Goal: Task Accomplishment & Management: Complete application form

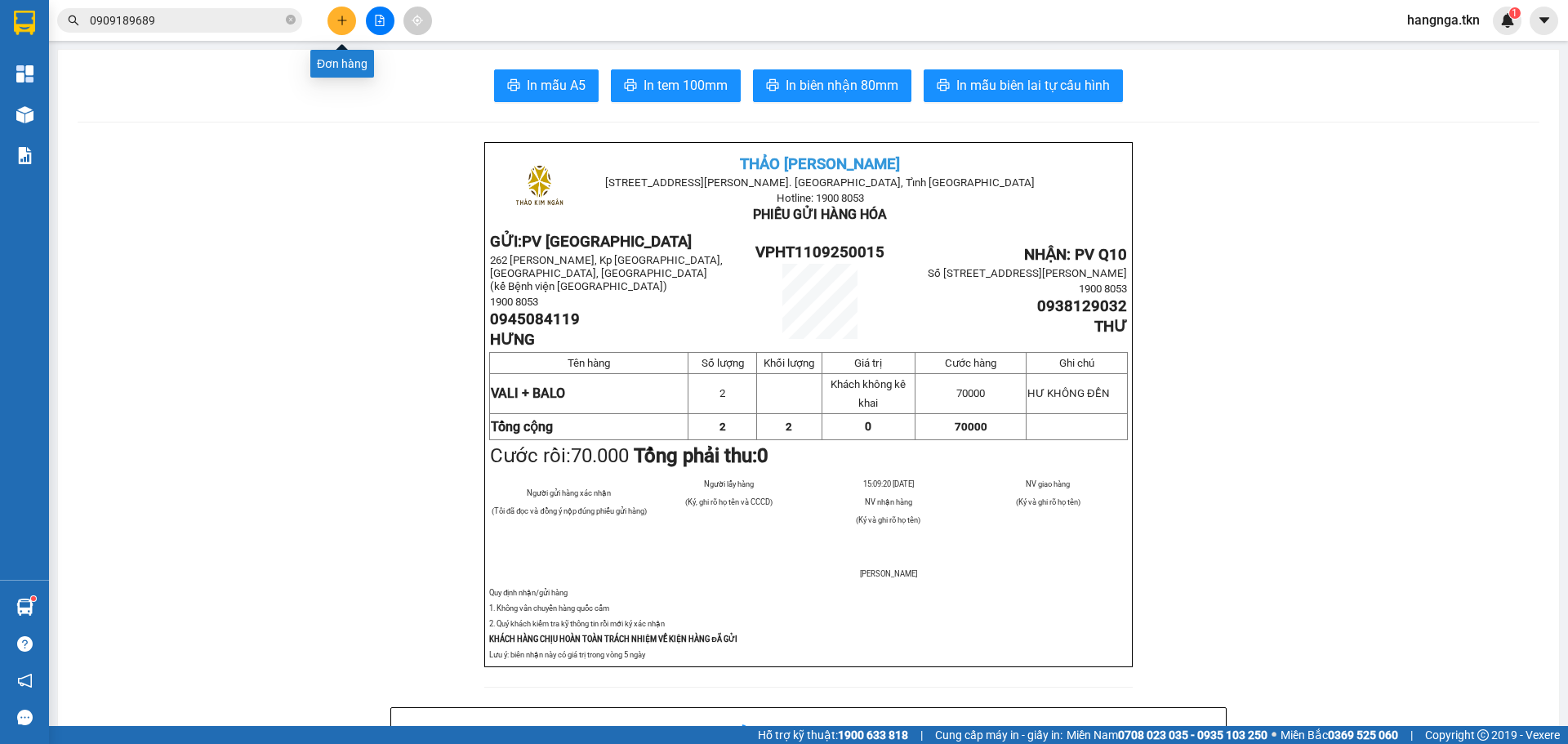
click at [336, 21] on icon "plus" at bounding box center [341, 20] width 12 height 12
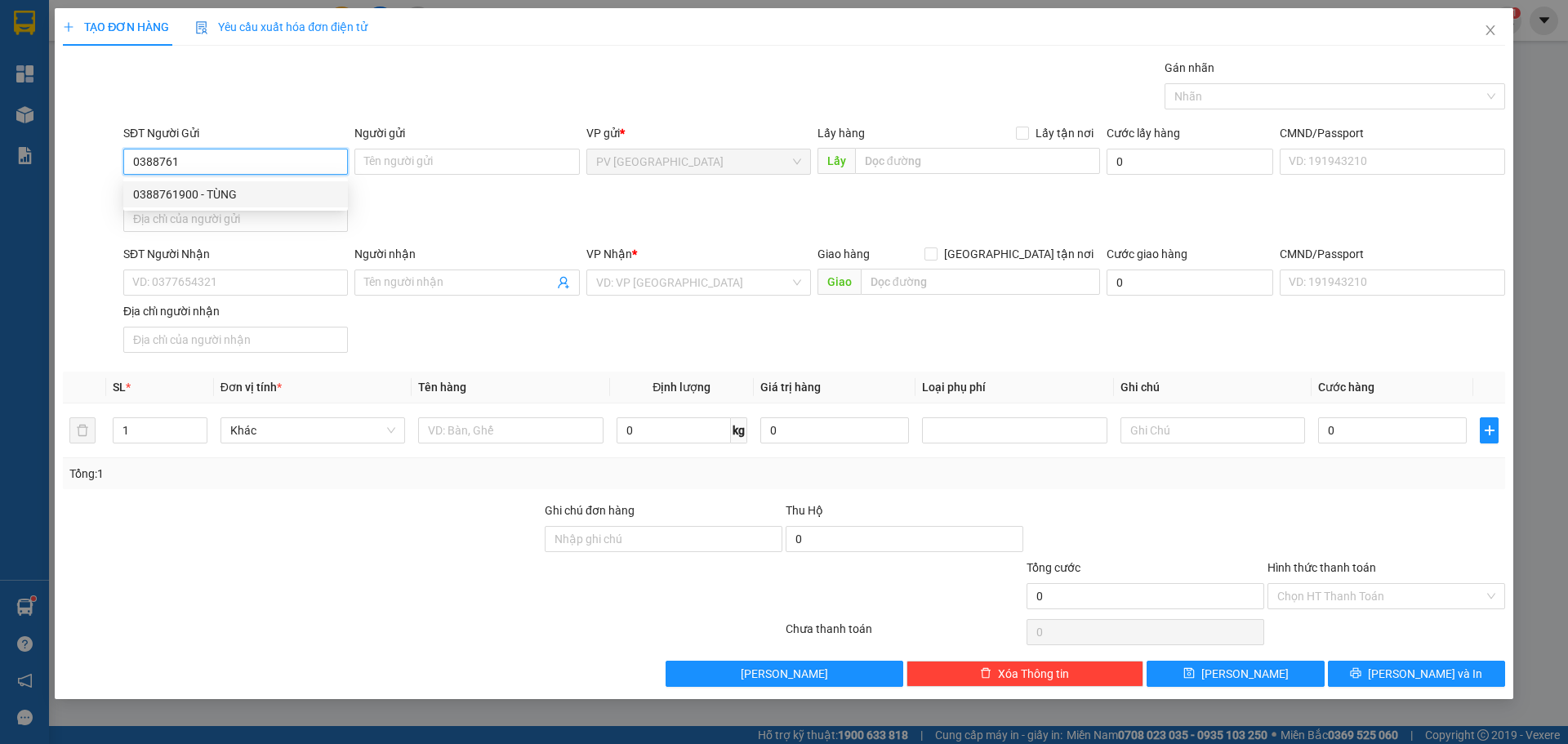
click at [271, 198] on div "0388761900 - TÙNG" at bounding box center [236, 195] width 205 height 18
type input "0388761900"
type input "TÙNG"
type input "0377560788"
type input "ĐÀO"
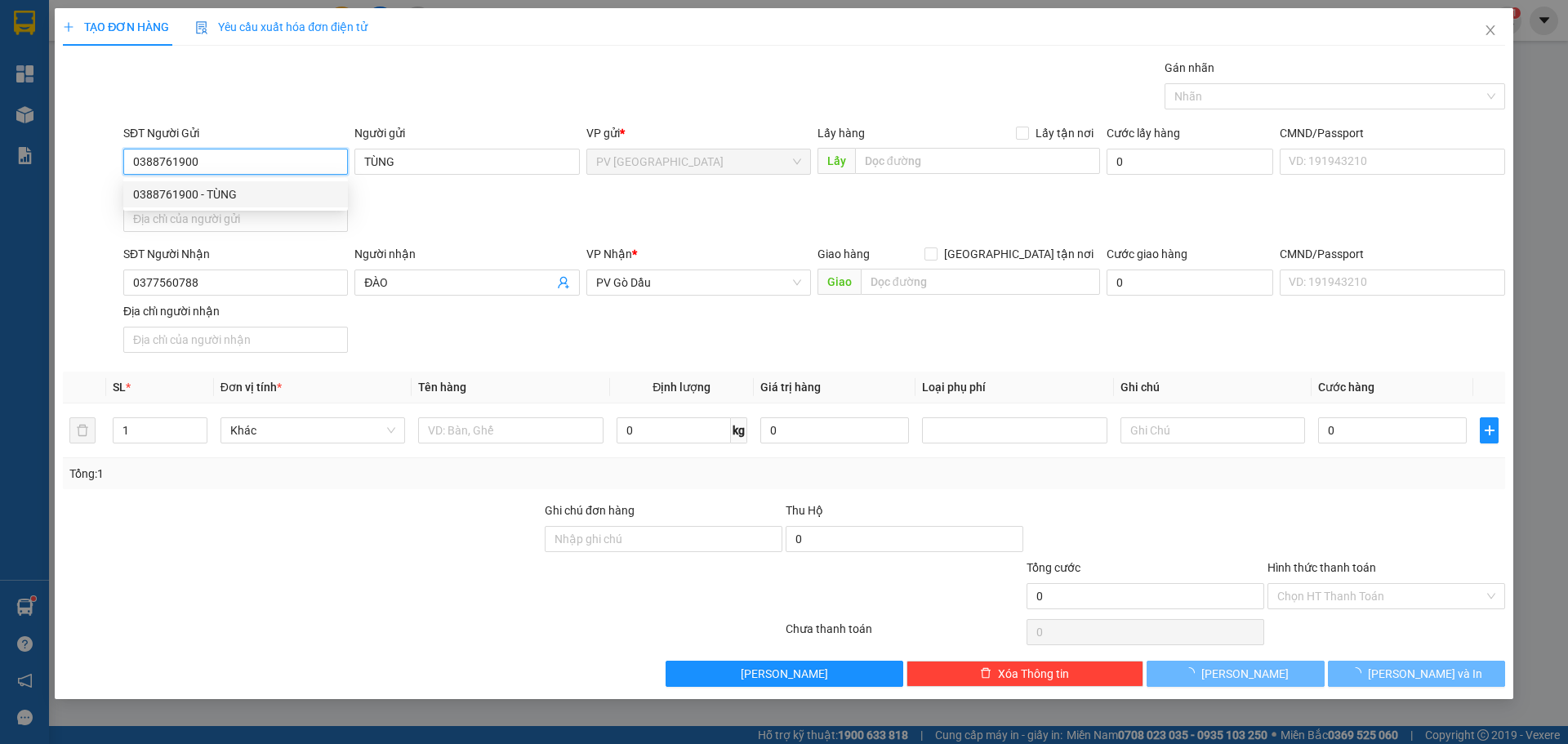
type input "20.000"
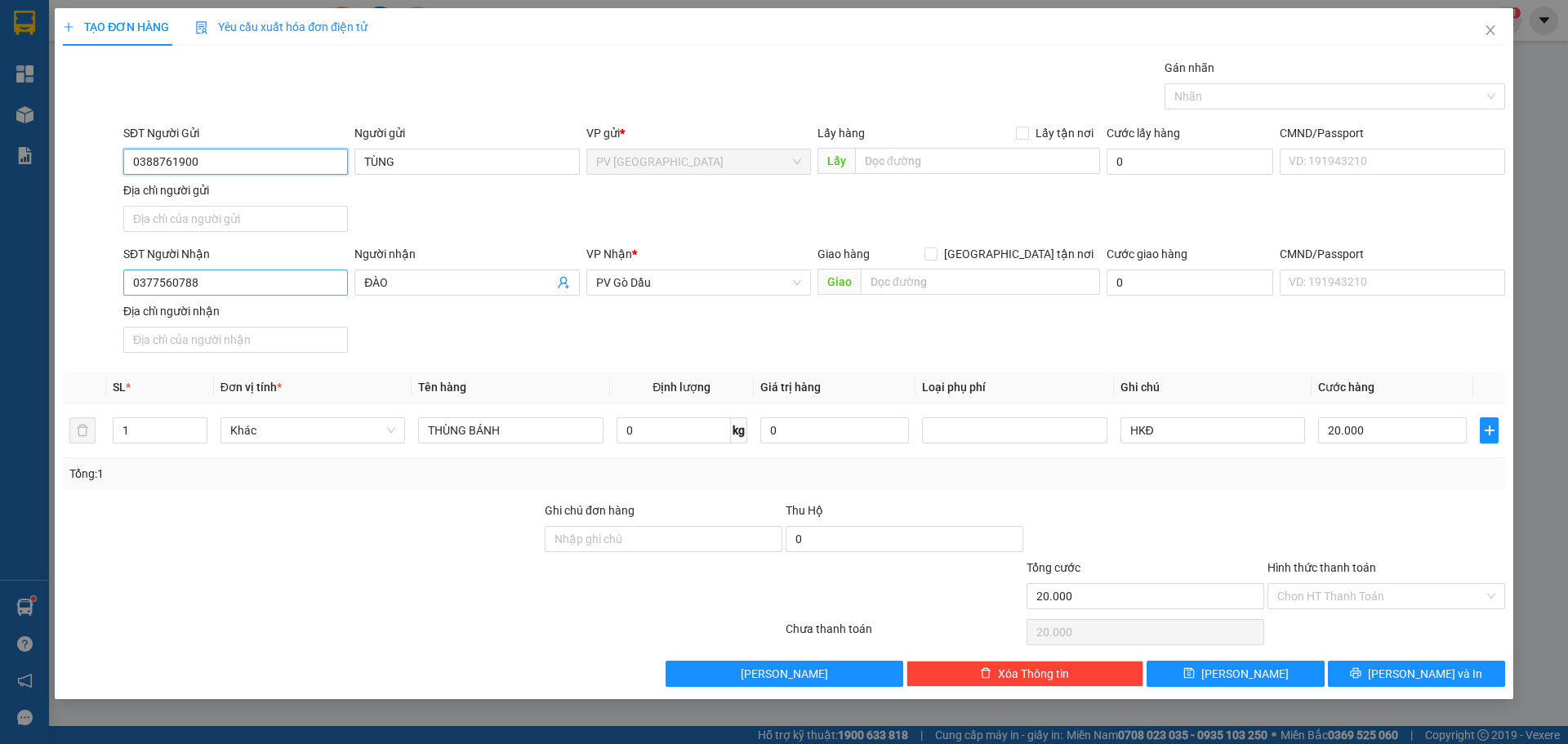
type input "0388761900"
drag, startPoint x: 240, startPoint y: 281, endPoint x: 0, endPoint y: 353, distance: 250.6
click at [0, 353] on div "TẠO ĐƠN HÀNG Yêu cầu xuất hóa đơn điện tử Transit Pickup Surcharge Ids Transit …" at bounding box center [784, 372] width 1568 height 744
click at [222, 343] on div "0785629692 - CHỊ MY" at bounding box center [236, 342] width 205 height 18
type input "0785629692"
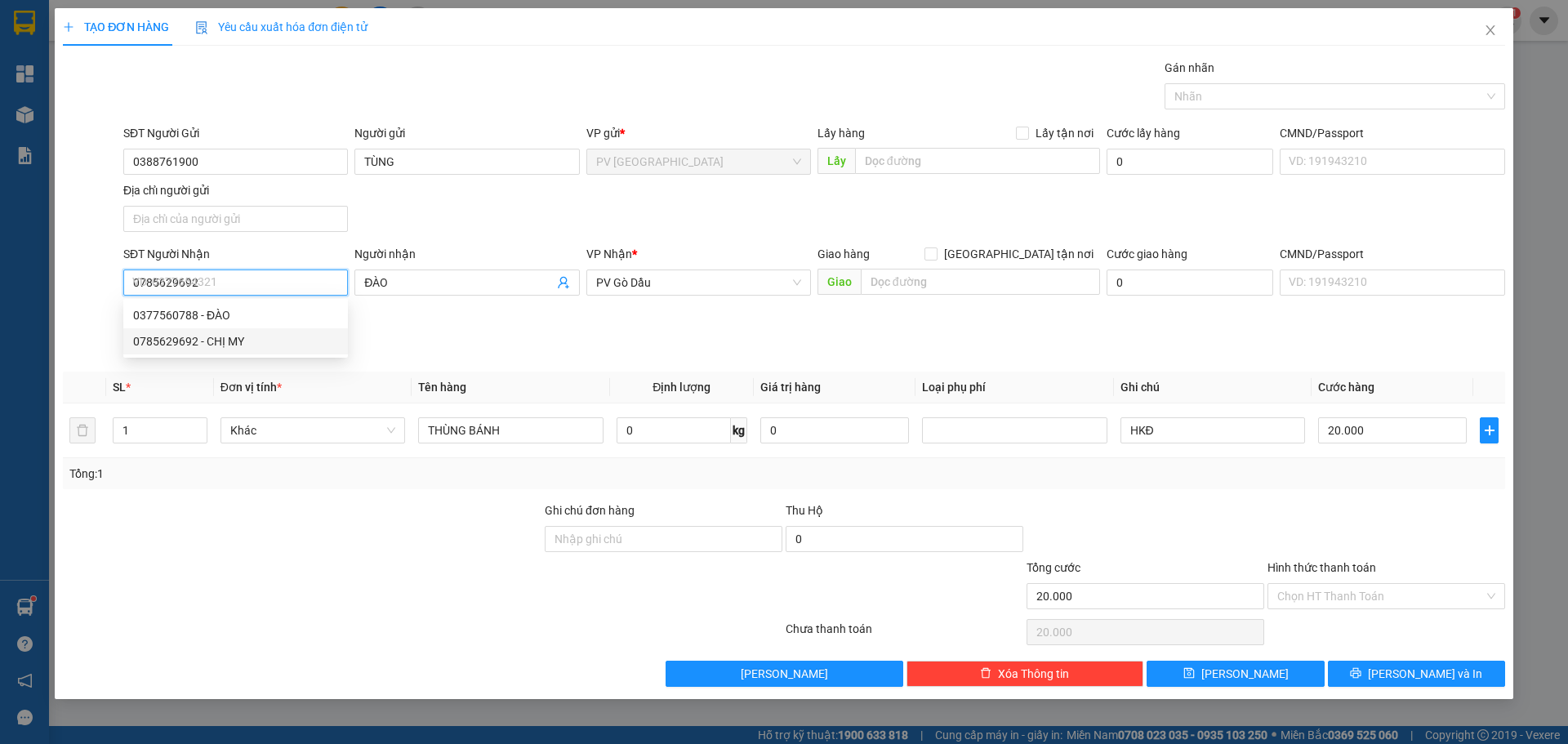
type input "CHỊ MY"
type input "30.000"
type input "0785629692"
click at [1333, 594] on input "Hình thức thanh toán" at bounding box center [1380, 596] width 207 height 24
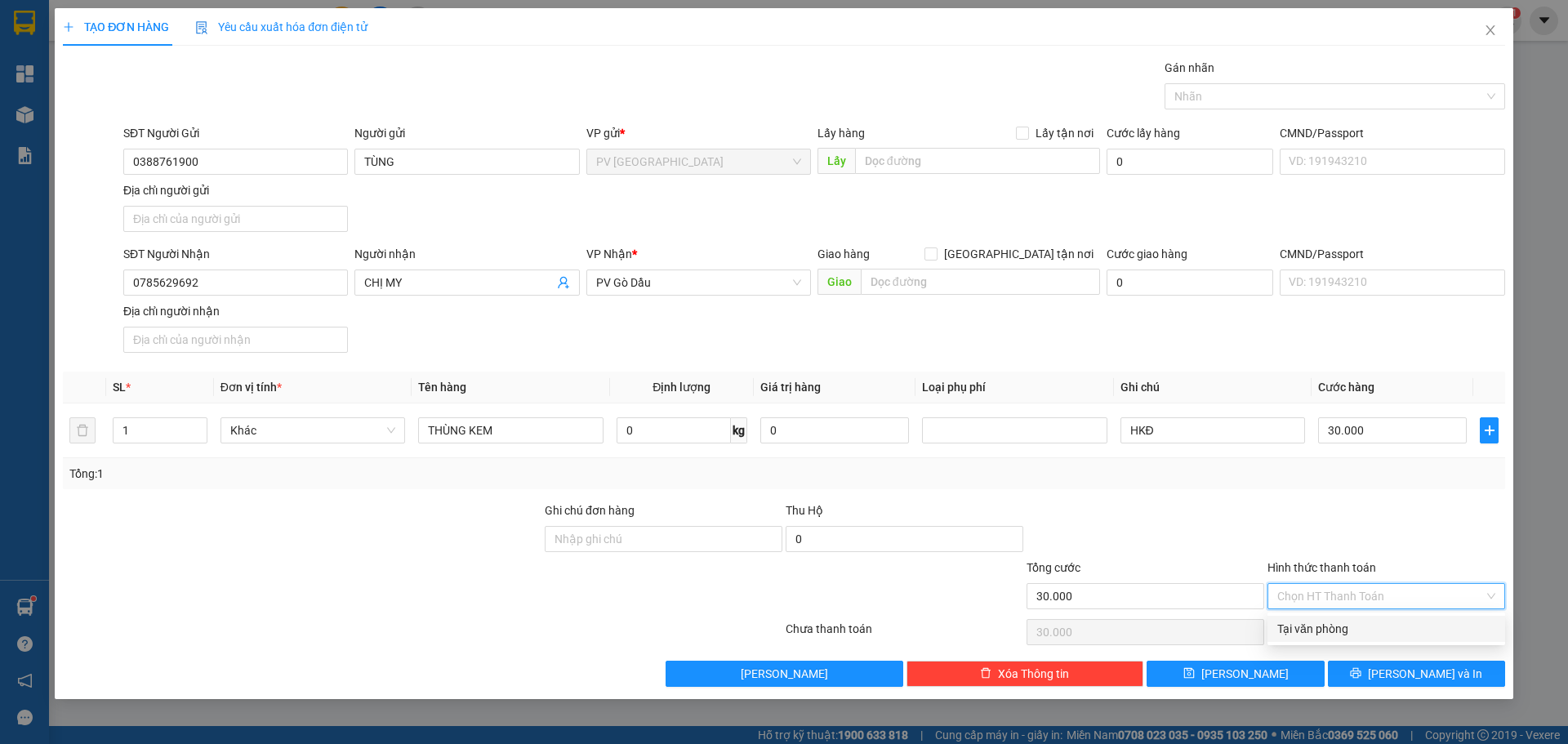
drag, startPoint x: 1365, startPoint y: 627, endPoint x: 1346, endPoint y: 612, distance: 24.2
click at [1364, 627] on div "Tại văn phòng" at bounding box center [1386, 629] width 218 height 18
type input "0"
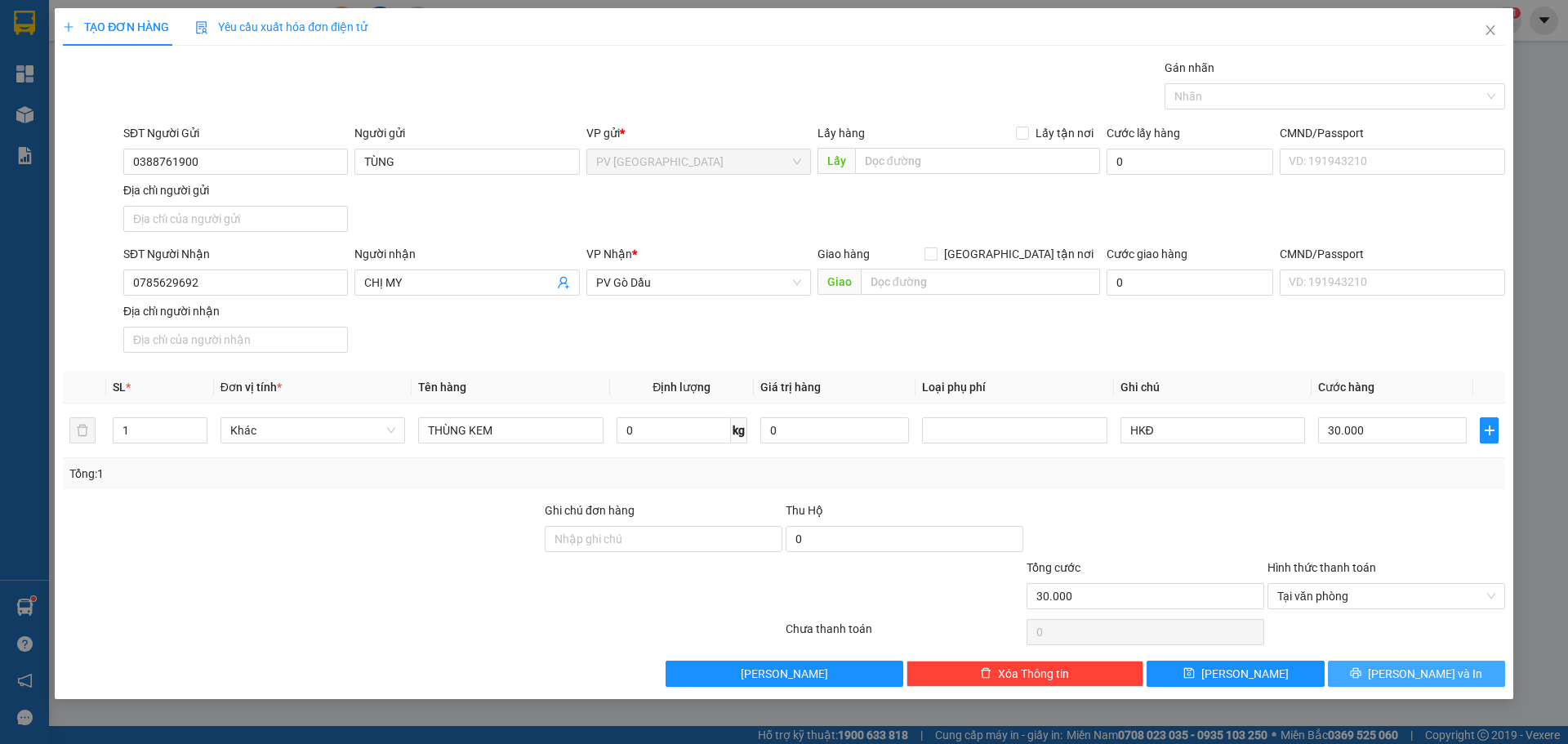
click at [1380, 679] on button "[PERSON_NAME] và In" at bounding box center [1417, 673] width 178 height 26
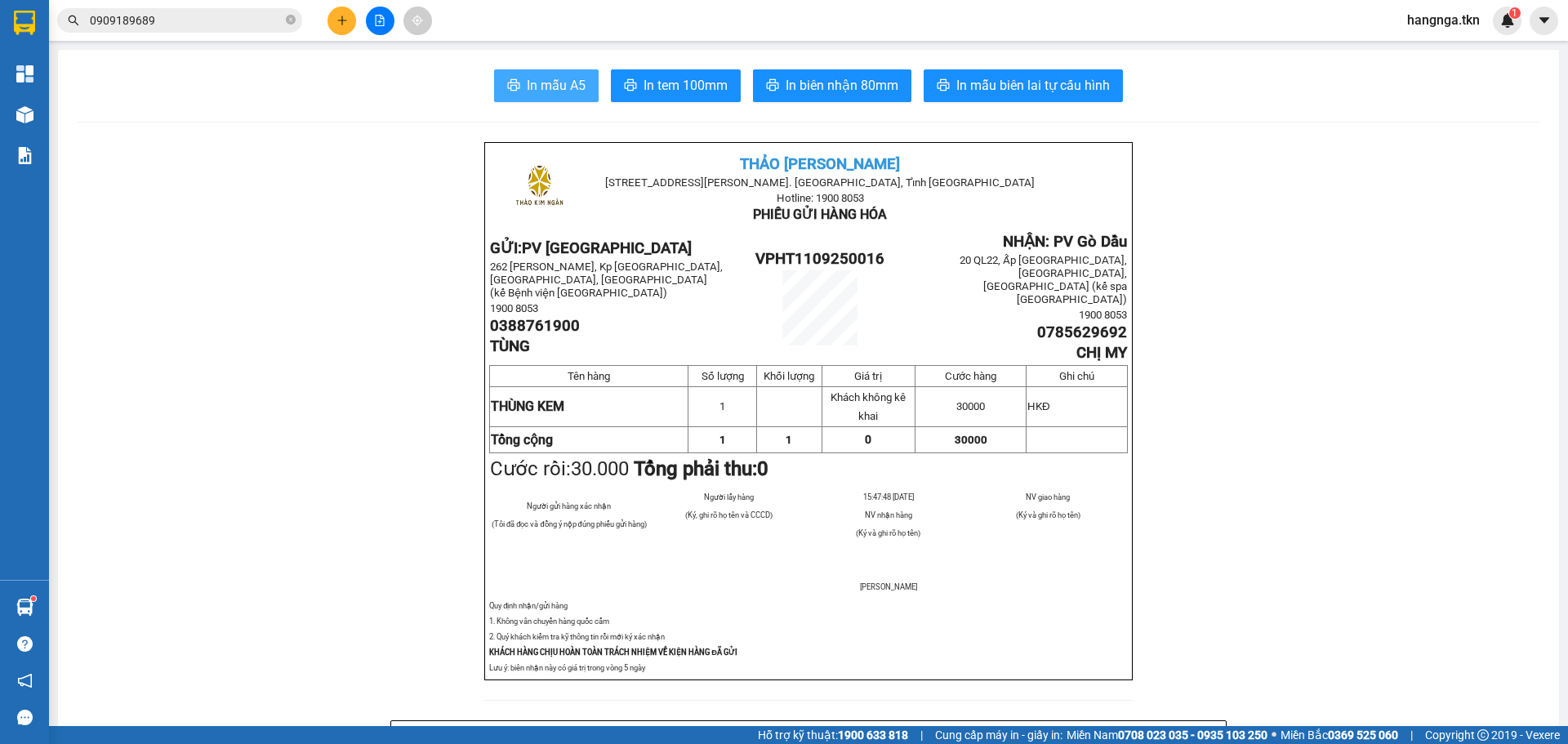
click at [553, 87] on span "In mẫu A5" at bounding box center [556, 85] width 59 height 21
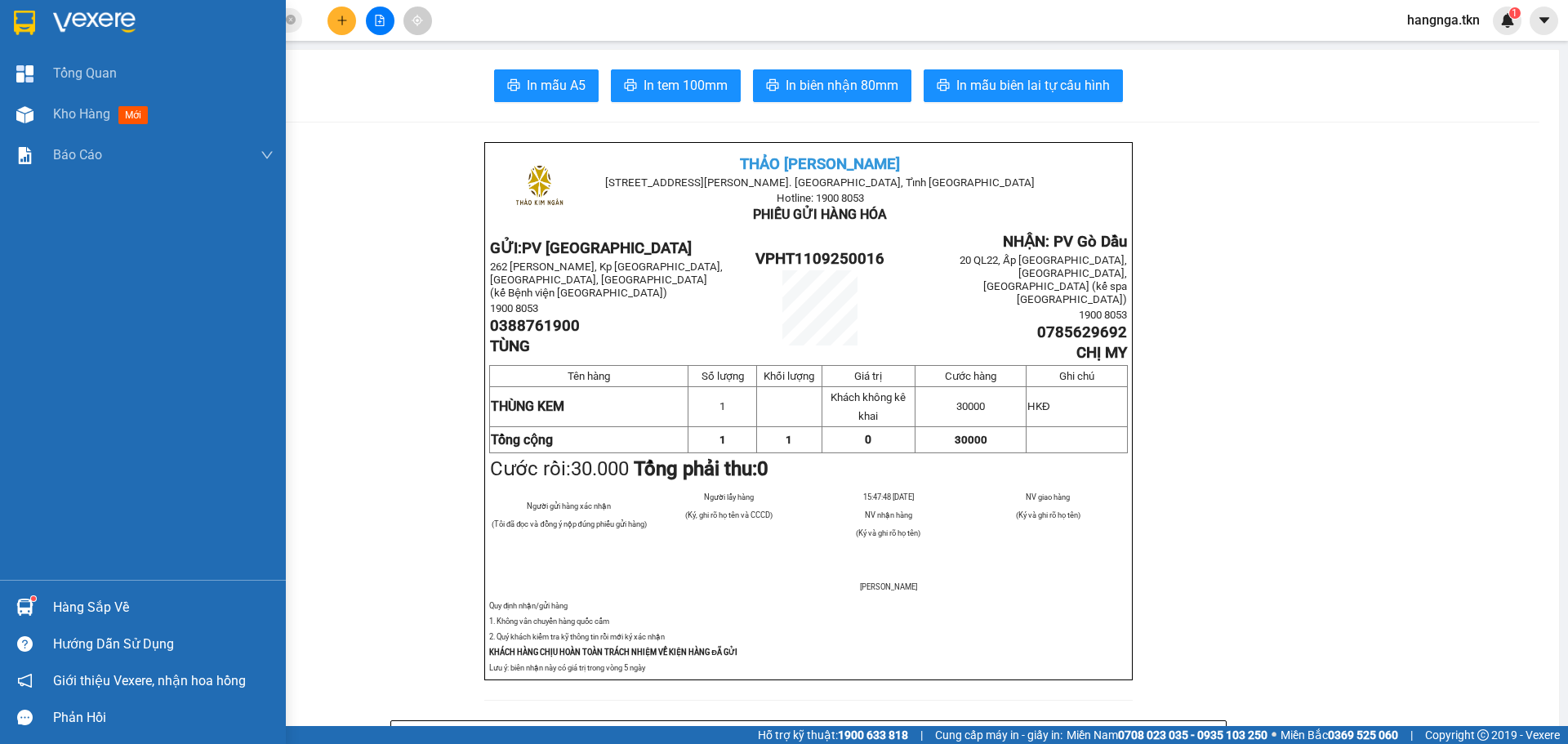
click at [66, 21] on img at bounding box center [94, 23] width 82 height 24
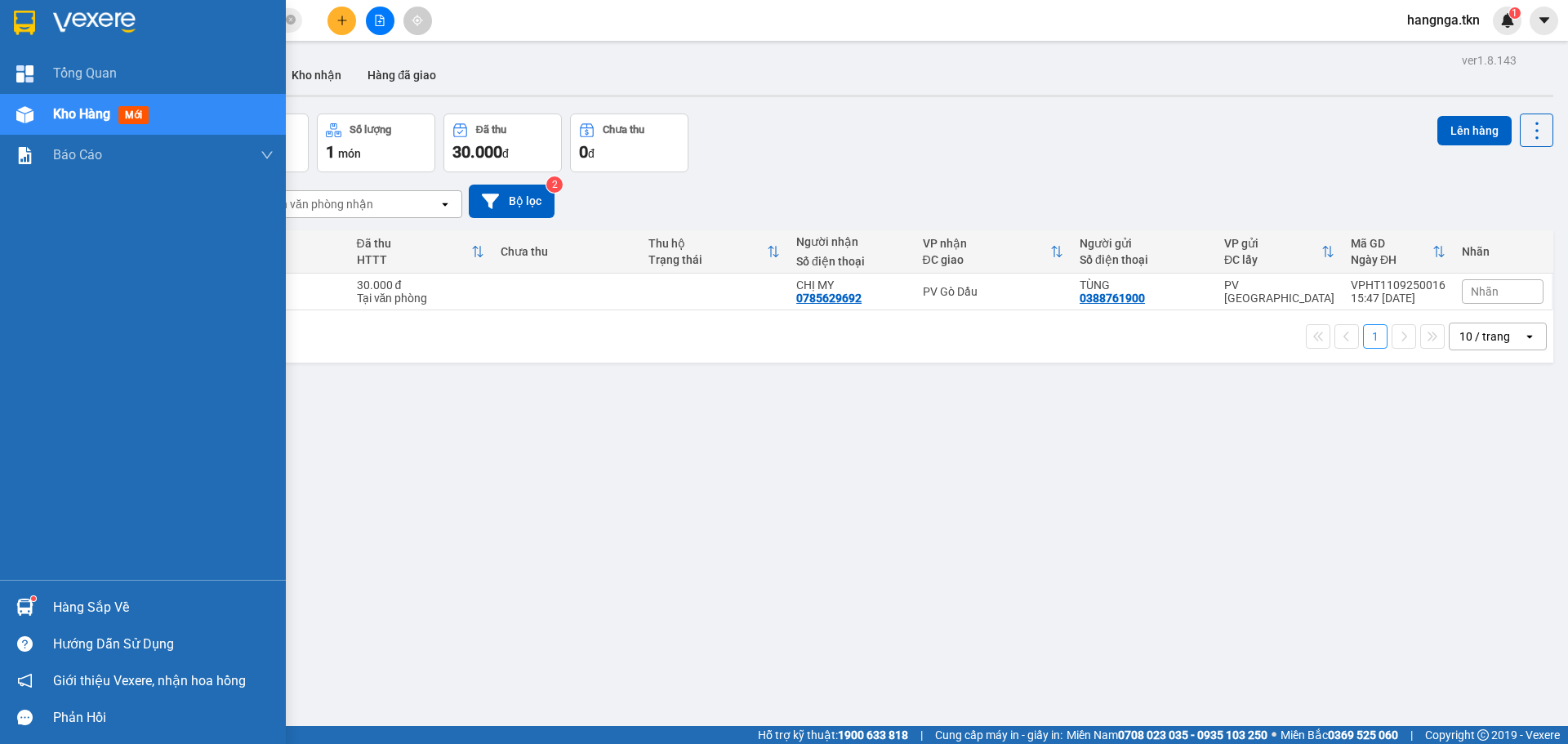
click at [53, 605] on div "Hàng sắp về" at bounding box center [143, 607] width 286 height 37
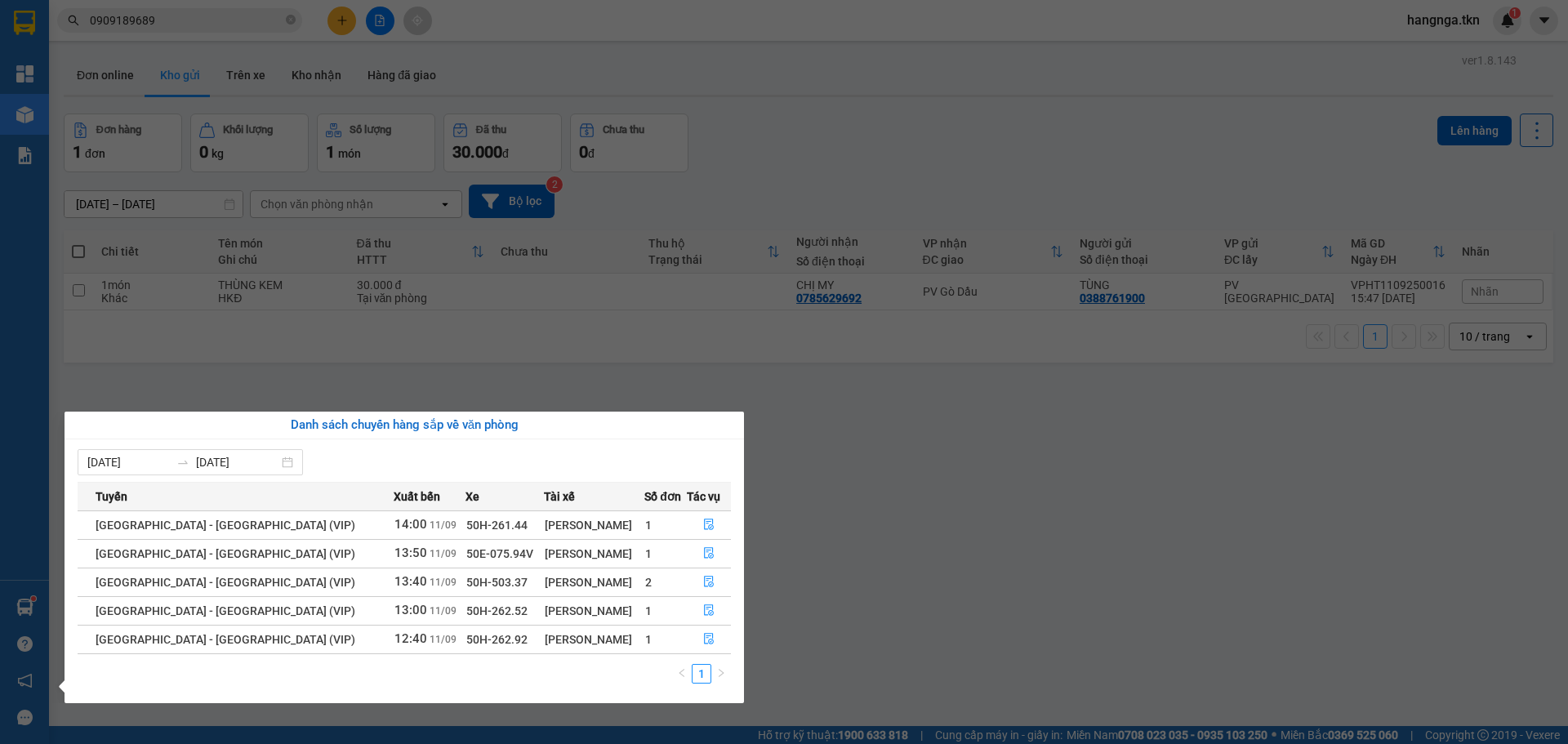
click at [855, 580] on section "Kết quả tìm kiếm ( 4 ) Bộ lọc Mã ĐH Trạng thái Món hàng Thu hộ Tổng cước Chưa c…" at bounding box center [784, 372] width 1568 height 744
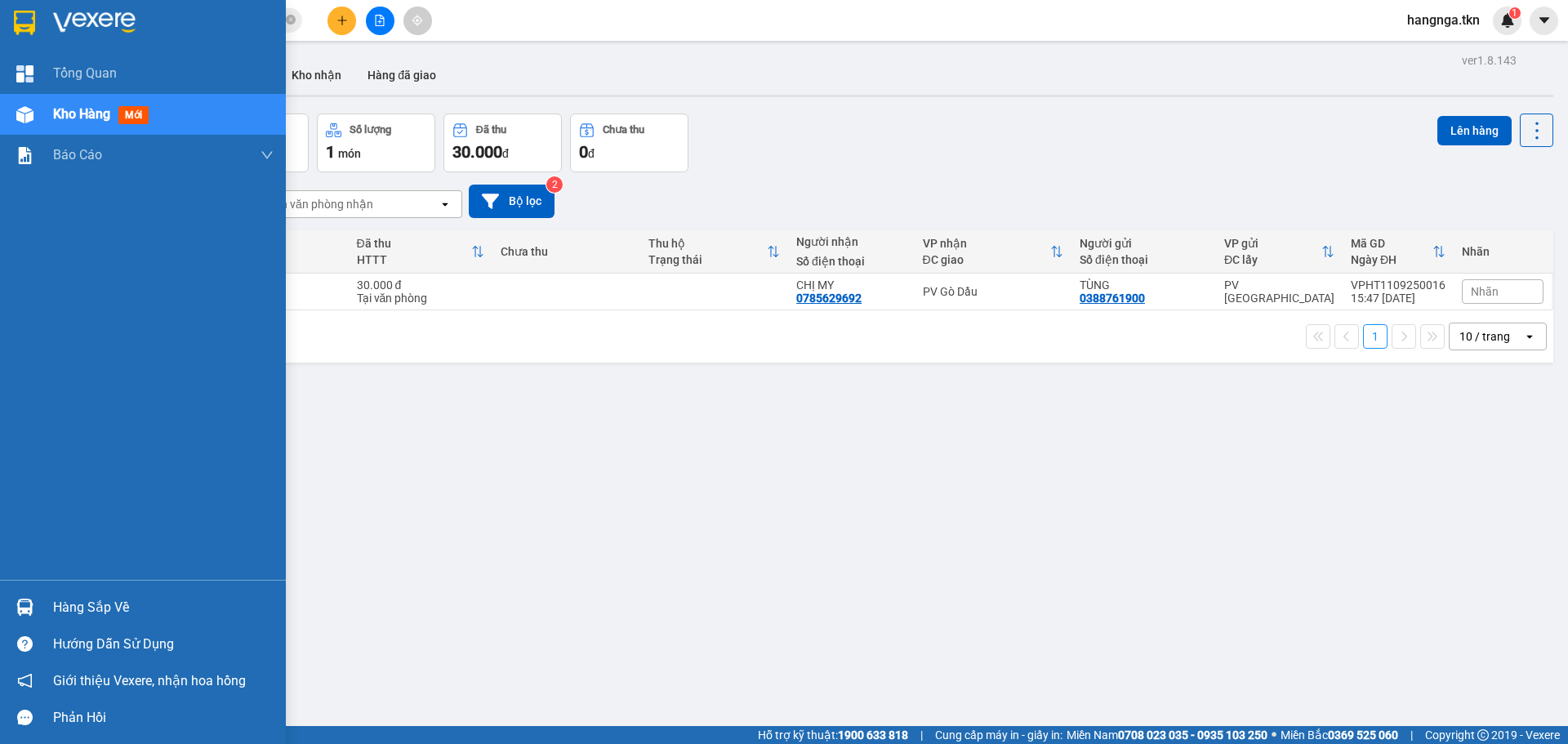
click at [34, 23] on img at bounding box center [24, 23] width 21 height 24
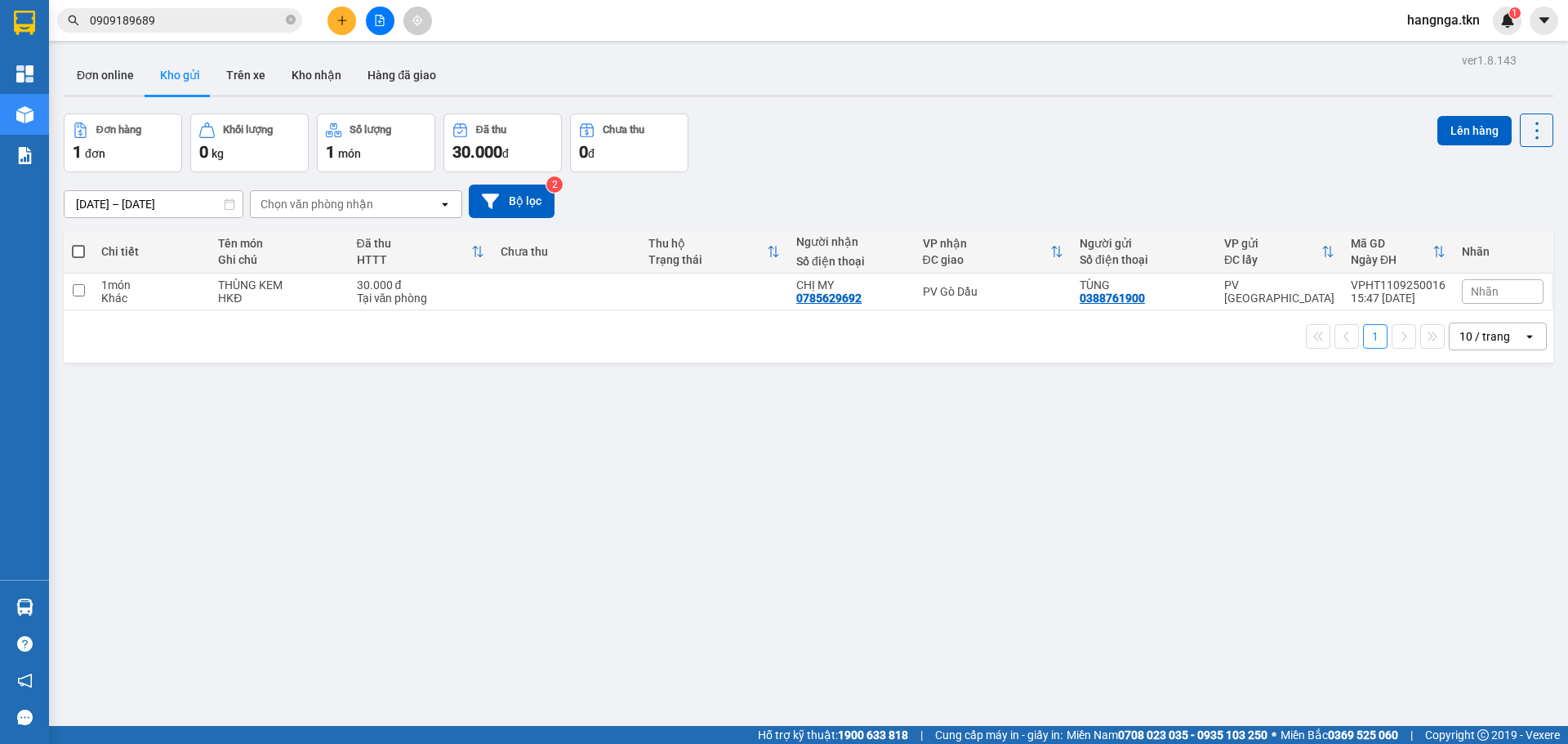
click at [99, 5] on div "Kết quả tìm kiếm ( 4 ) Bộ lọc Mã ĐH Trạng thái Món hàng Thu hộ Tổng cước Chưa c…" at bounding box center [784, 20] width 1568 height 41
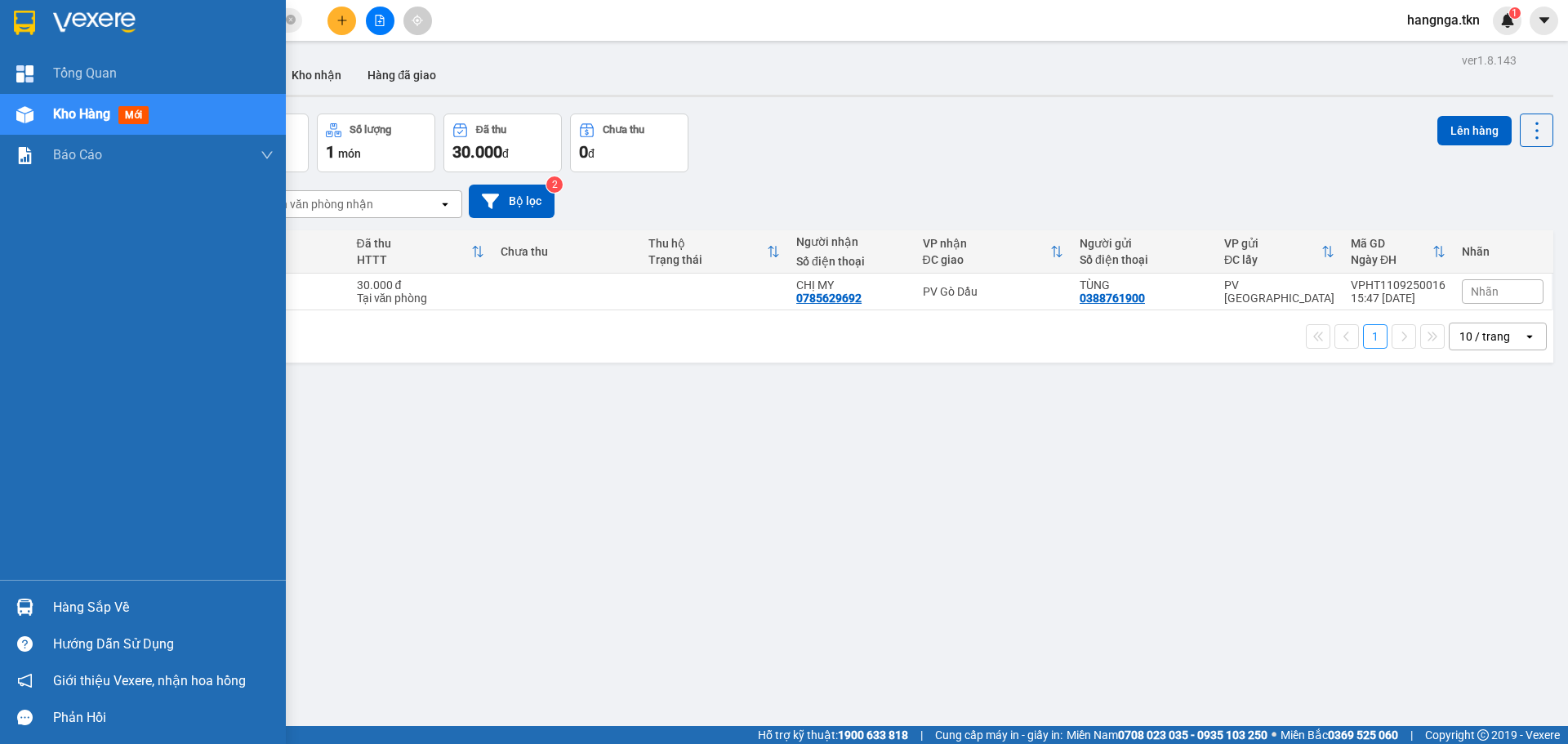
click at [32, 22] on img at bounding box center [24, 23] width 21 height 24
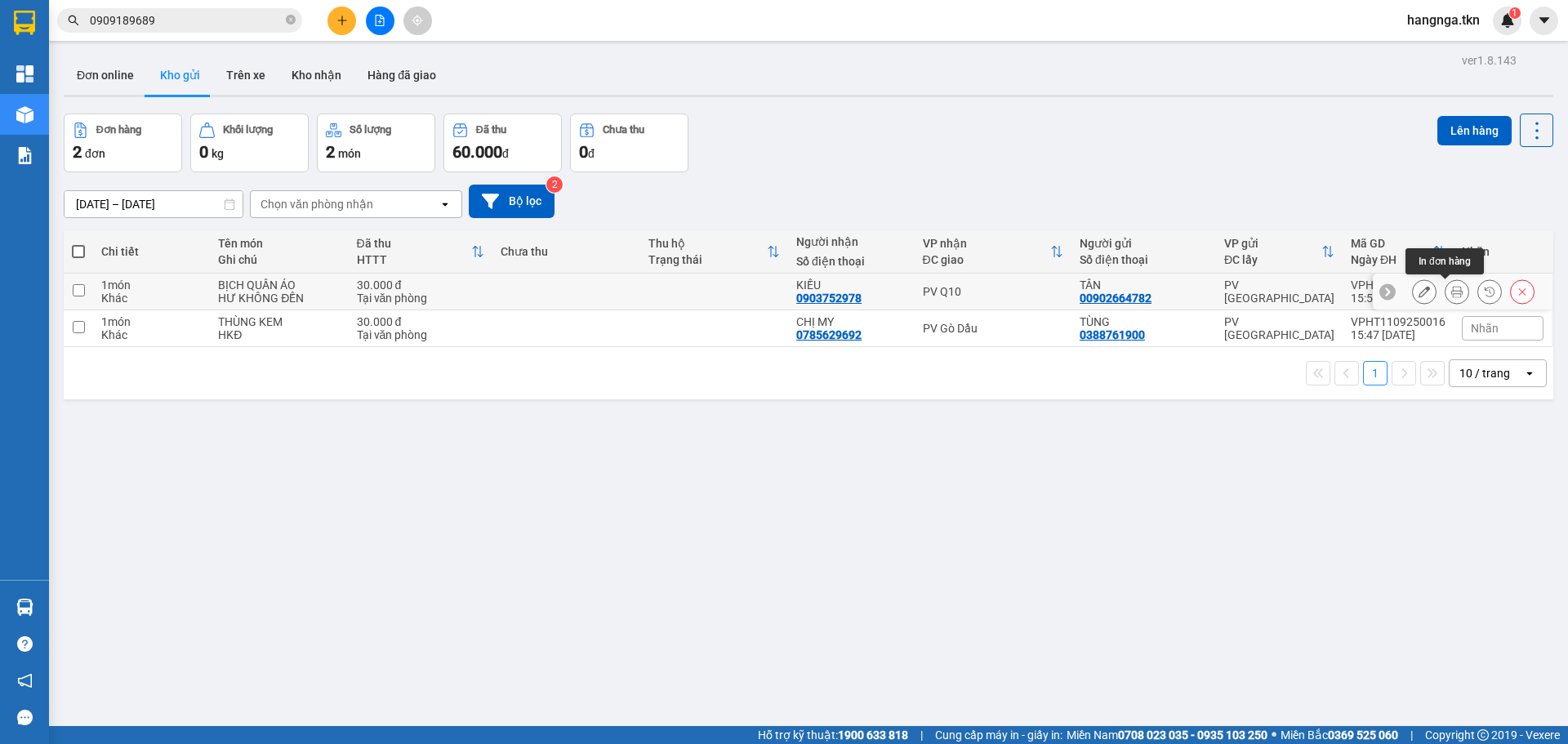
click at [1451, 295] on icon at bounding box center [1457, 292] width 12 height 12
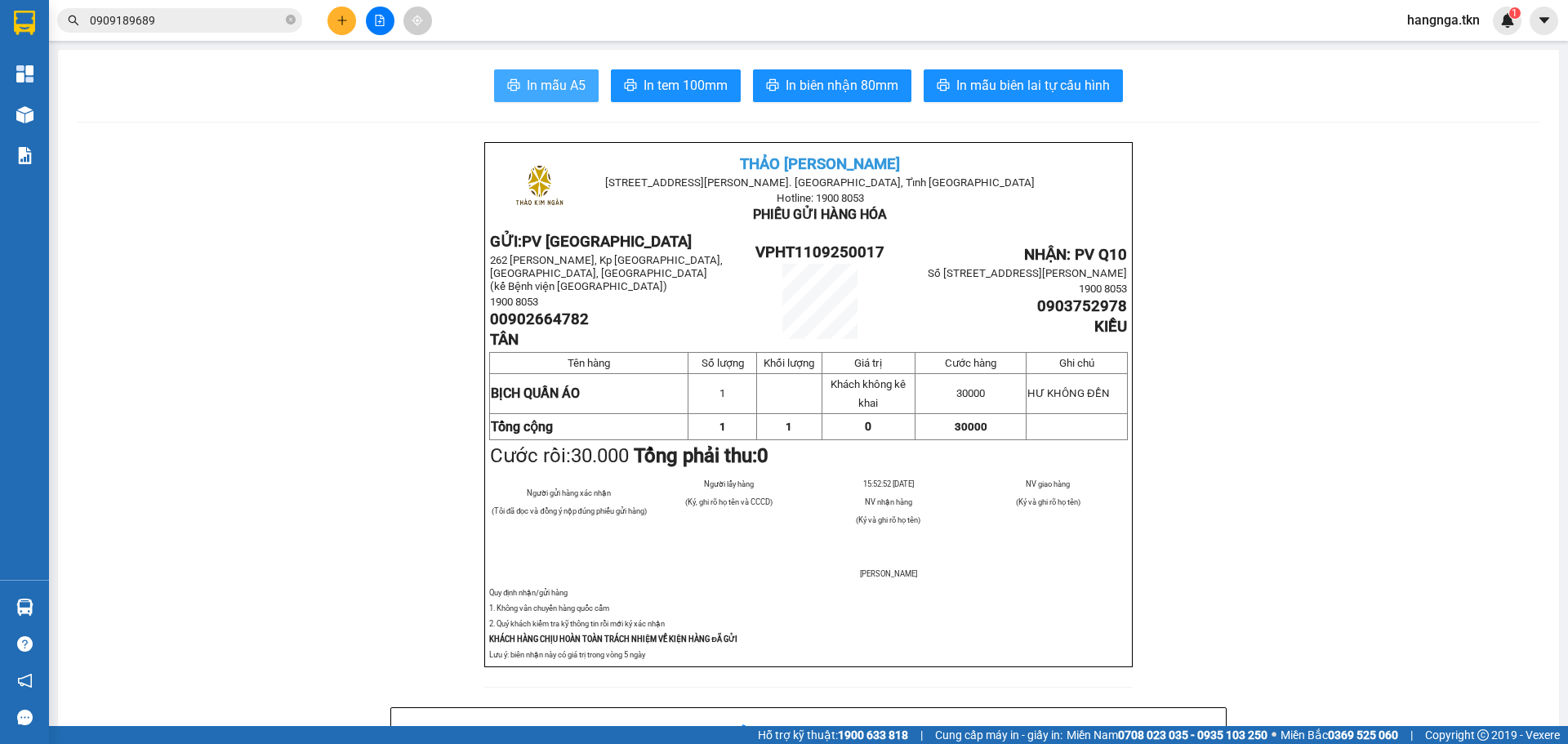
click at [538, 76] on span "In mẫu A5" at bounding box center [556, 85] width 59 height 21
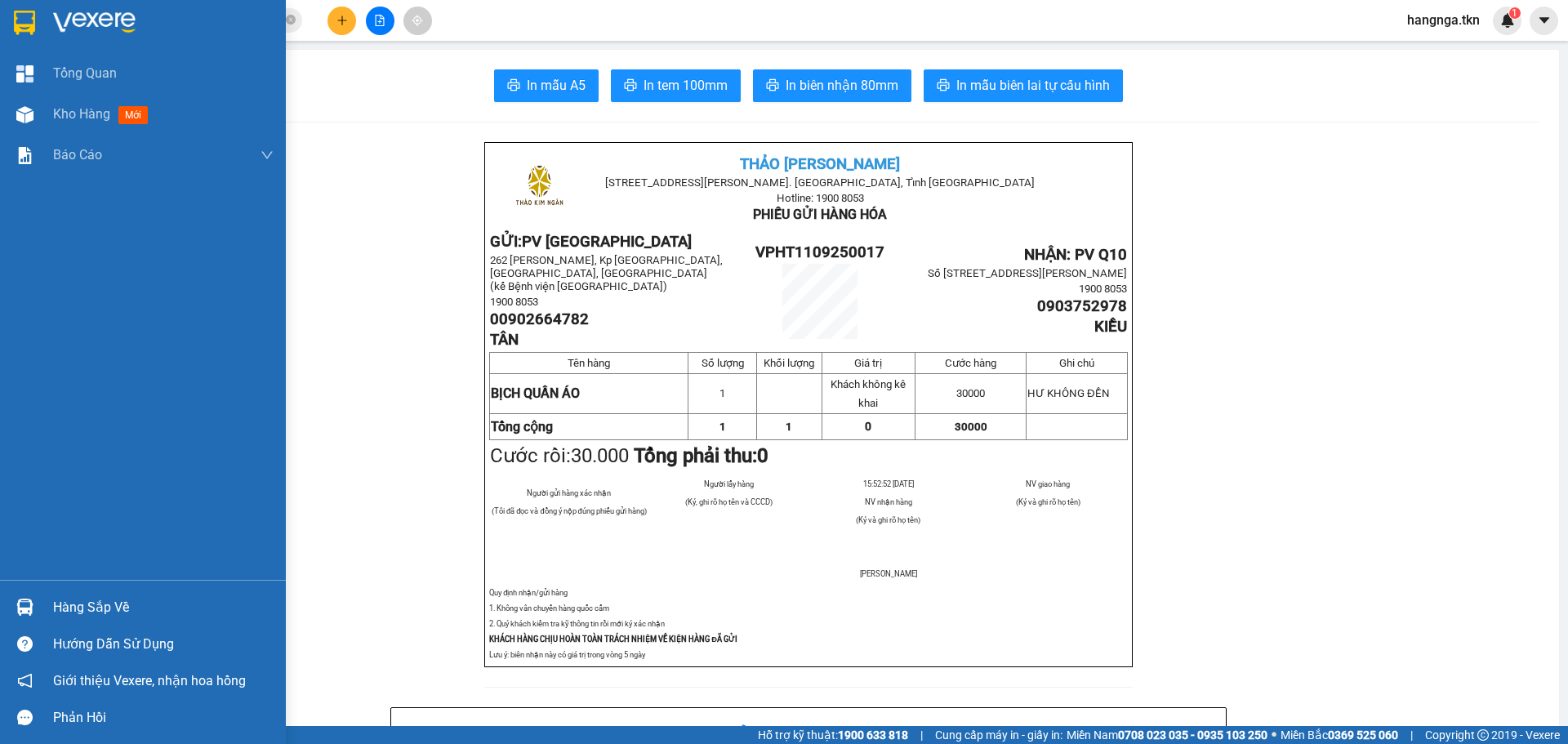
click at [101, 602] on div "Hàng sắp về" at bounding box center [163, 607] width 220 height 24
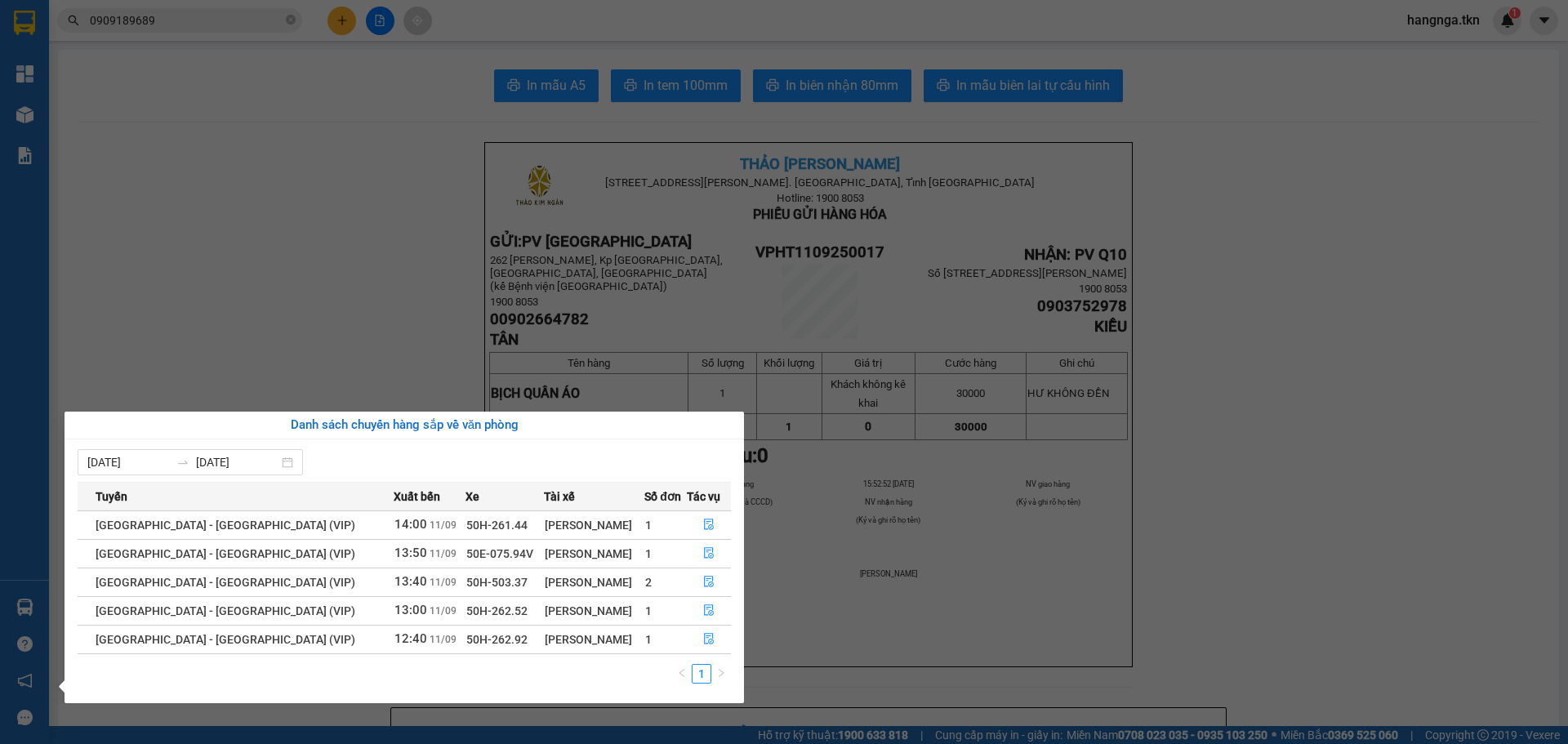
click at [353, 276] on section "Kết quả tìm kiếm ( 4 ) Bộ lọc Mã ĐH Trạng thái Món hàng Thu hộ Tổng cước Chưa c…" at bounding box center [784, 372] width 1568 height 744
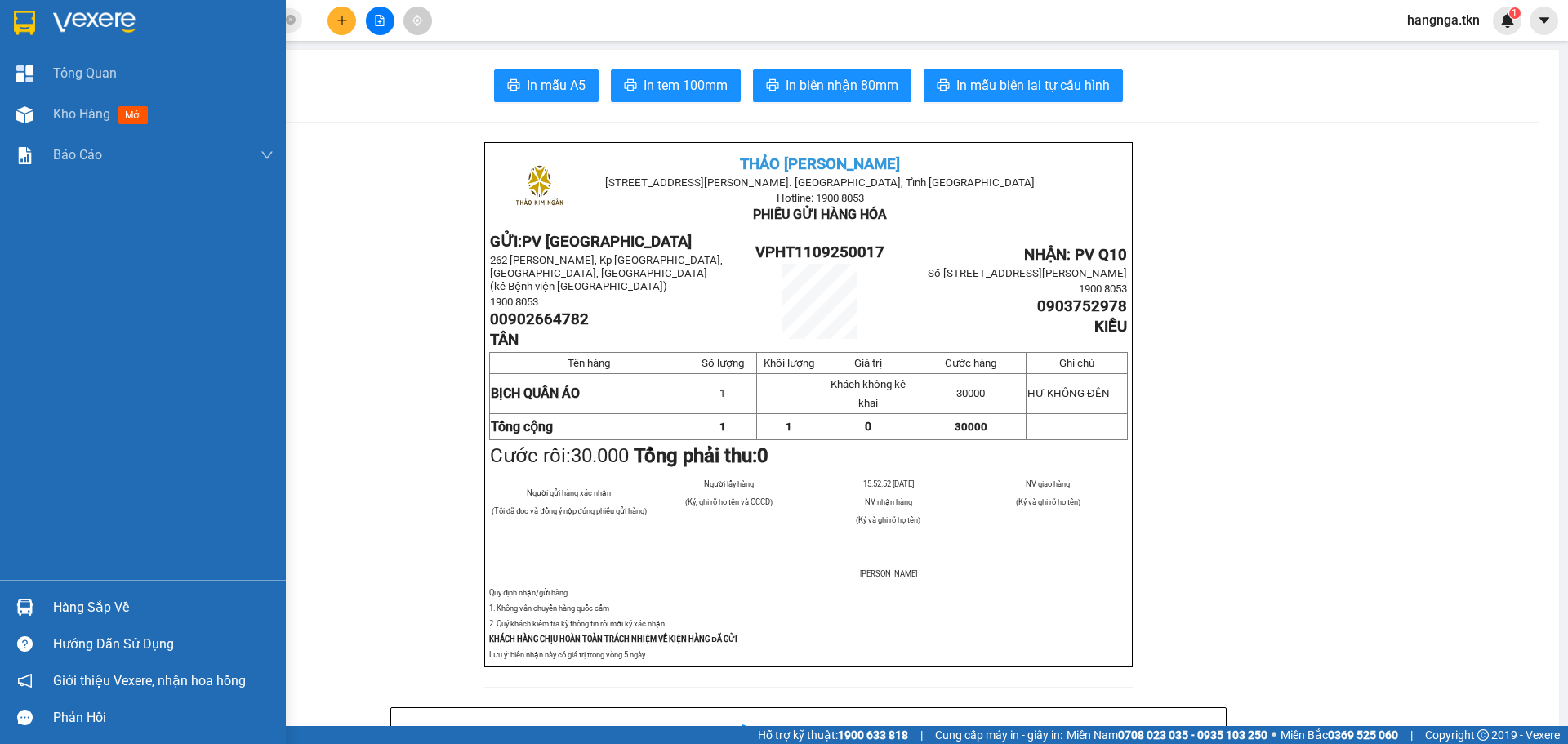
click at [91, 612] on div "Hàng sắp về" at bounding box center [163, 607] width 220 height 24
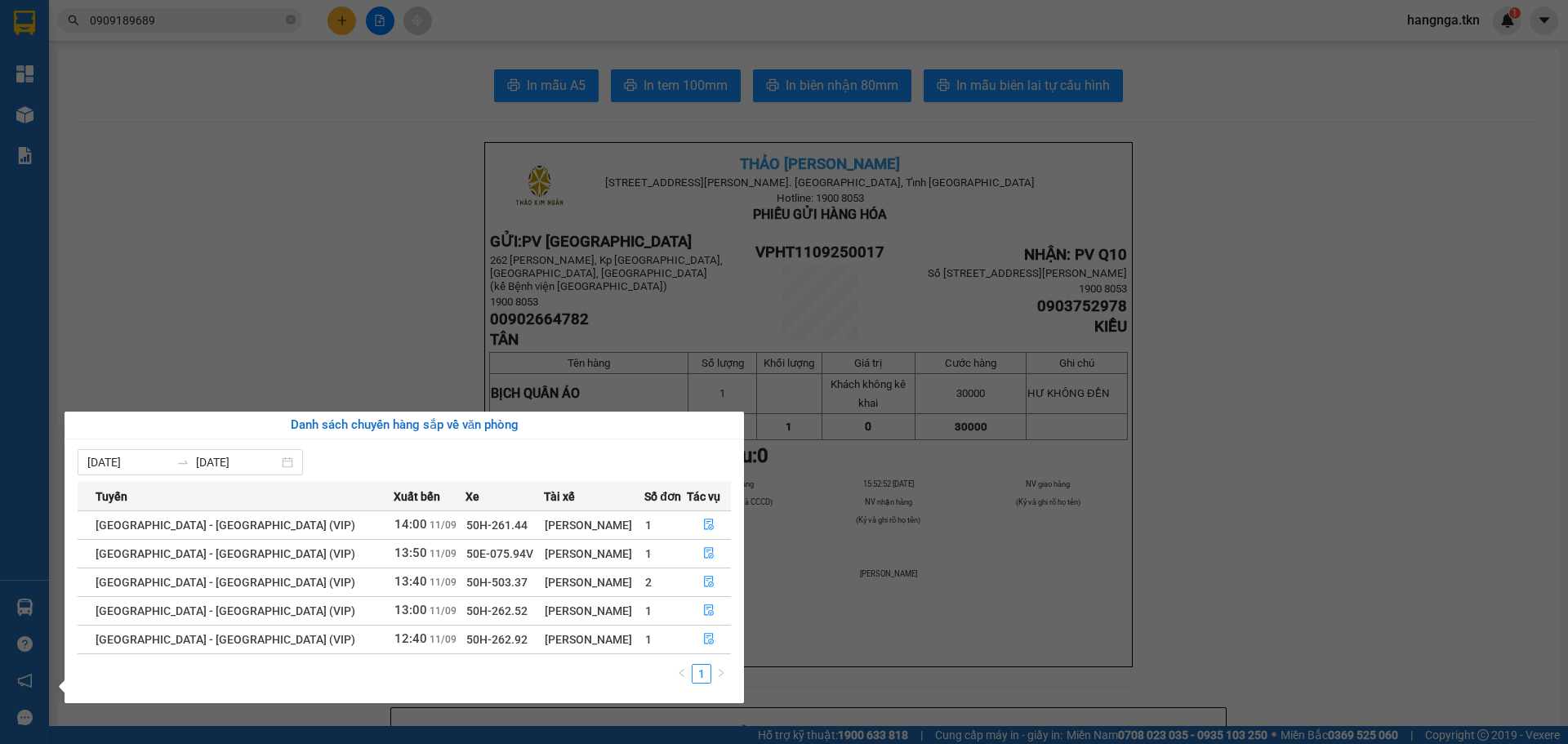
drag, startPoint x: 338, startPoint y: 334, endPoint x: 278, endPoint y: 118, distance: 224.2
click at [335, 330] on section "Kết quả tìm kiếm ( 4 ) Bộ lọc Mã ĐH Trạng thái Món hàng Thu hộ Tổng cước Chưa c…" at bounding box center [784, 372] width 1568 height 744
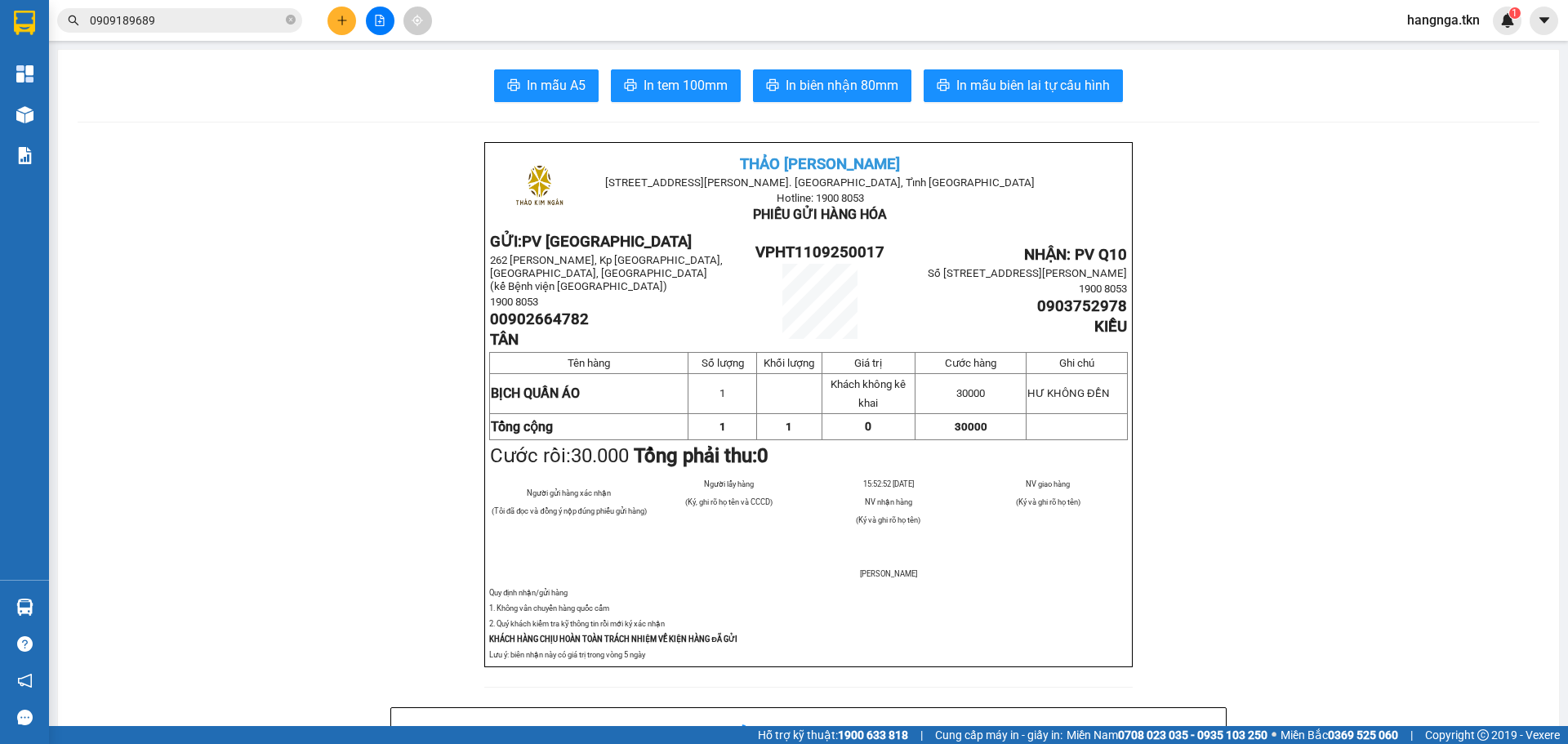
click at [332, 24] on button at bounding box center [342, 21] width 29 height 29
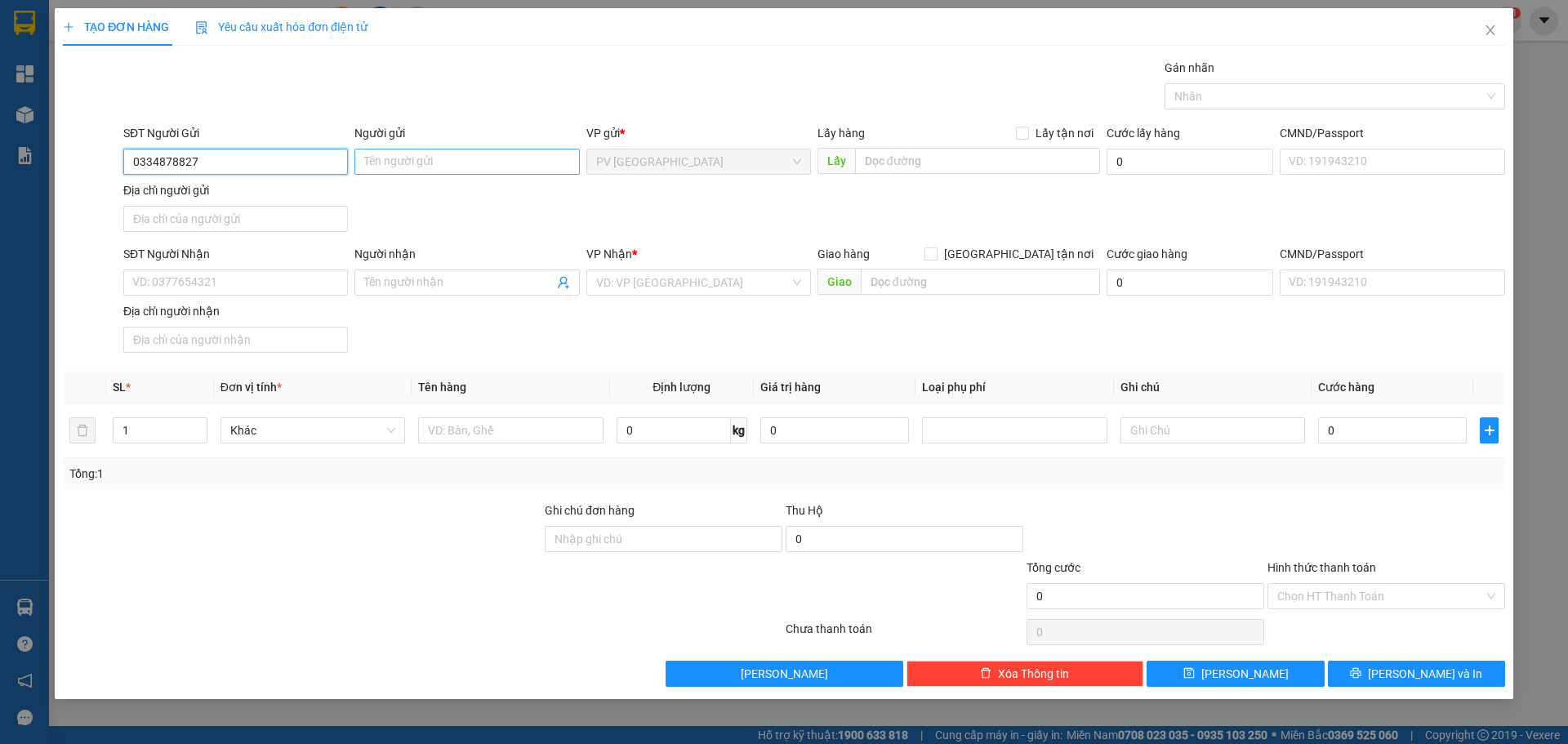
type input "0334878827"
click at [409, 154] on input "Người gửi" at bounding box center [467, 161] width 225 height 26
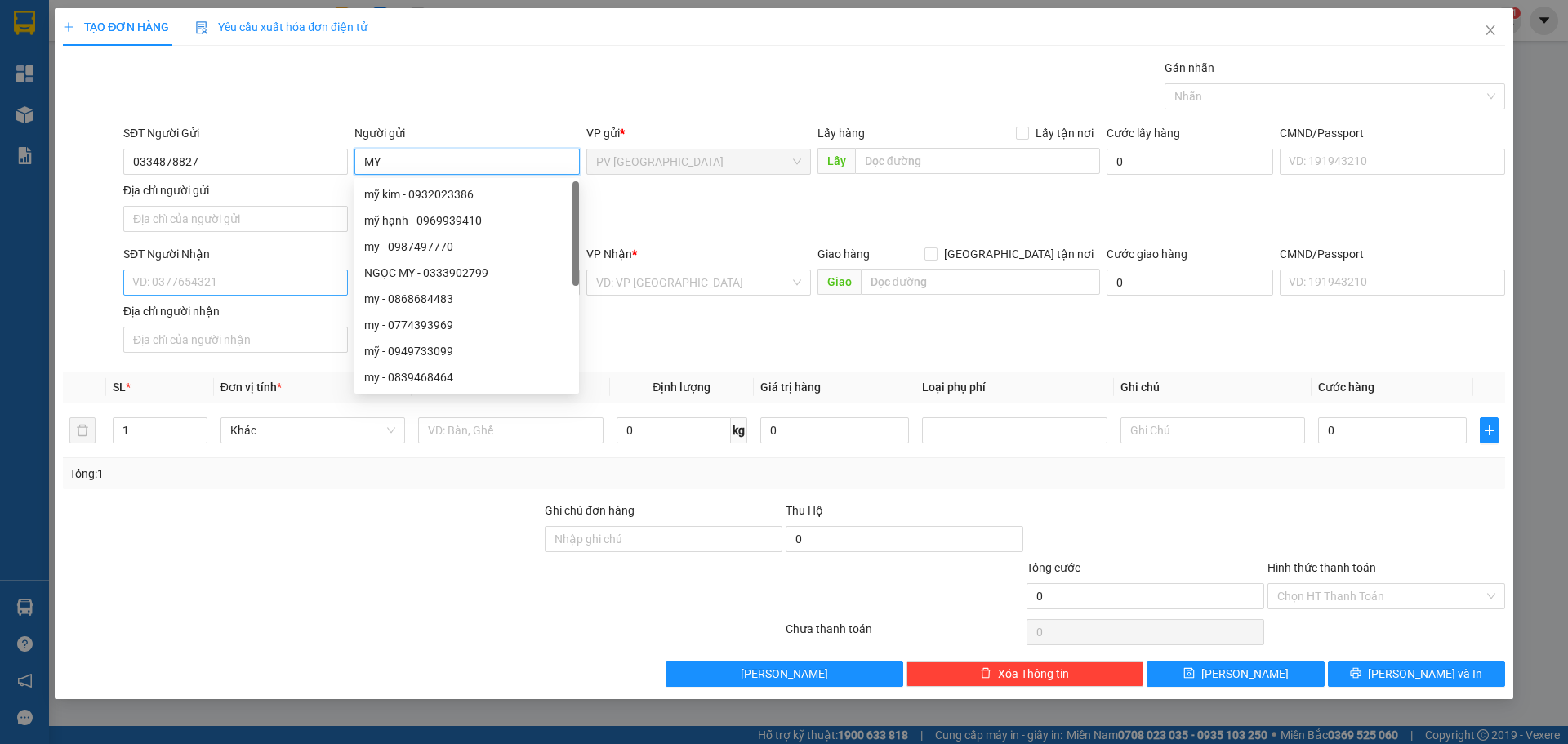
type input "MY"
click at [152, 272] on input "SĐT Người Nhận" at bounding box center [236, 283] width 225 height 26
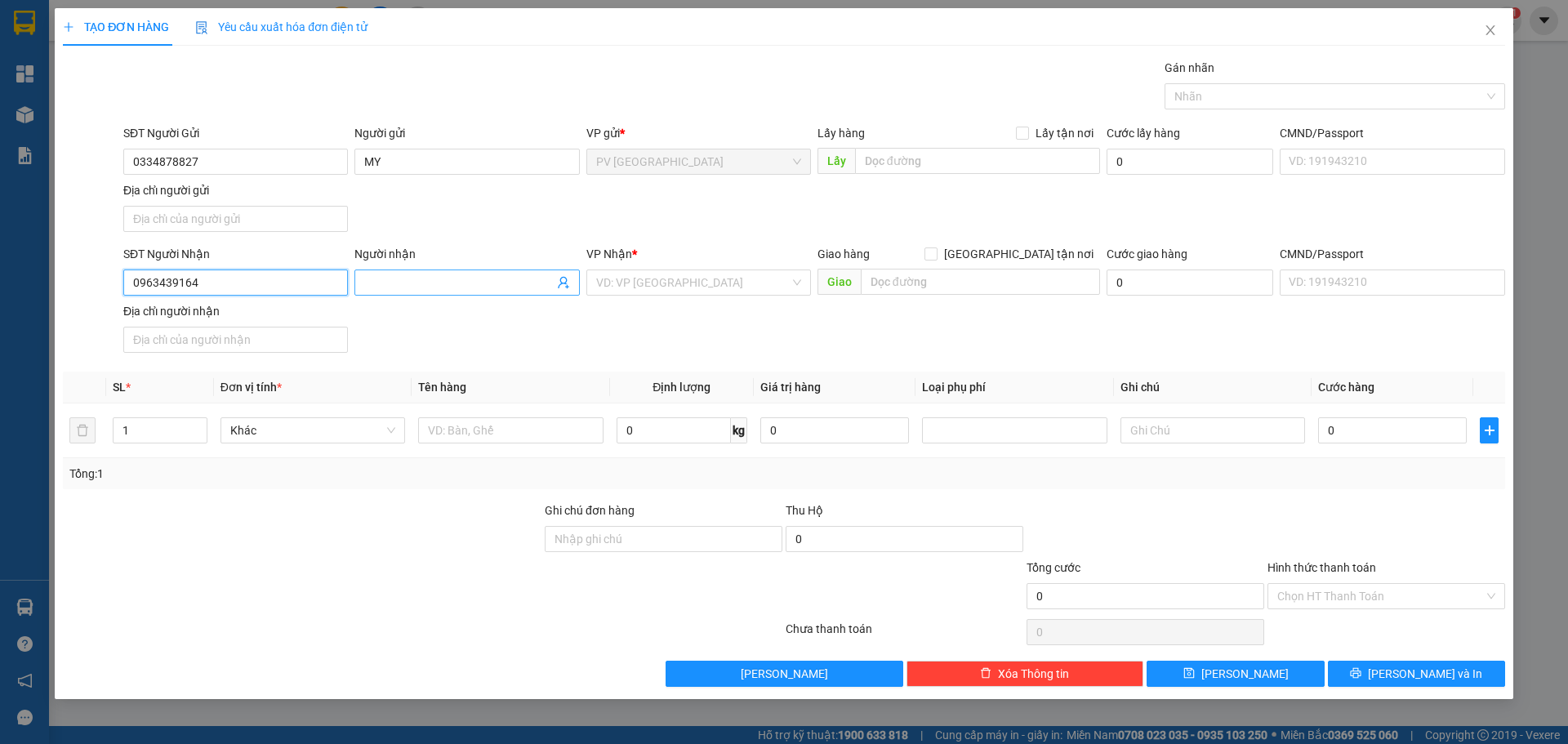
type input "0963439164"
click at [417, 282] on input "Người nhận" at bounding box center [458, 283] width 188 height 18
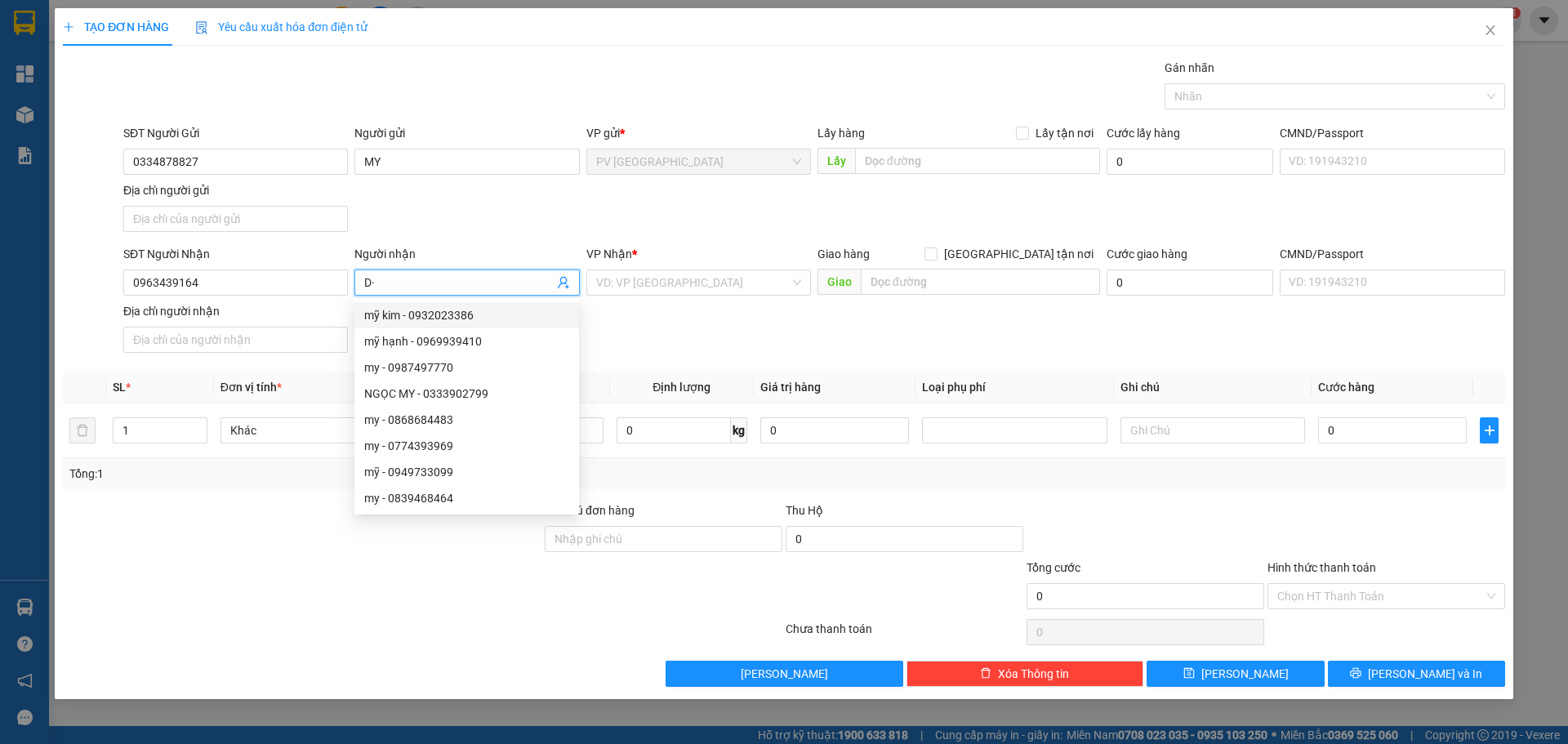
type input "D"
type input "ĐÀO"
click at [623, 284] on input "search" at bounding box center [693, 282] width 194 height 24
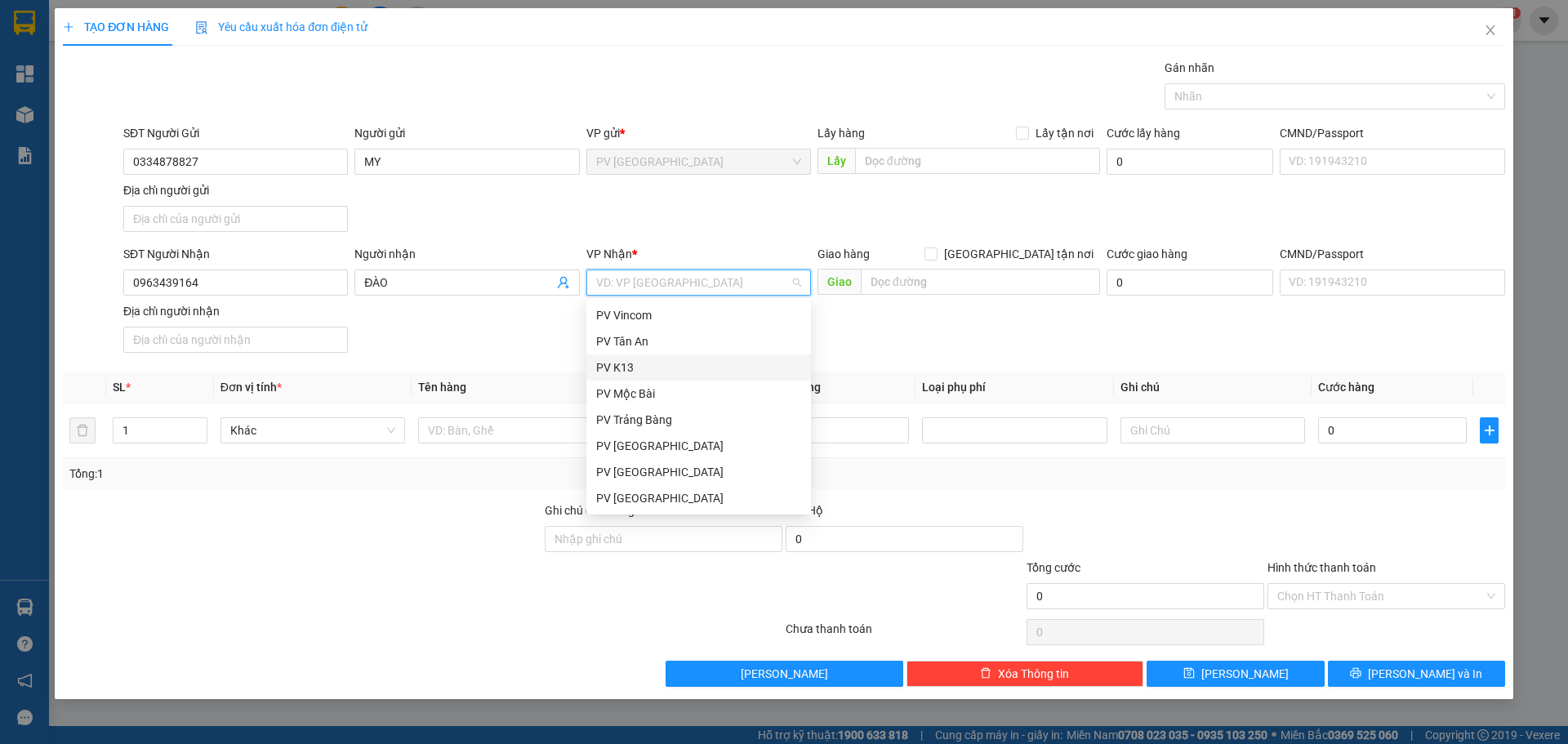
scroll to position [104, 0]
click at [649, 441] on div "PV An Sương ([GEOGRAPHIC_DATA])" at bounding box center [698, 446] width 205 height 18
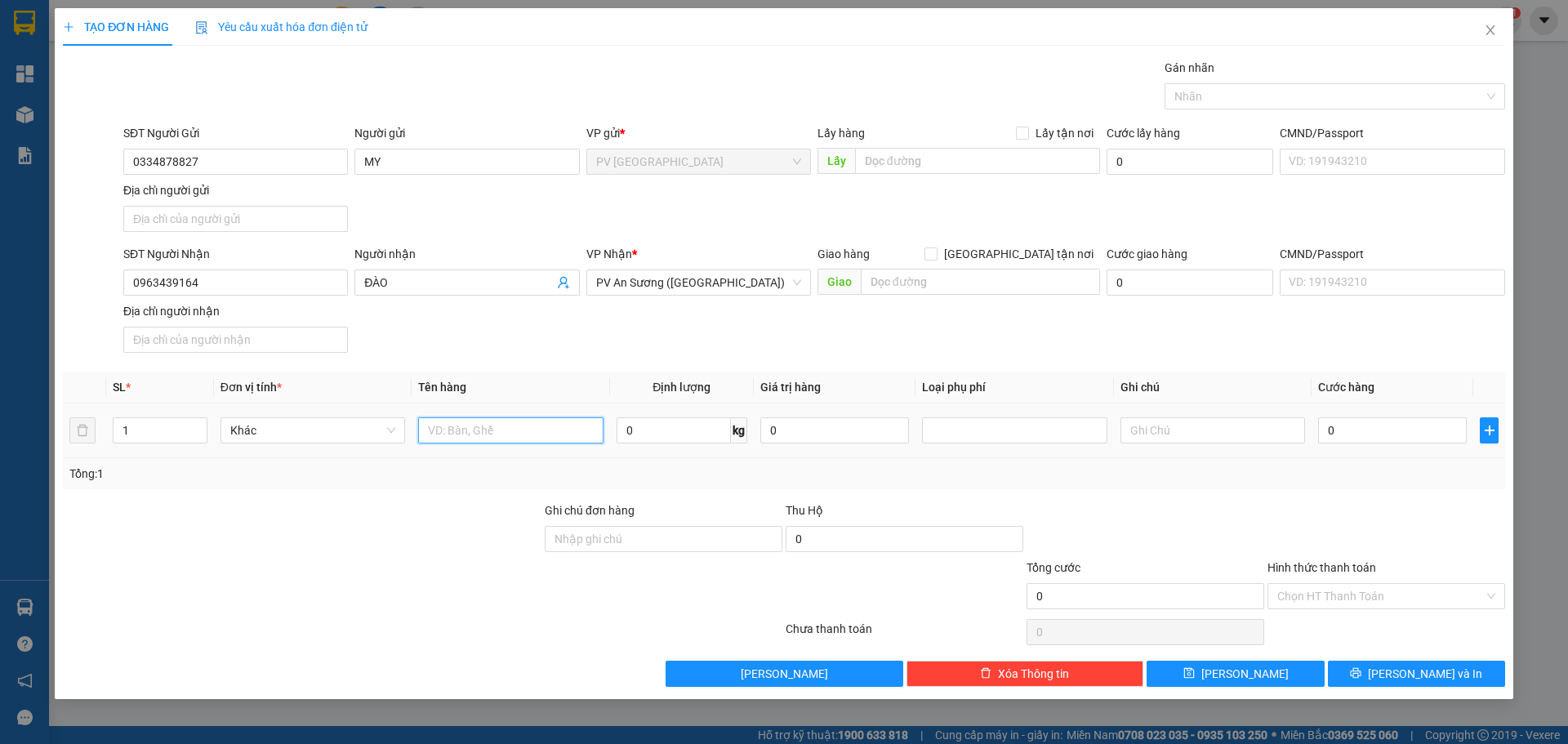
click at [494, 421] on input "text" at bounding box center [511, 430] width 185 height 26
type input "THÙNG BÁNH"
click at [1172, 427] on input "text" at bounding box center [1213, 430] width 185 height 26
type input "HƯ KH ĐỀN"
click at [1393, 428] on input "0" at bounding box center [1392, 430] width 149 height 26
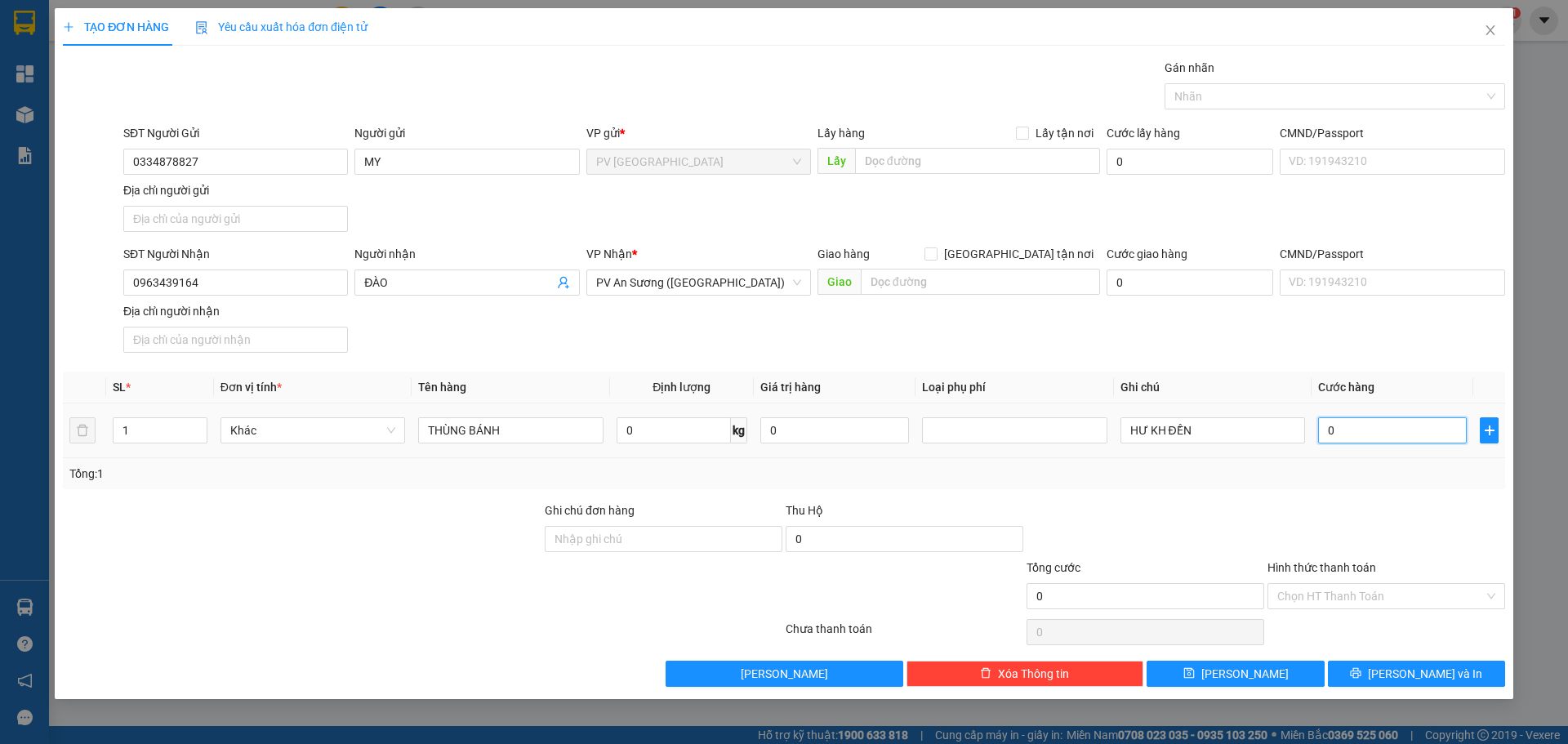
type input "3"
type input "30"
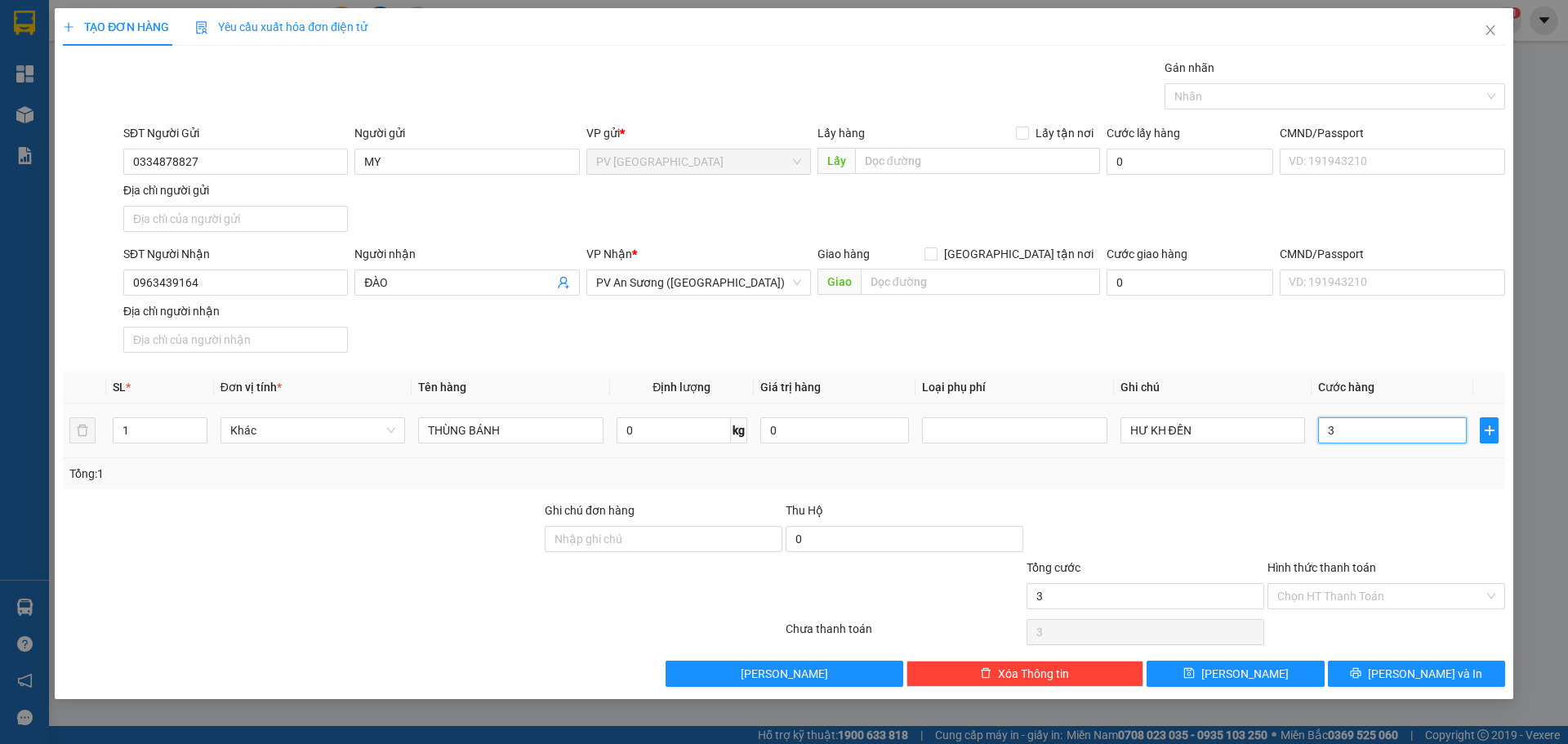
type input "30"
type input "30.000"
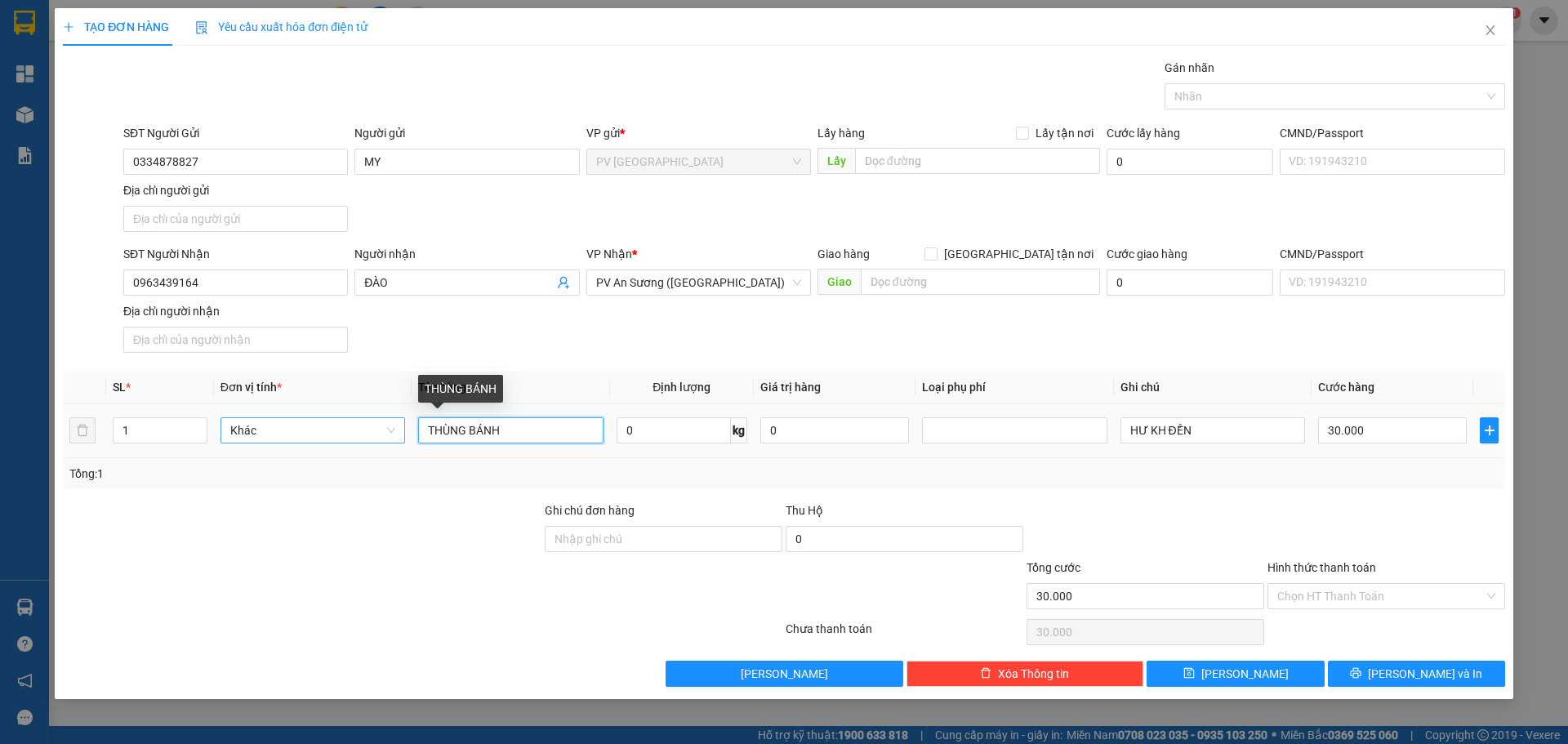
drag, startPoint x: 466, startPoint y: 430, endPoint x: 403, endPoint y: 431, distance: 63.0
click at [403, 431] on tr "1 Khác THÙNG BÁNH 0 kg 0 HƯ KH ĐỀN 30.000" at bounding box center [784, 430] width 1442 height 54
type input "BỌC BÁNH"
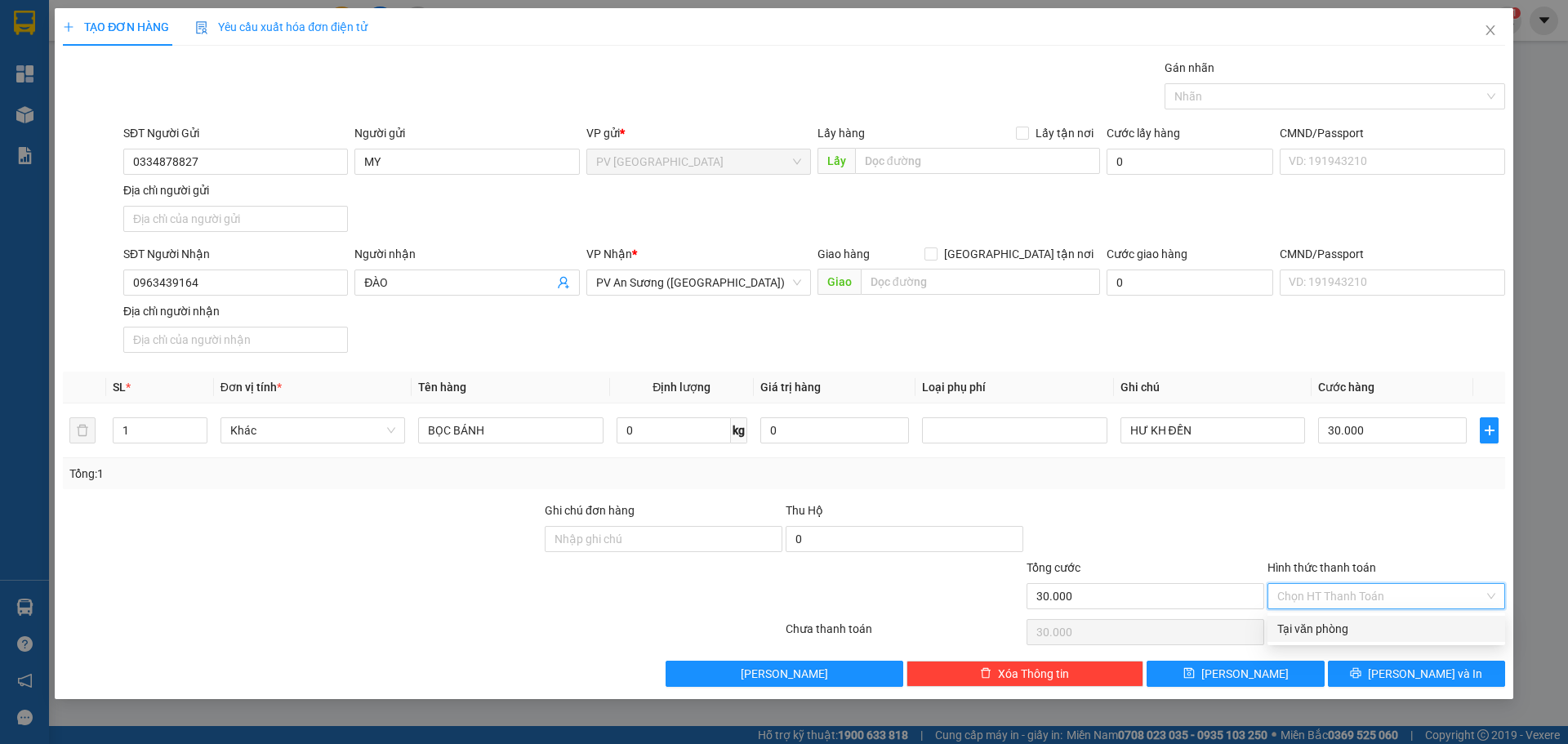
click at [1322, 602] on input "Hình thức thanh toán" at bounding box center [1380, 596] width 207 height 24
click at [1336, 628] on div "Tại văn phòng" at bounding box center [1386, 629] width 218 height 18
type input "0"
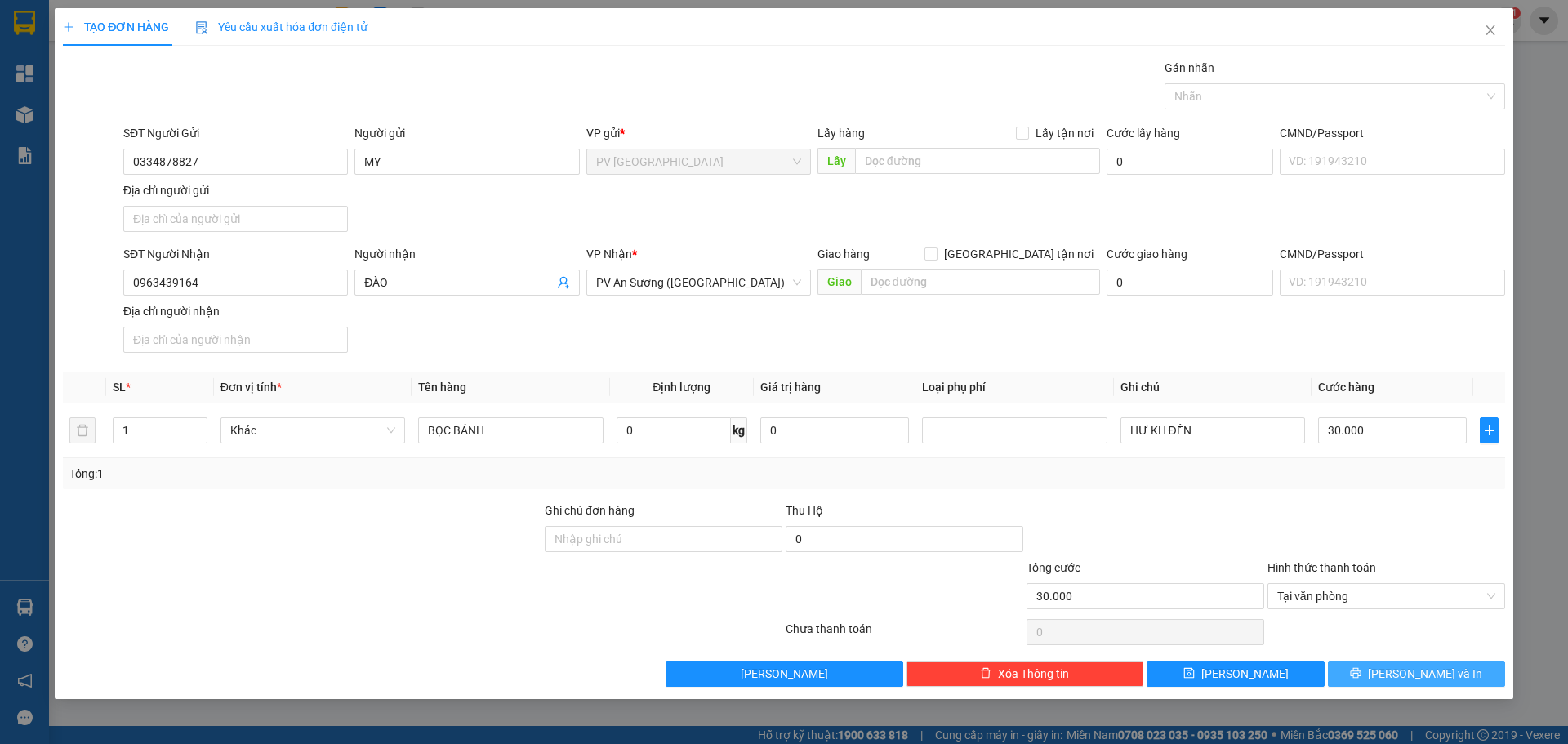
click at [1379, 667] on button "[PERSON_NAME] và In" at bounding box center [1417, 673] width 178 height 26
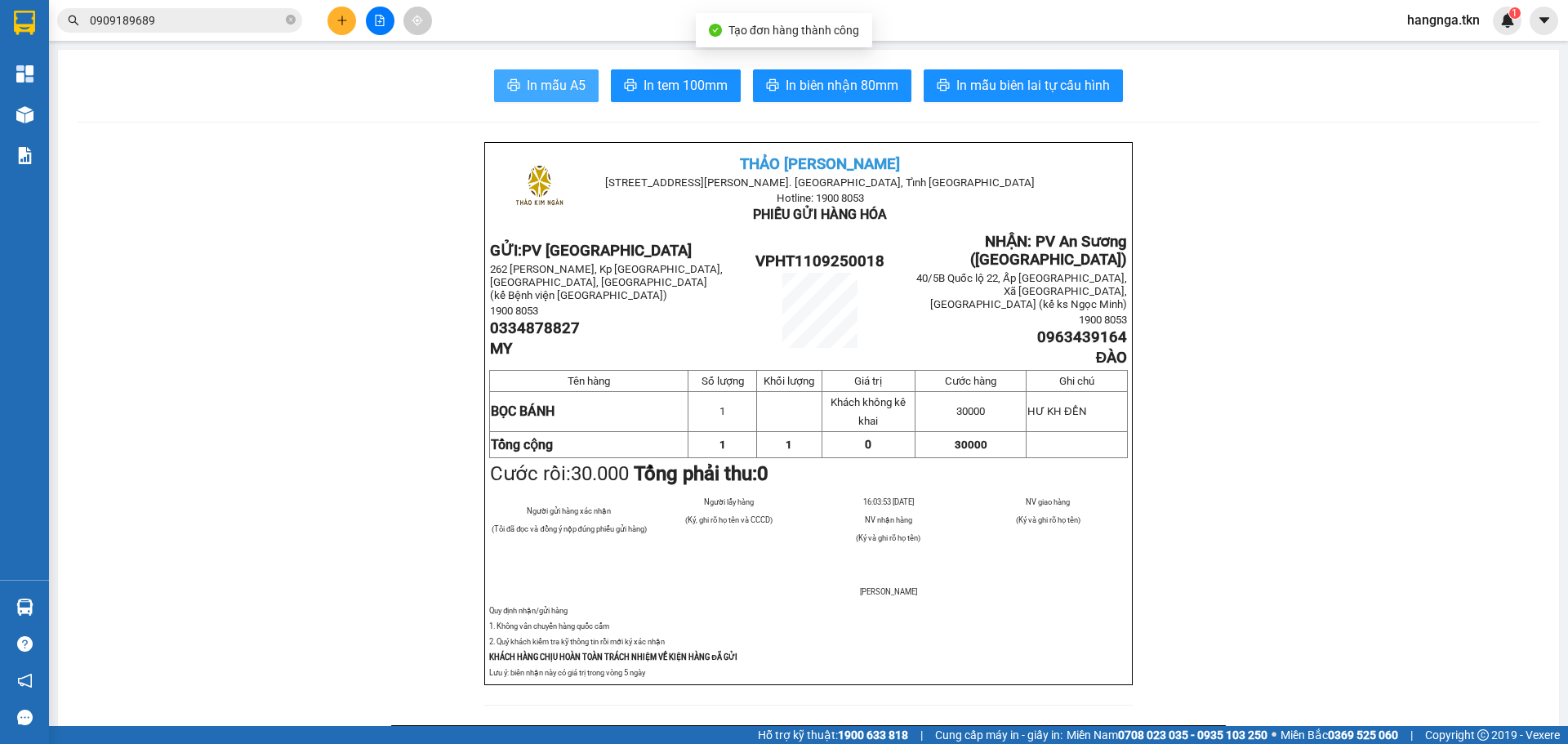
click at [539, 86] on span "In mẫu A5" at bounding box center [556, 85] width 59 height 21
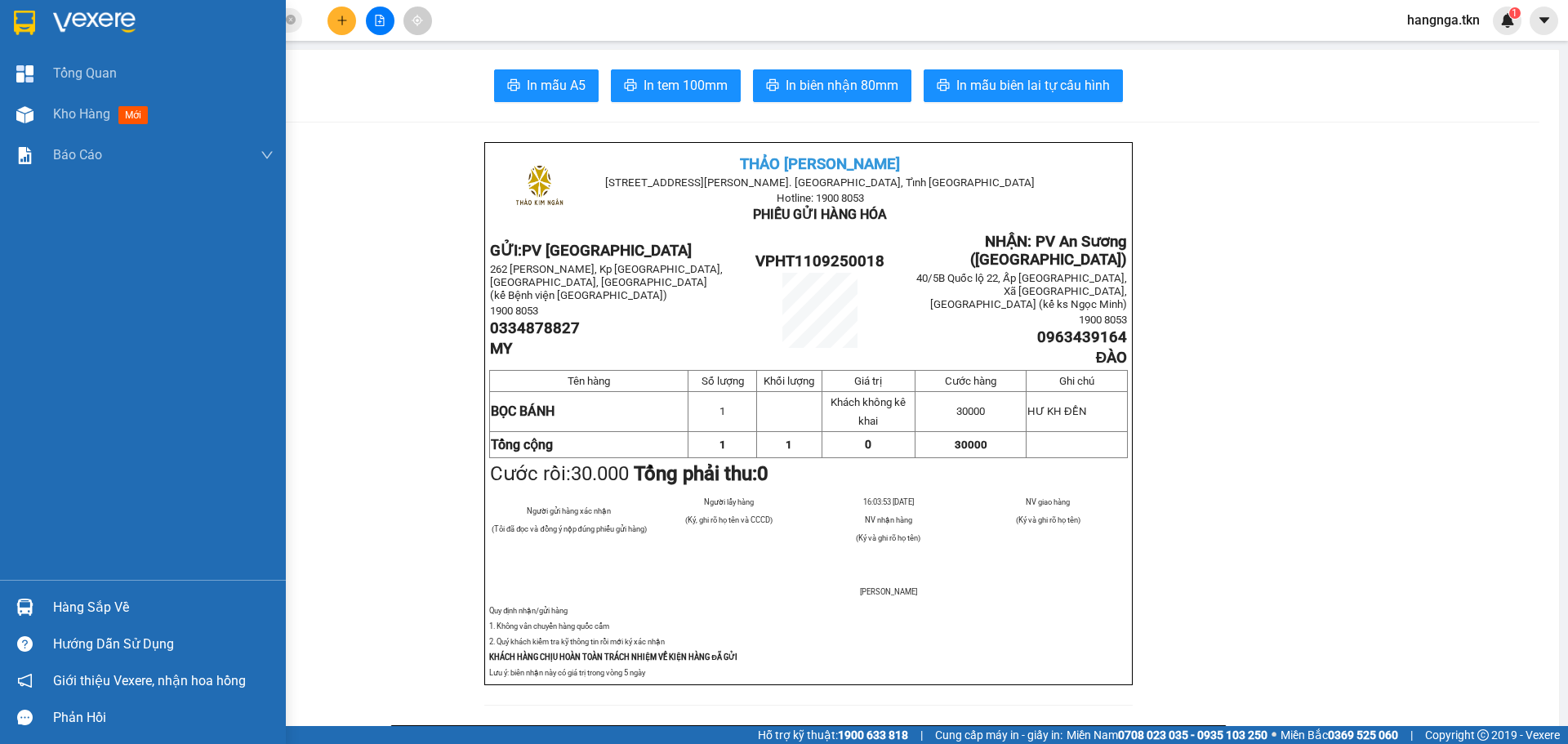
click at [72, 5] on div at bounding box center [143, 26] width 286 height 53
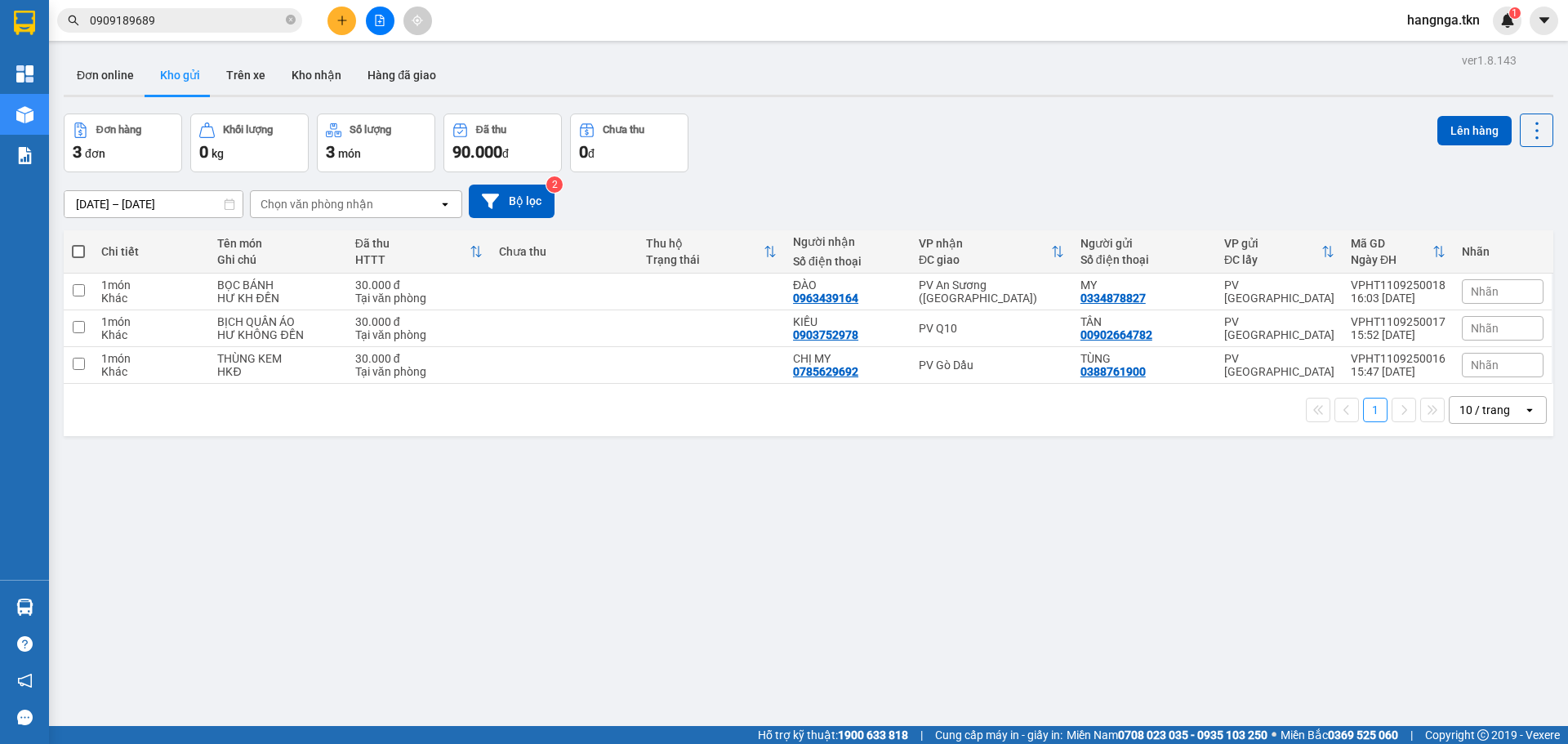
click at [1472, 293] on span "Nhãn" at bounding box center [1485, 292] width 28 height 13
click at [1252, 279] on div "THỰC PHẨM" at bounding box center [1252, 285] width 69 height 21
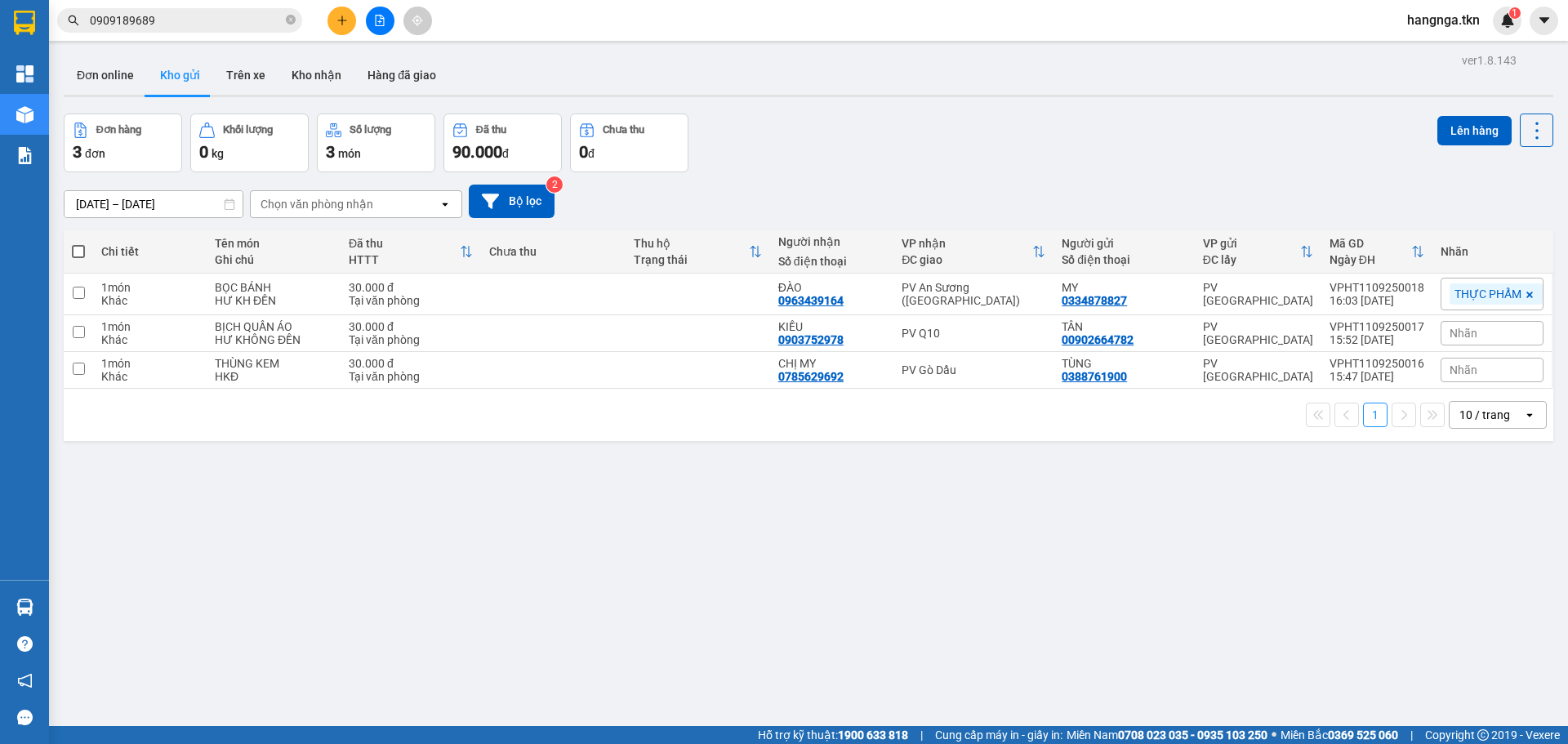
click at [1201, 515] on div "ver 1.8.143 Đơn online Kho gửi Trên xe Kho nhận Hàng đã giao Đơn hàng 3 đơn Khố…" at bounding box center [808, 420] width 1503 height 744
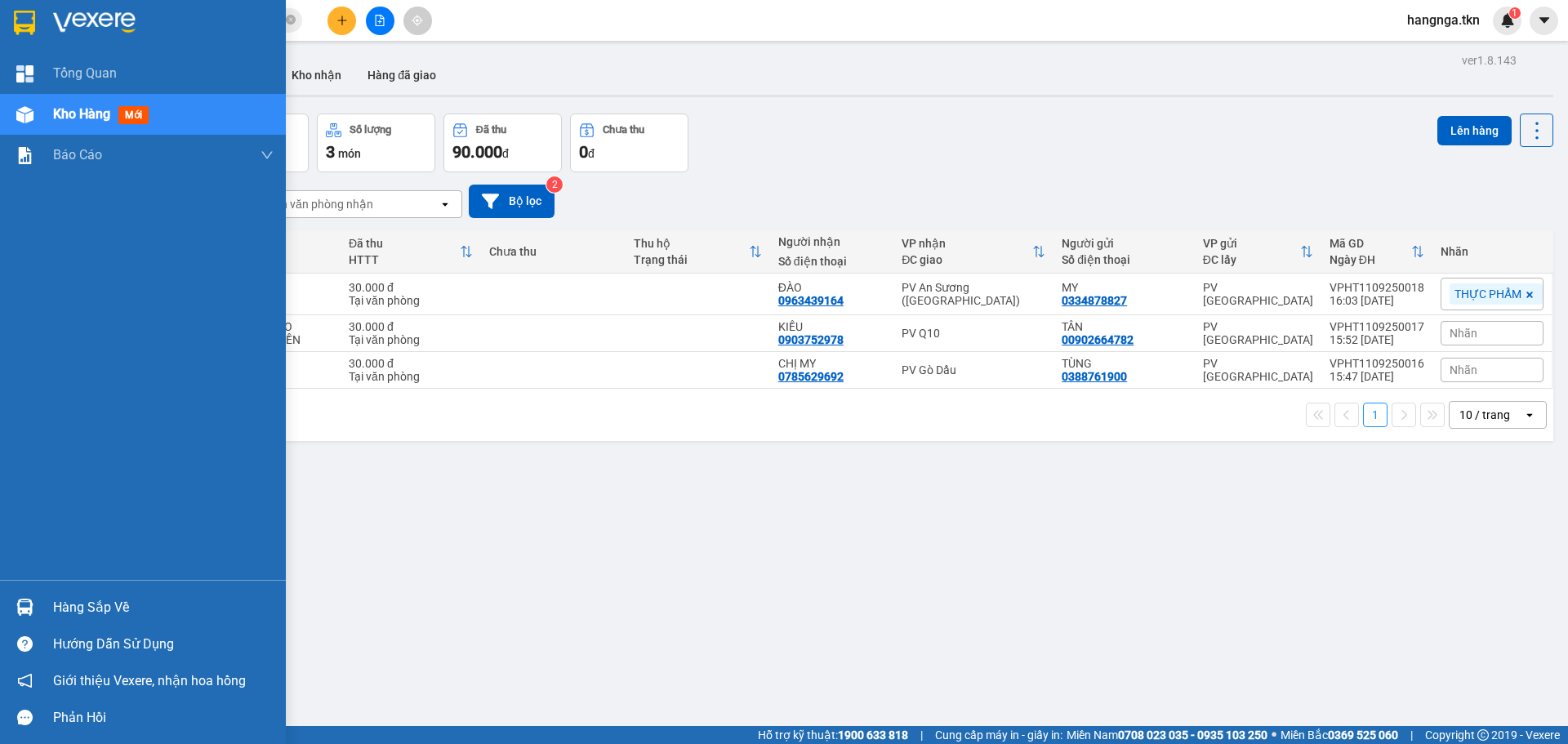
click at [112, 600] on div "Hàng sắp về" at bounding box center [163, 607] width 220 height 24
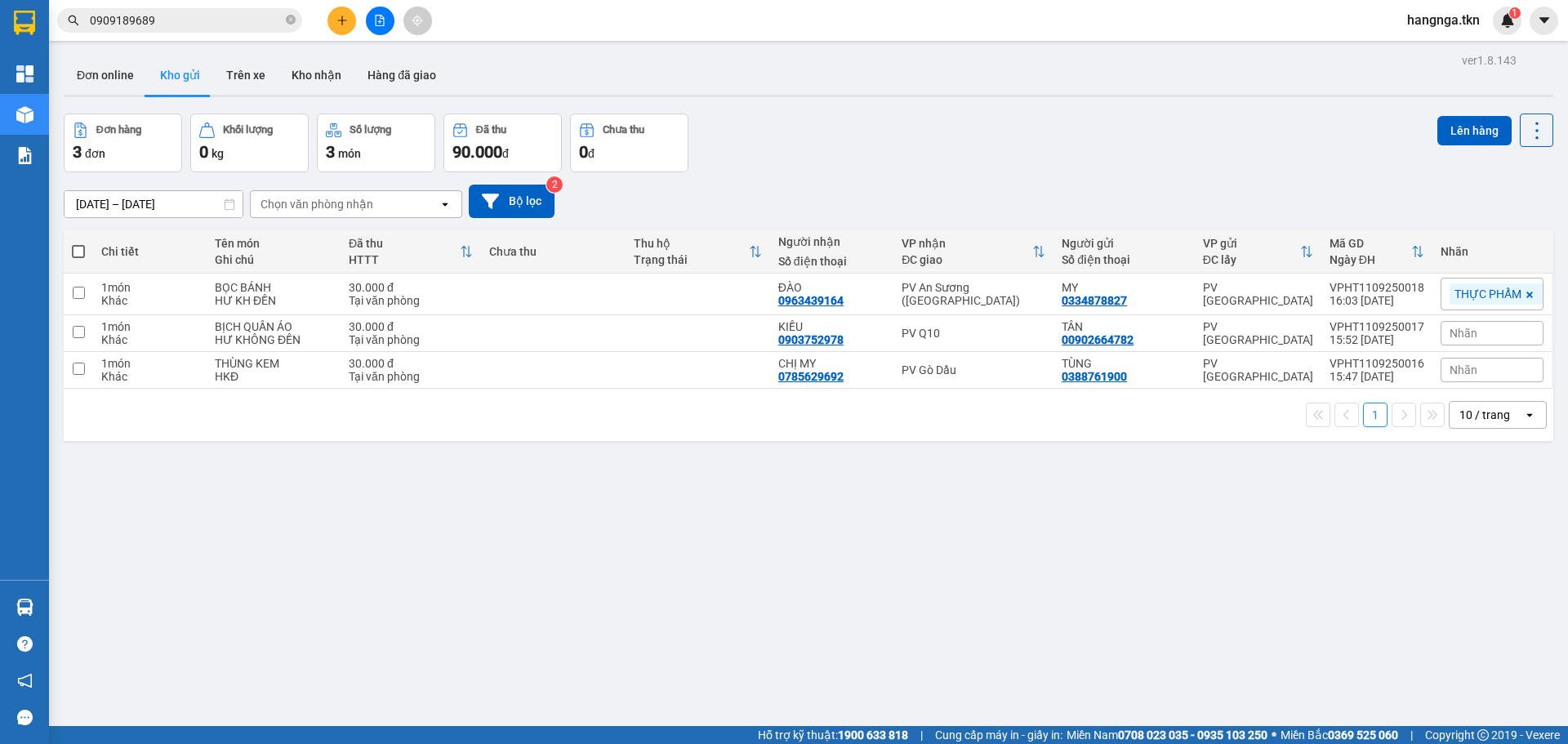
click at [985, 604] on section "Kết quả tìm kiếm ( 4 ) Bộ lọc Mã ĐH Trạng thái Món hàng Thu hộ Tổng cước Chưa c…" at bounding box center [784, 372] width 1568 height 744
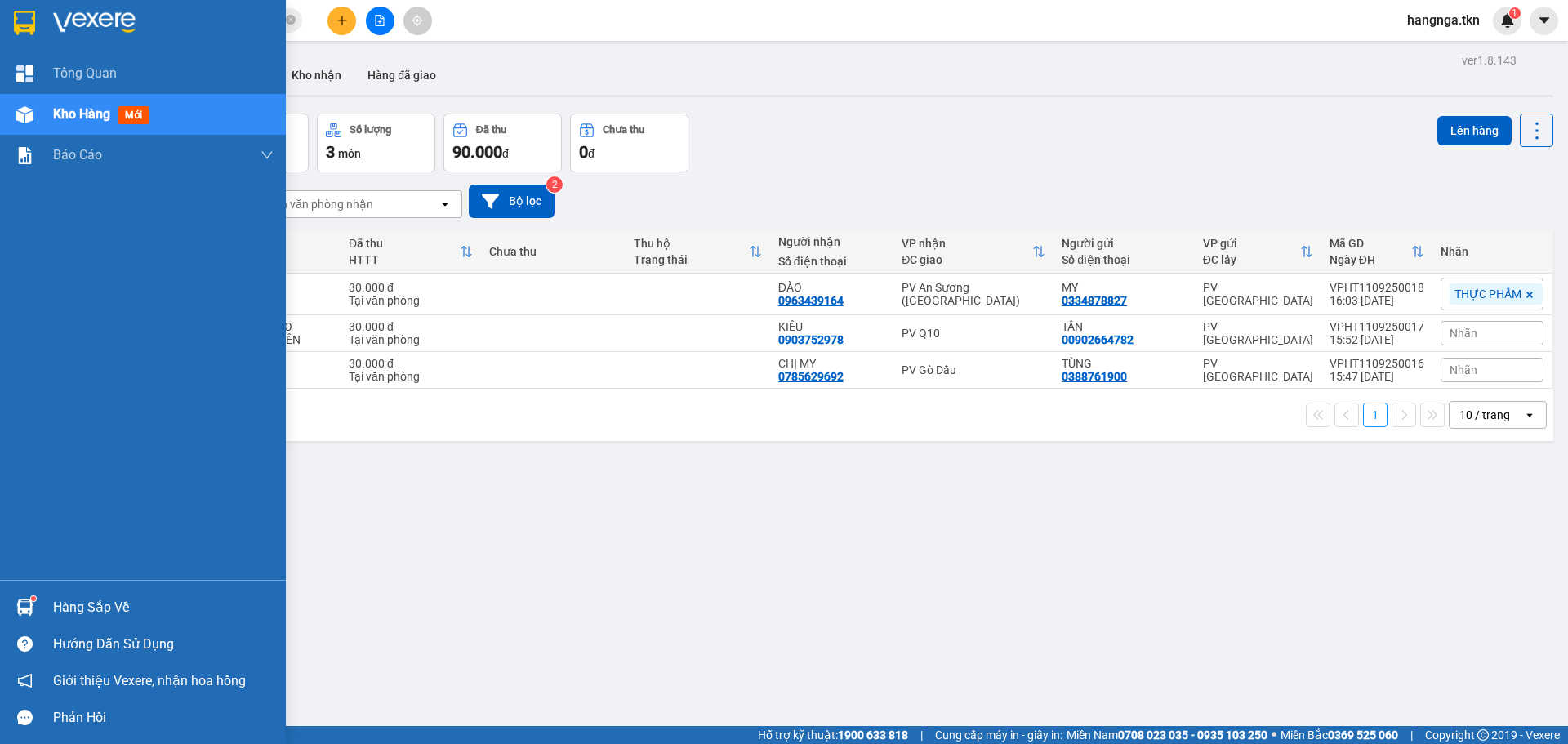
click at [61, 615] on div "Hàng sắp về" at bounding box center [163, 607] width 220 height 24
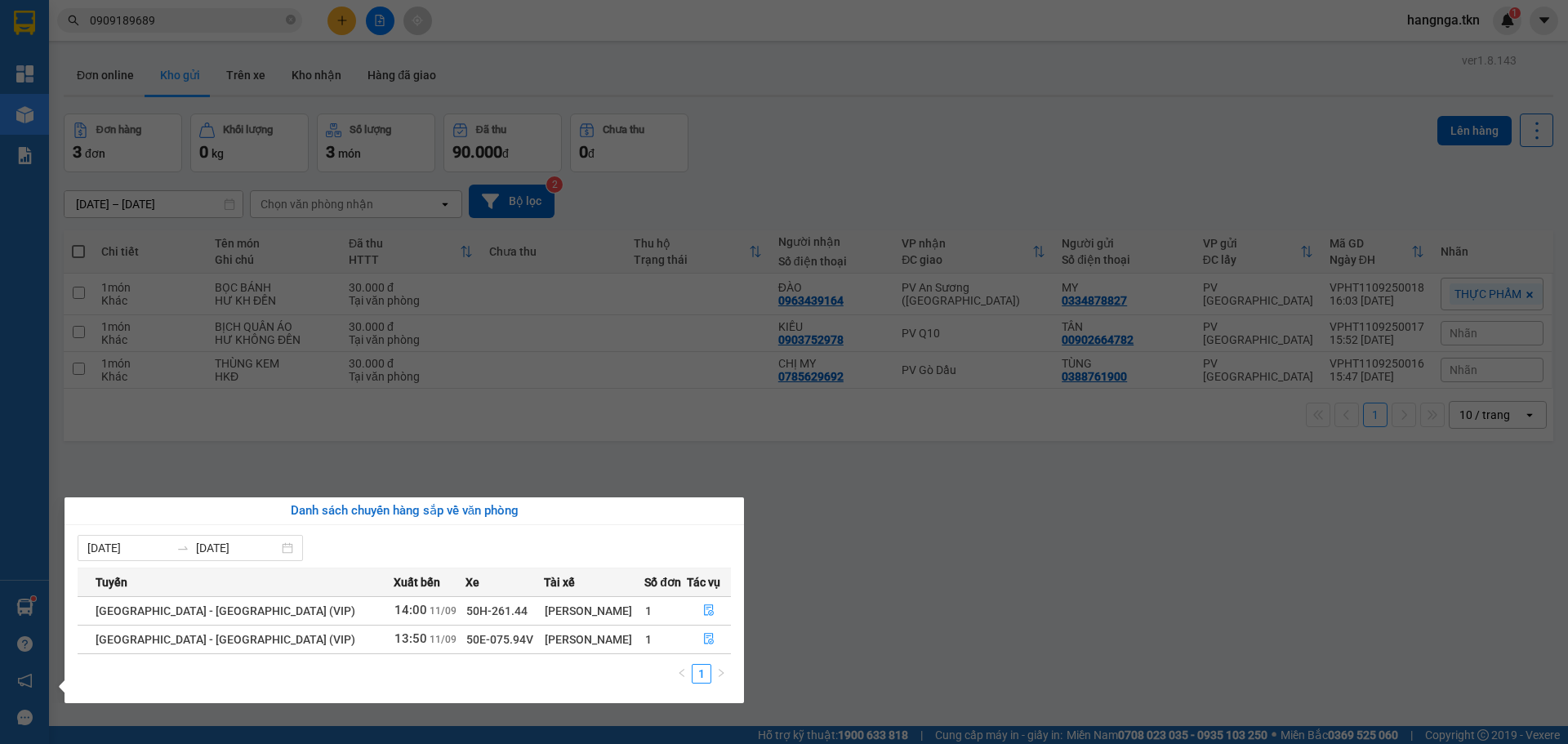
drag, startPoint x: 891, startPoint y: 604, endPoint x: 791, endPoint y: 589, distance: 101.1
click at [889, 603] on section "Kết quả tìm kiếm ( 4 ) Bộ lọc Mã ĐH Trạng thái Món hàng Thu hộ Tổng cước Chưa c…" at bounding box center [784, 372] width 1568 height 744
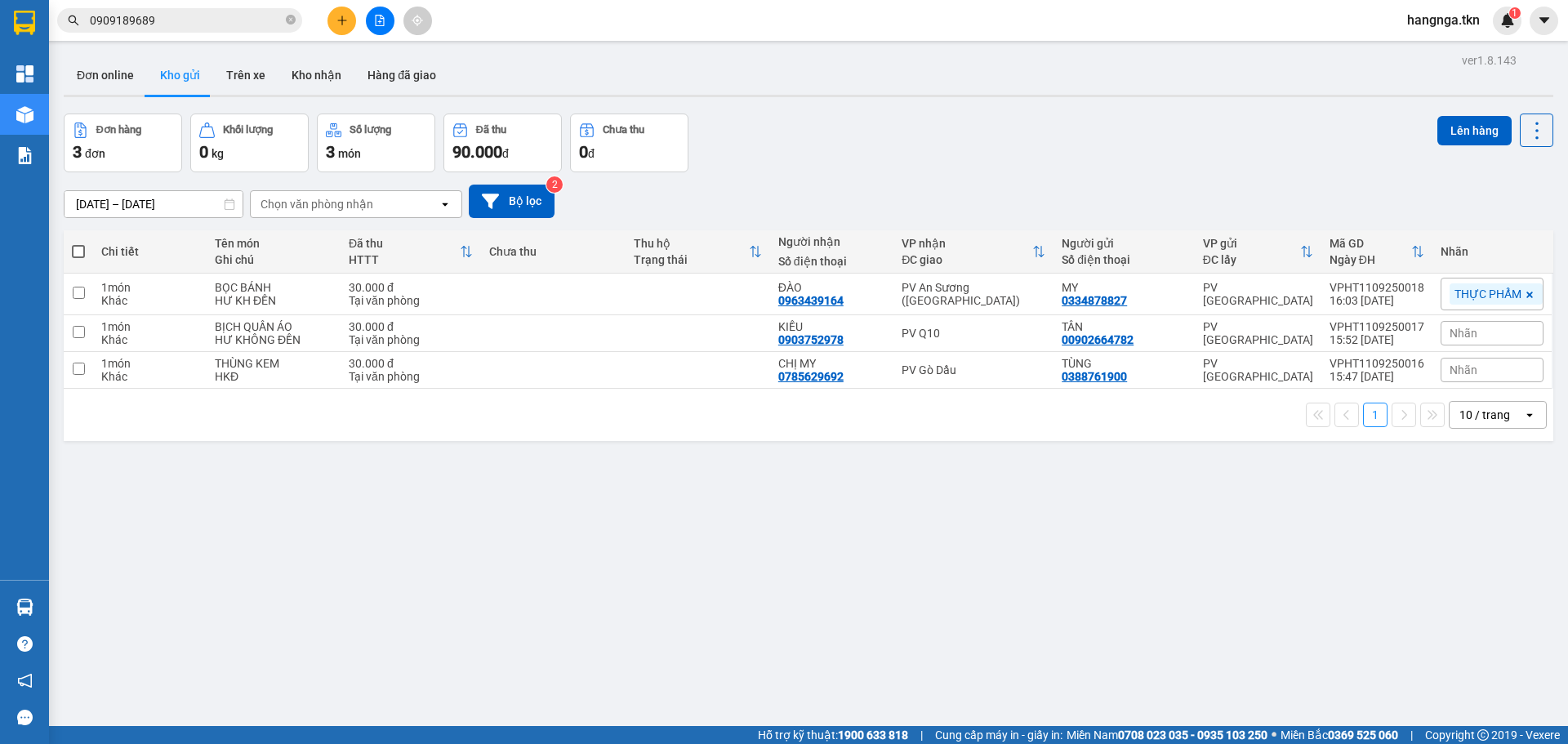
click at [322, 53] on div "ver 1.8.143 Đơn online Kho gửi Trên xe Kho nhận Hàng đã giao Đơn hàng 3 đơn Khố…" at bounding box center [808, 420] width 1503 height 744
click at [303, 85] on button "Kho nhận" at bounding box center [316, 74] width 76 height 39
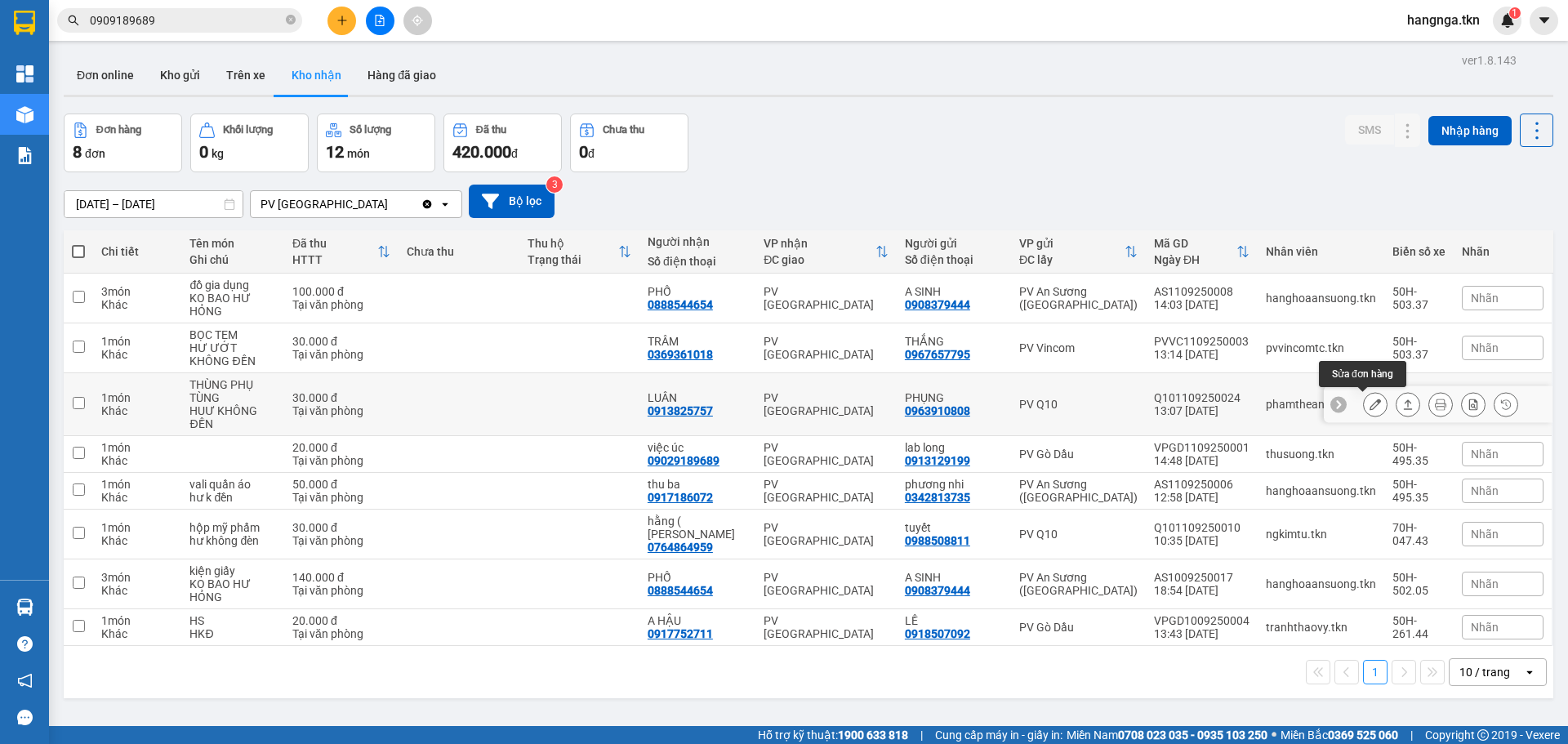
click at [1370, 403] on icon at bounding box center [1375, 404] width 12 height 12
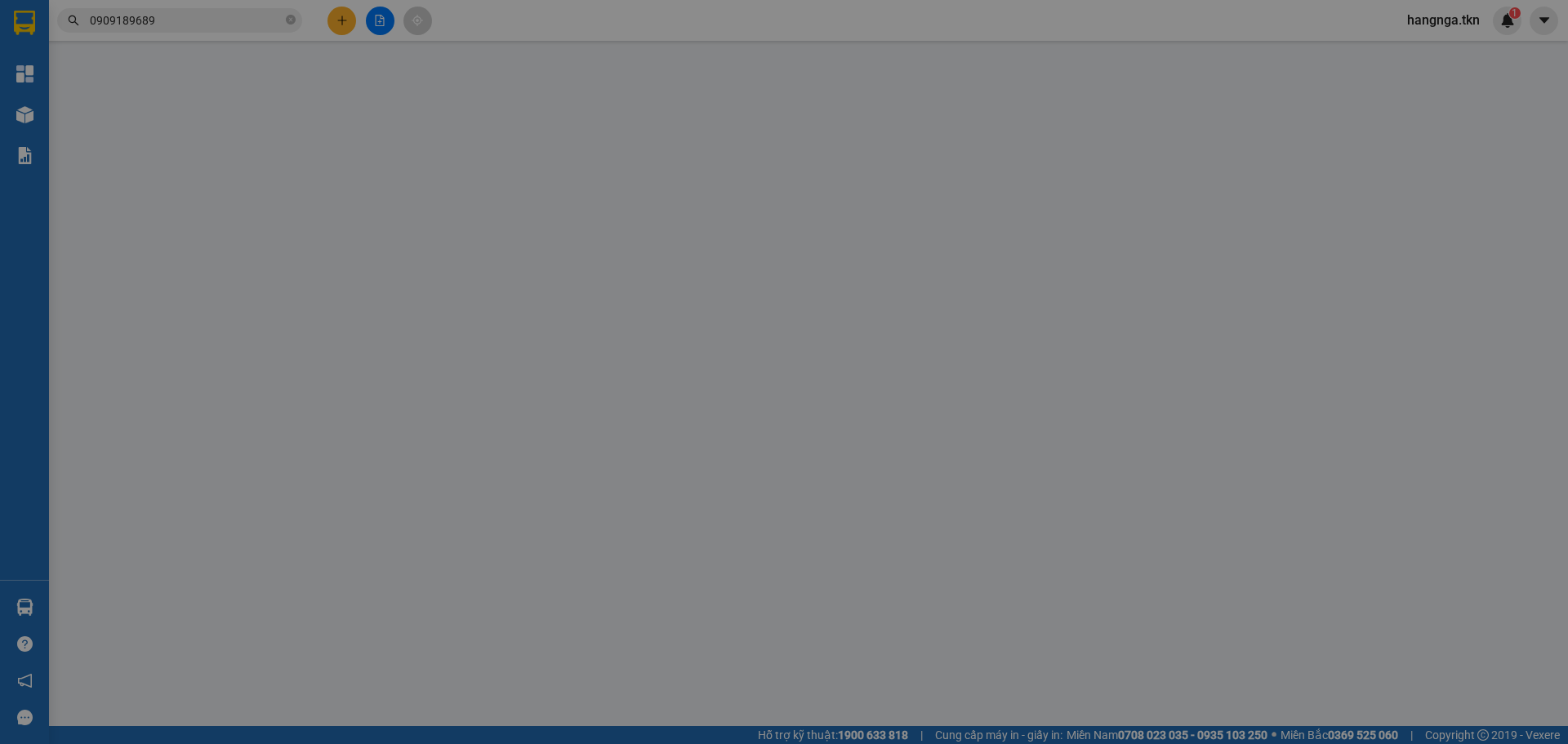
type input "0963910808"
type input "PHỤNG"
type input "0913825757"
type input "LUÂN"
type input "30.000"
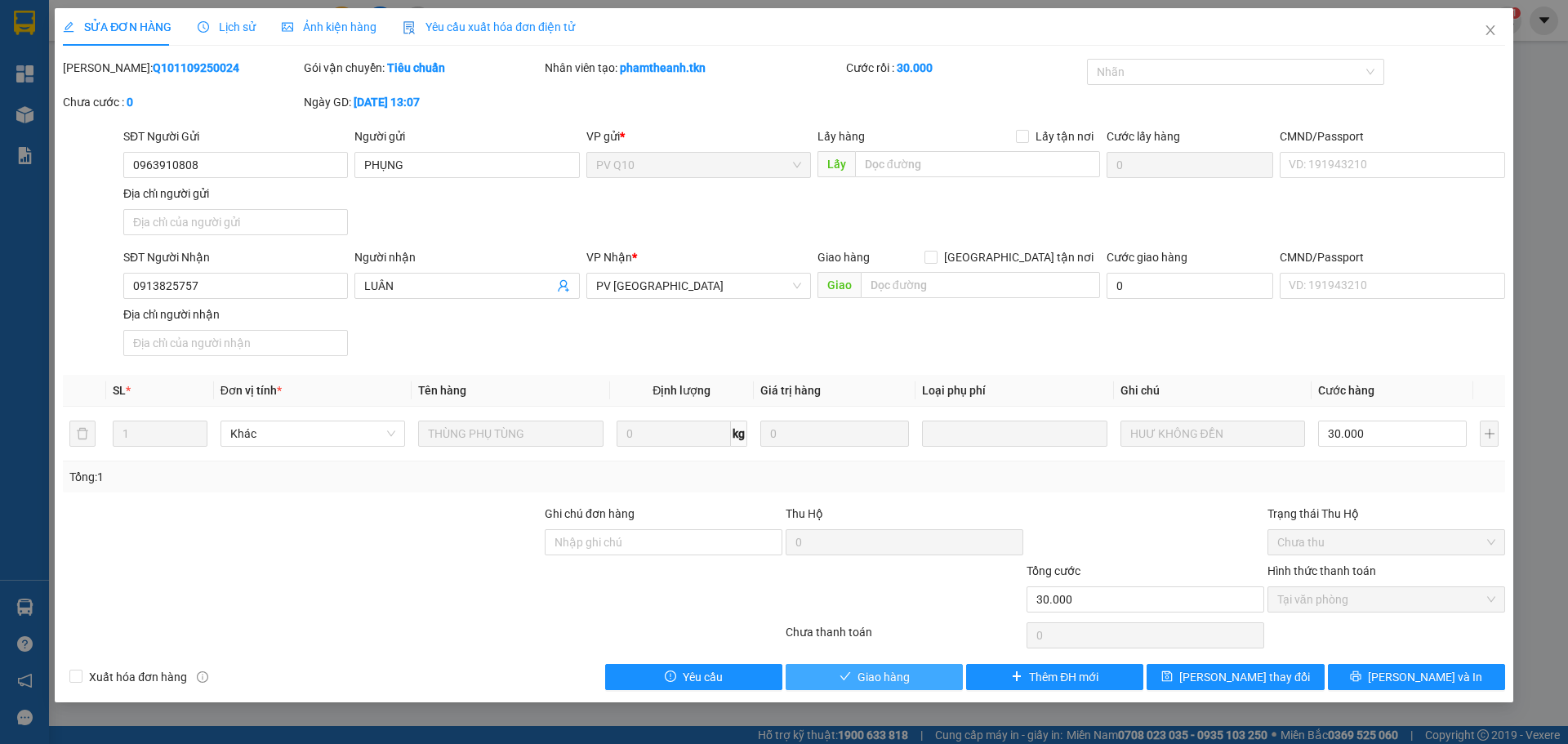
click at [874, 679] on span "Giao hàng" at bounding box center [884, 678] width 53 height 18
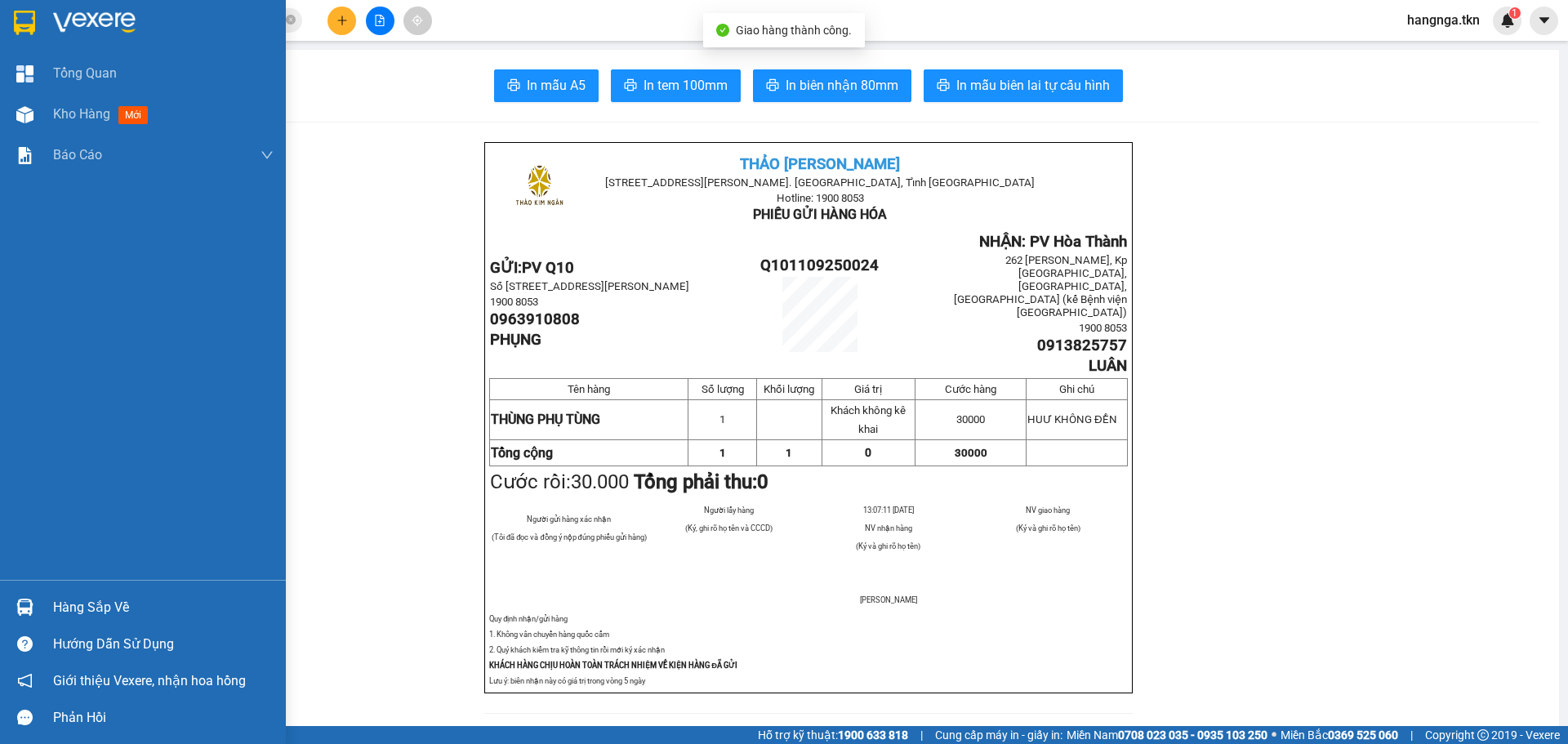
click at [60, 17] on img at bounding box center [94, 23] width 82 height 24
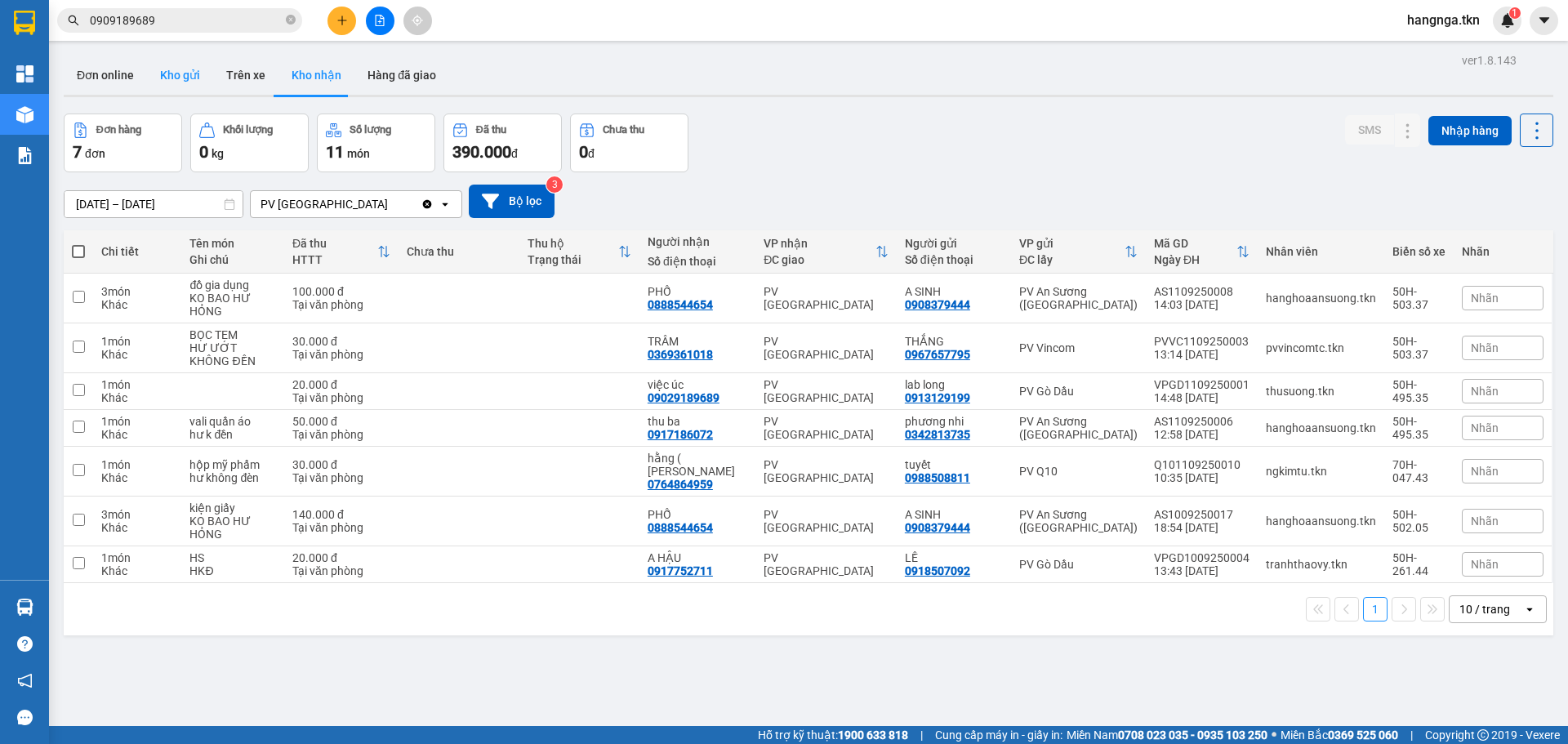
click at [182, 83] on button "Kho gửi" at bounding box center [179, 74] width 66 height 39
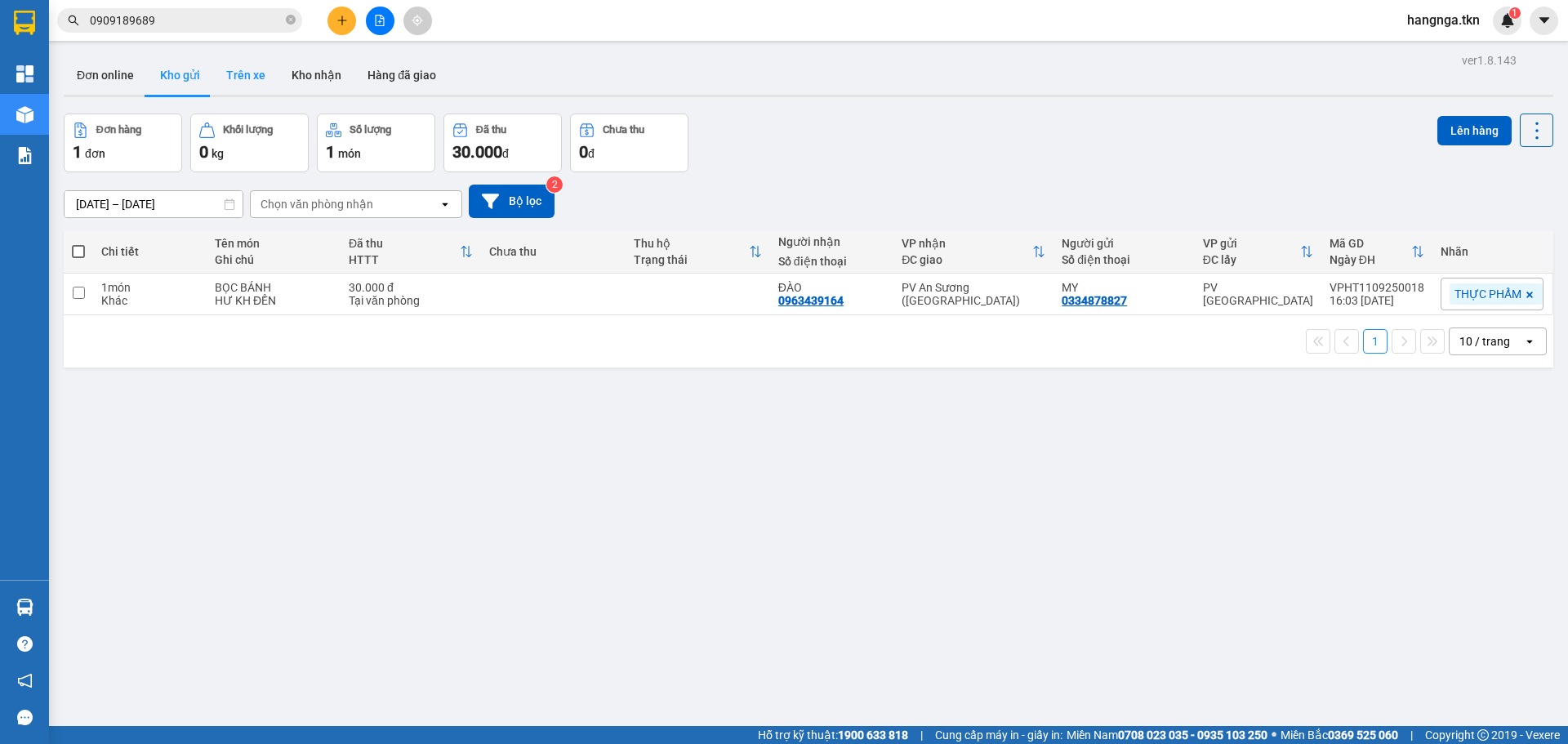
click at [240, 78] on button "Trên xe" at bounding box center [245, 74] width 65 height 39
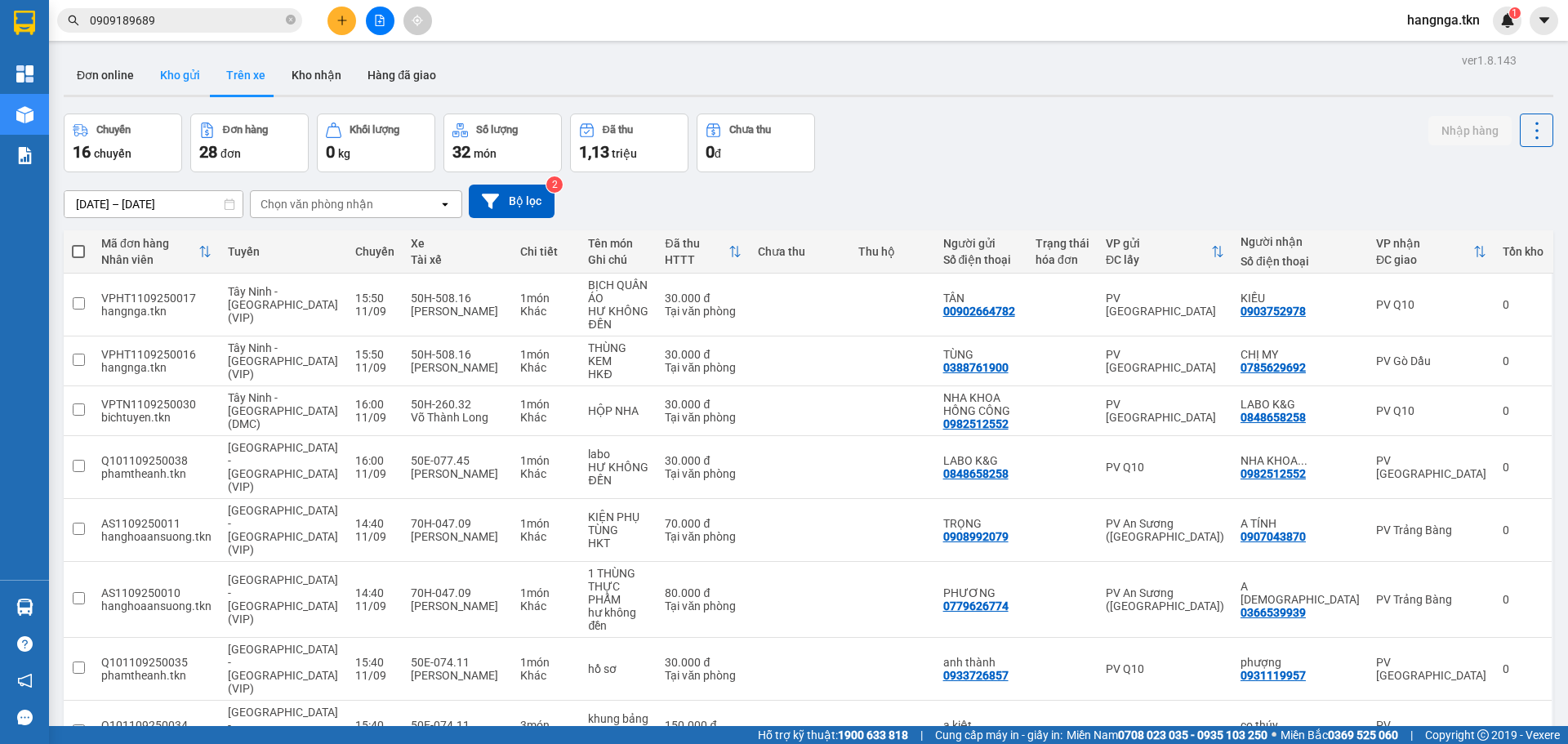
click at [178, 82] on button "Kho gửi" at bounding box center [179, 74] width 66 height 39
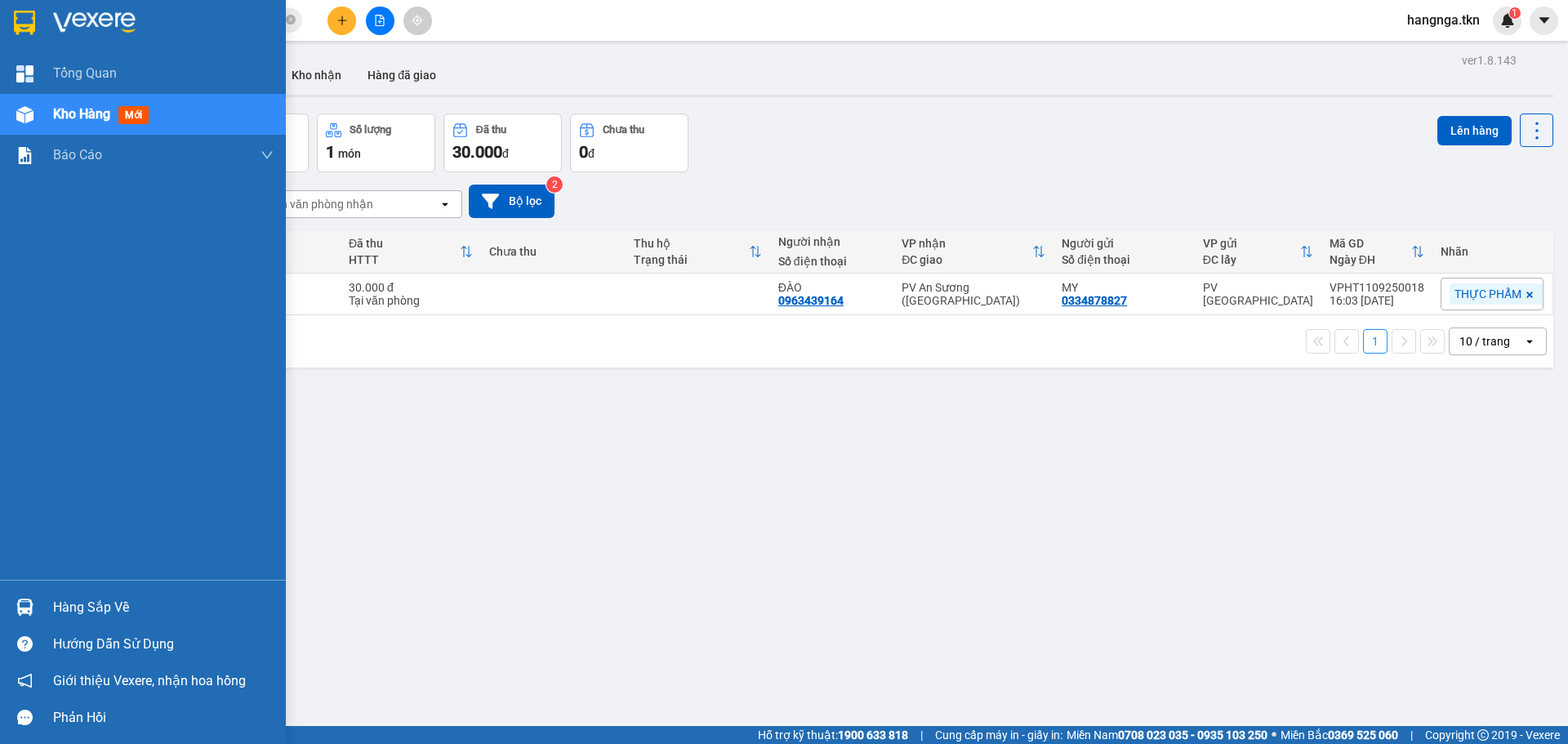
click at [94, 603] on div "Hàng sắp về" at bounding box center [163, 607] width 220 height 24
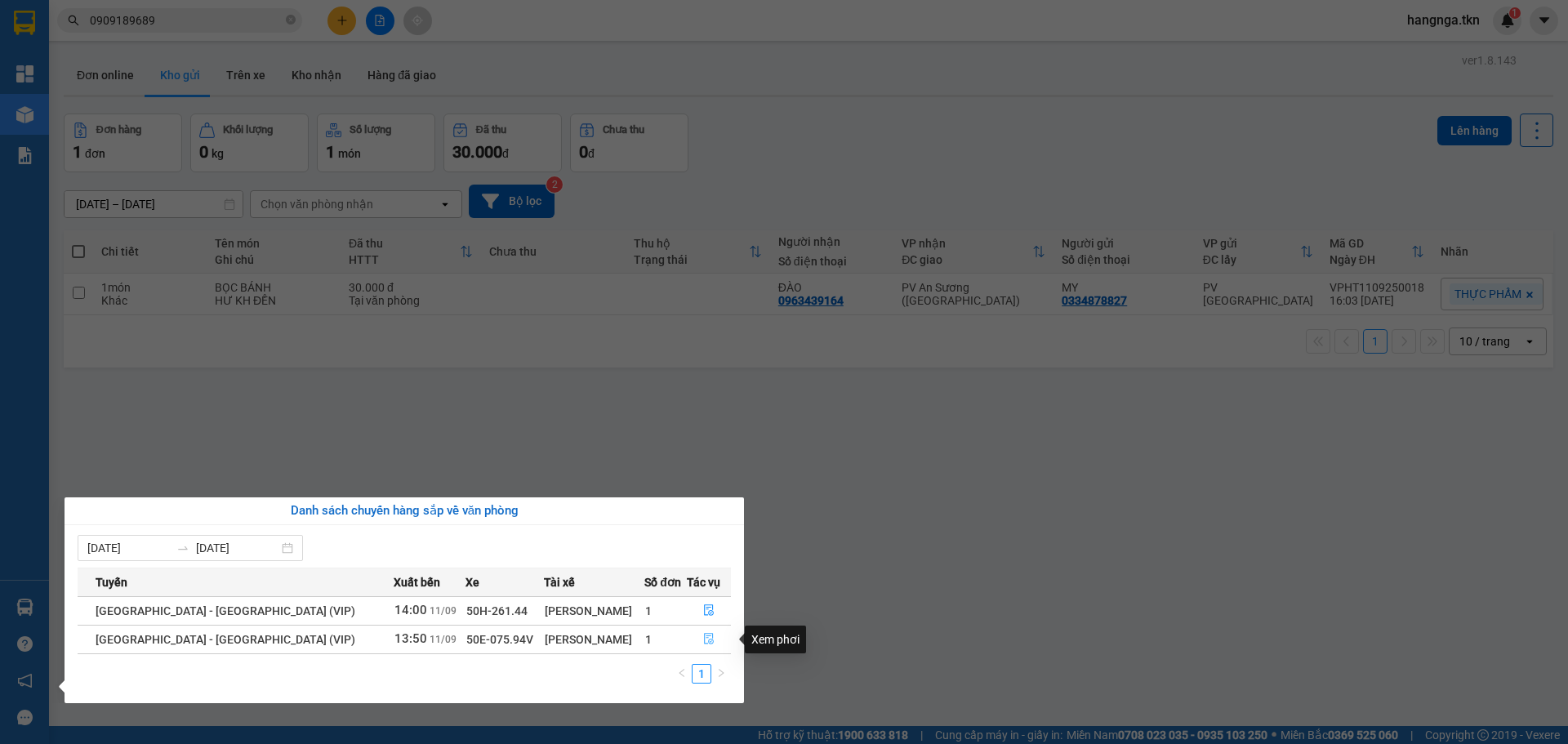
click at [703, 635] on icon "file-done" at bounding box center [708, 639] width 12 height 12
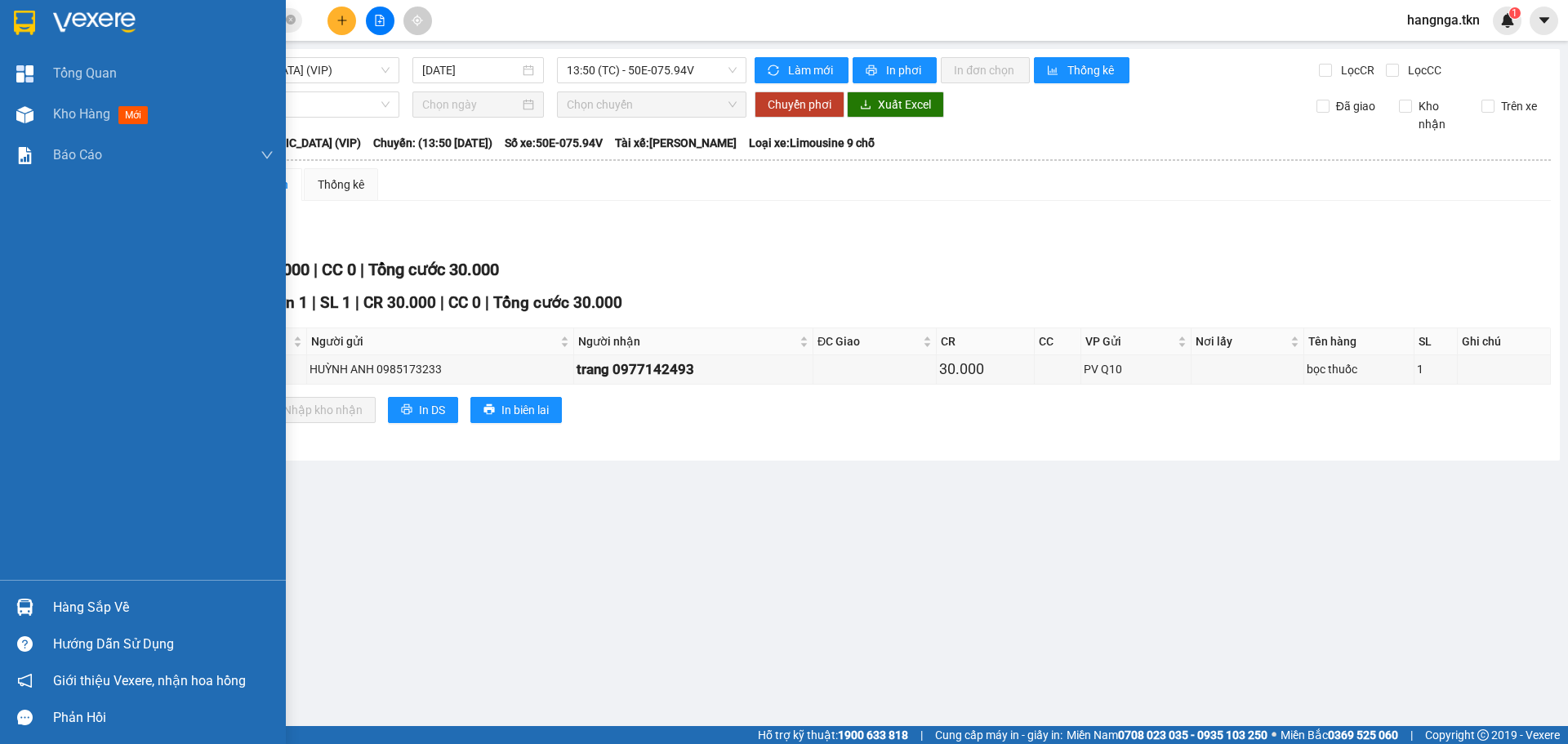
click at [63, 609] on div "Hàng sắp về" at bounding box center [163, 607] width 220 height 24
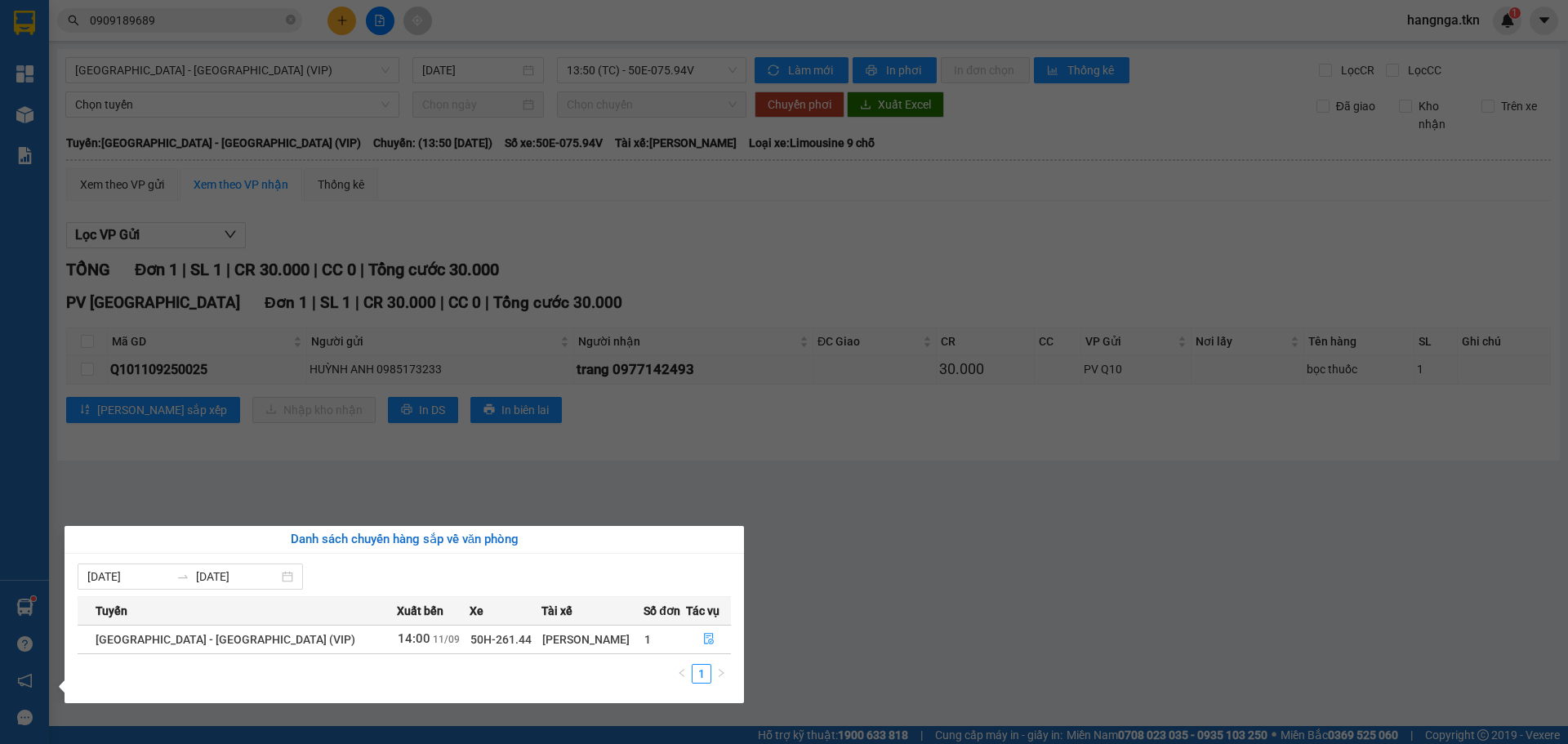
drag, startPoint x: 937, startPoint y: 618, endPoint x: 759, endPoint y: 505, distance: 210.8
click at [928, 604] on section "Kết quả tìm kiếm ( 4 ) Bộ lọc Mã ĐH Trạng thái Món hàng Thu hộ Tổng cước Chưa c…" at bounding box center [784, 372] width 1568 height 744
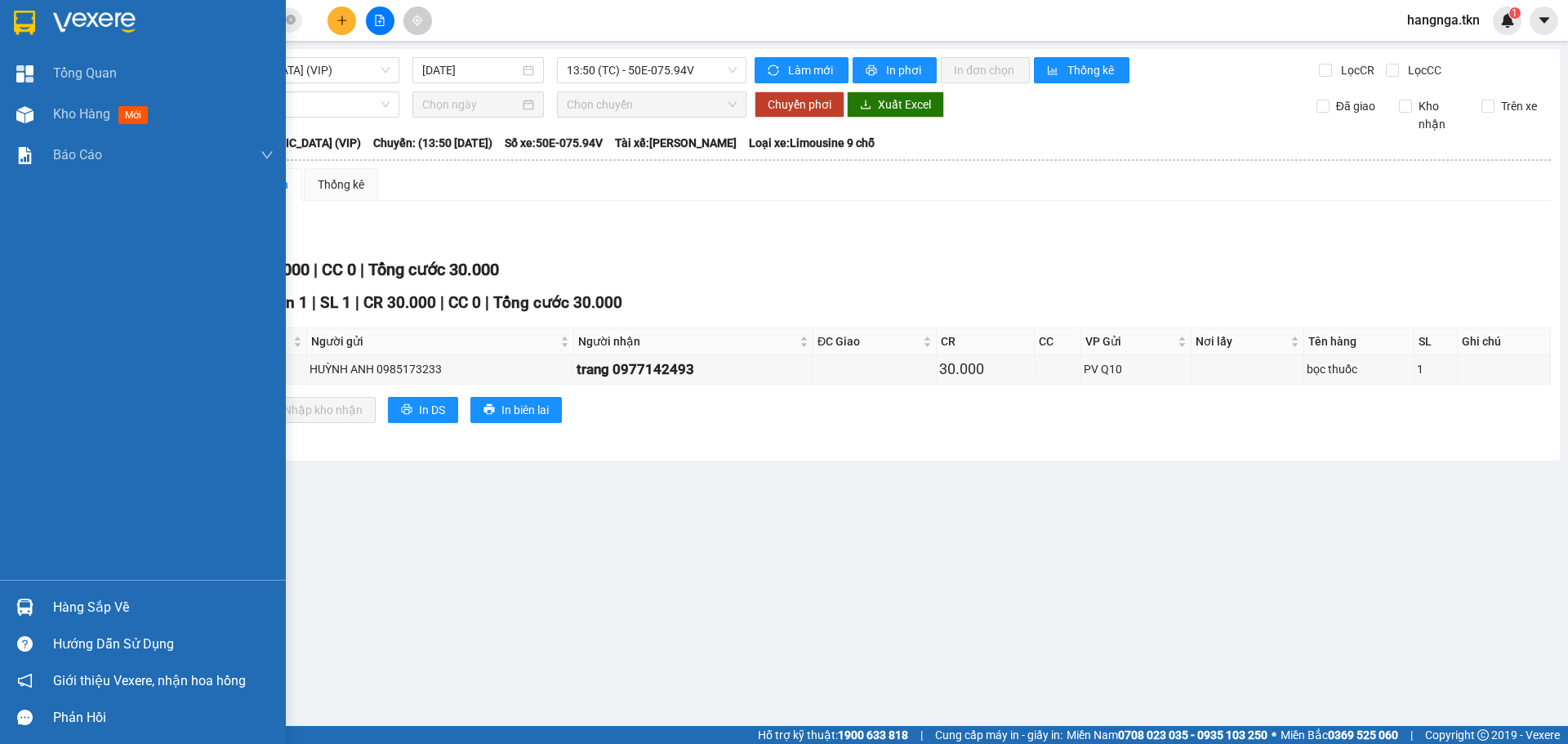
click at [39, 14] on div at bounding box center [143, 26] width 286 height 53
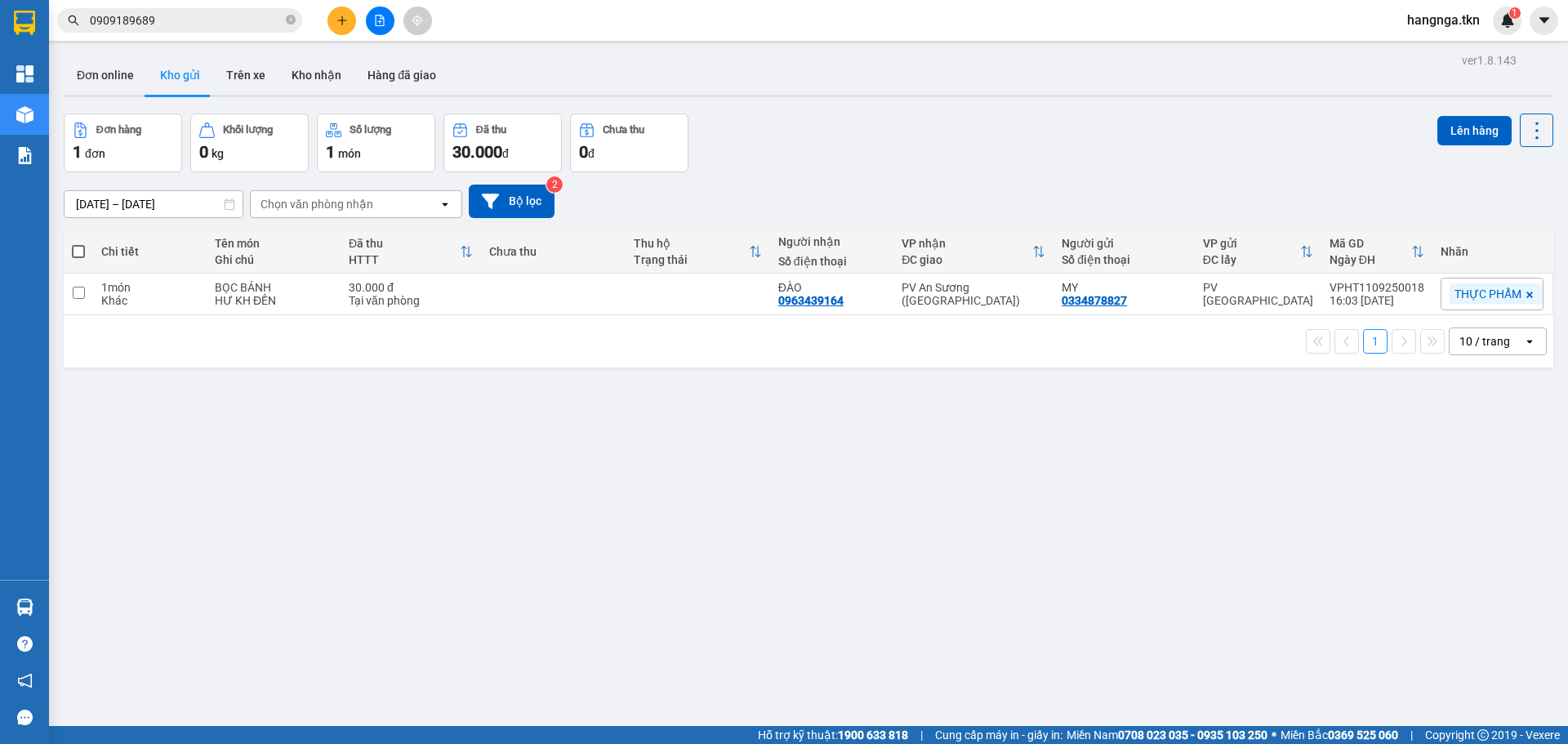
click at [356, 22] on div at bounding box center [380, 21] width 122 height 29
click at [339, 23] on icon "plus" at bounding box center [341, 20] width 12 height 12
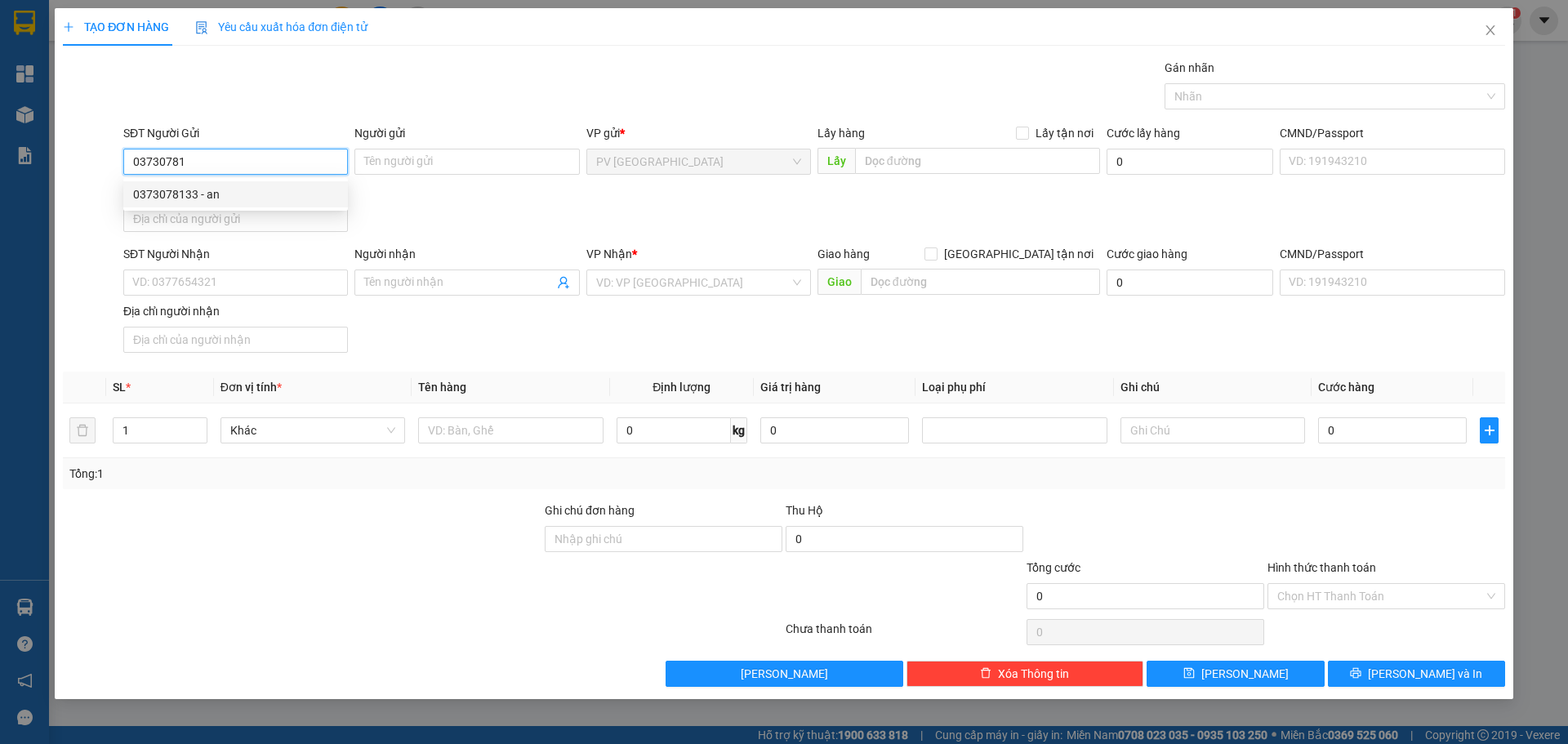
click at [270, 189] on div "0373078133 - an" at bounding box center [236, 195] width 205 height 18
type input "0373078133"
type input "an"
type input "0989082149"
type input "a thy"
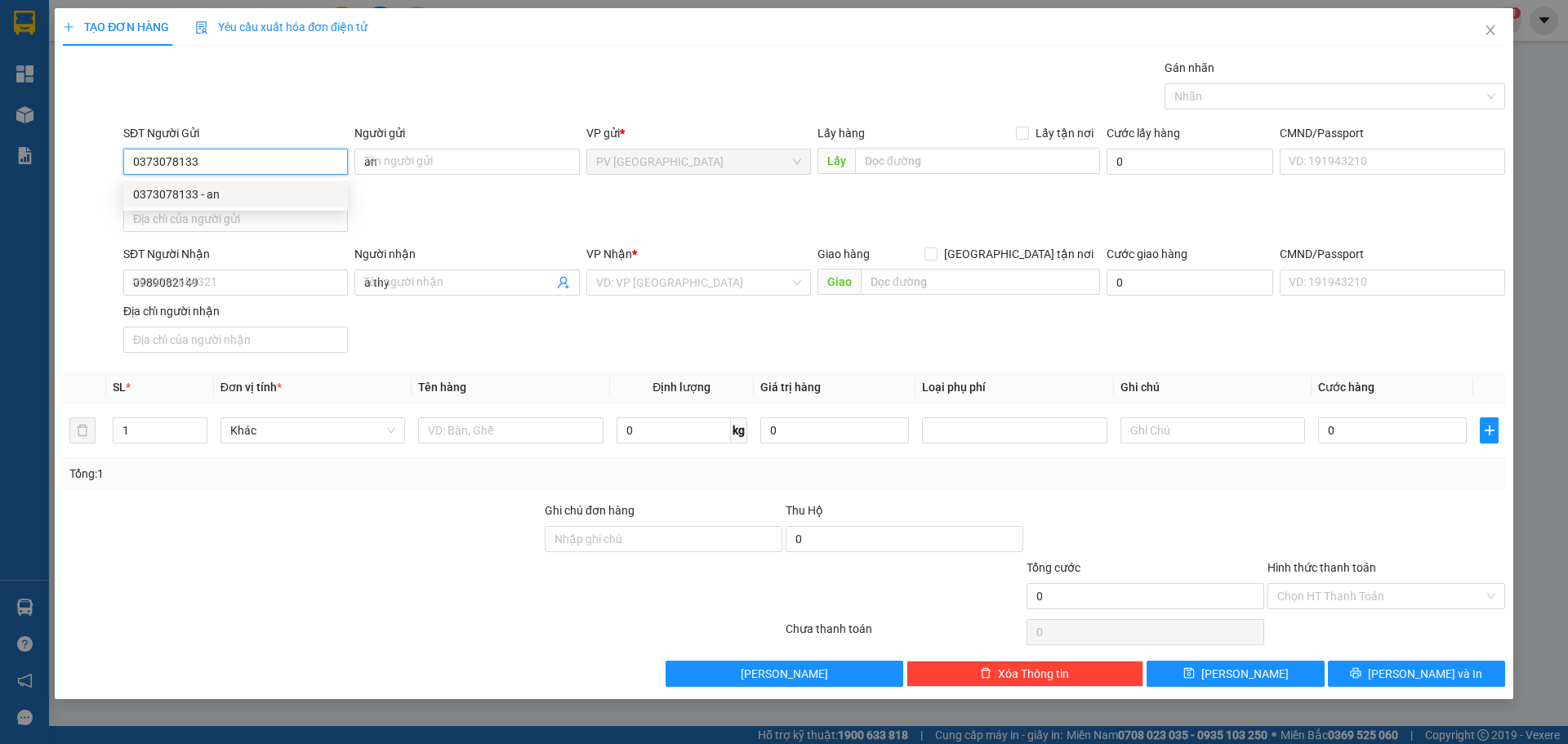
type input "30.000"
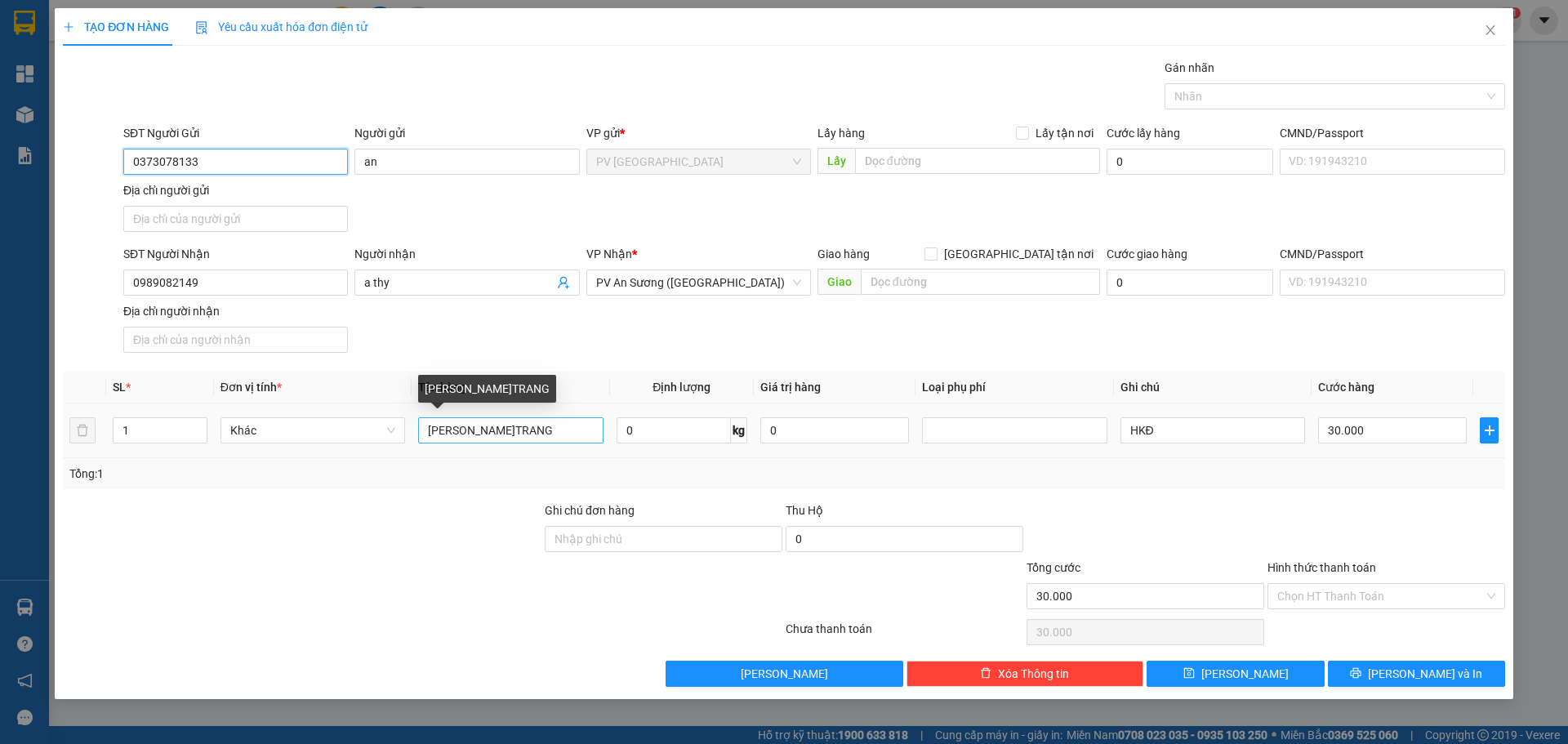
type input "0373078133"
drag, startPoint x: 531, startPoint y: 429, endPoint x: 345, endPoint y: 452, distance: 187.4
click at [351, 450] on tr "1 Khác [PERSON_NAME]TRANG 0 kg 0 HKĐ 30.000" at bounding box center [784, 430] width 1442 height 54
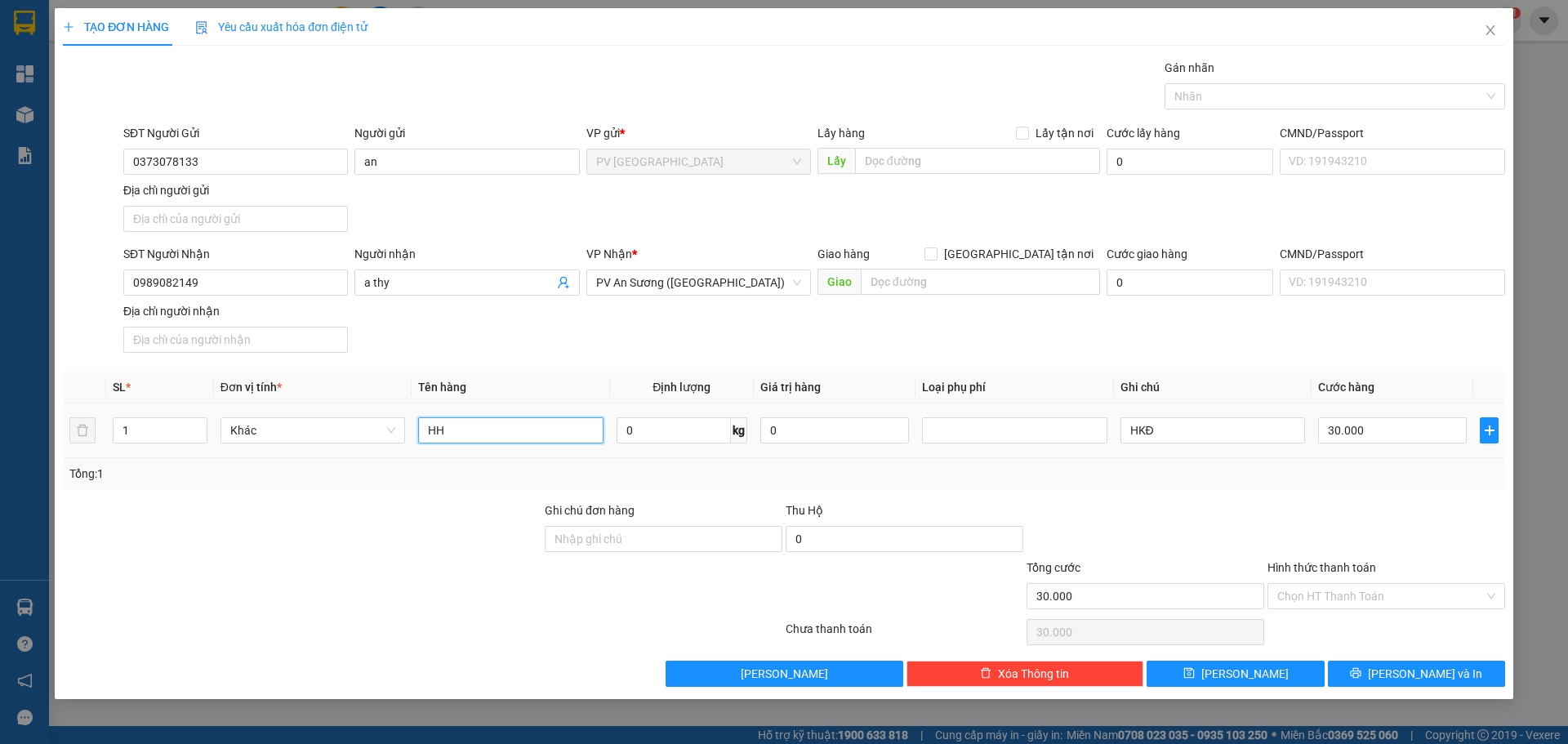
type input "H"
type input "HỘP GTO"
click at [1379, 431] on input "30.000" at bounding box center [1392, 430] width 149 height 26
type input "2"
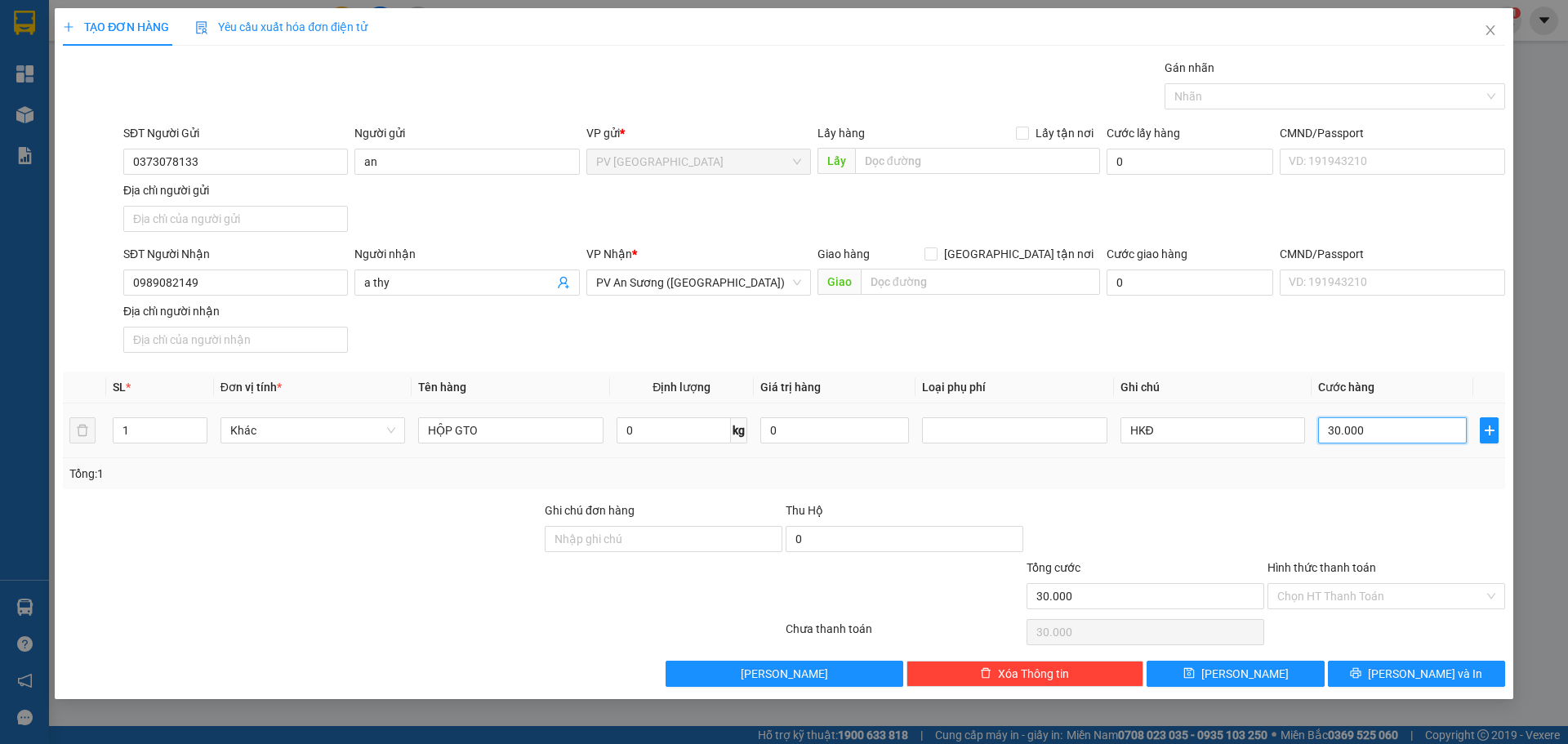
type input "2"
type input "20"
type input "20.000"
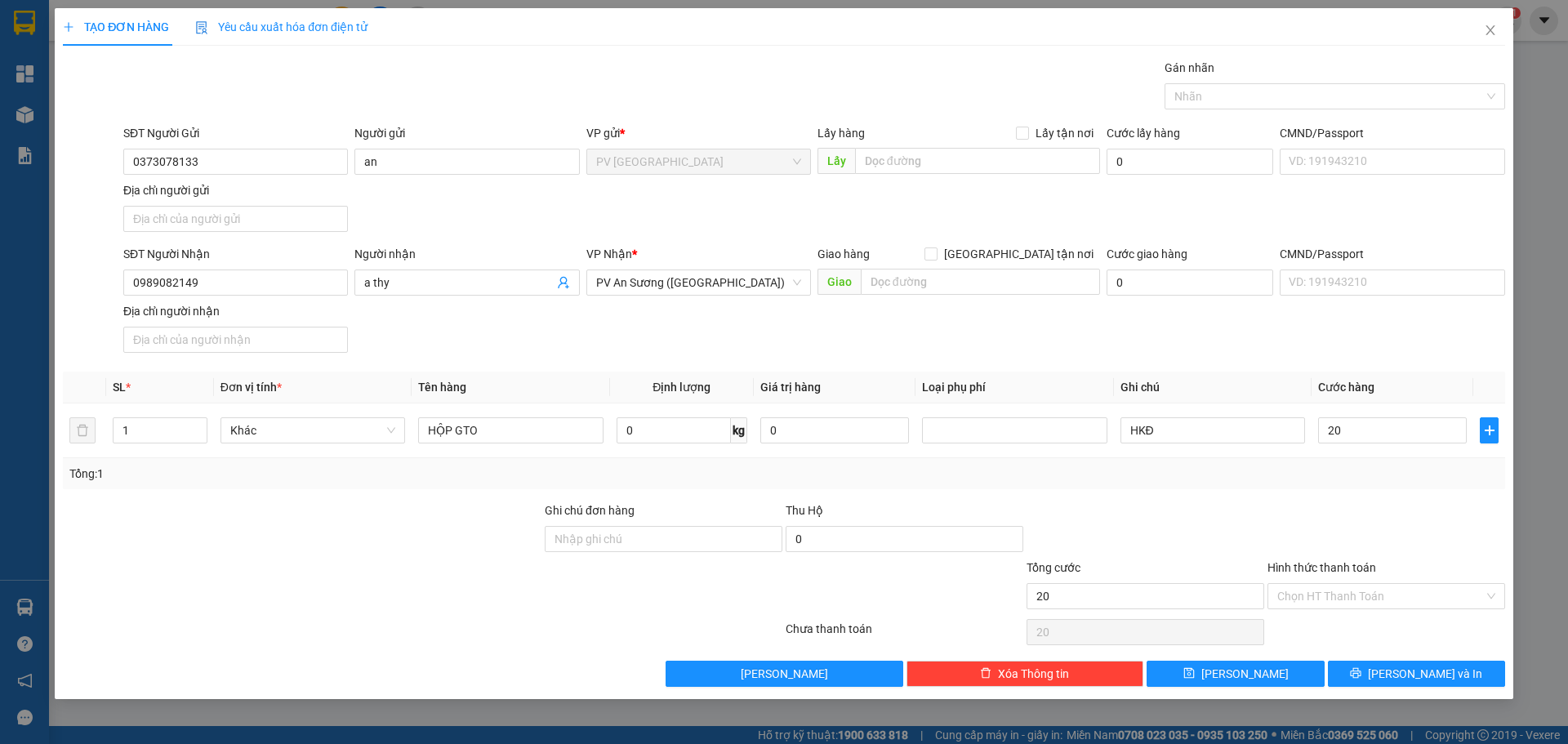
type input "20.000"
click at [1332, 520] on div at bounding box center [1387, 530] width 241 height 57
click at [1357, 591] on input "Hình thức thanh toán" at bounding box center [1380, 596] width 207 height 24
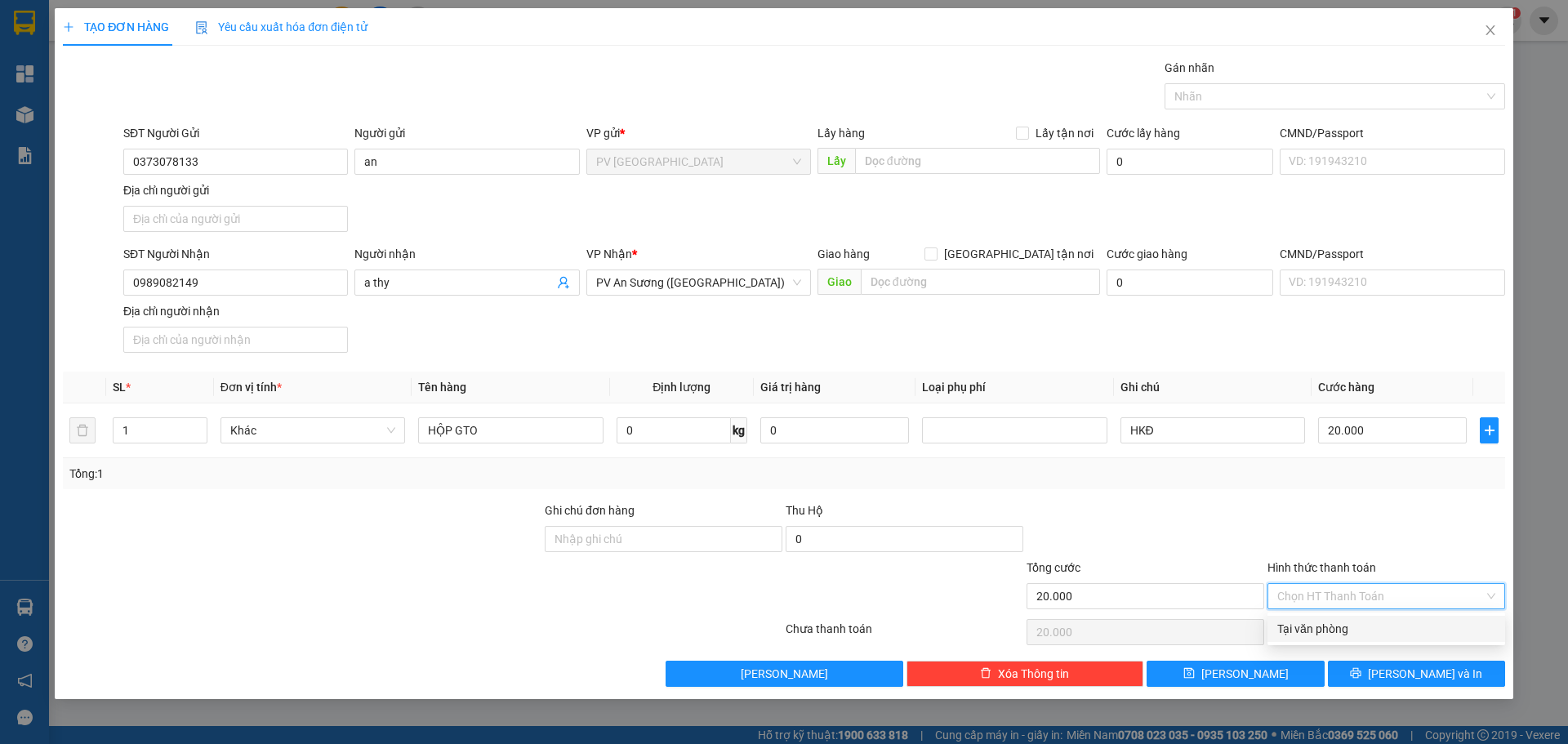
click at [1342, 632] on div "Tại văn phòng" at bounding box center [1386, 629] width 218 height 18
type input "0"
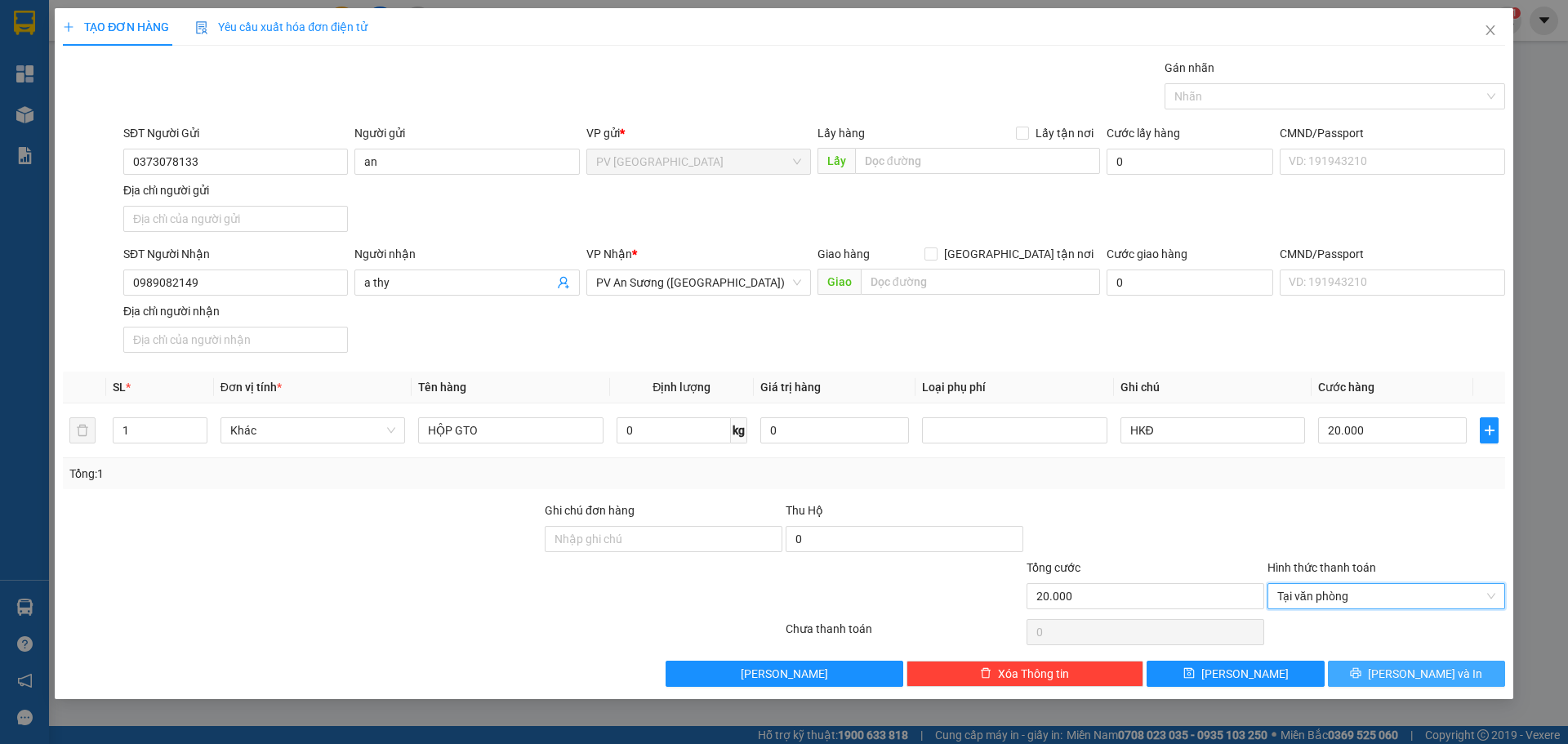
click at [1361, 675] on icon "printer" at bounding box center [1355, 673] width 12 height 12
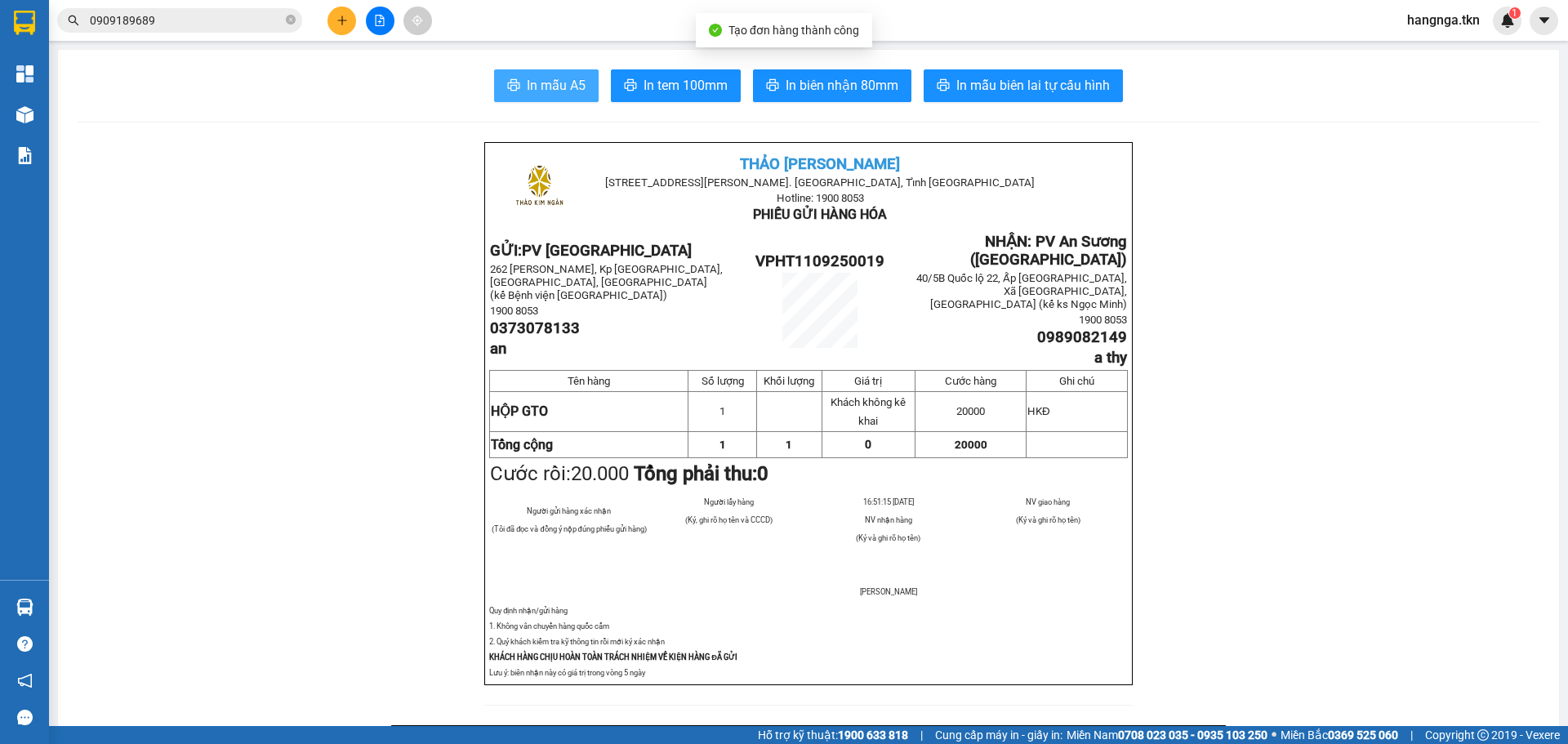
click at [506, 99] on button "In mẫu A5" at bounding box center [545, 86] width 104 height 33
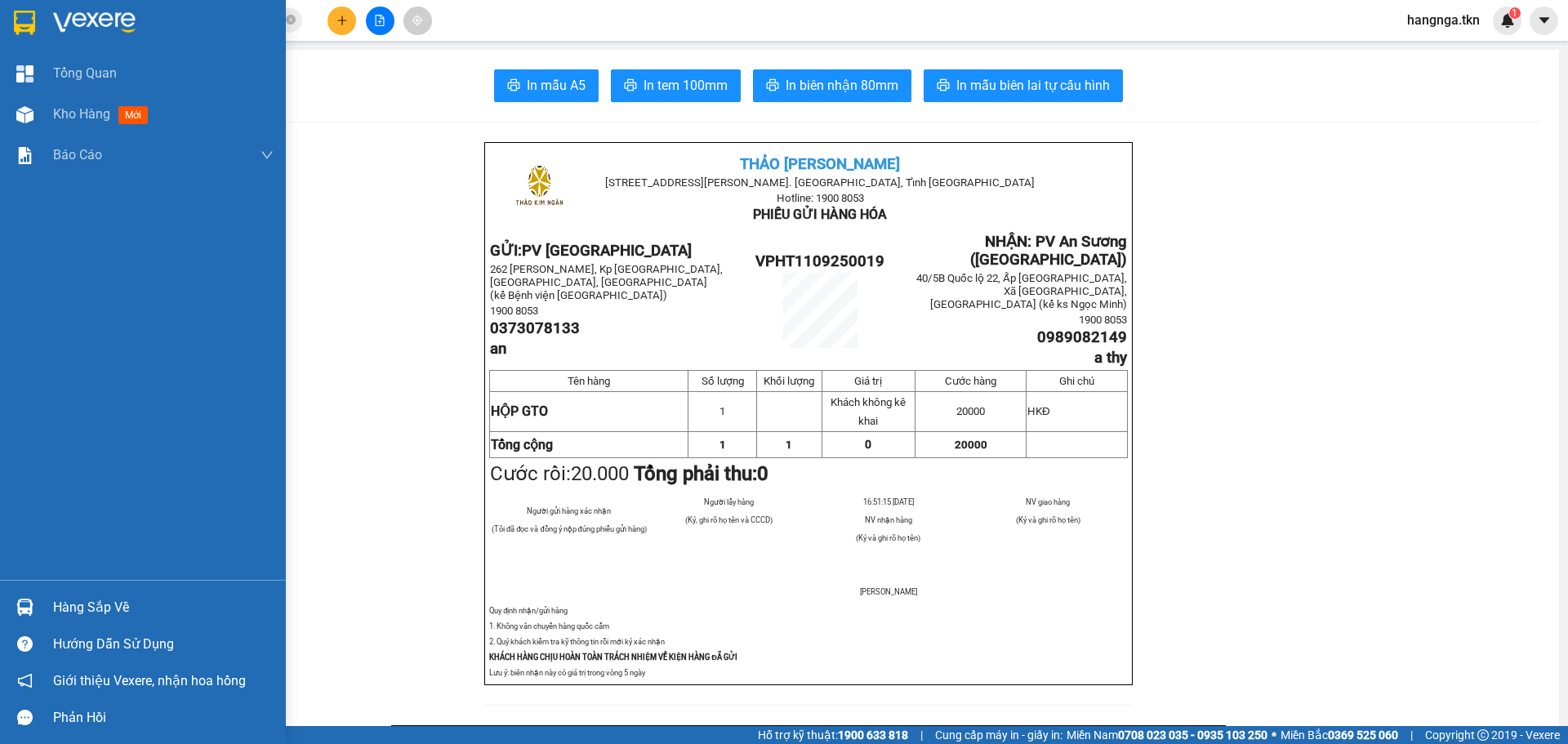
click at [74, 607] on div "Hàng sắp về" at bounding box center [163, 607] width 220 height 24
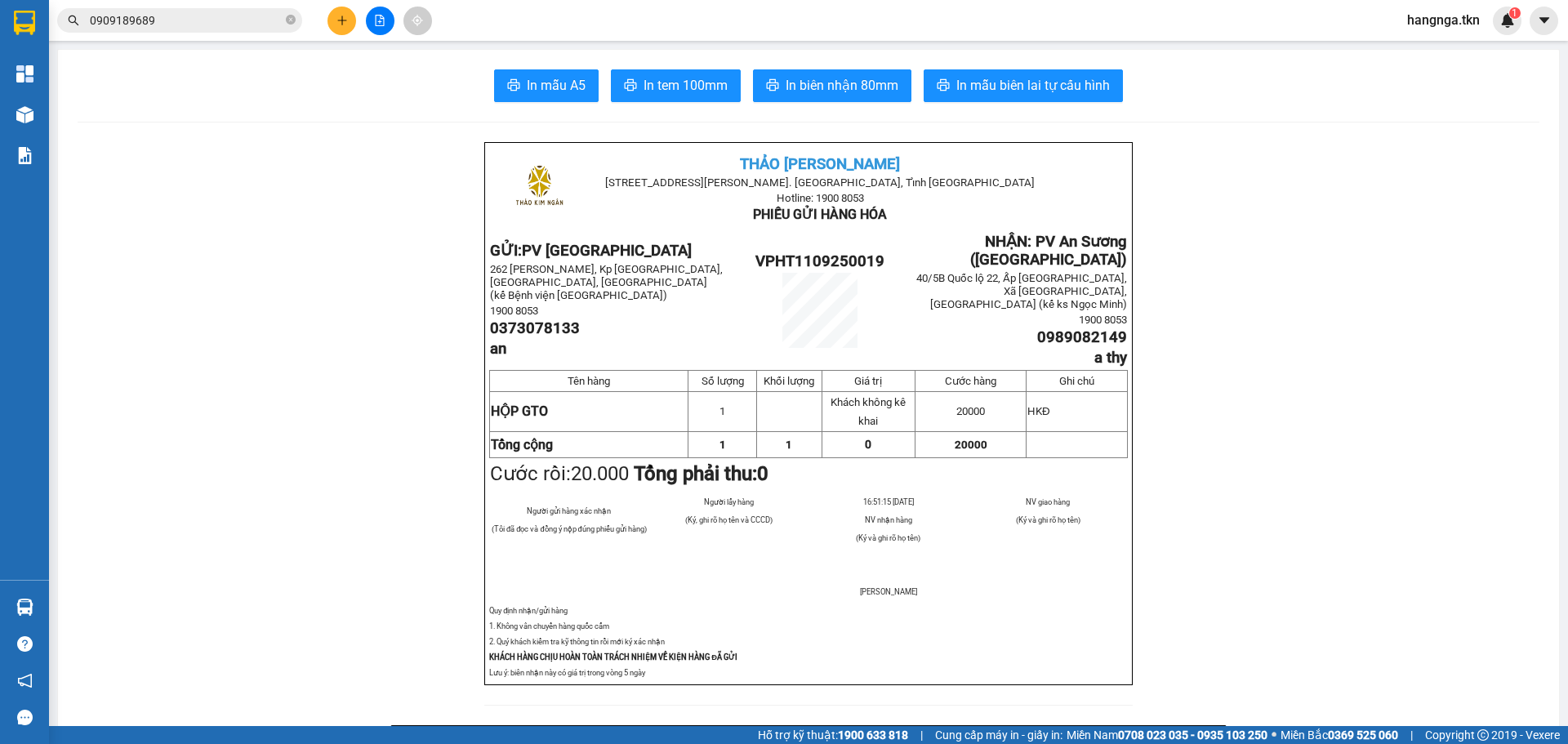
drag, startPoint x: 250, startPoint y: 384, endPoint x: 82, endPoint y: 253, distance: 213.0
click at [246, 382] on section "Kết quả tìm kiếm ( 4 ) Bộ lọc Mã ĐH Trạng thái Món hàng Thu hộ Tổng cước Chưa c…" at bounding box center [784, 372] width 1568 height 744
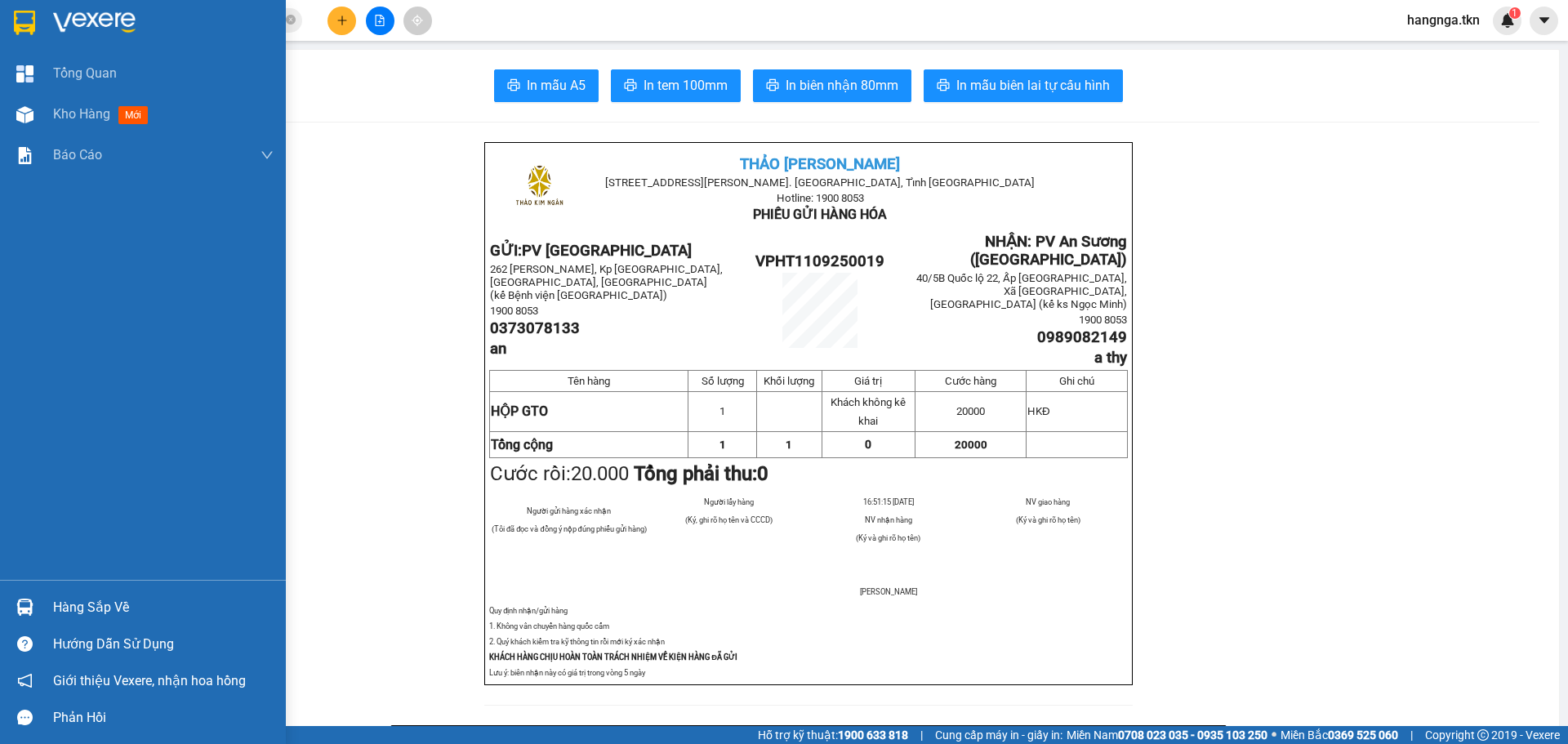
click at [82, 17] on img at bounding box center [94, 23] width 82 height 24
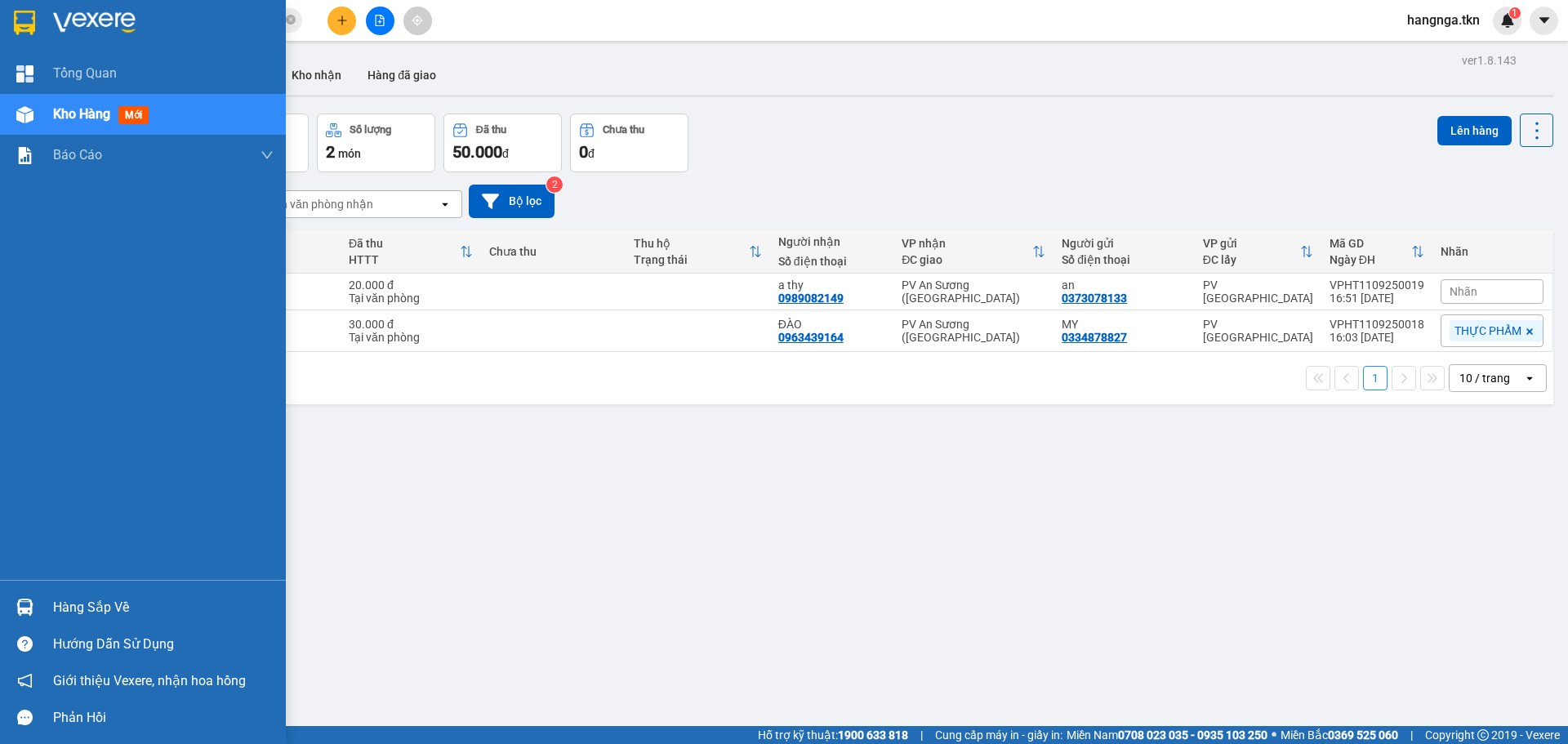
click at [32, 27] on img at bounding box center [24, 23] width 21 height 24
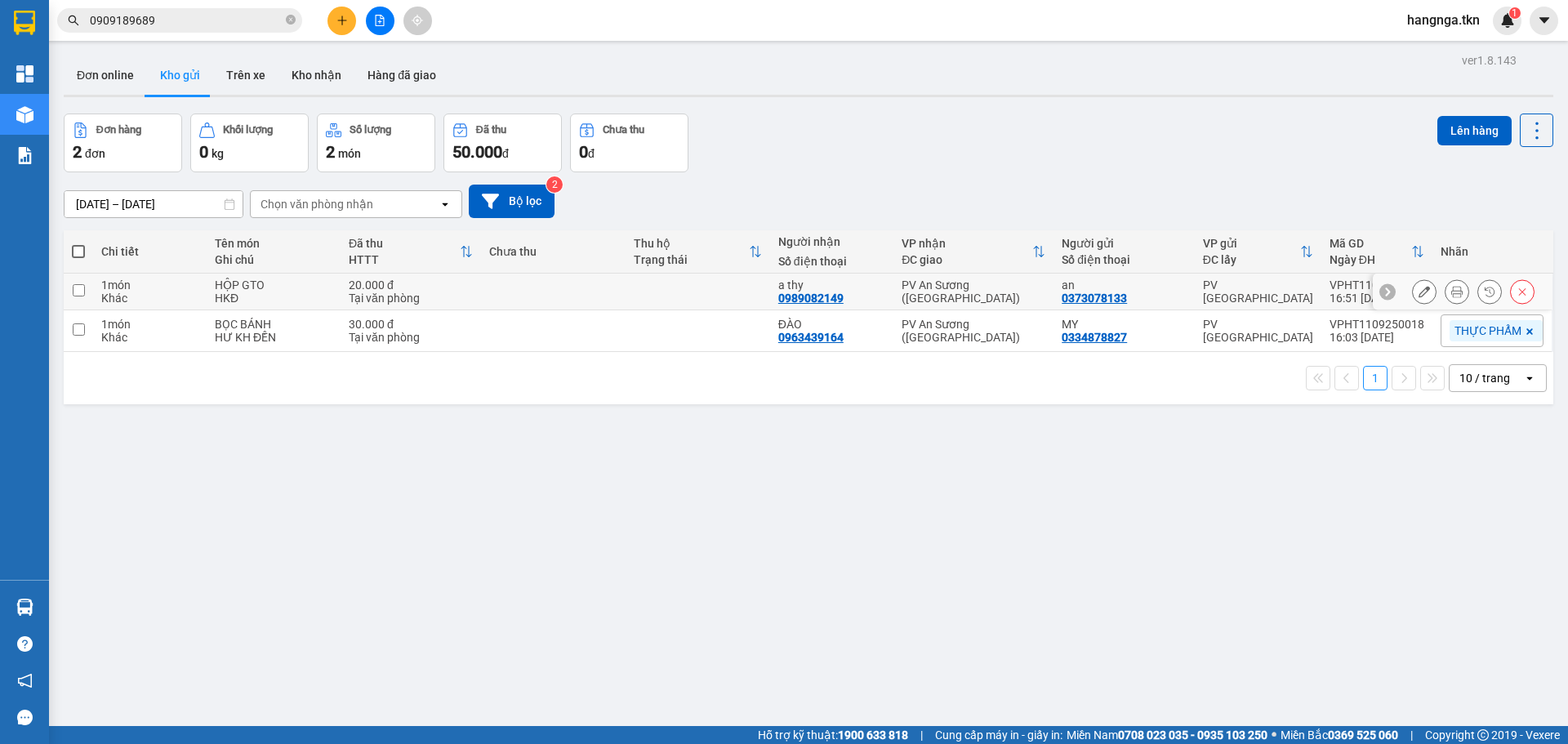
click at [444, 296] on div "Tại văn phòng" at bounding box center [410, 298] width 124 height 13
checkbox input "true"
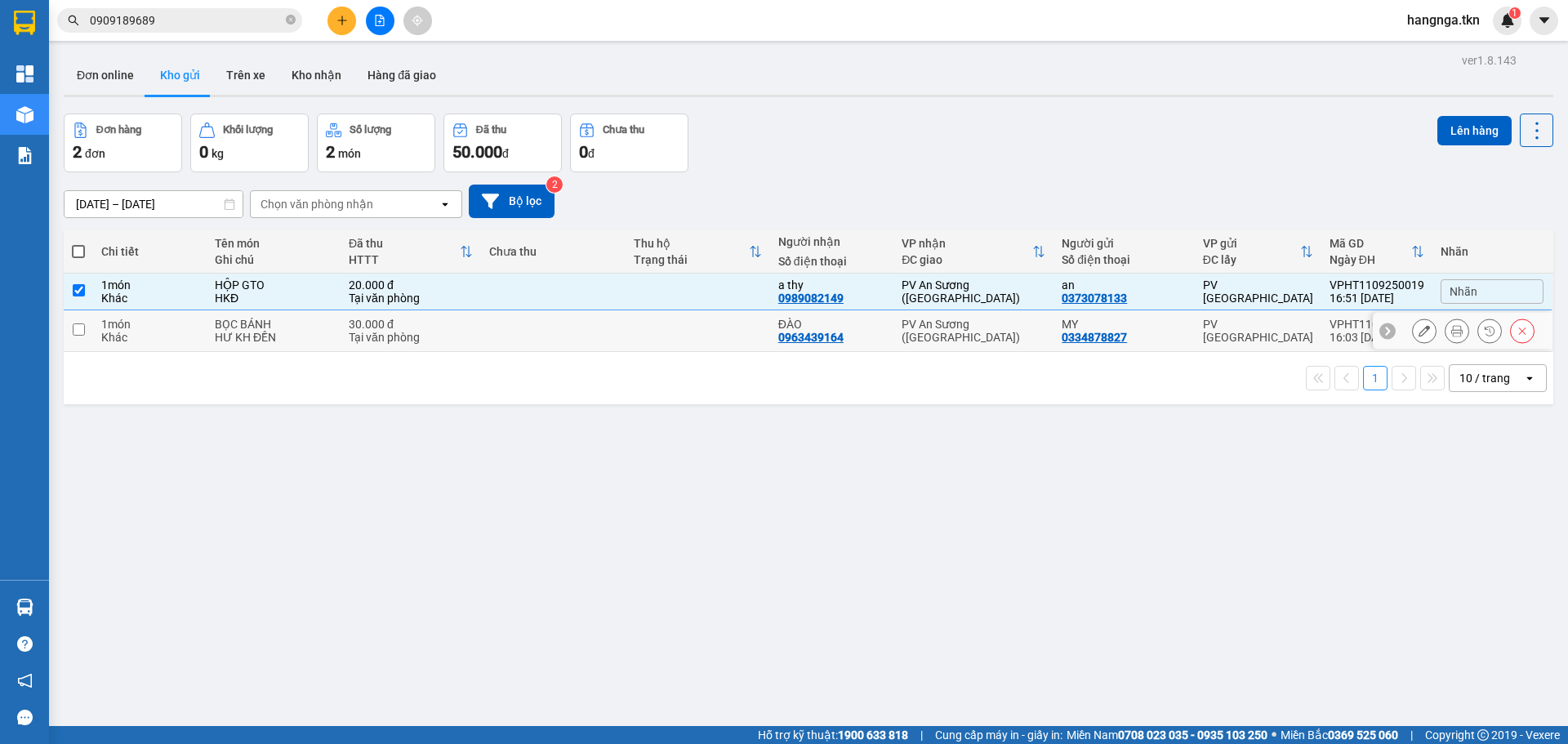
click at [453, 343] on div "Tại văn phòng" at bounding box center [410, 337] width 124 height 13
checkbox input "true"
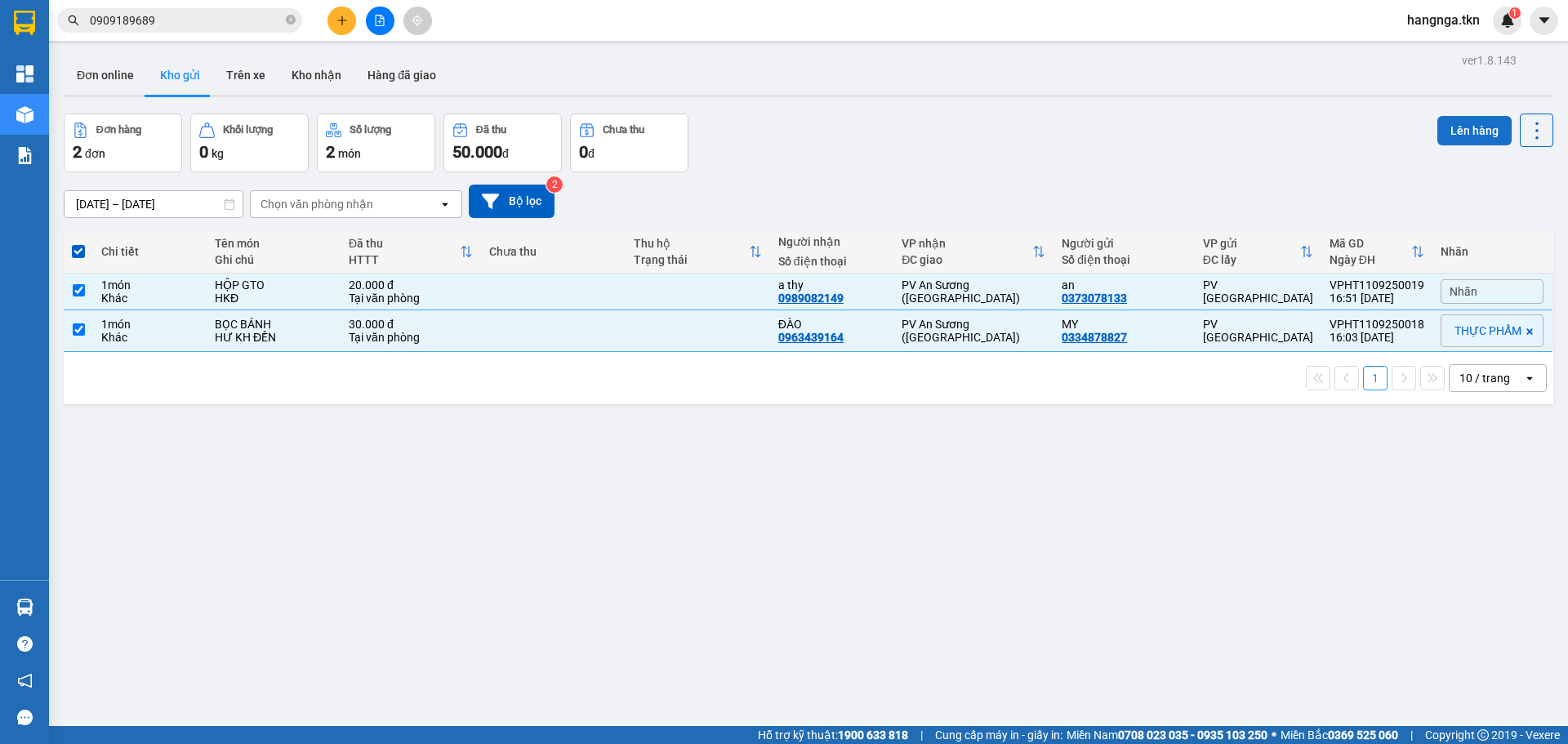
click at [1457, 125] on button "Lên hàng" at bounding box center [1475, 130] width 74 height 29
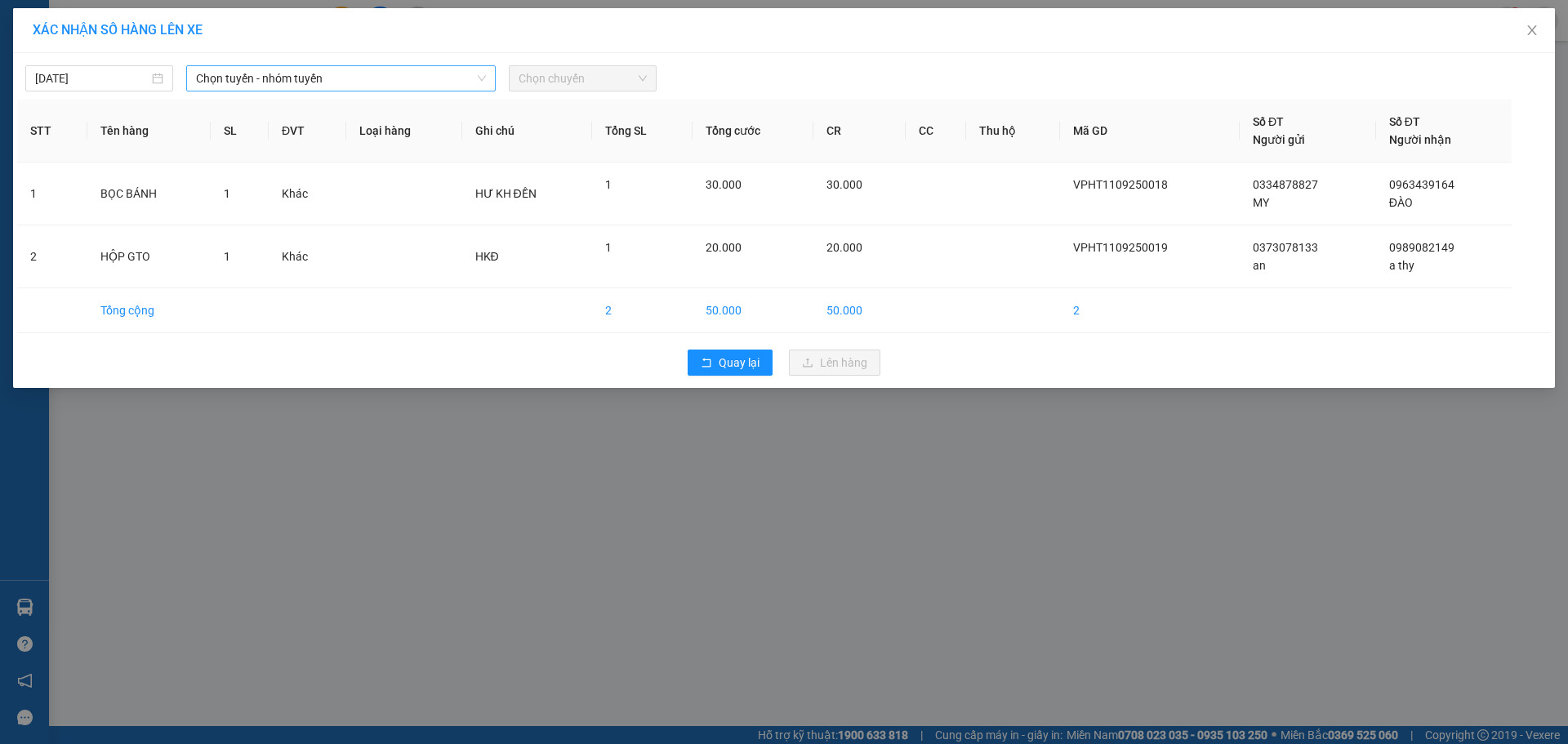
click at [241, 82] on span "Chọn tuyến - nhóm tuyến" at bounding box center [341, 78] width 290 height 24
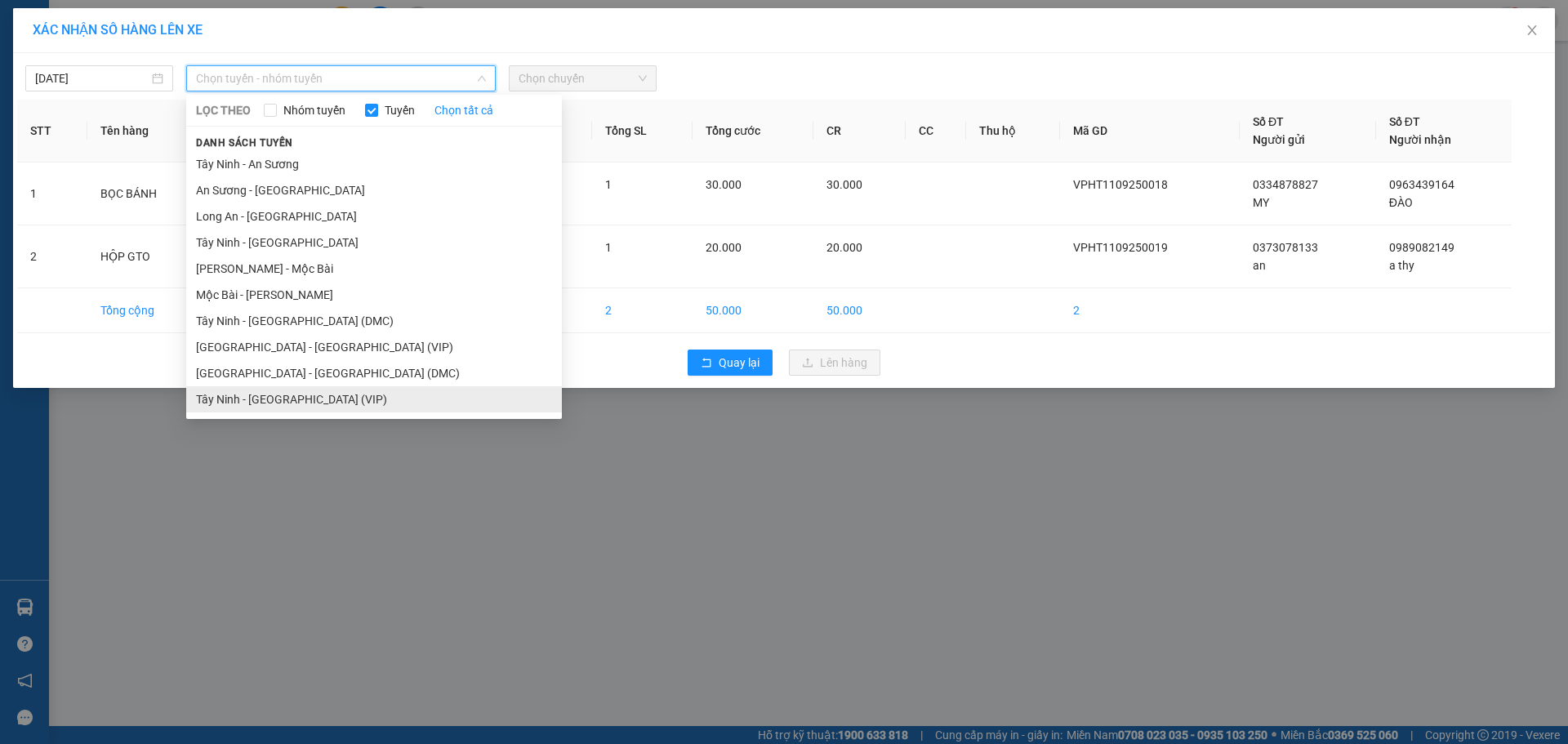
click at [245, 399] on li "Tây Ninh - [GEOGRAPHIC_DATA] (VIP)" at bounding box center [374, 399] width 376 height 26
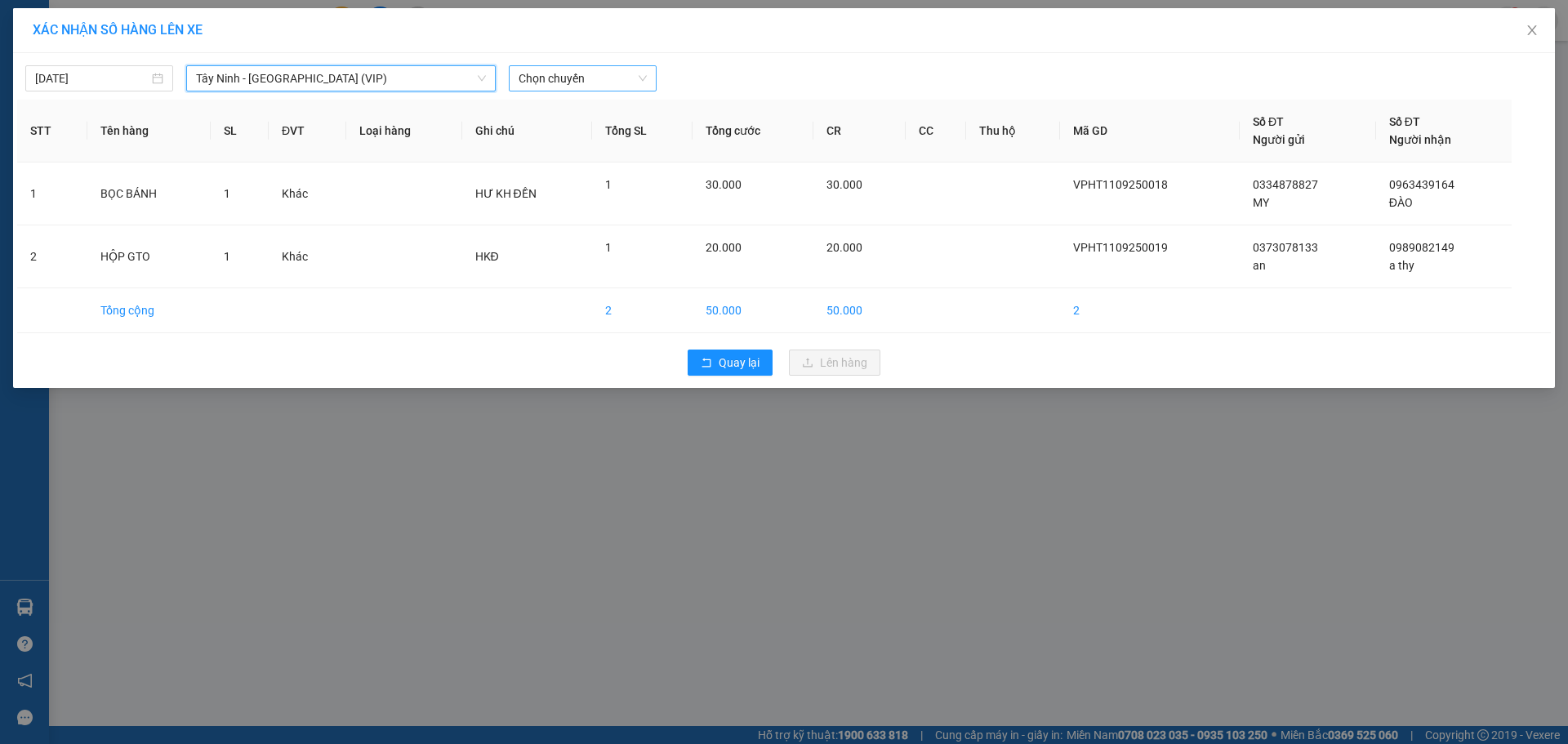
click at [539, 79] on span "Chọn chuyến" at bounding box center [583, 78] width 129 height 24
type input "49535"
click at [566, 159] on div "16:50 - 50H-495.35" at bounding box center [582, 163] width 128 height 18
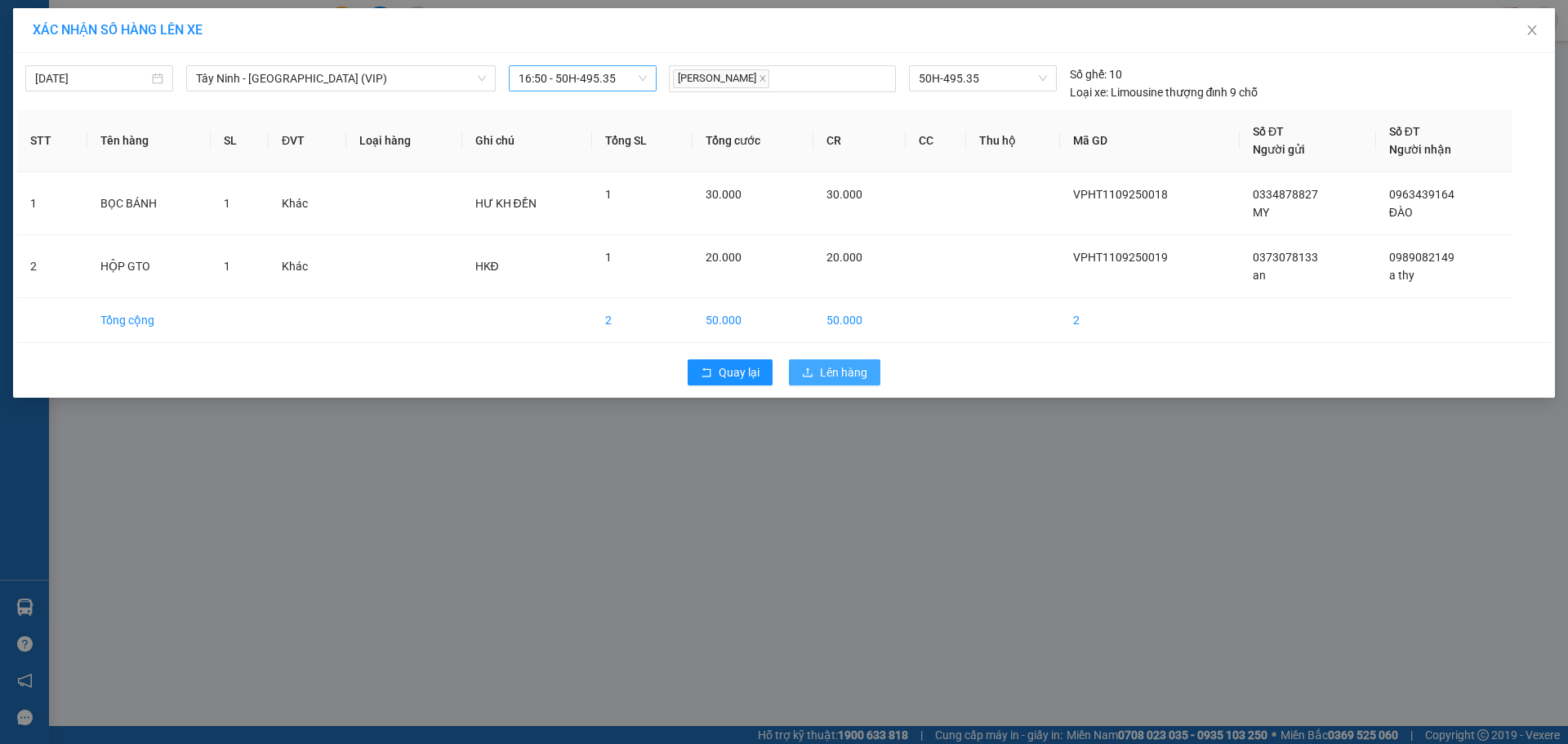
click at [821, 376] on span "Lên hàng" at bounding box center [843, 372] width 47 height 18
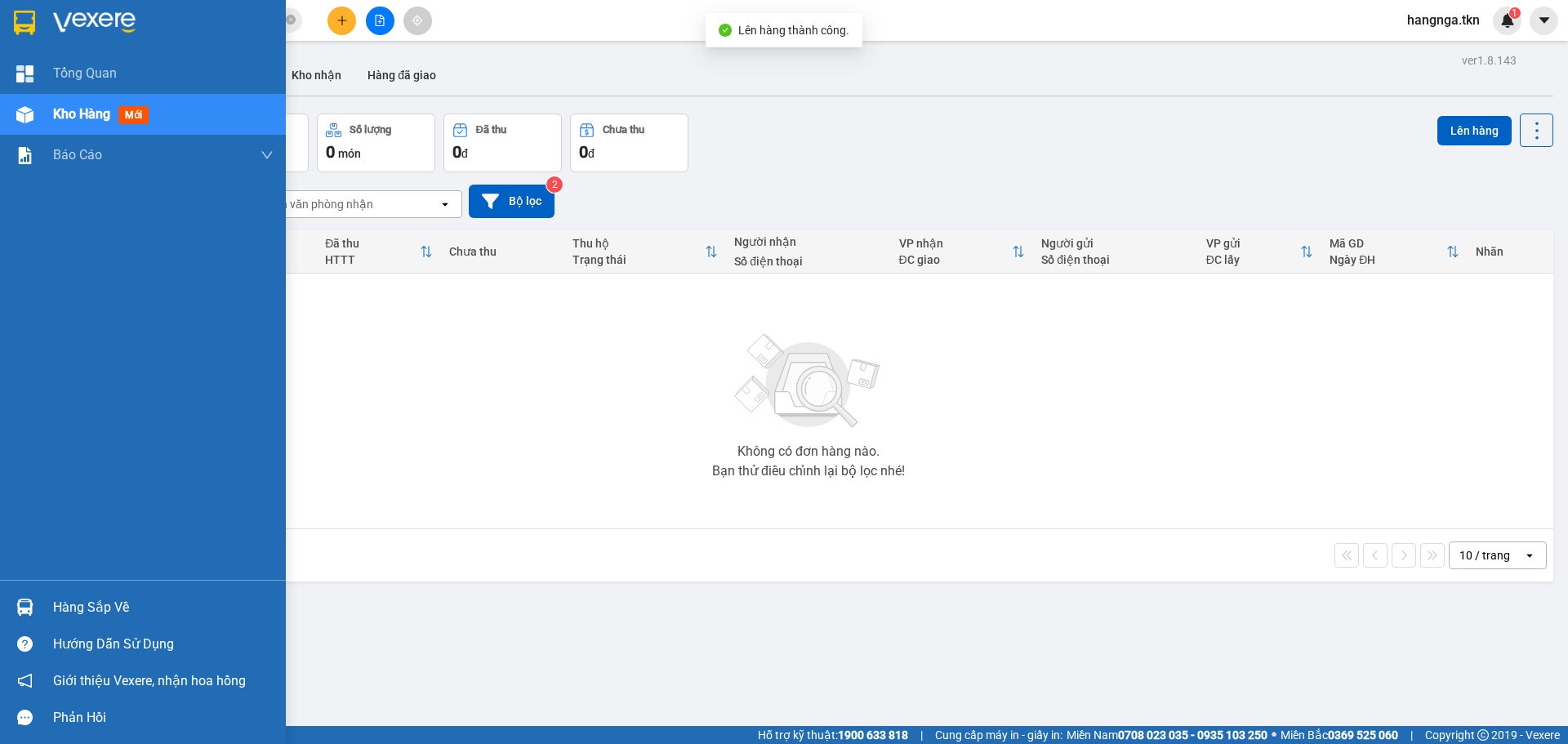
click at [68, 603] on div "Hàng sắp về" at bounding box center [163, 607] width 220 height 24
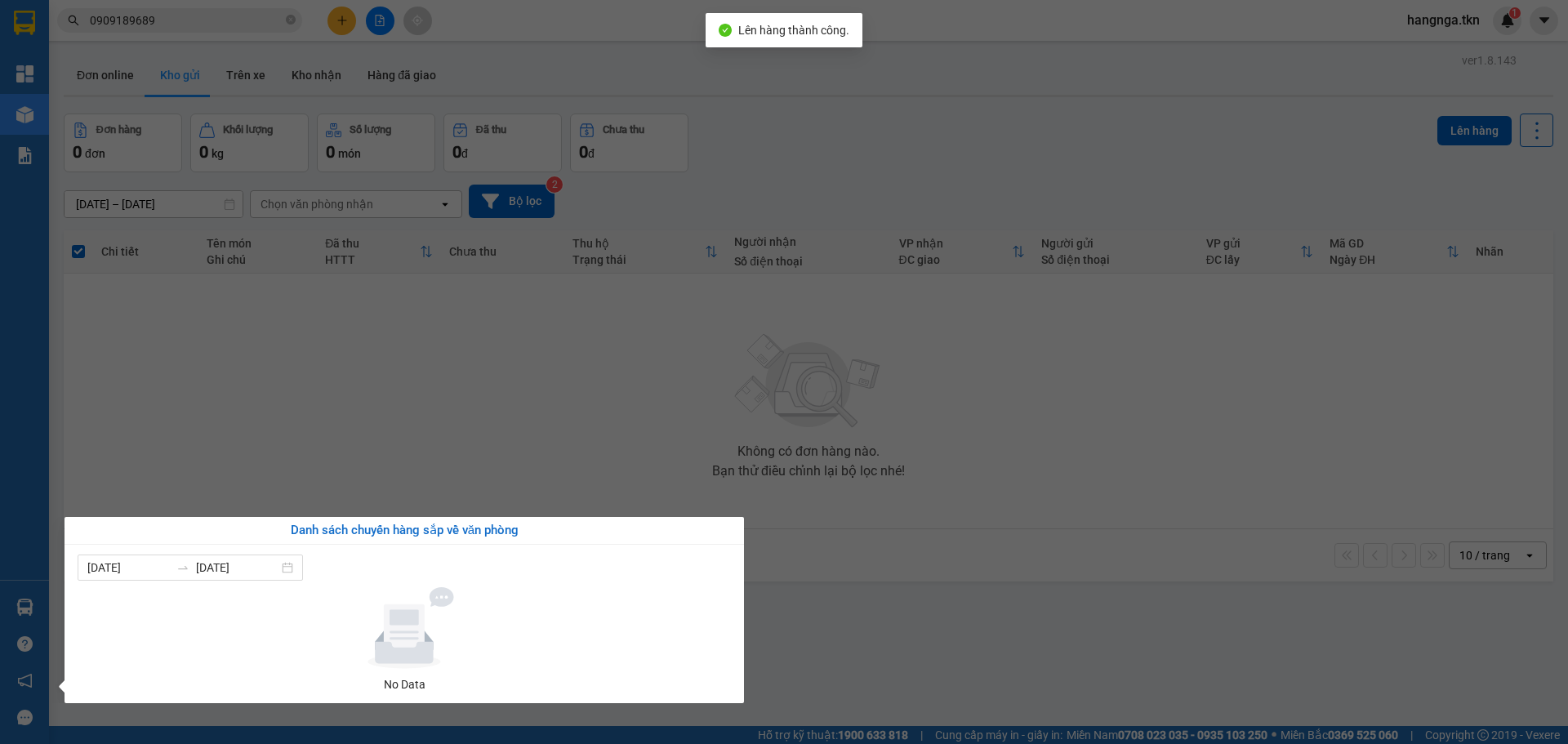
drag, startPoint x: 328, startPoint y: 387, endPoint x: 228, endPoint y: 333, distance: 113.6
click at [326, 387] on section "Kết quả tìm kiếm ( 4 ) Bộ lọc Mã ĐH Trạng thái Món hàng Thu hộ Tổng cước Chưa c…" at bounding box center [784, 372] width 1568 height 744
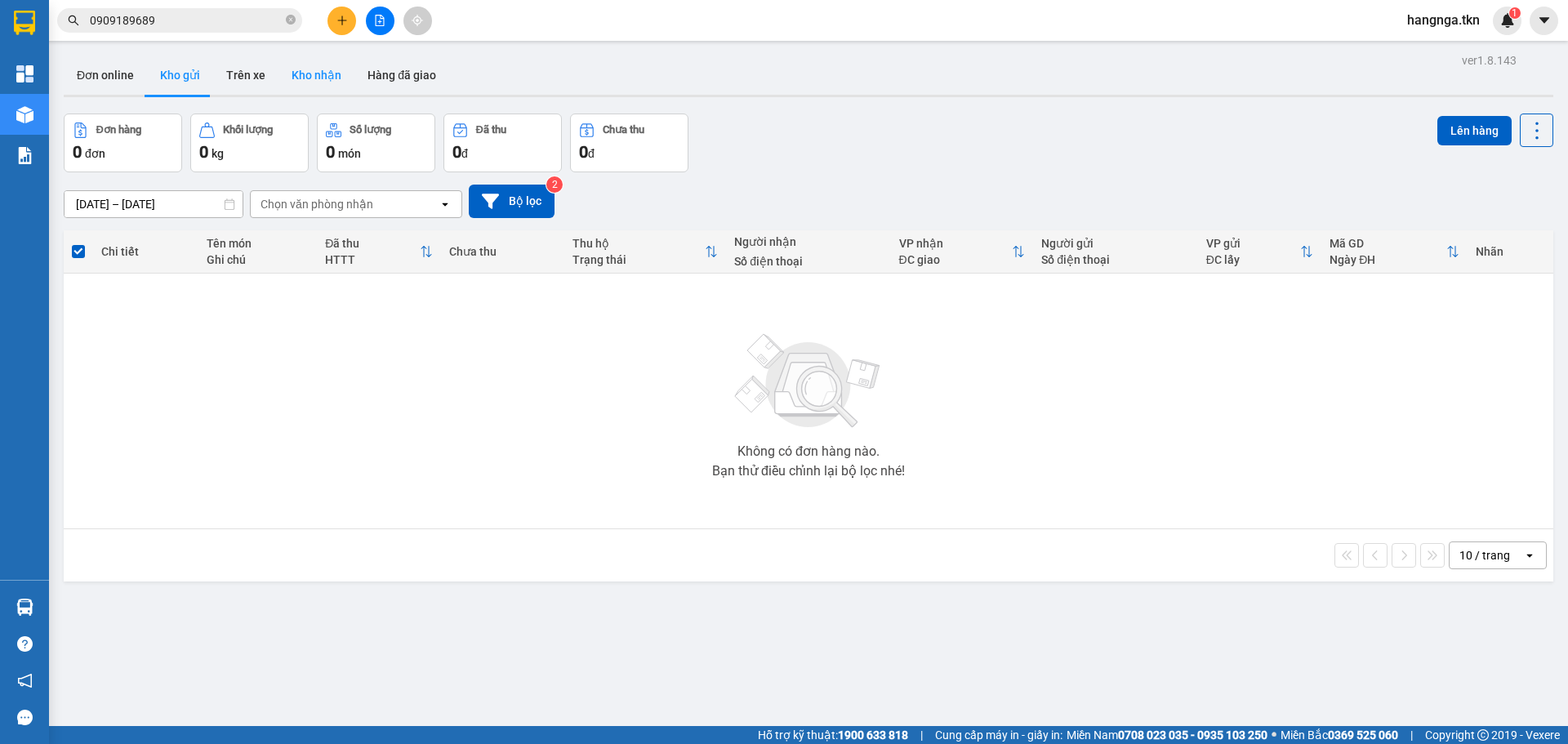
click at [317, 75] on button "Kho nhận" at bounding box center [316, 74] width 76 height 39
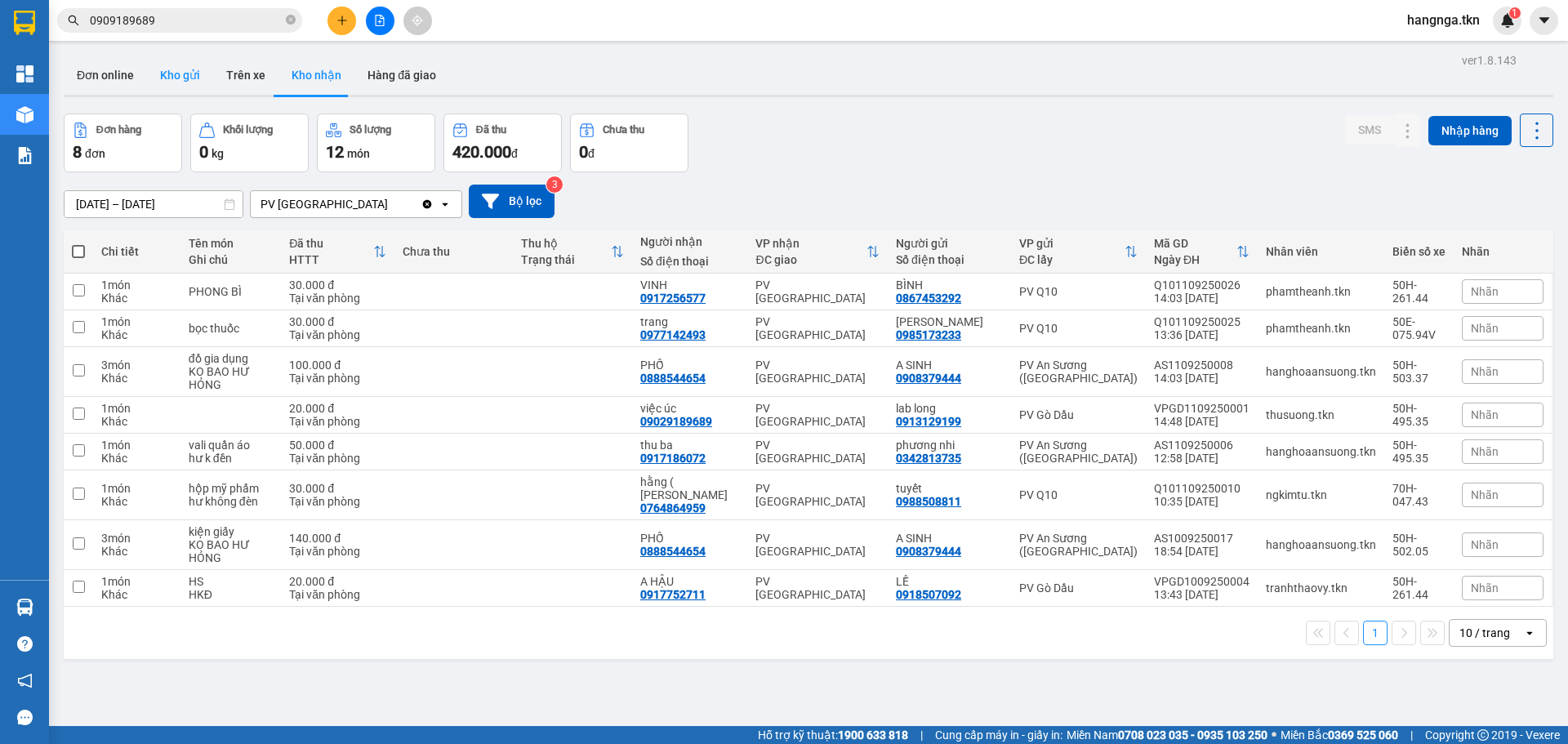
click at [170, 73] on button "Kho gửi" at bounding box center [179, 74] width 66 height 39
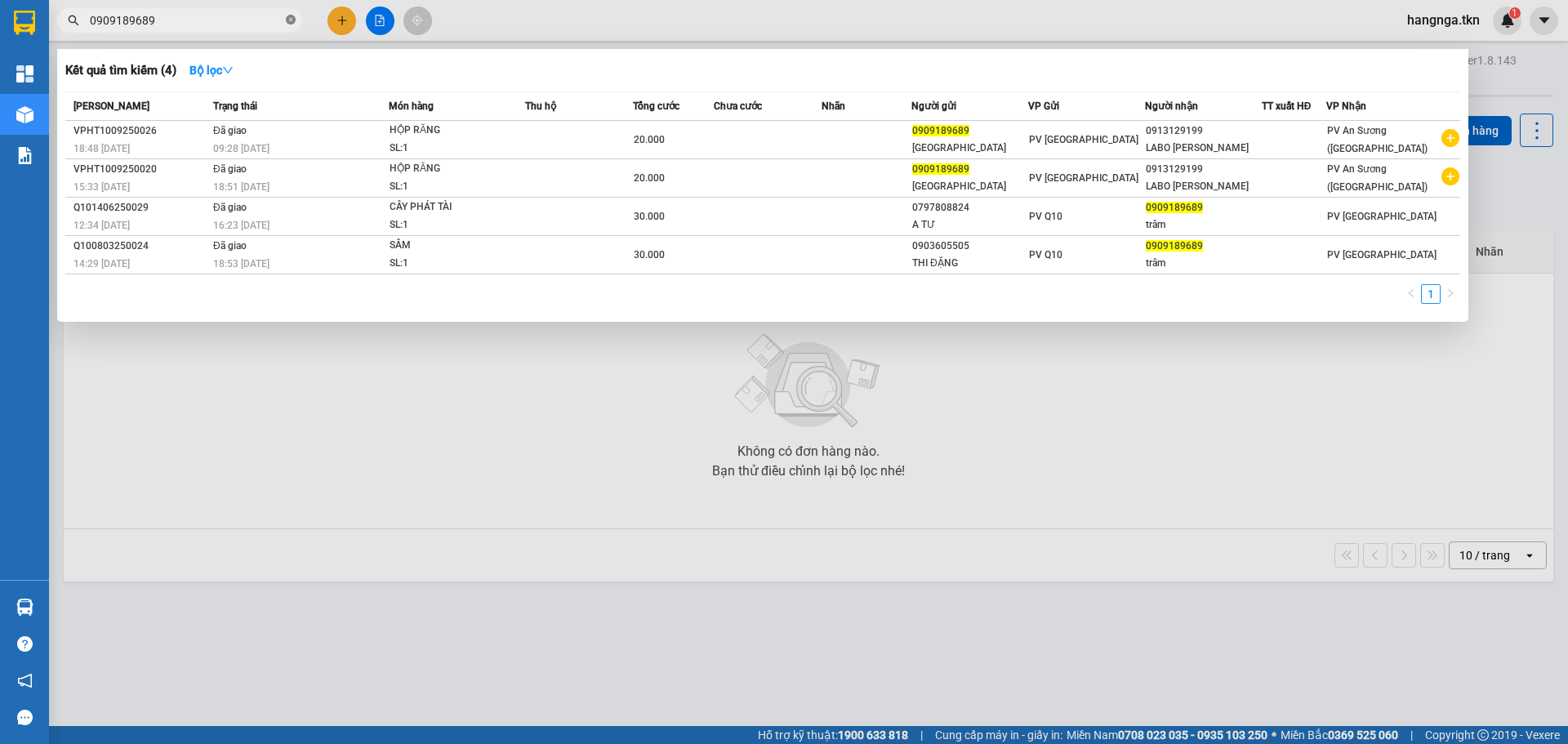
click at [292, 17] on icon "close-circle" at bounding box center [291, 19] width 10 height 10
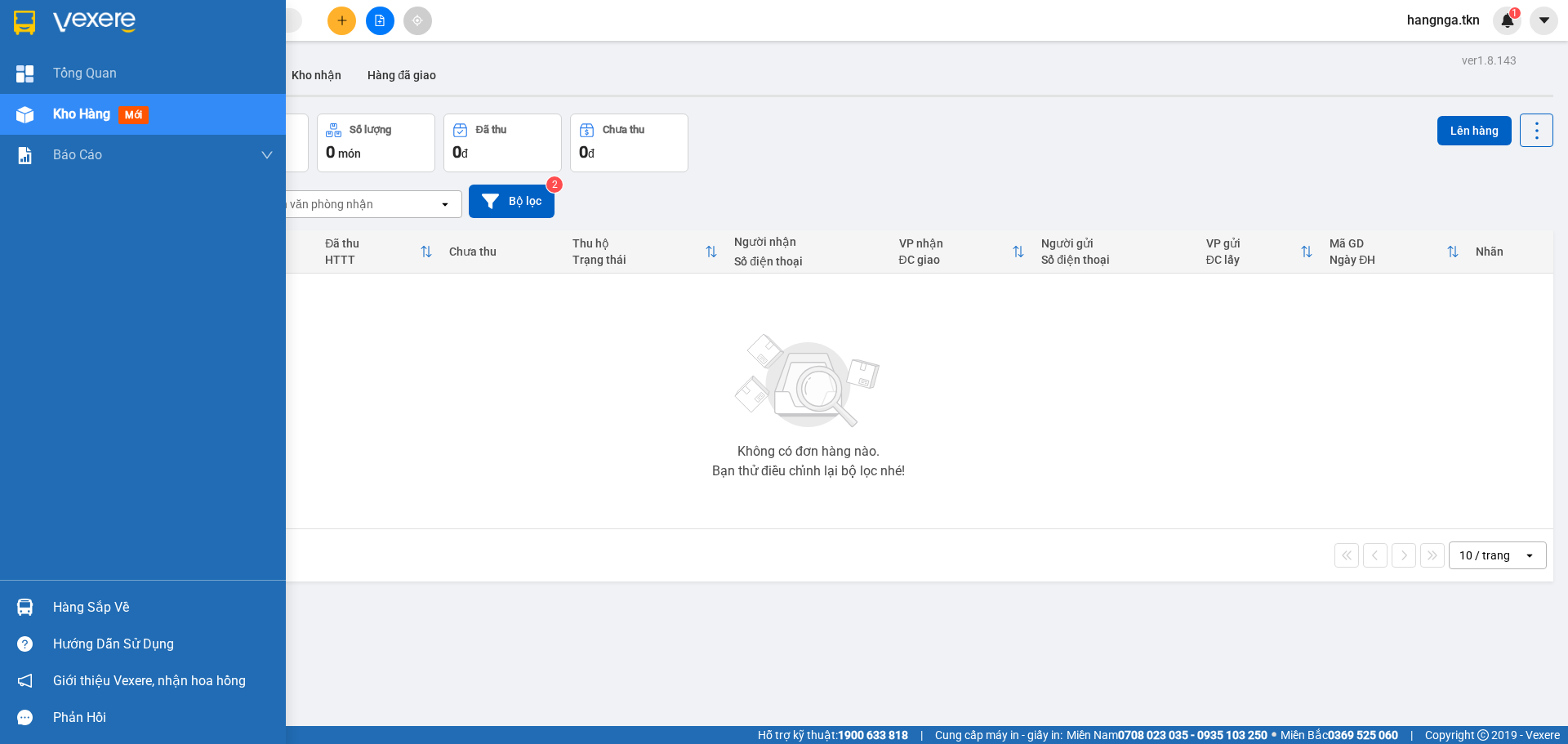
click at [22, 21] on img at bounding box center [24, 23] width 21 height 24
click at [66, 603] on div "Hàng sắp về" at bounding box center [163, 607] width 220 height 24
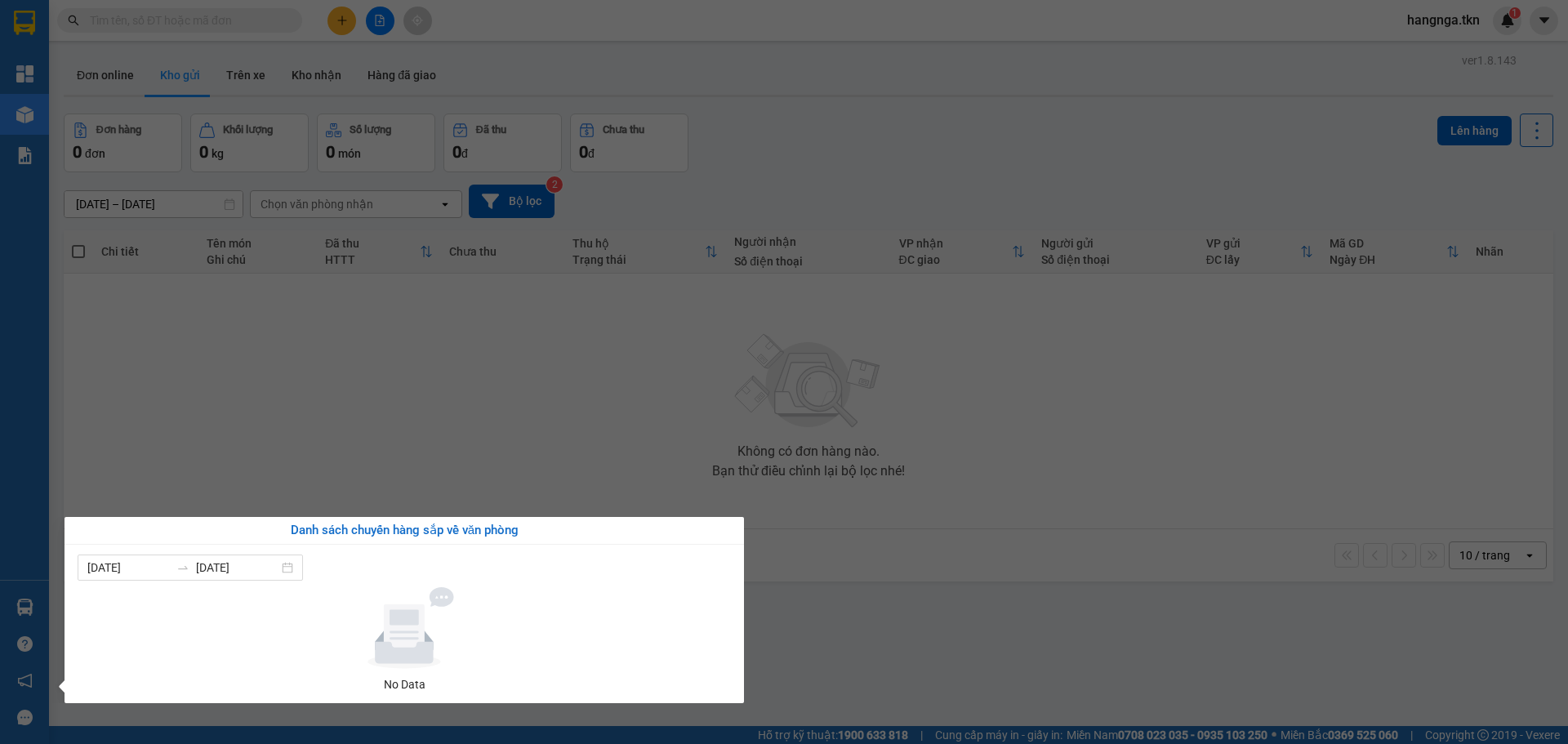
click at [341, 430] on section "Kết quả tìm kiếm ( 4 ) Bộ lọc Mã ĐH Trạng thái Món hàng Thu hộ Tổng cước Chưa c…" at bounding box center [784, 372] width 1568 height 744
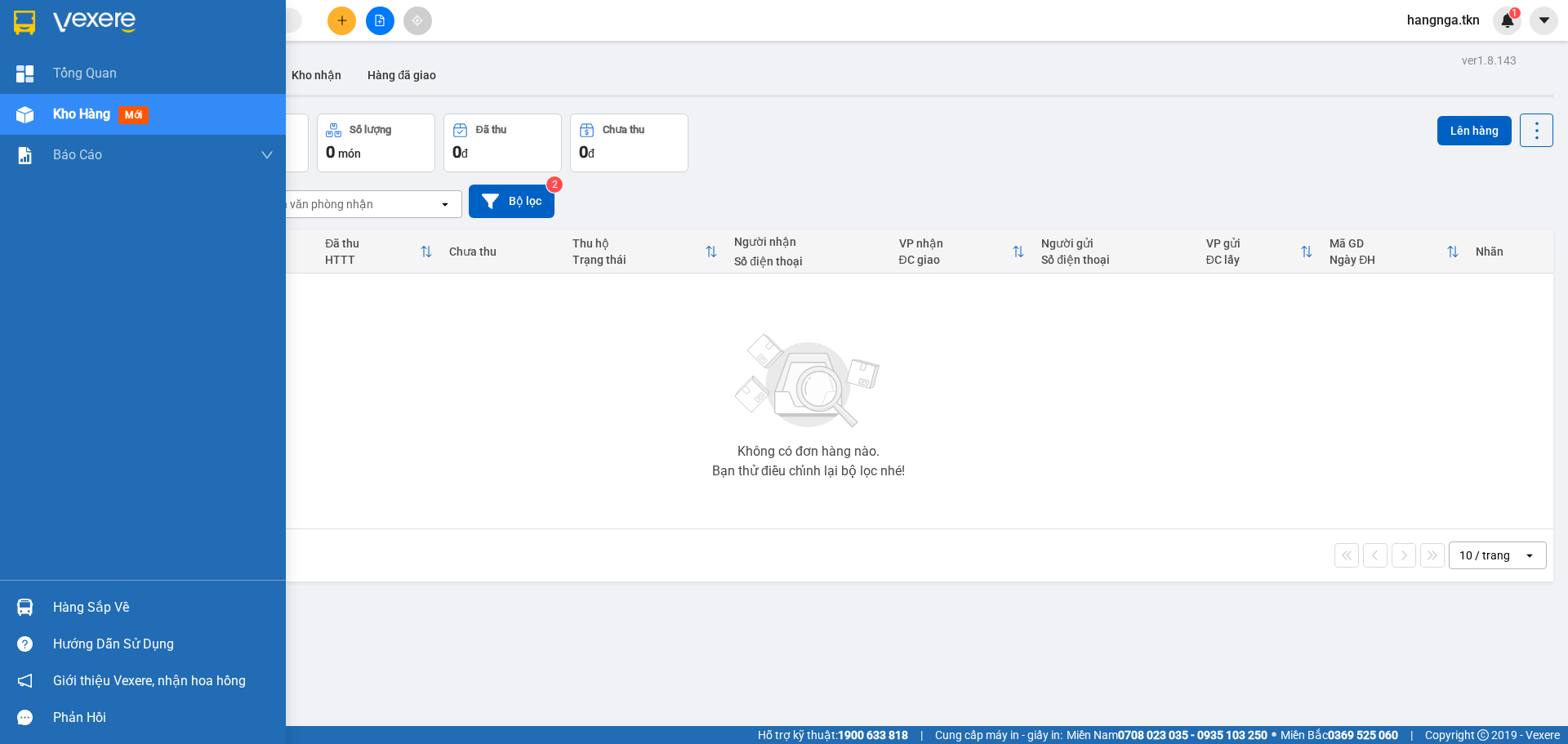
click at [67, 611] on div "Hàng sắp về" at bounding box center [163, 607] width 220 height 24
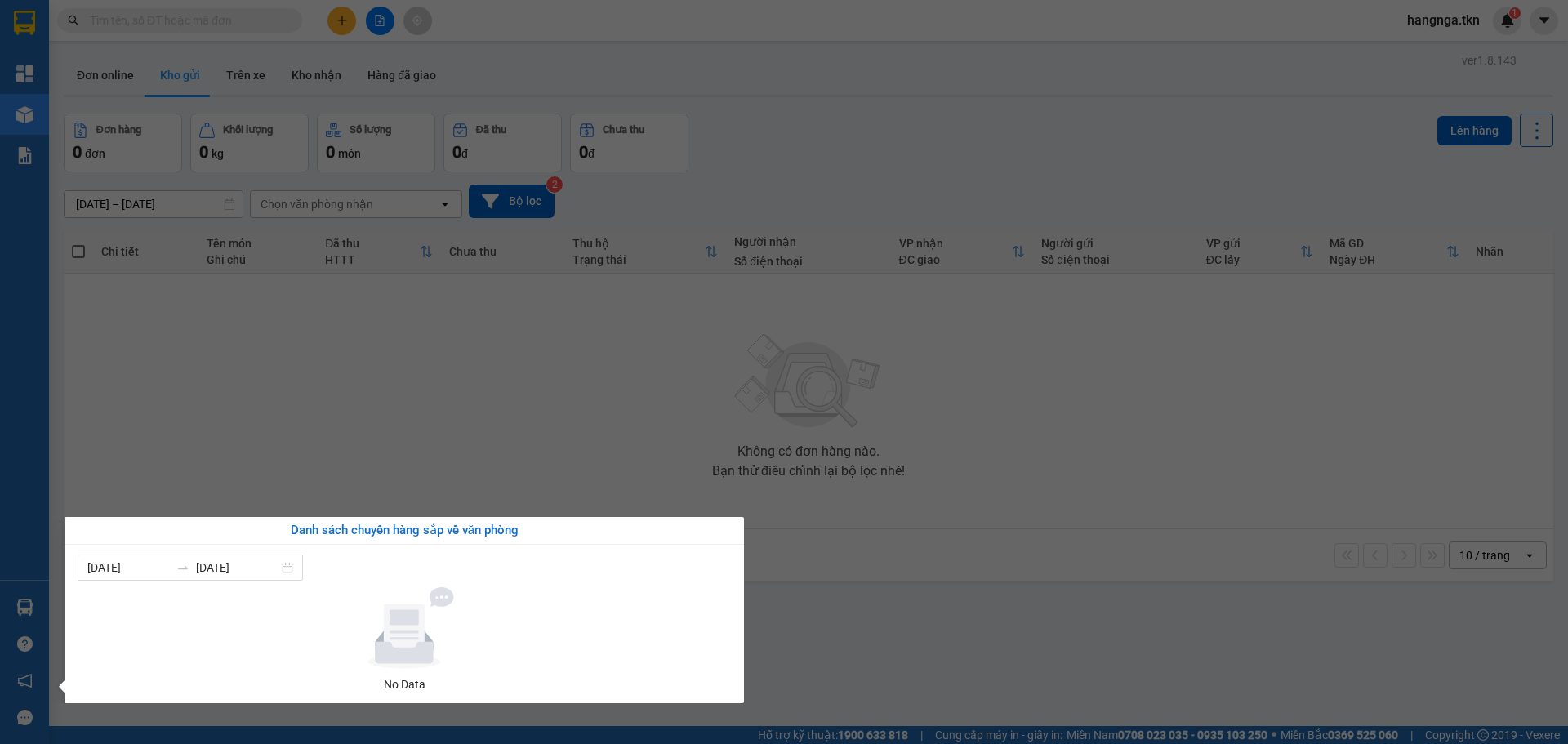
click at [384, 413] on section "Kết quả tìm kiếm ( 4 ) Bộ lọc Mã ĐH Trạng thái Món hàng Thu hộ Tổng cước Chưa c…" at bounding box center [784, 372] width 1568 height 744
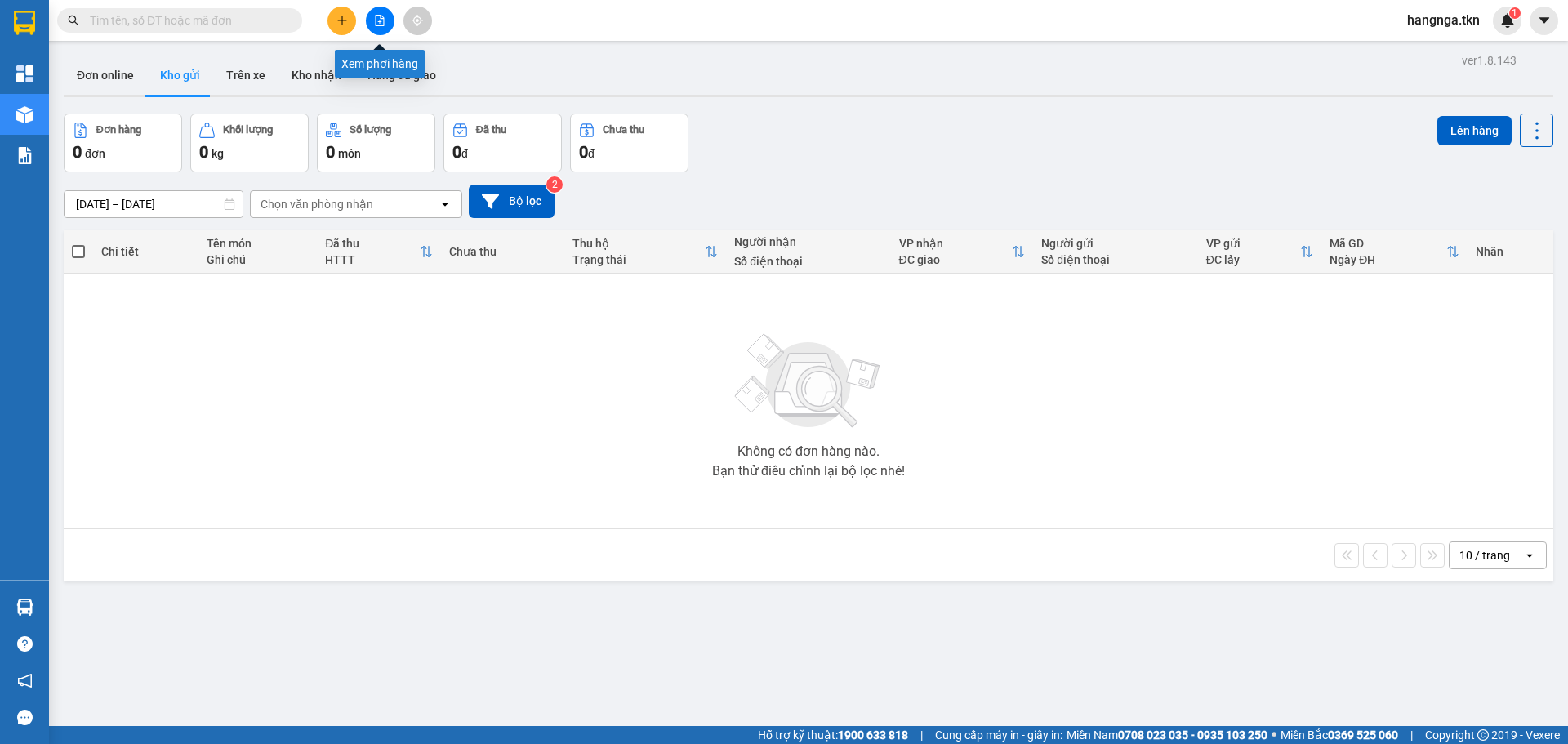
click at [379, 21] on icon "file-add" at bounding box center [380, 20] width 12 height 12
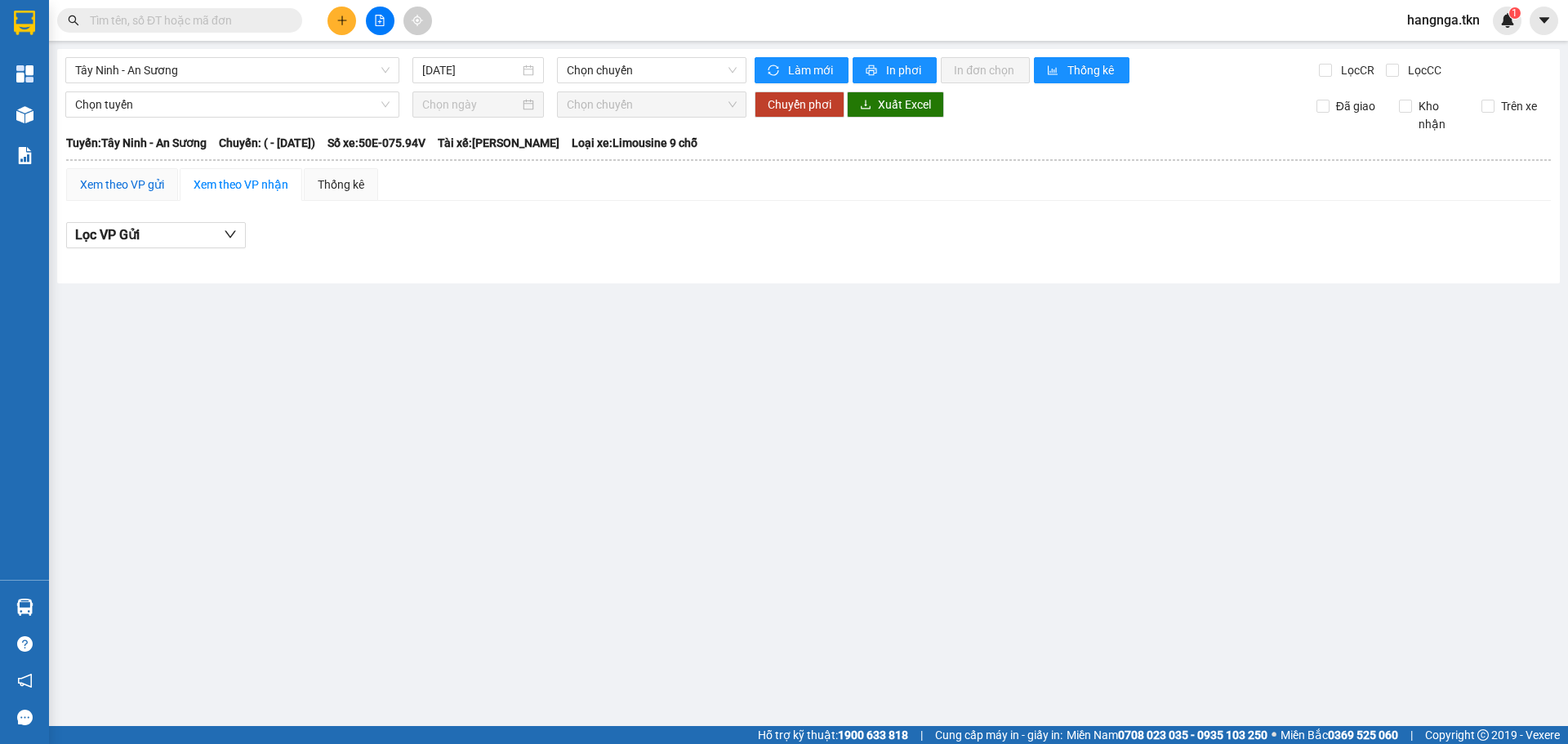
click at [111, 185] on div "Xem theo VP gửi" at bounding box center [121, 185] width 84 height 18
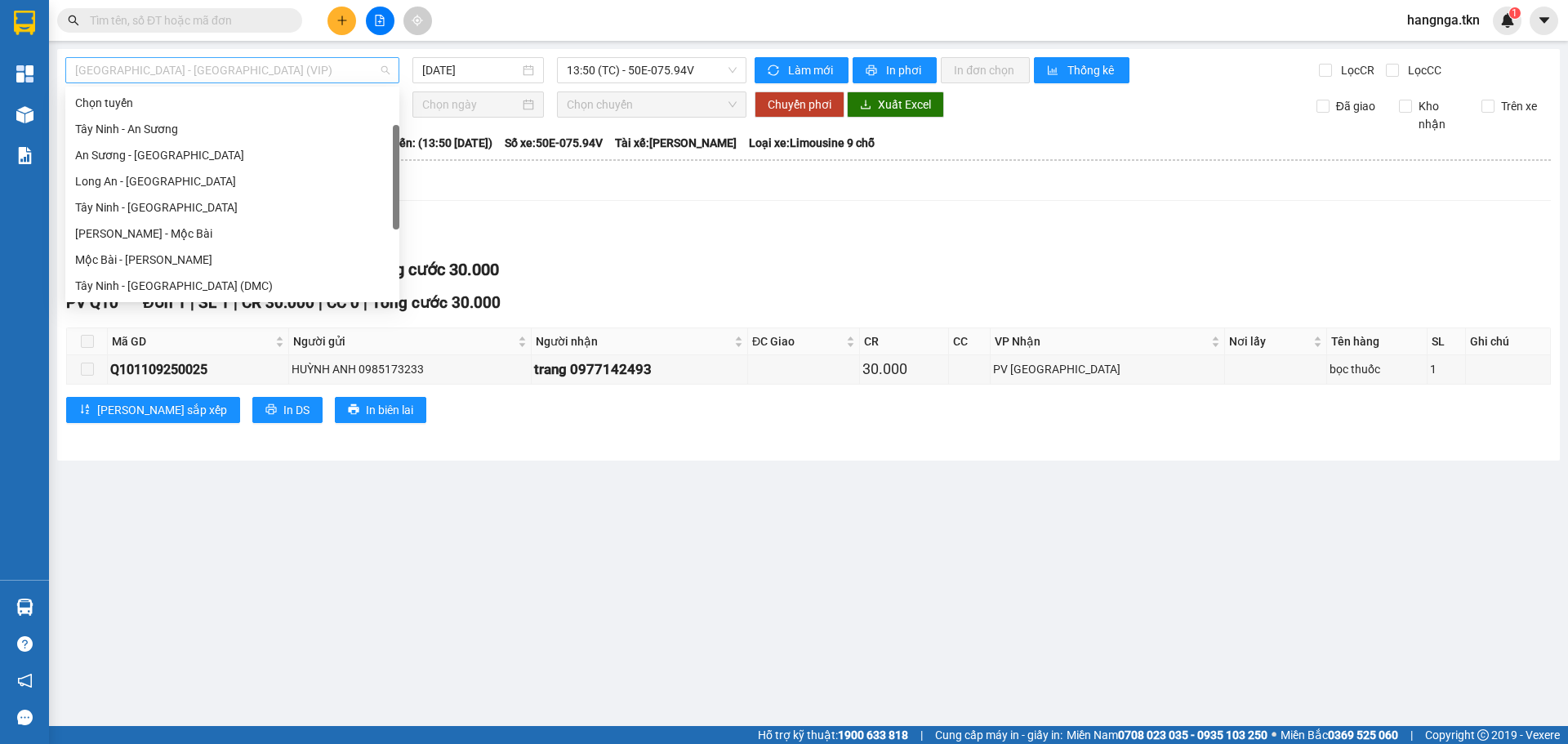
click at [243, 72] on span "[GEOGRAPHIC_DATA] - [GEOGRAPHIC_DATA] (VIP)" at bounding box center [232, 70] width 314 height 24
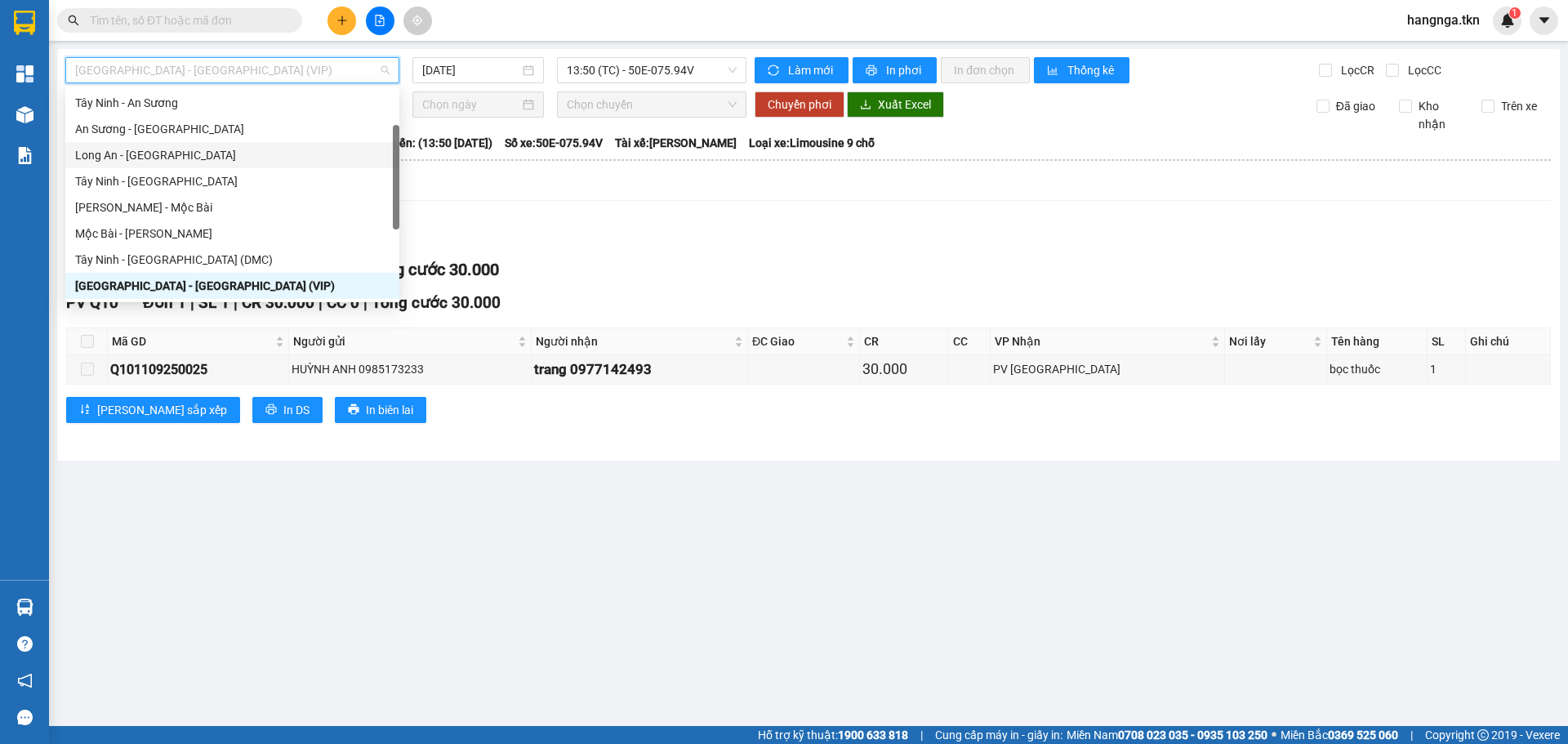
scroll to position [79, 0]
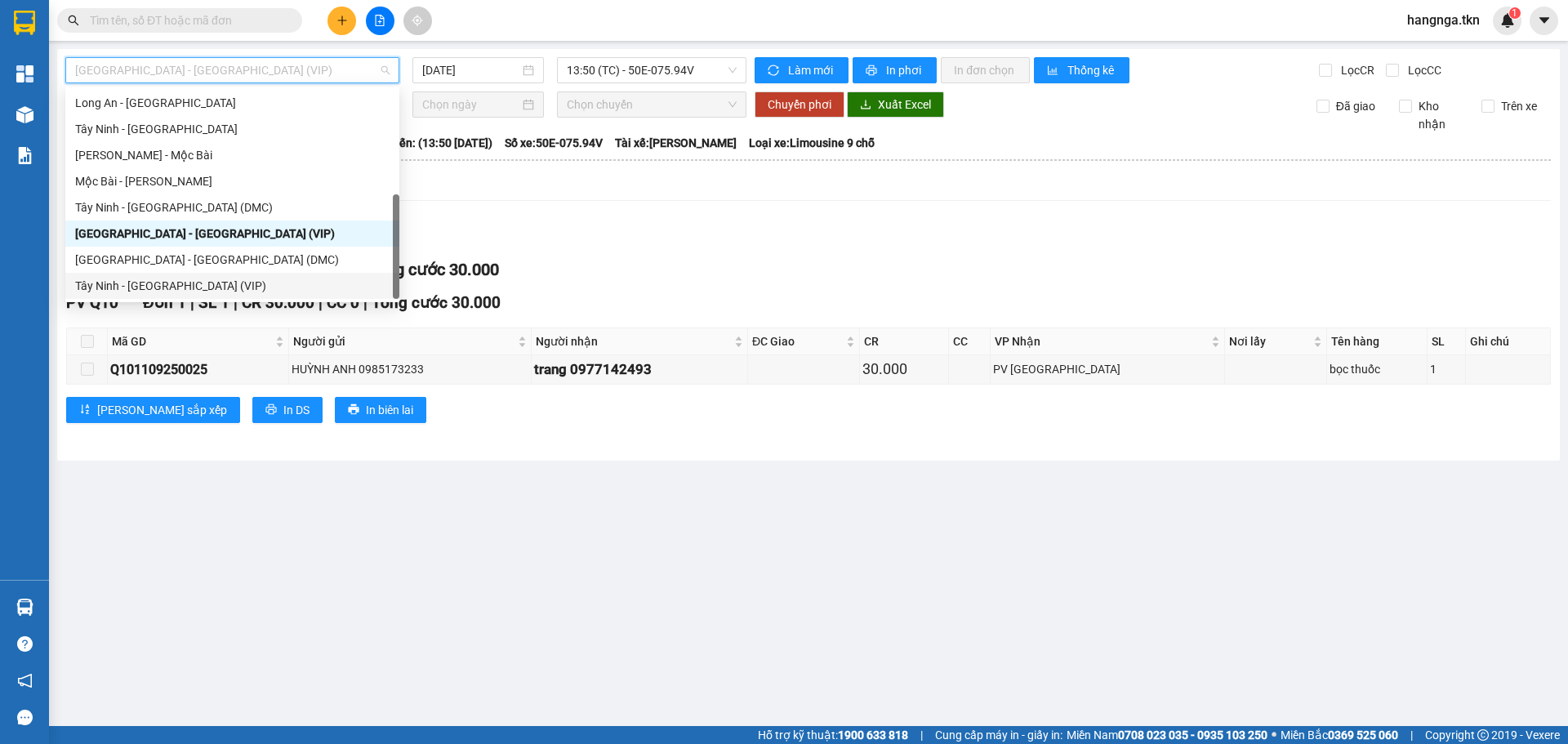
click at [133, 285] on div "Tây Ninh - [GEOGRAPHIC_DATA] (VIP)" at bounding box center [232, 286] width 314 height 18
type input "[DATE]"
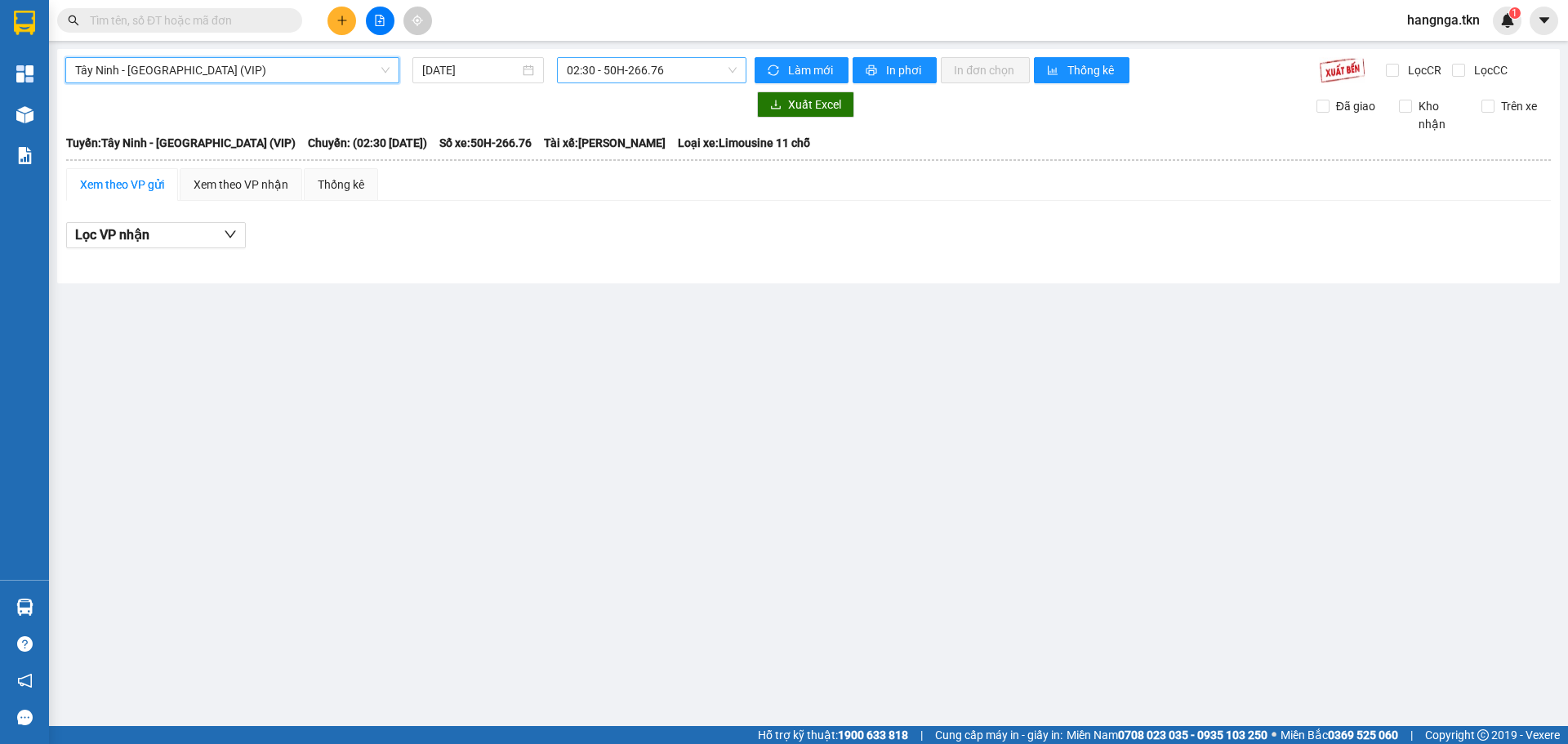
click at [617, 69] on span "02:30 - 50H-266.76" at bounding box center [652, 70] width 170 height 24
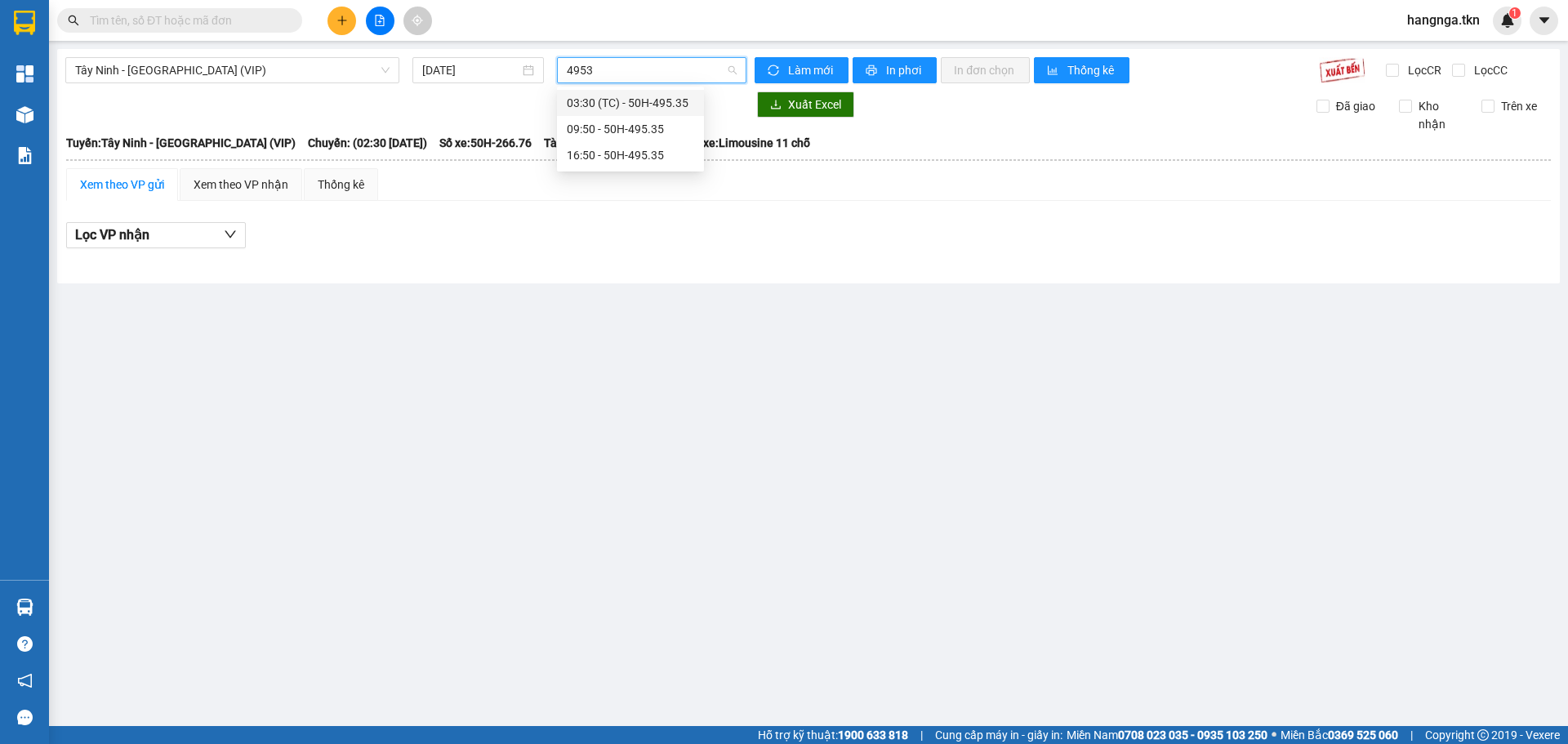
type input "49535"
click at [646, 150] on div "16:50 - 50H-495.35" at bounding box center [630, 155] width 128 height 18
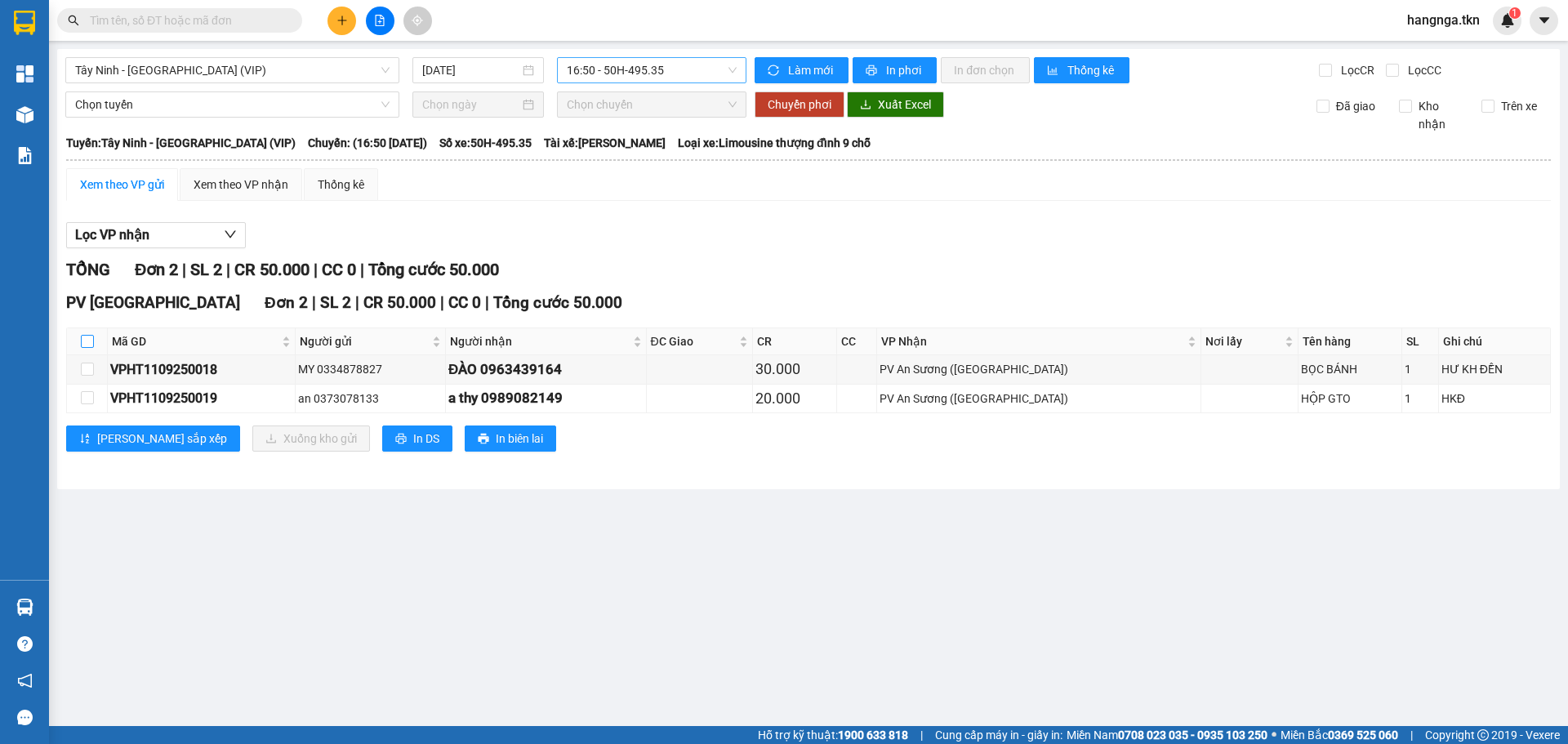
click at [90, 337] on input "checkbox" at bounding box center [87, 342] width 13 height 13
checkbox input "true"
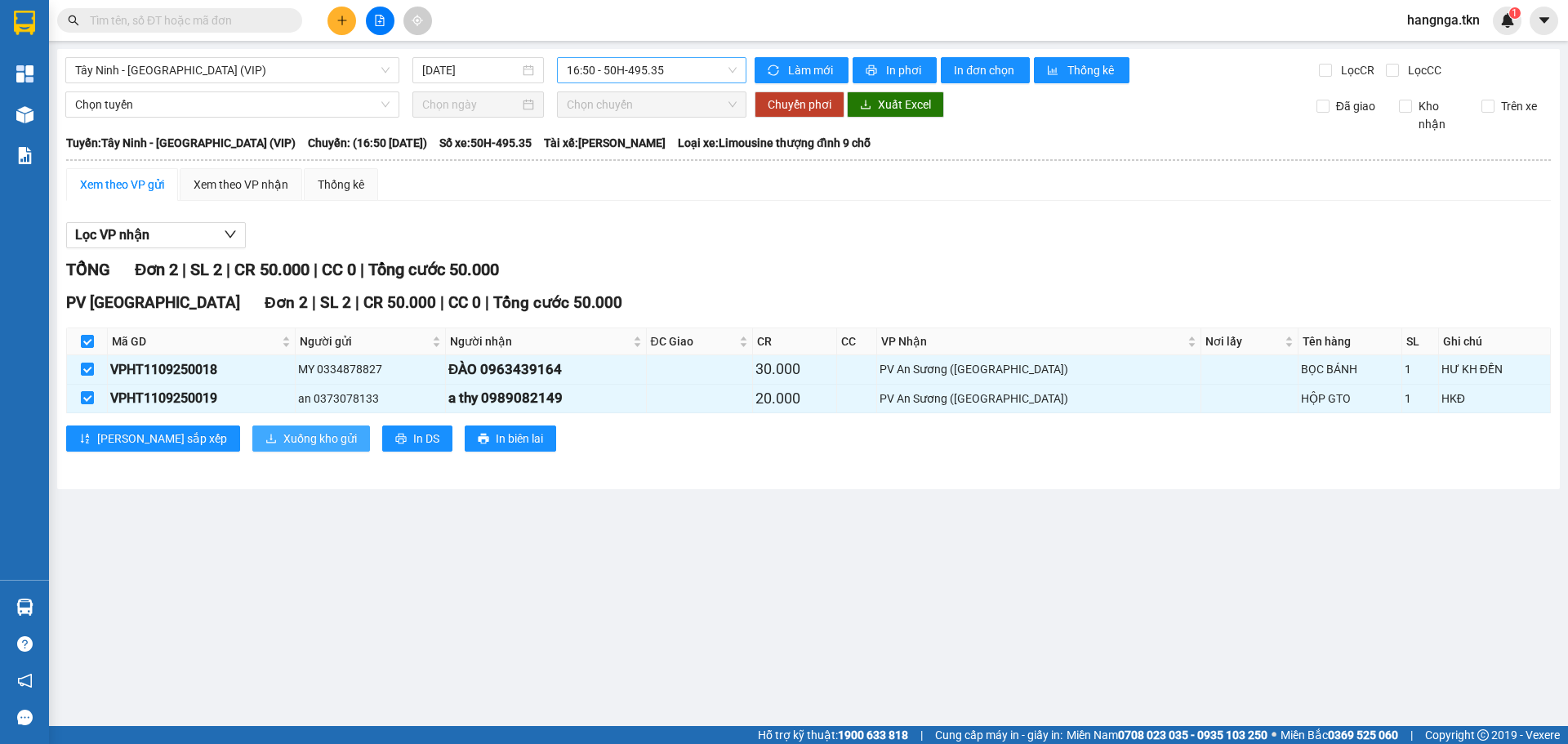
click at [284, 437] on span "Xuống kho gửi" at bounding box center [320, 439] width 73 height 18
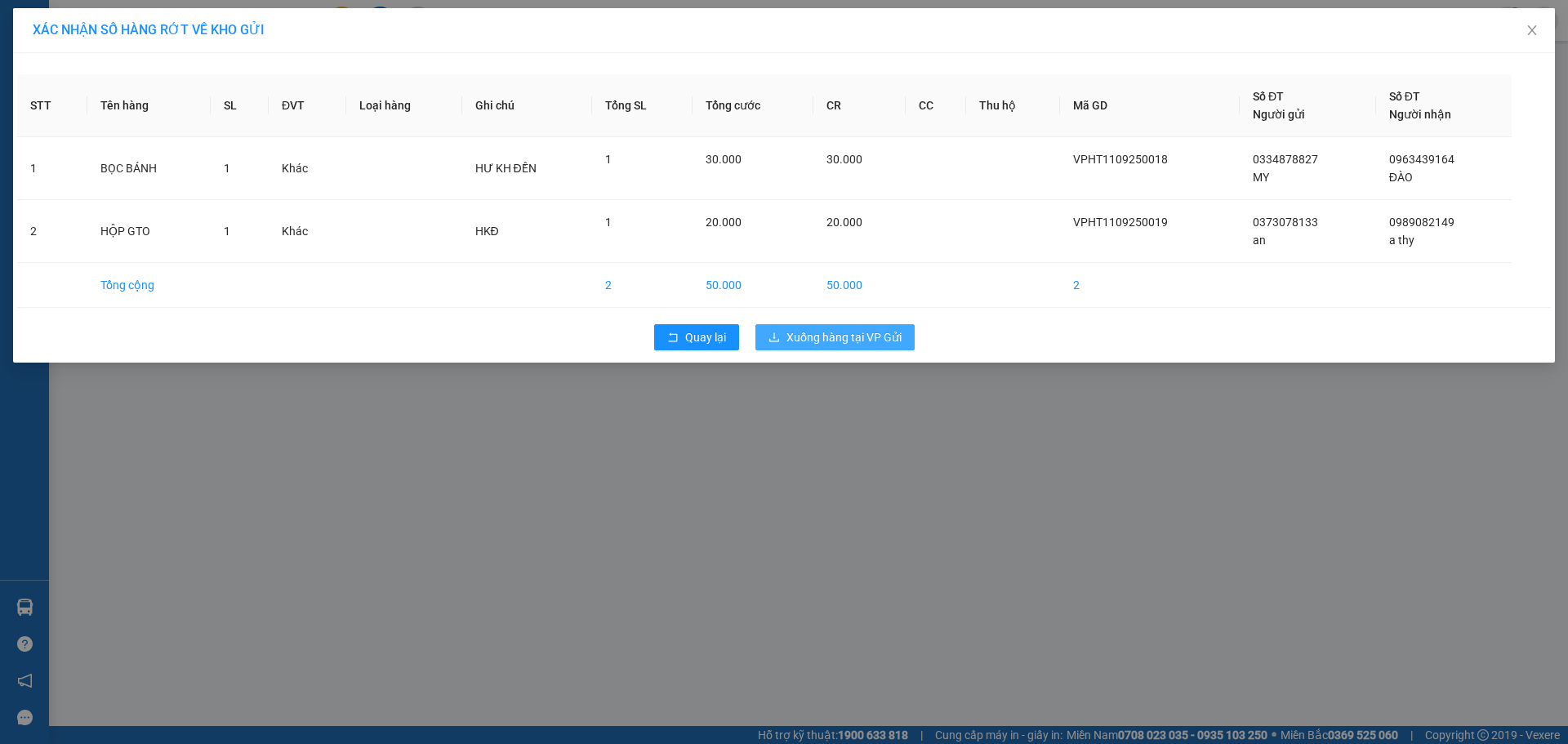
click at [862, 333] on span "Xuống hàng tại VP Gửi" at bounding box center [843, 337] width 115 height 18
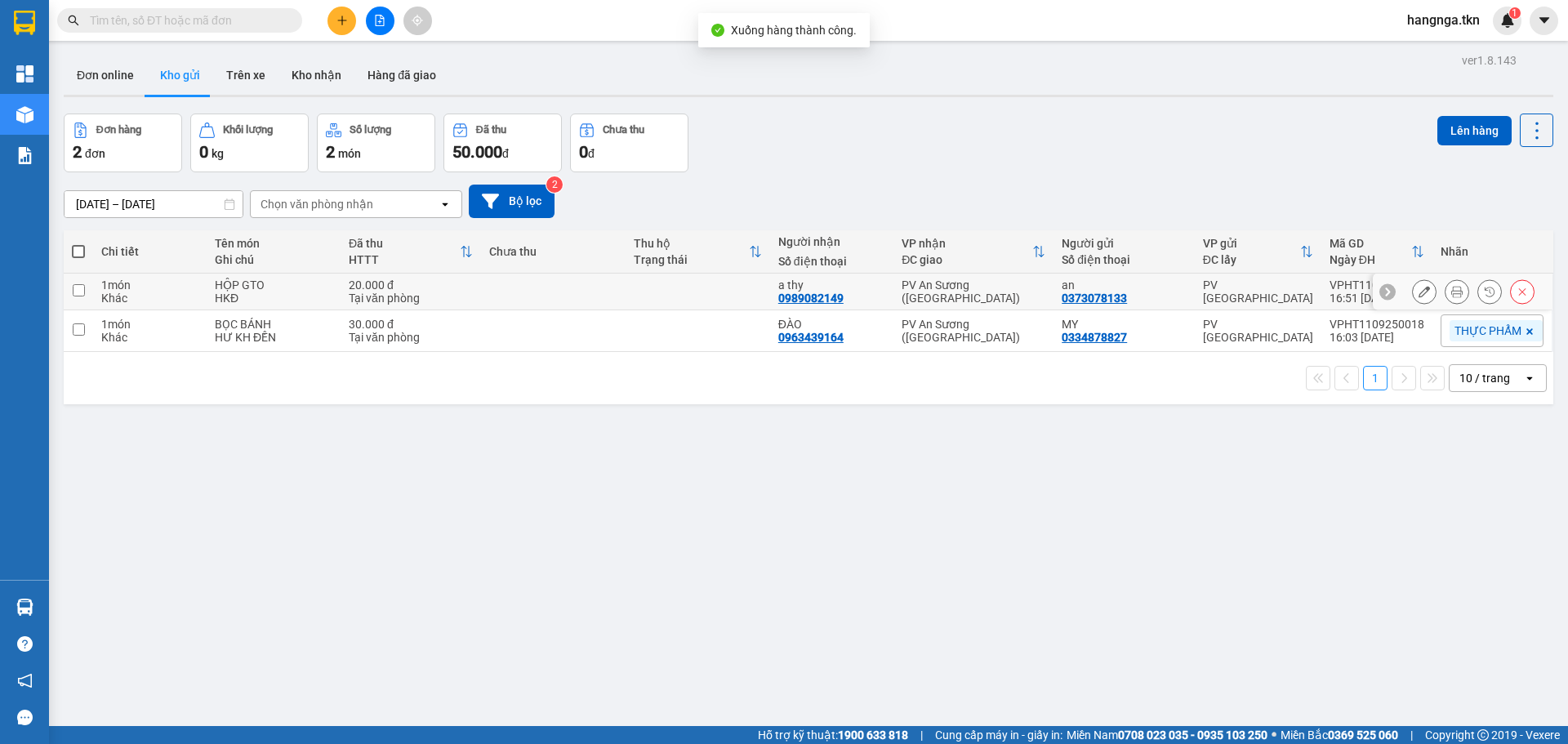
click at [271, 286] on div "HỘP GTO" at bounding box center [274, 285] width 118 height 13
checkbox input "true"
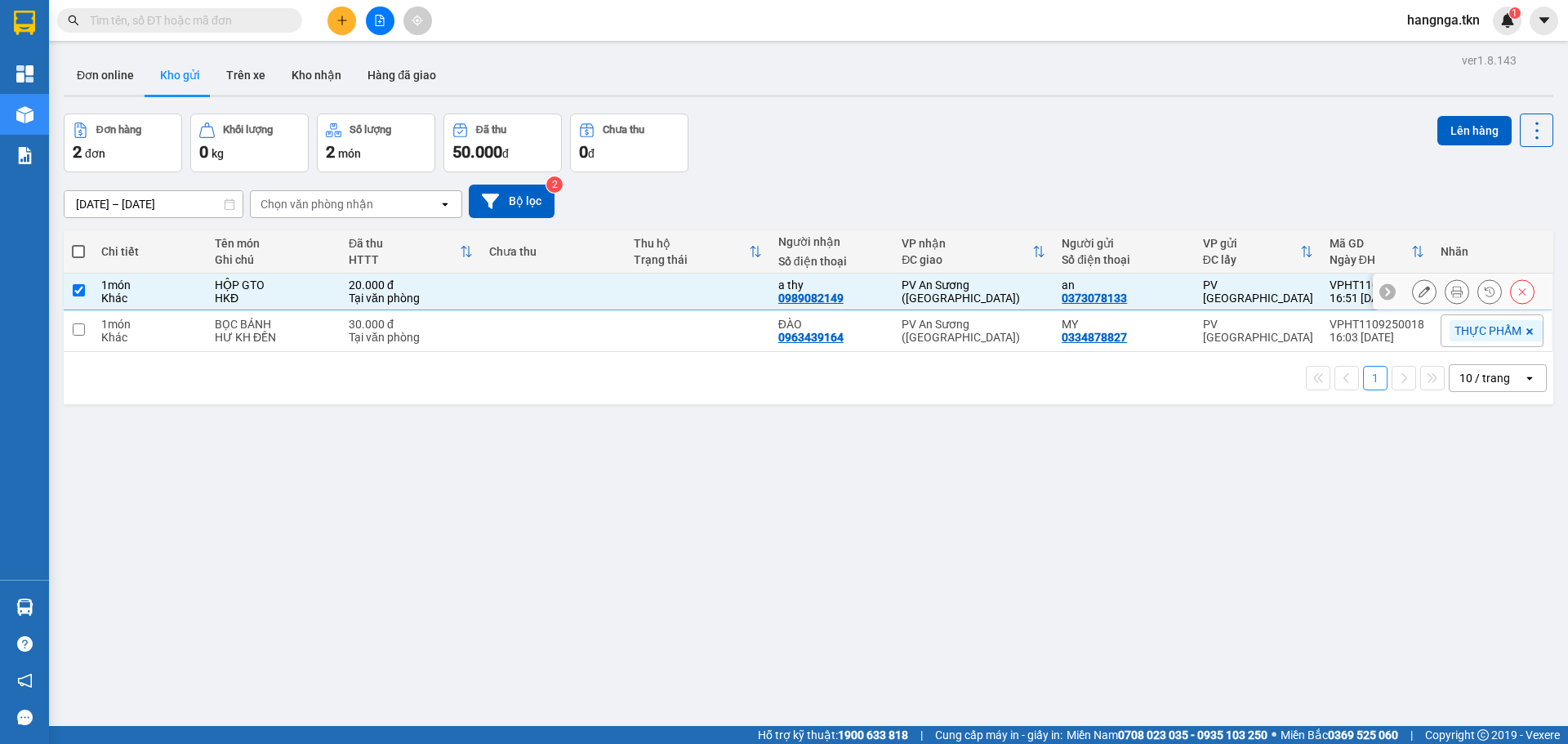
click at [275, 322] on div "BỌC BÁNH" at bounding box center [274, 324] width 118 height 13
checkbox input "true"
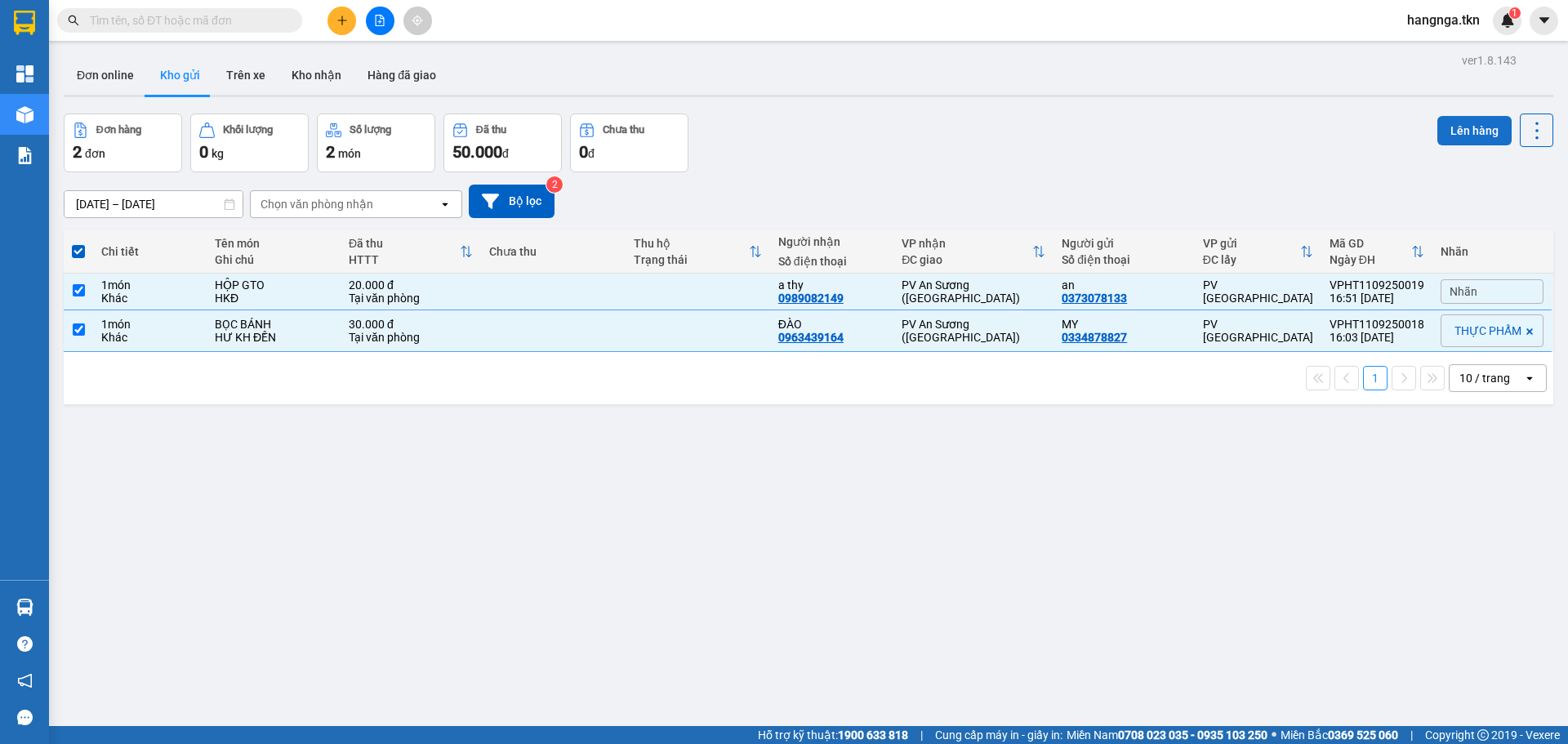
click at [1454, 129] on button "Lên hàng" at bounding box center [1475, 130] width 74 height 29
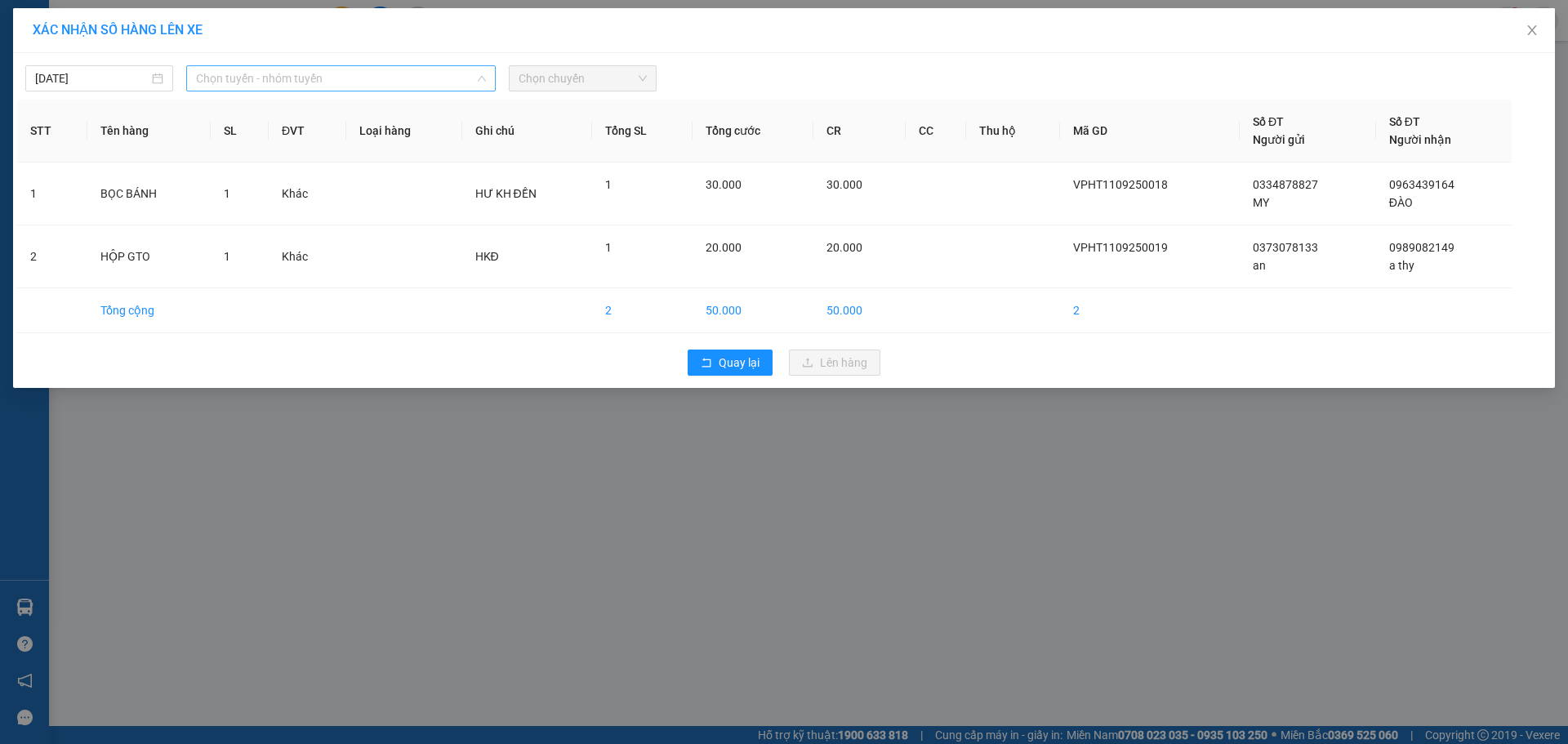
click at [308, 80] on span "Chọn tuyến - nhóm tuyến" at bounding box center [341, 78] width 290 height 24
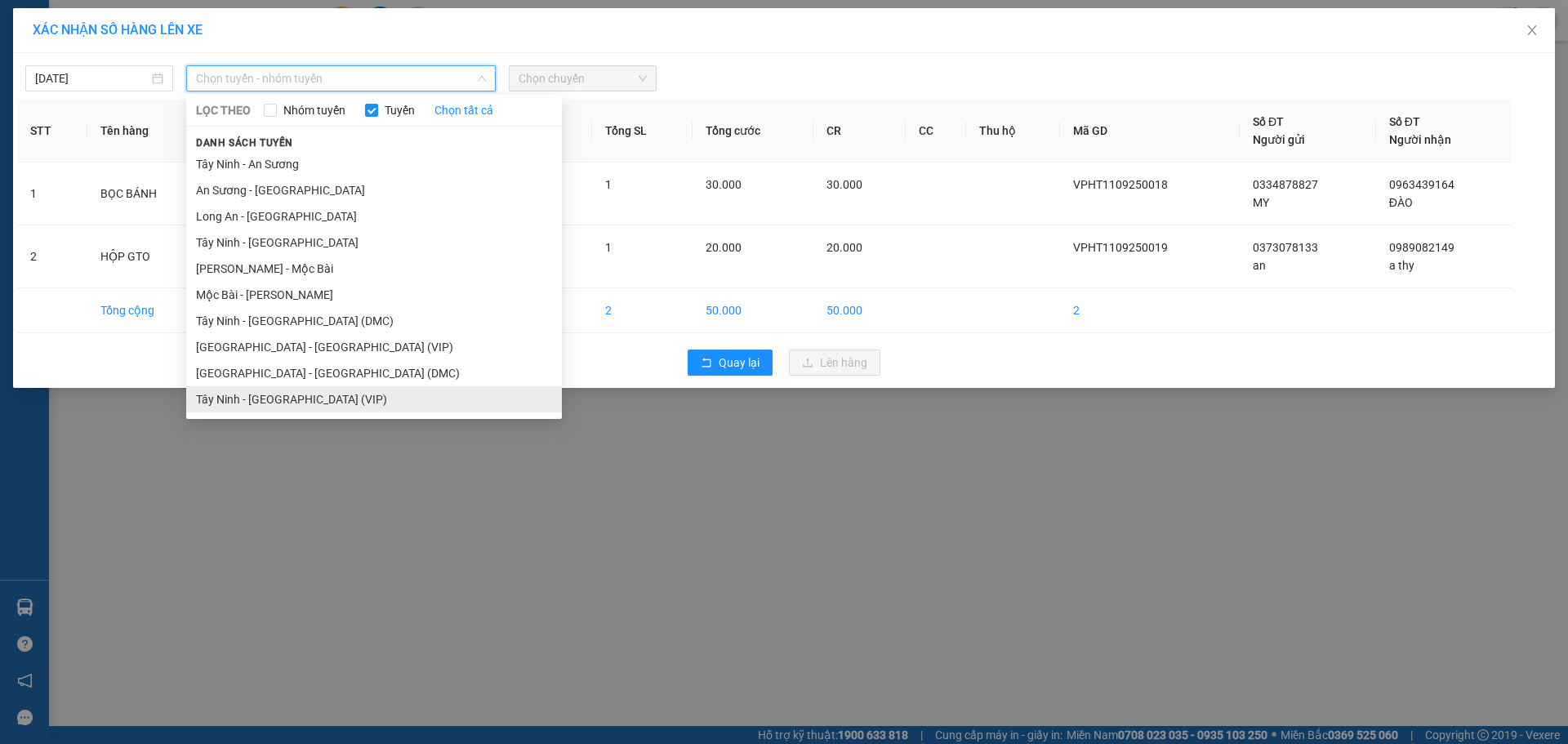
click at [258, 386] on li "Tây Ninh - [GEOGRAPHIC_DATA] (VIP)" at bounding box center [374, 399] width 376 height 26
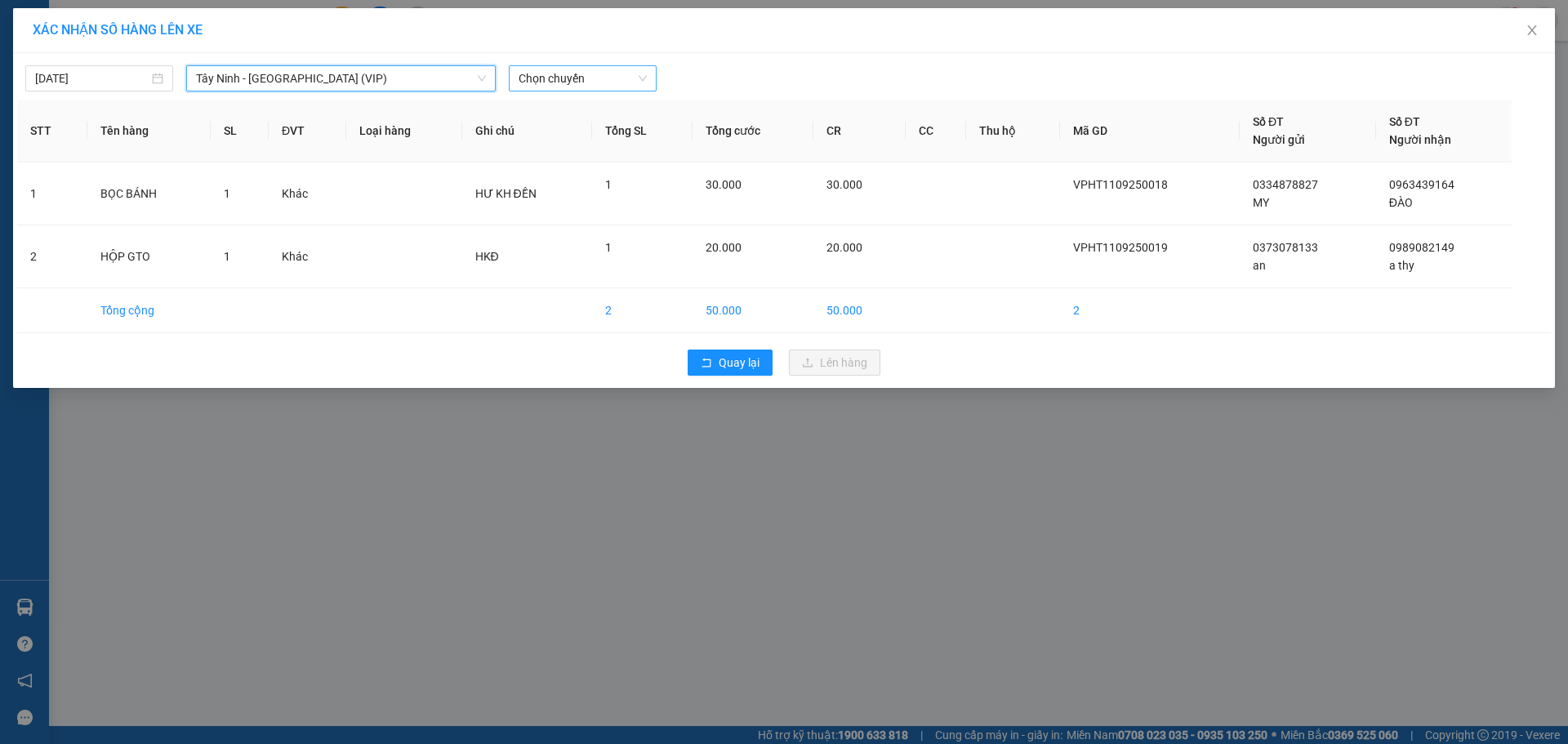
click at [623, 82] on span "Chọn chuyến" at bounding box center [583, 78] width 129 height 24
type input "26292"
click at [604, 133] on div "16:30 (TC) - 50H-262.92" at bounding box center [582, 138] width 128 height 18
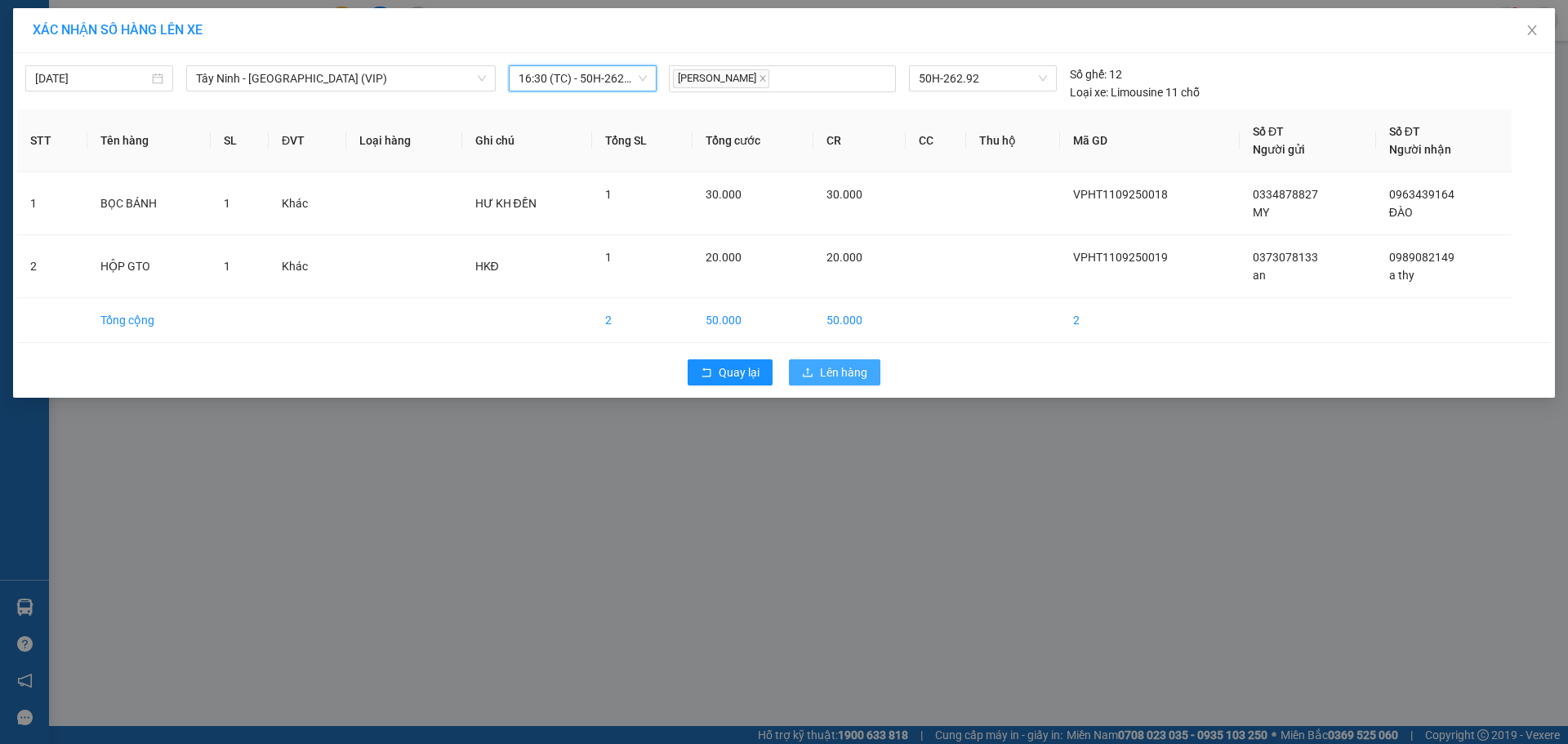
click at [841, 378] on span "Lên hàng" at bounding box center [843, 372] width 47 height 18
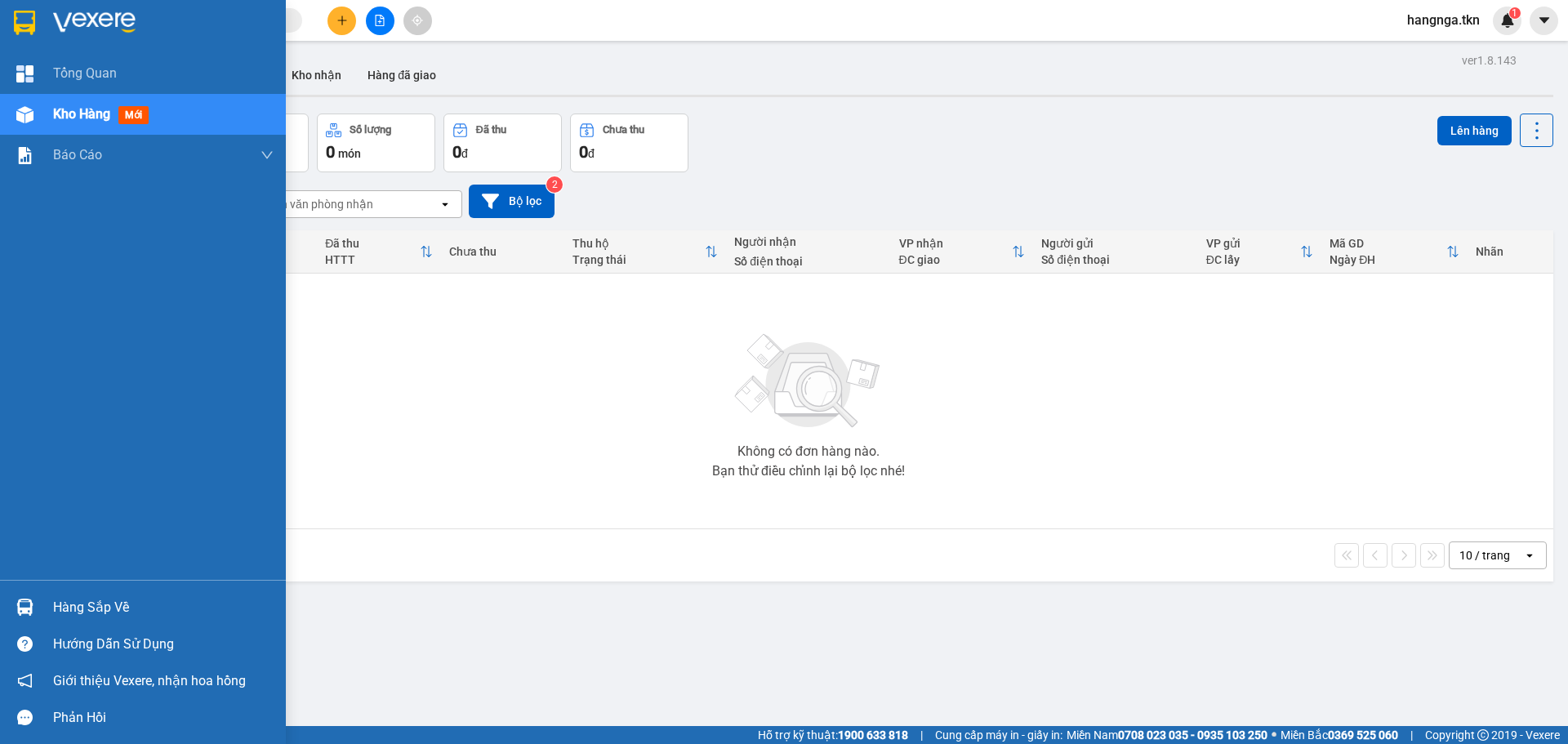
click at [80, 609] on div "Hàng sắp về" at bounding box center [163, 607] width 220 height 24
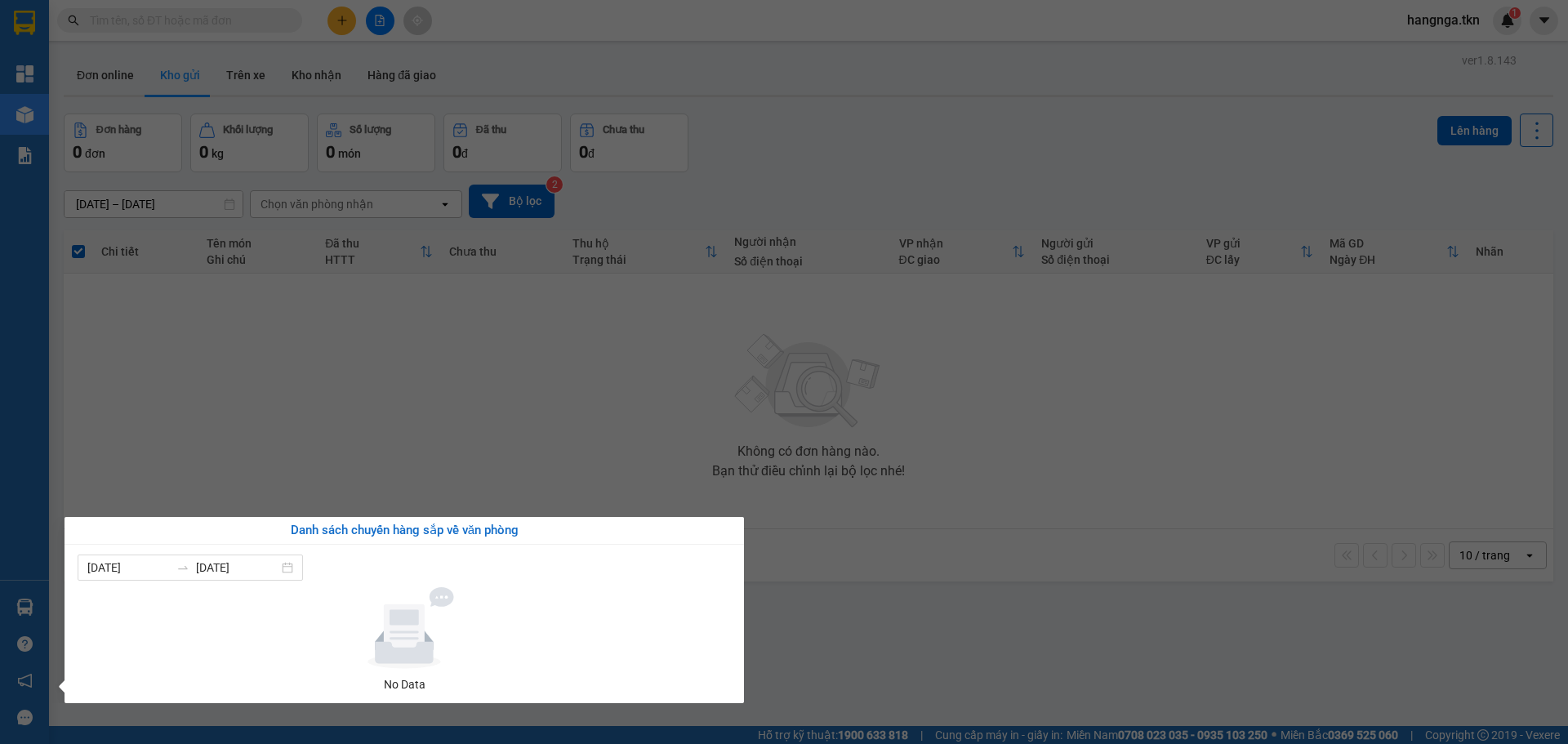
click at [420, 325] on section "Kết quả tìm kiếm ( 4 ) Bộ lọc Mã ĐH Trạng thái Món hàng Thu hộ Tổng cước Chưa c…" at bounding box center [784, 372] width 1568 height 744
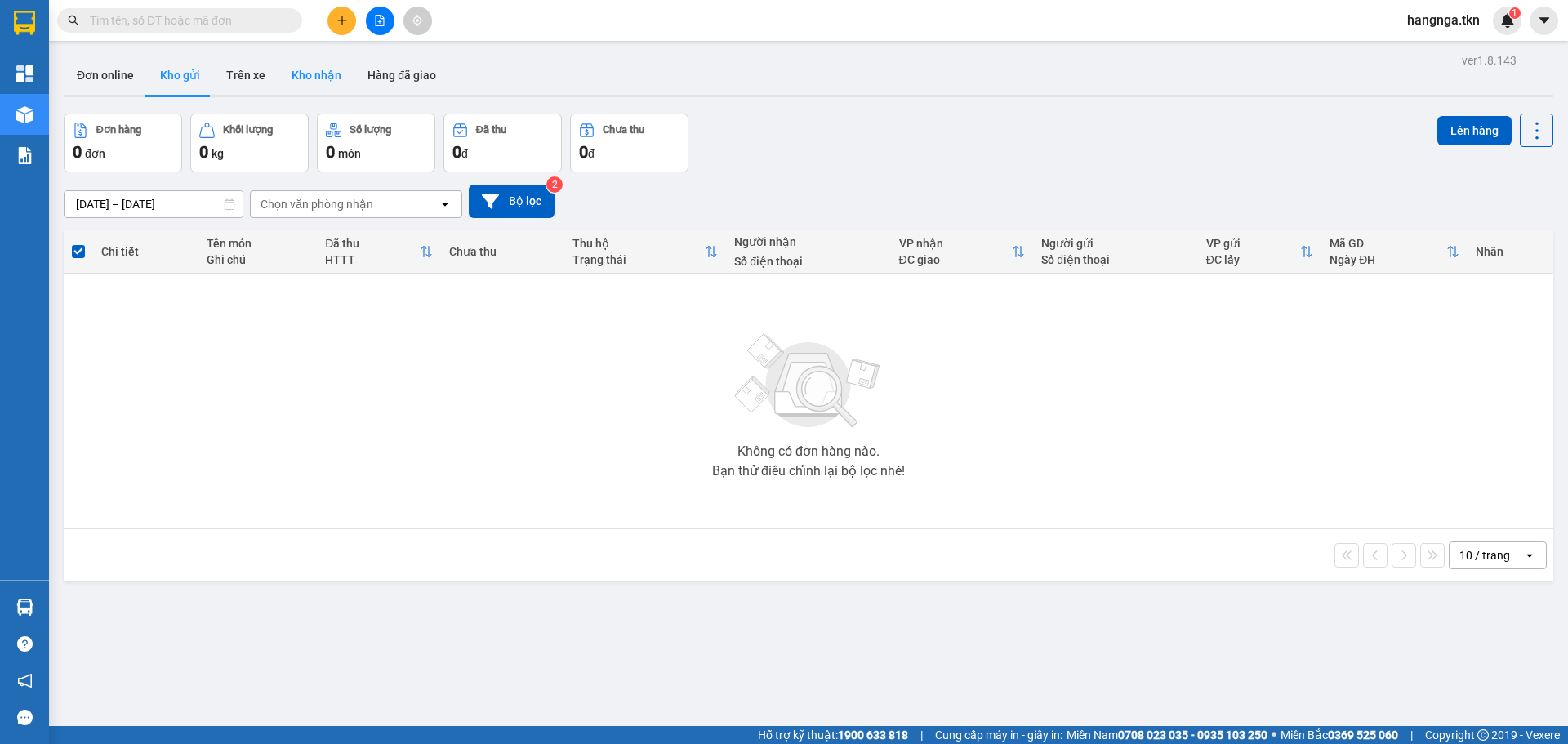
click at [313, 92] on button "Kho nhận" at bounding box center [316, 74] width 76 height 39
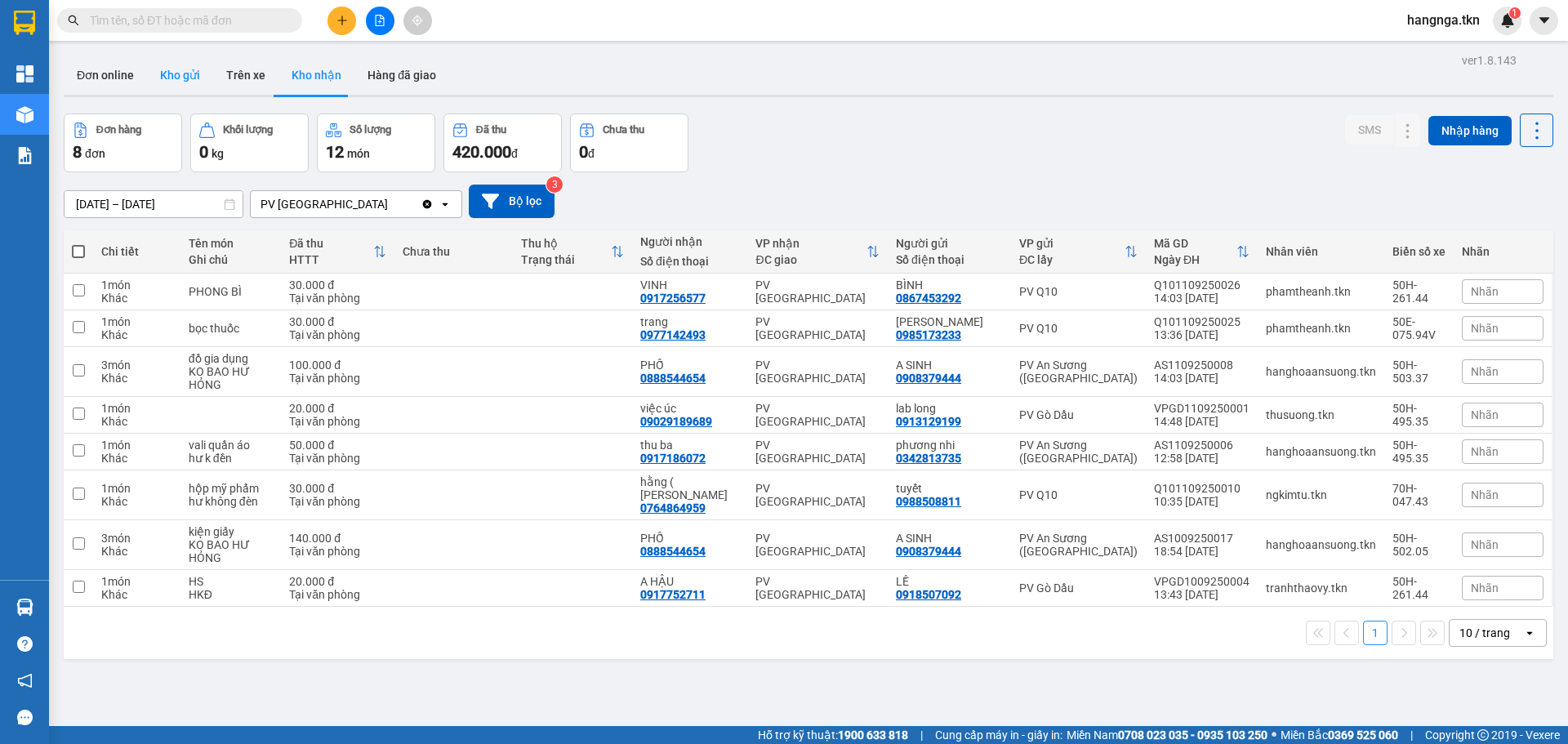
click at [178, 71] on button "Kho gửi" at bounding box center [179, 74] width 66 height 39
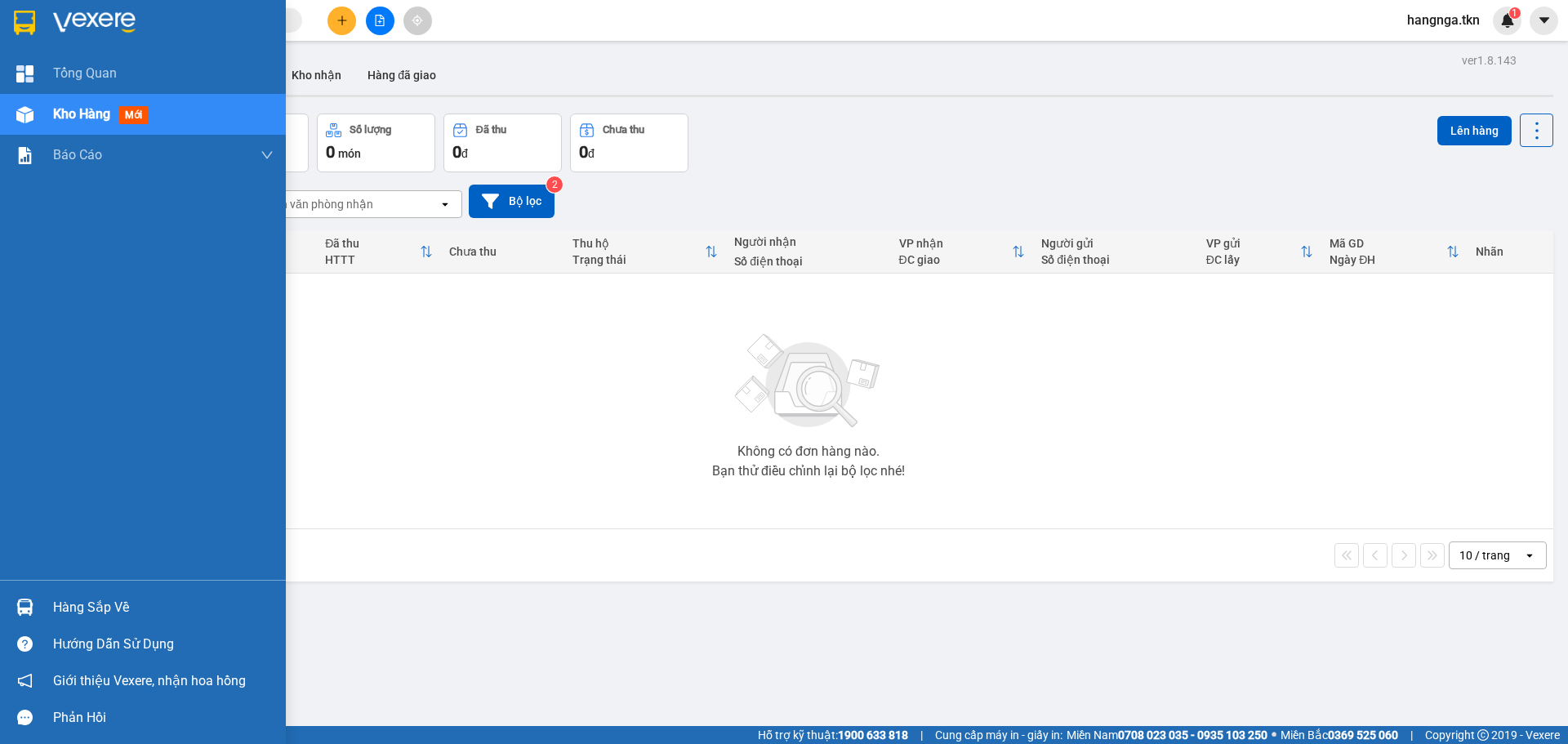
click at [87, 603] on div "Hàng sắp về" at bounding box center [163, 607] width 220 height 24
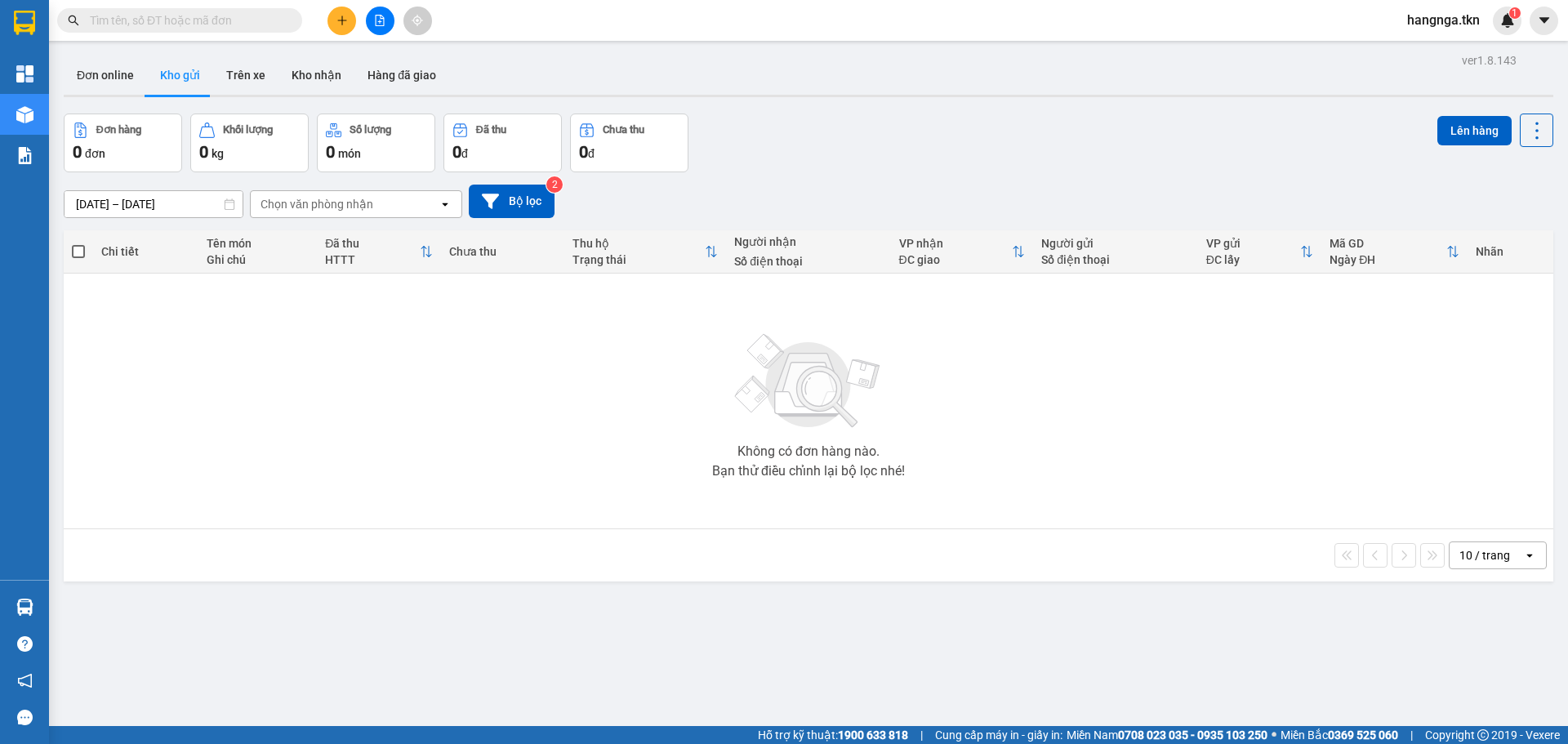
drag, startPoint x: 450, startPoint y: 393, endPoint x: 388, endPoint y: 336, distance: 84.2
click at [449, 405] on section "Kết quả tìm kiếm ( 4 ) Bộ lọc Mã ĐH Trạng thái Món hàng Thu hộ Tổng cước Chưa c…" at bounding box center [784, 372] width 1568 height 744
click at [333, 13] on button at bounding box center [342, 21] width 29 height 29
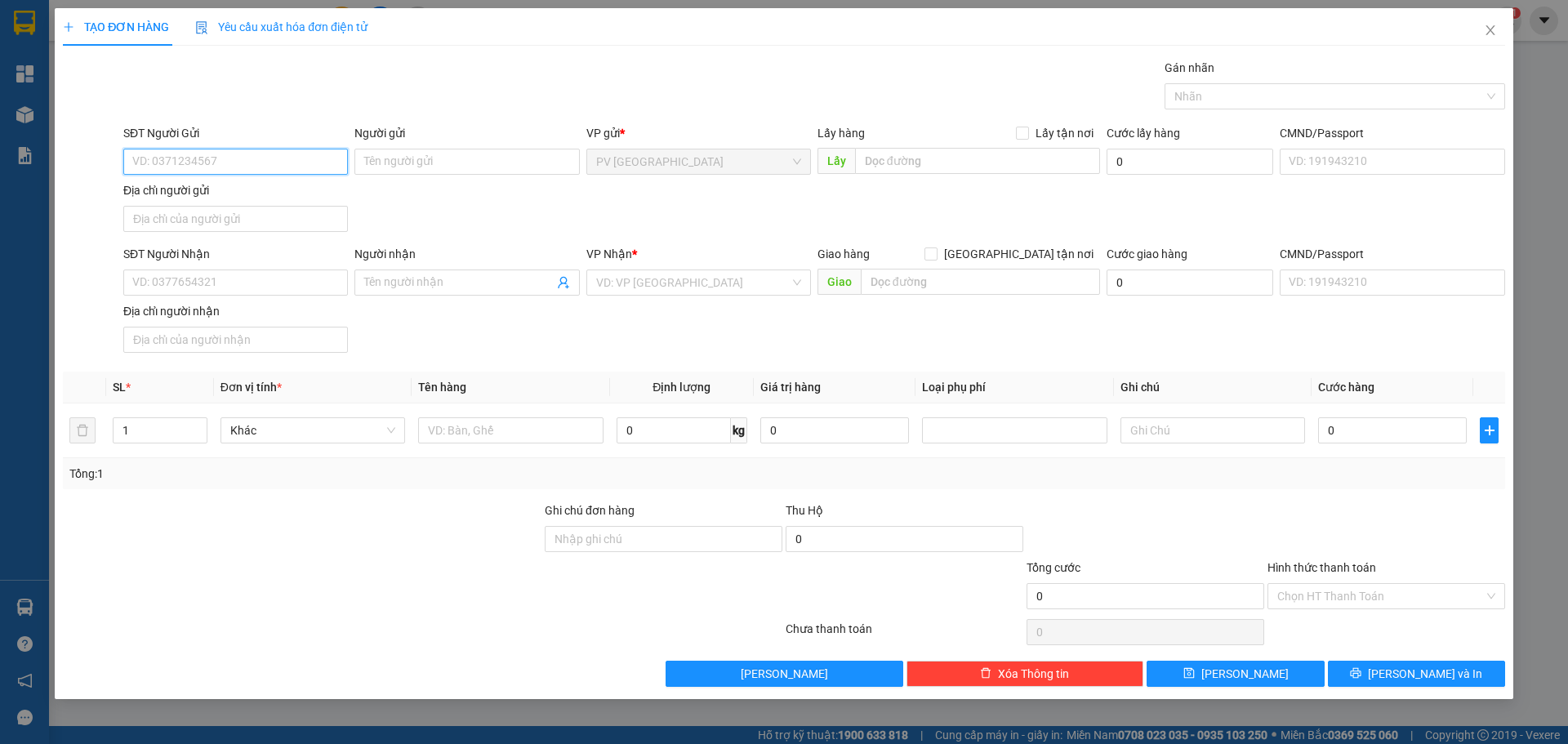
click at [272, 165] on input "SĐT Người Gửi" at bounding box center [236, 161] width 225 height 26
type input "0869098339"
click at [260, 202] on div "0869098339 - NGỌC" at bounding box center [236, 195] width 205 height 18
type input "NGỌC"
type input "0365018339"
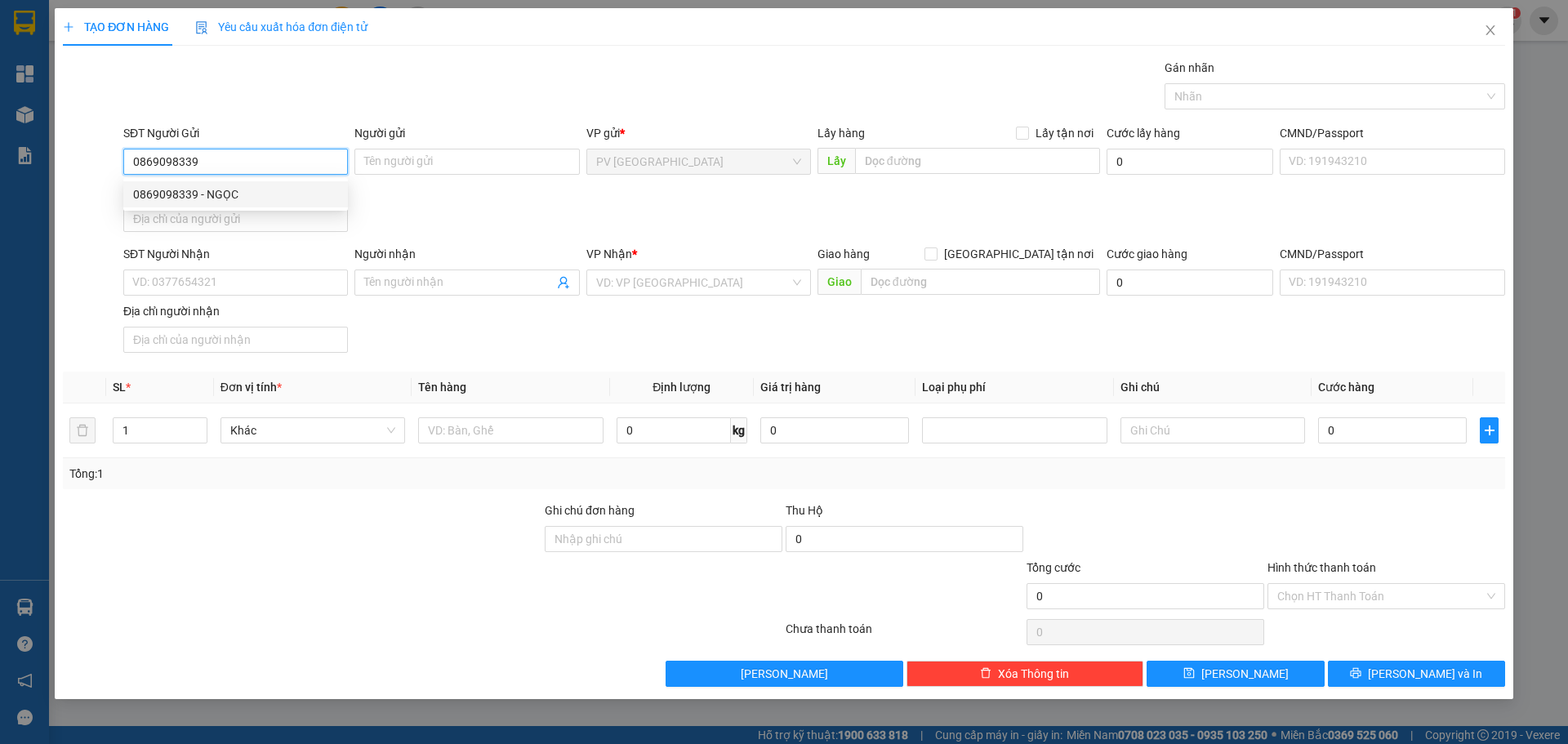
type input "XUÂN"
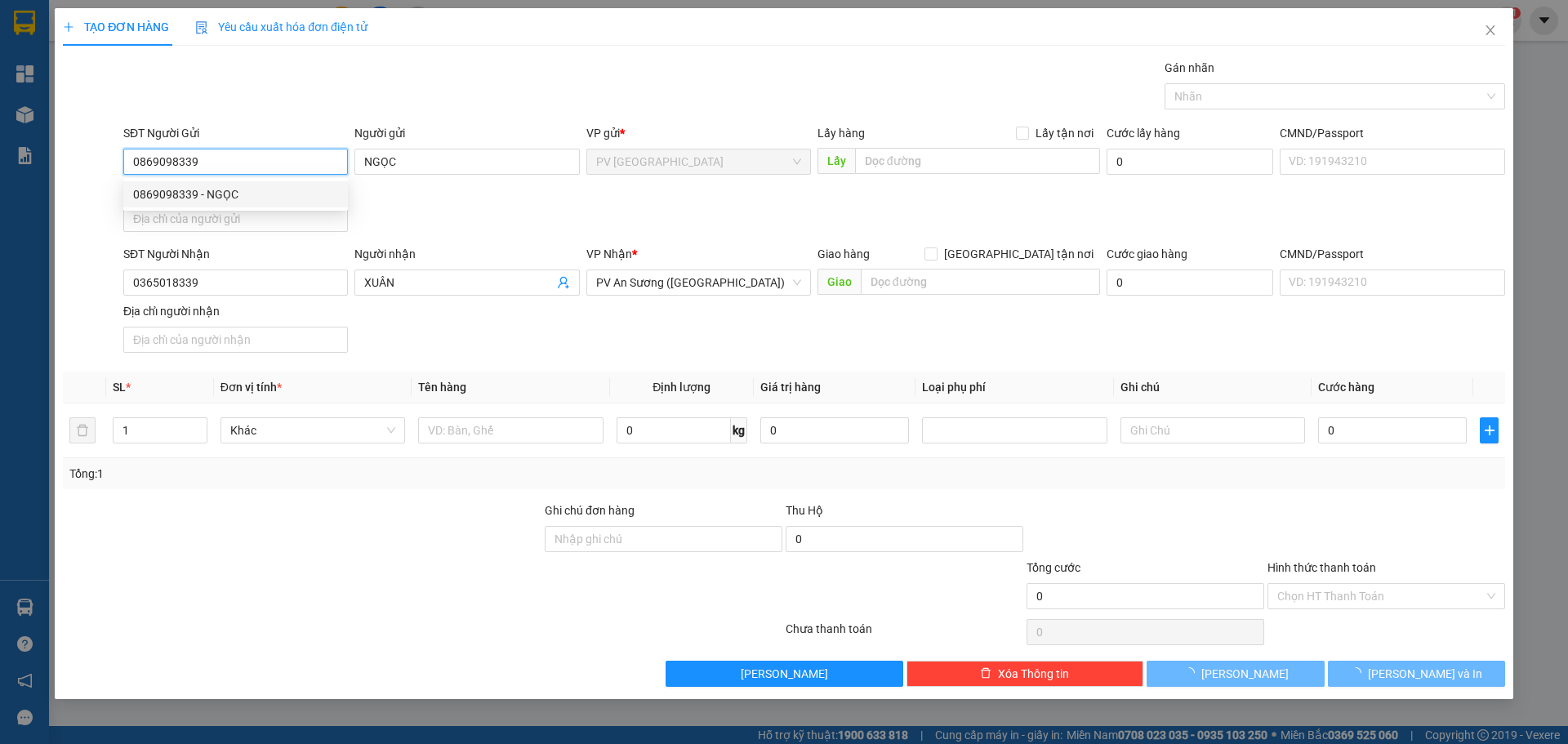
type input "20.000"
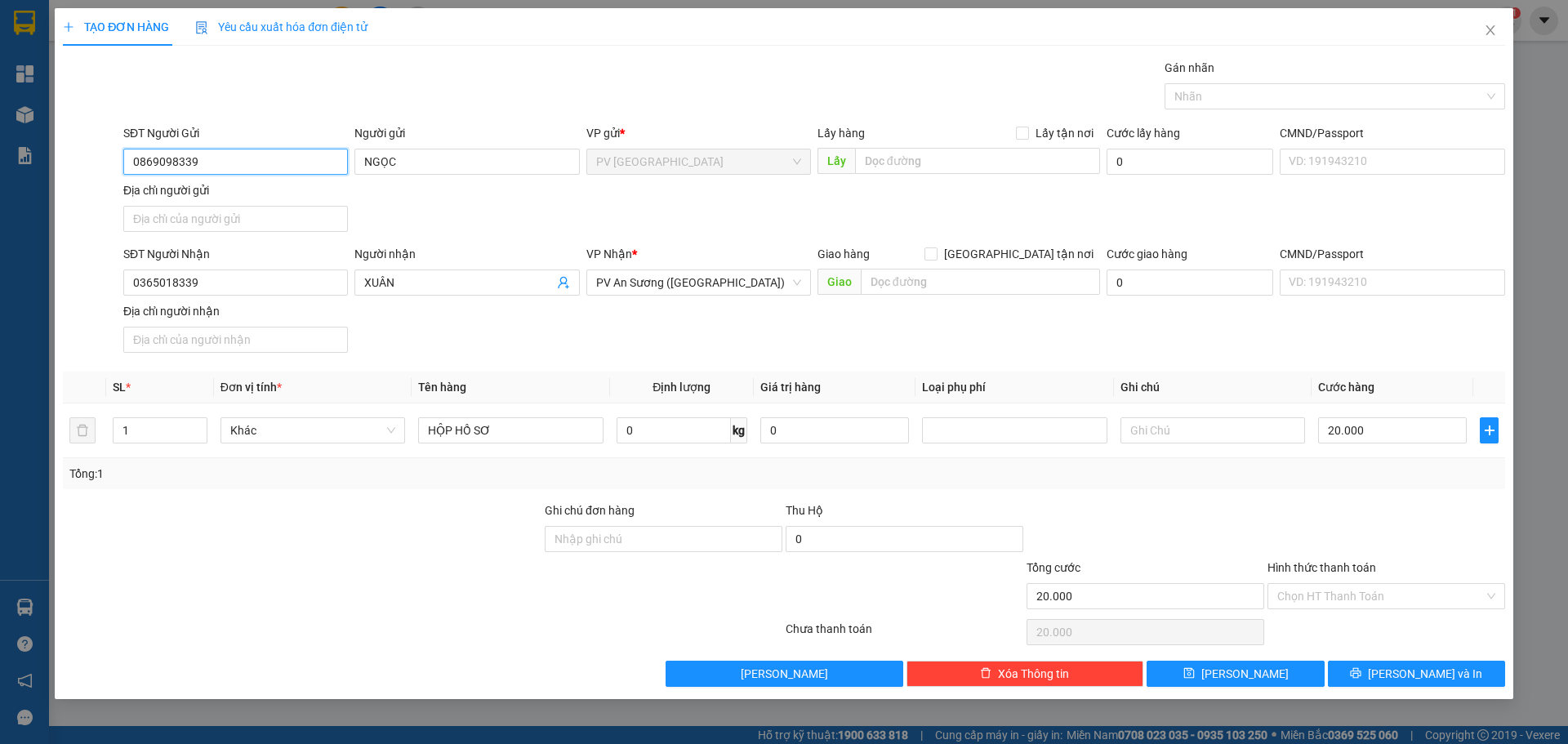
type input "0869098339"
click at [555, 330] on div "SĐT Người Nhận 0365018339 Người nhận XUÂN VP Nhận * PV An Sương ([GEOGRAPHIC_DA…" at bounding box center [814, 302] width 1389 height 114
click at [251, 281] on input "0365018339" at bounding box center [236, 283] width 225 height 26
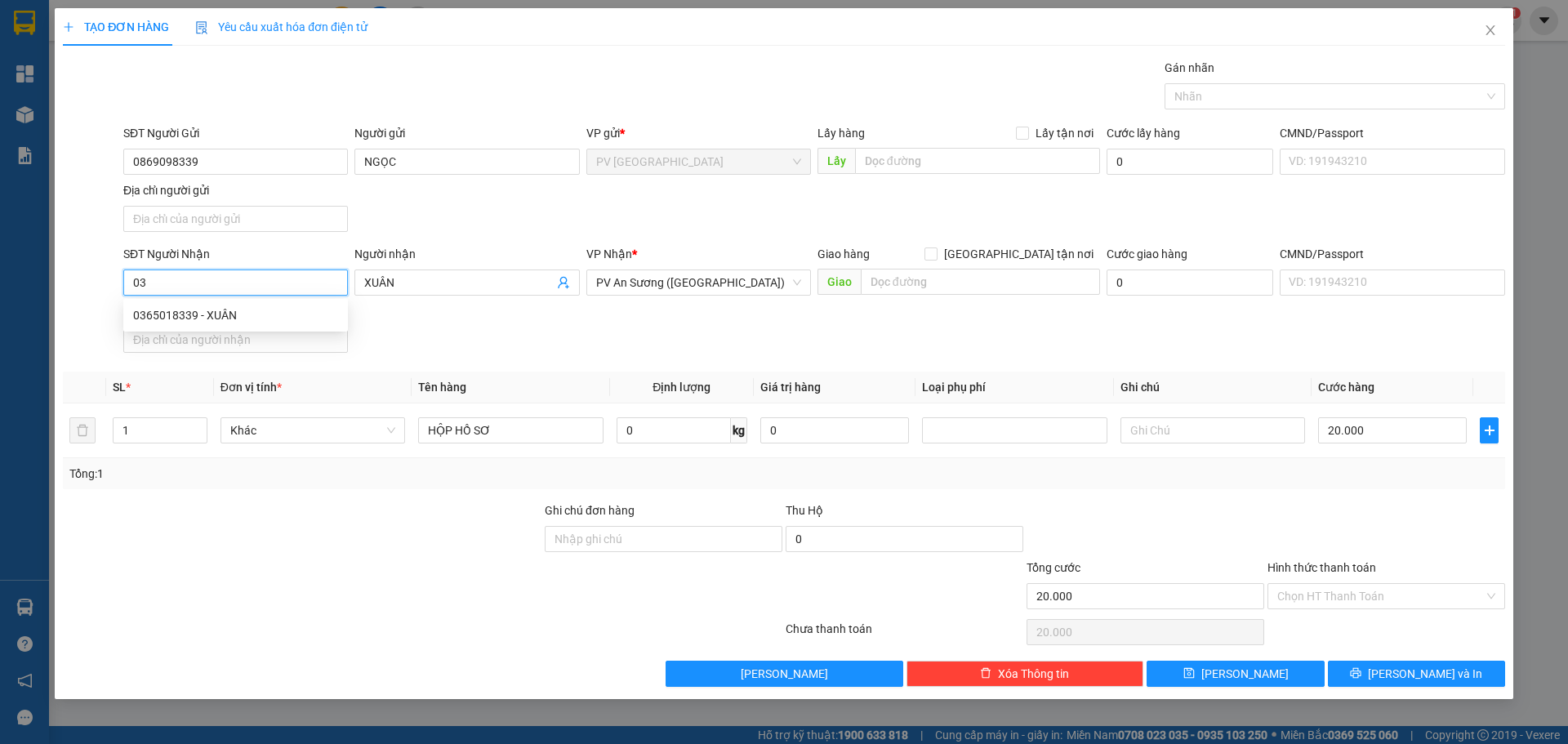
type input "0"
type input "0916999339"
click at [409, 291] on input "XUÂN" at bounding box center [458, 283] width 188 height 18
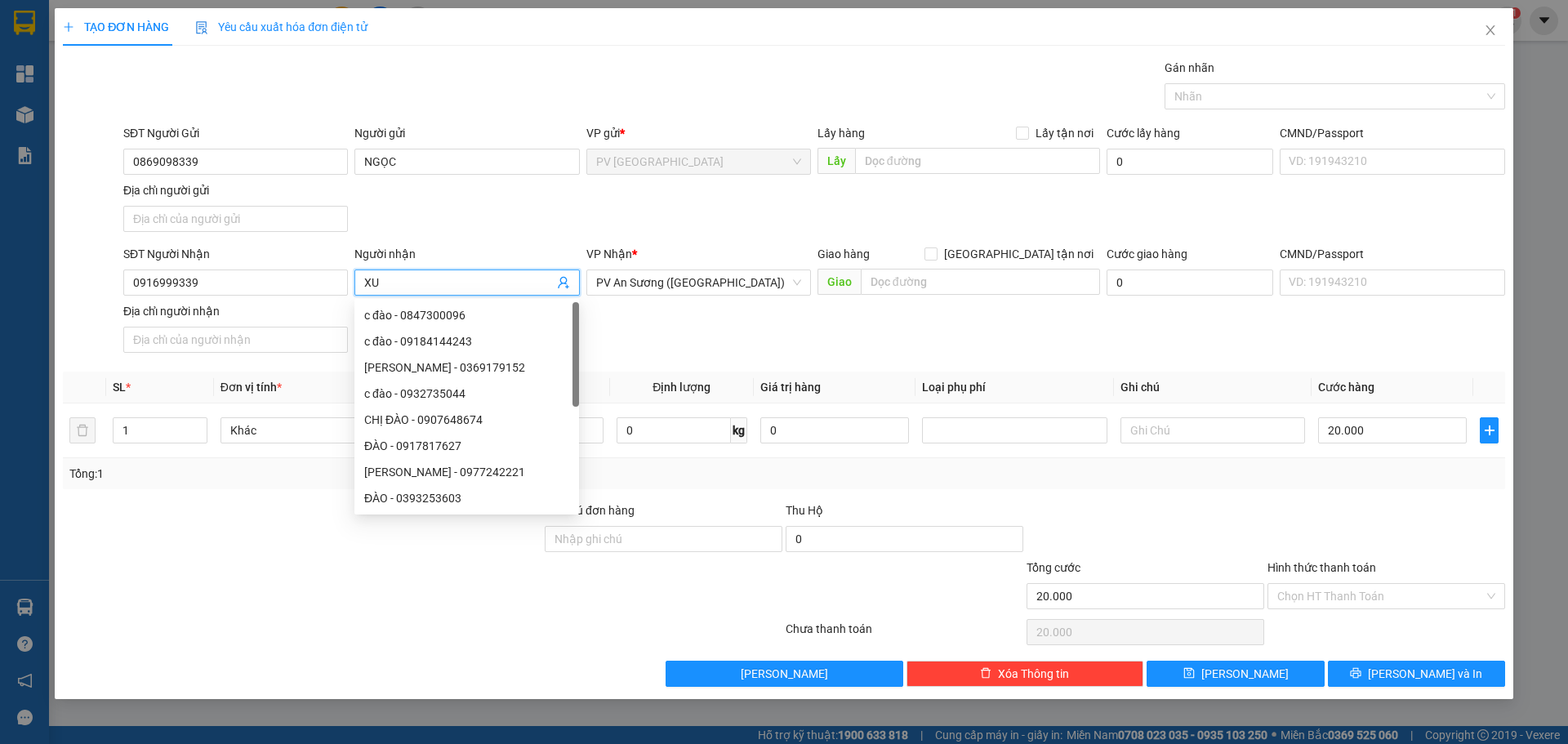
type input "X"
type input "SƠN"
click at [451, 223] on div "SĐT Người Gửi 0869098339 Người gửi NGỌC VP gửi * PV Hòa Thành Lấy hàng Lấy tận …" at bounding box center [814, 181] width 1389 height 114
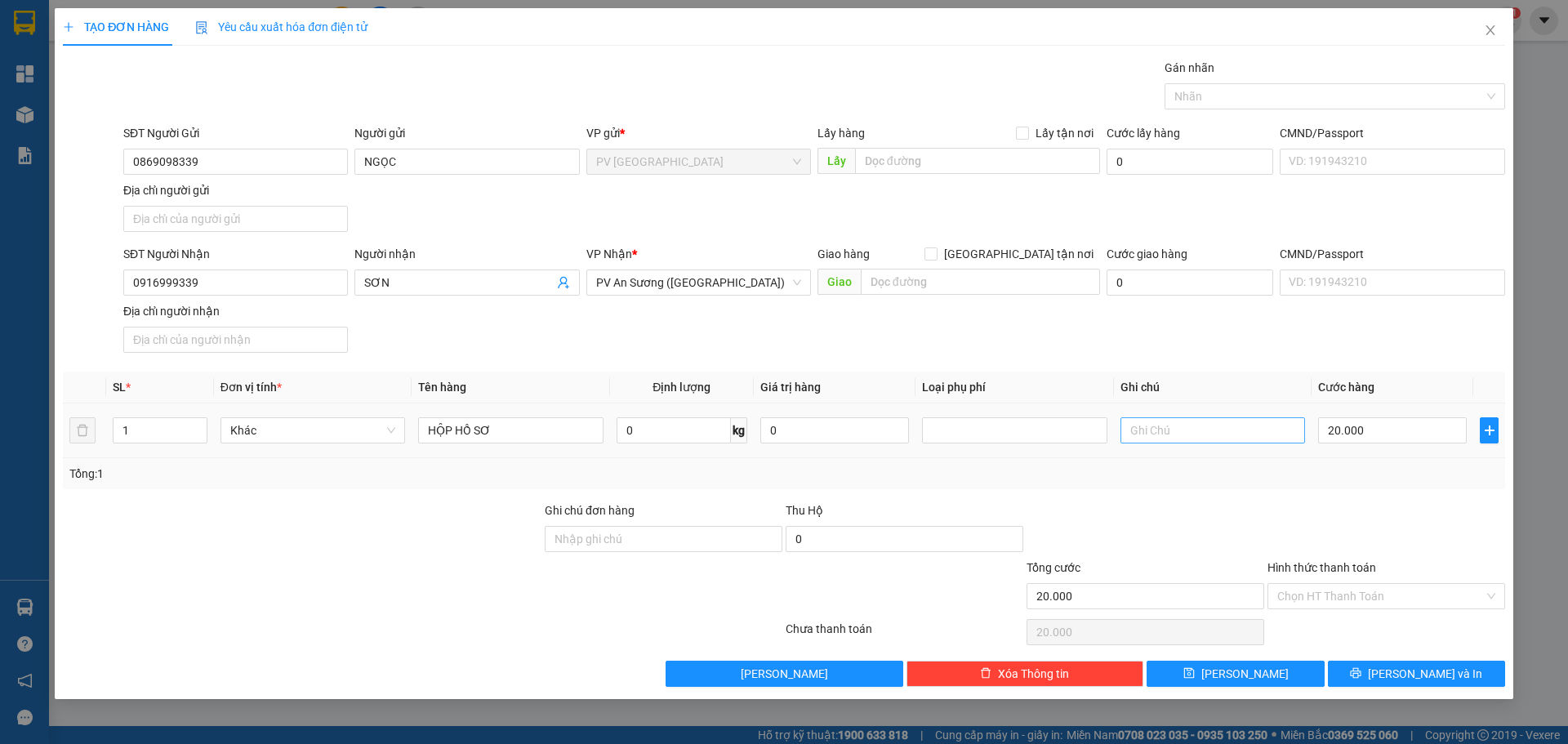
drag, startPoint x: 993, startPoint y: 517, endPoint x: 1242, endPoint y: 436, distance: 261.8
click at [1029, 513] on div "Ghi chú đơn hàng Thu Hộ 0" at bounding box center [784, 530] width 1446 height 57
click at [1242, 432] on input "text" at bounding box center [1213, 430] width 185 height 26
type input "HƯ KHÔNG ĐỀN"
click at [1321, 594] on input "Hình thức thanh toán" at bounding box center [1380, 596] width 207 height 24
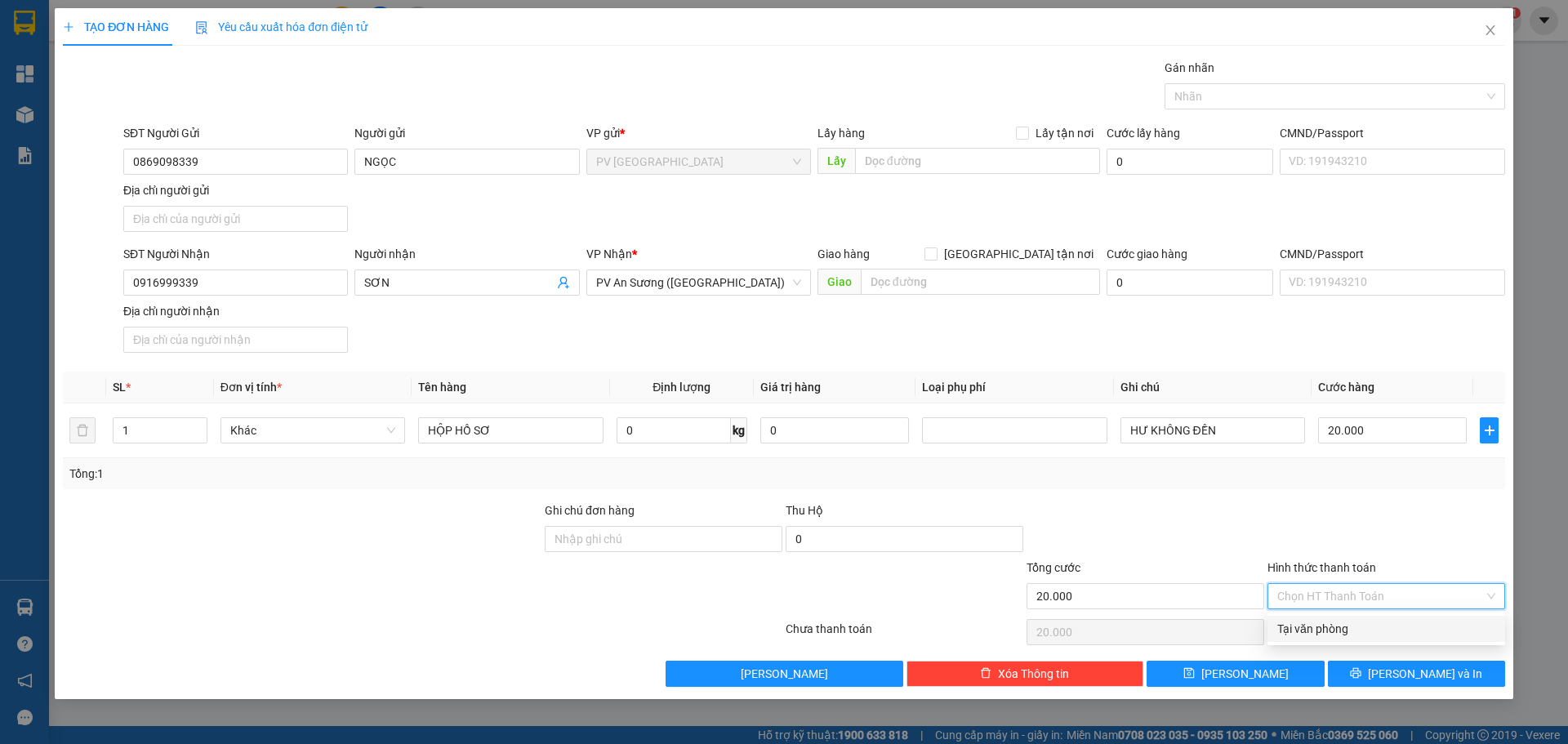
click at [1314, 621] on div "Tại văn phòng" at bounding box center [1386, 629] width 218 height 18
type input "0"
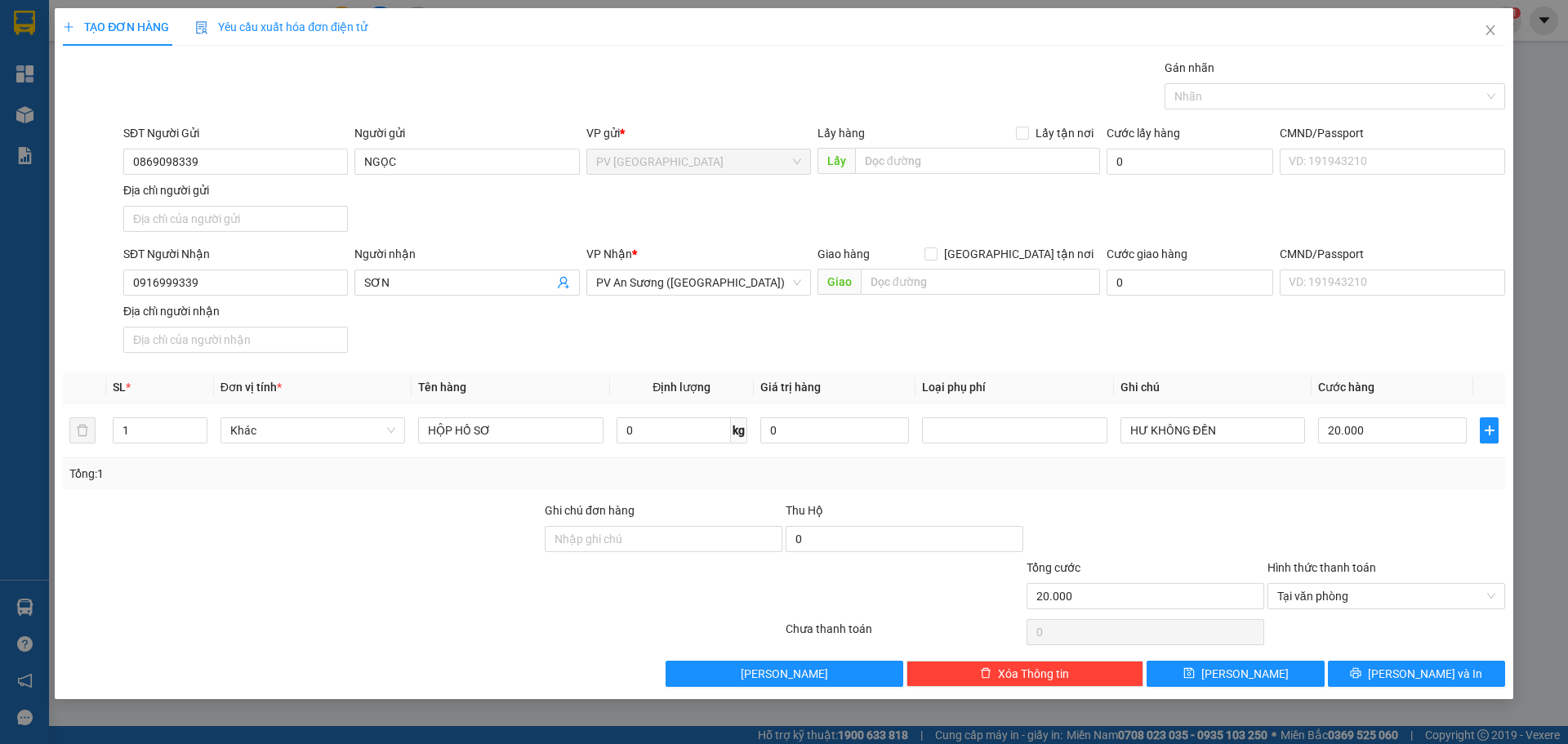
click at [1280, 493] on div "Transit Pickup Surcharge Ids Transit Deliver Surcharge Ids Transit Deliver Surc…" at bounding box center [784, 372] width 1442 height 628
click at [1397, 680] on button "[PERSON_NAME] và In" at bounding box center [1417, 673] width 178 height 26
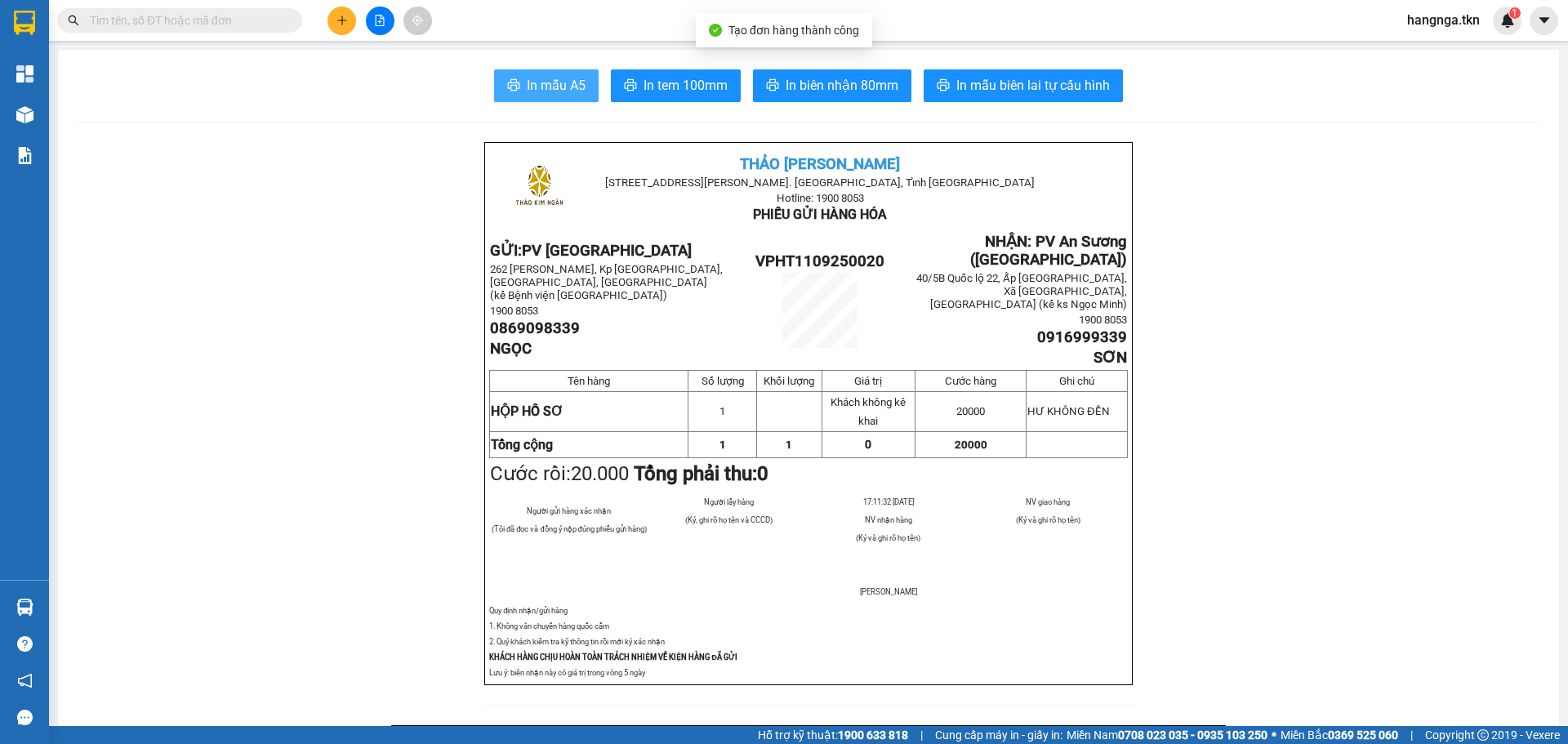
click at [549, 92] on span "In mẫu A5" at bounding box center [556, 85] width 59 height 21
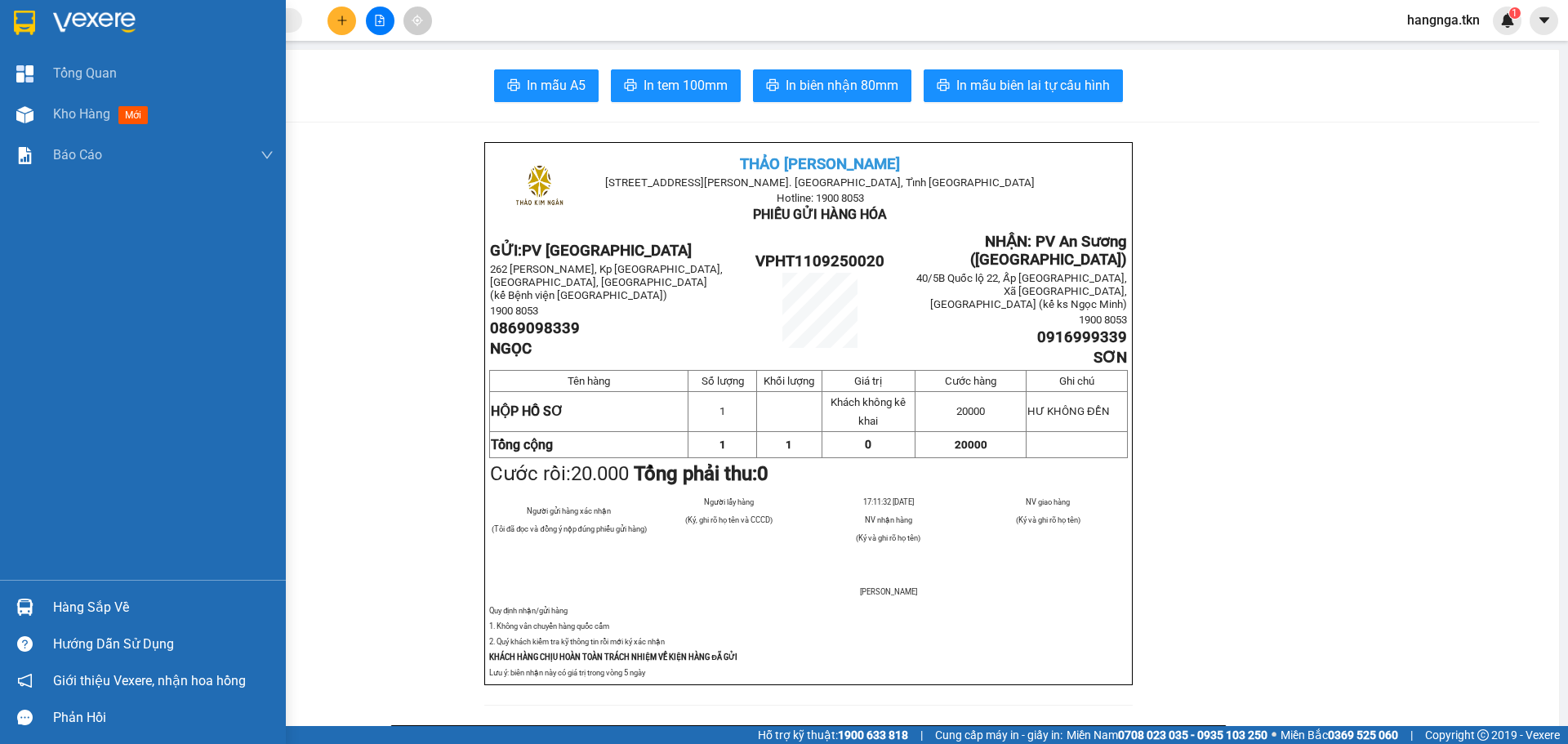
click at [82, 614] on div "Hàng sắp về" at bounding box center [163, 607] width 220 height 24
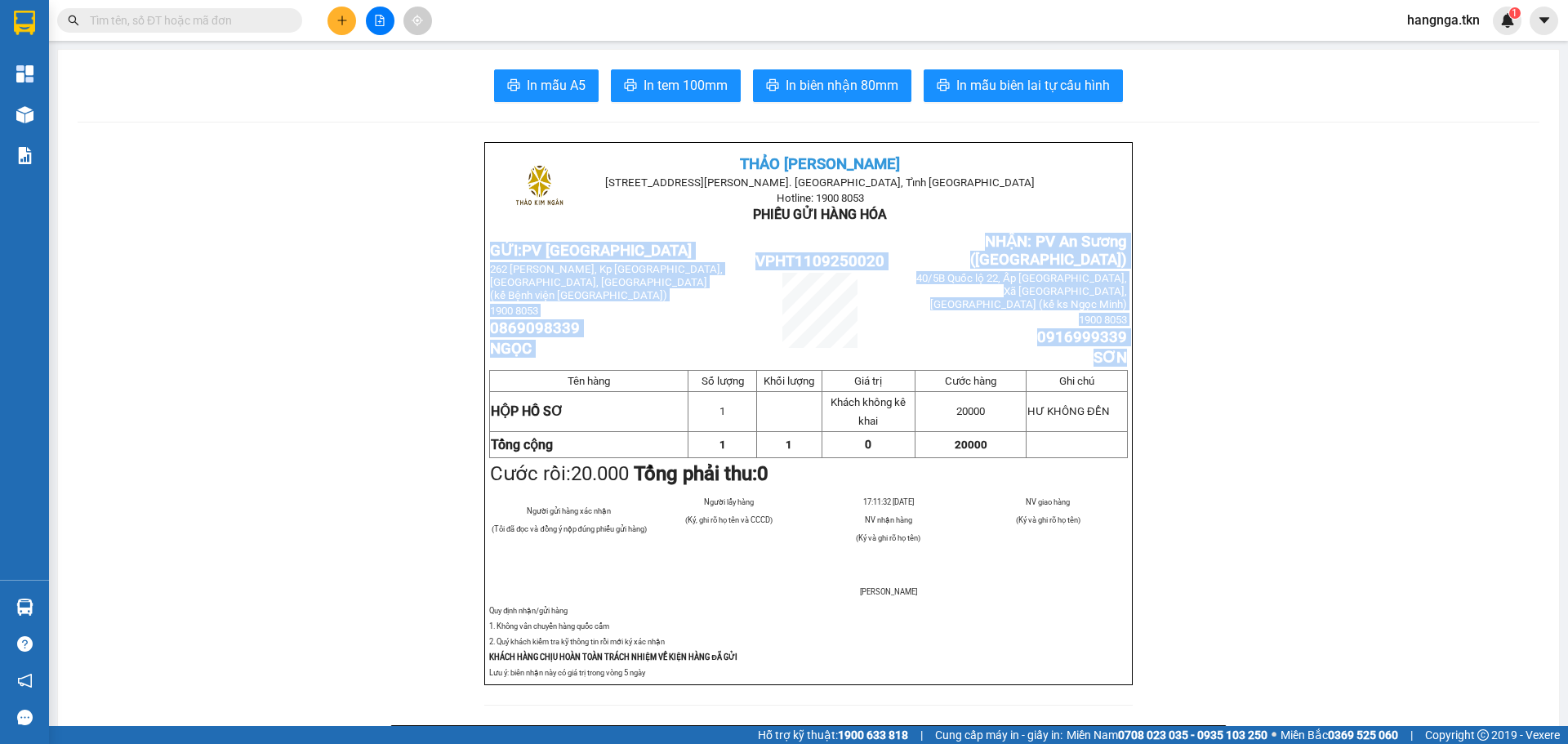
drag, startPoint x: 353, startPoint y: 367, endPoint x: 303, endPoint y: 336, distance: 58.8
click at [354, 375] on section "Kết quả tìm kiếm ( 4 ) Bộ lọc Mã ĐH Trạng thái Món hàng Thu hộ Tổng cước Chưa c…" at bounding box center [784, 372] width 1568 height 744
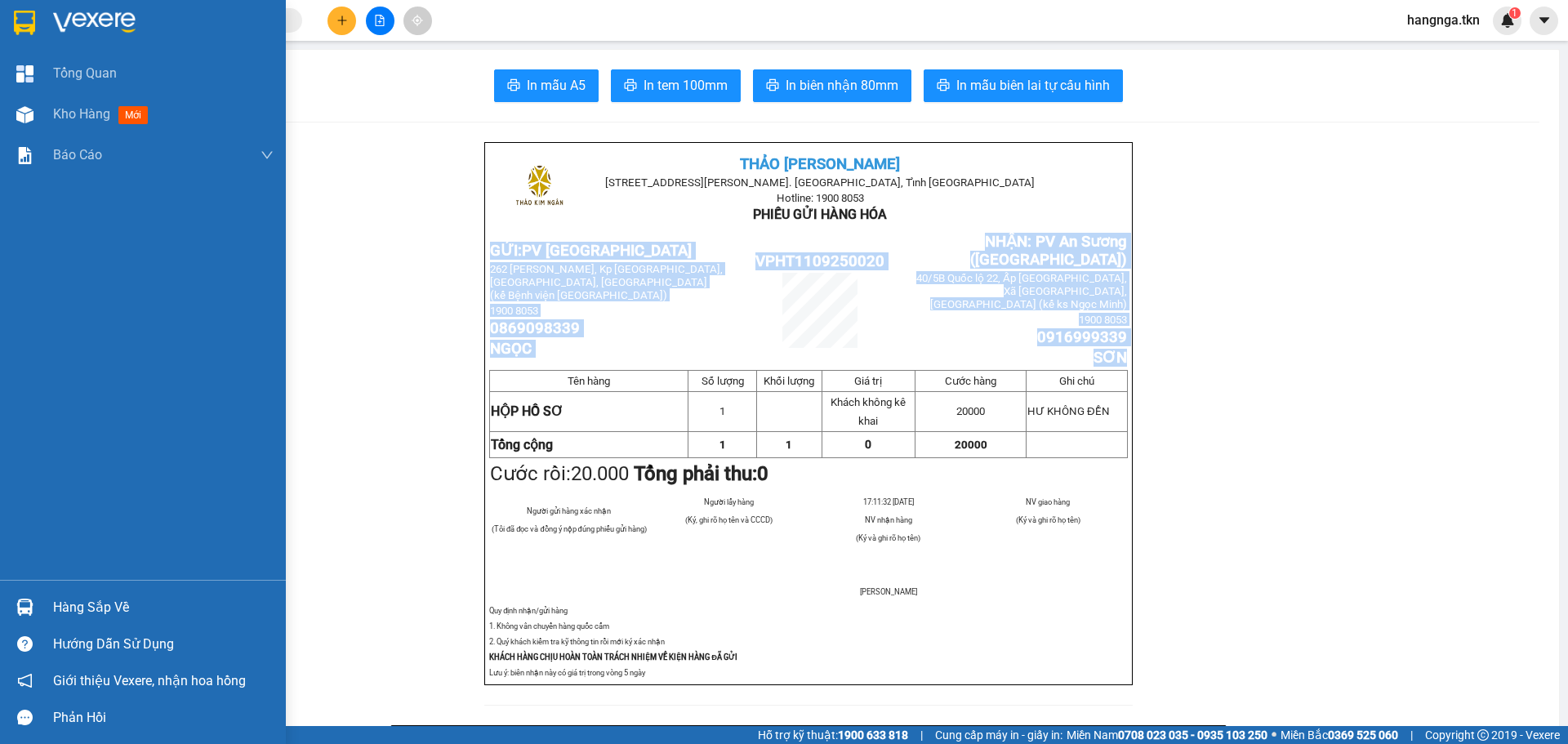
click at [73, 21] on img at bounding box center [94, 23] width 82 height 24
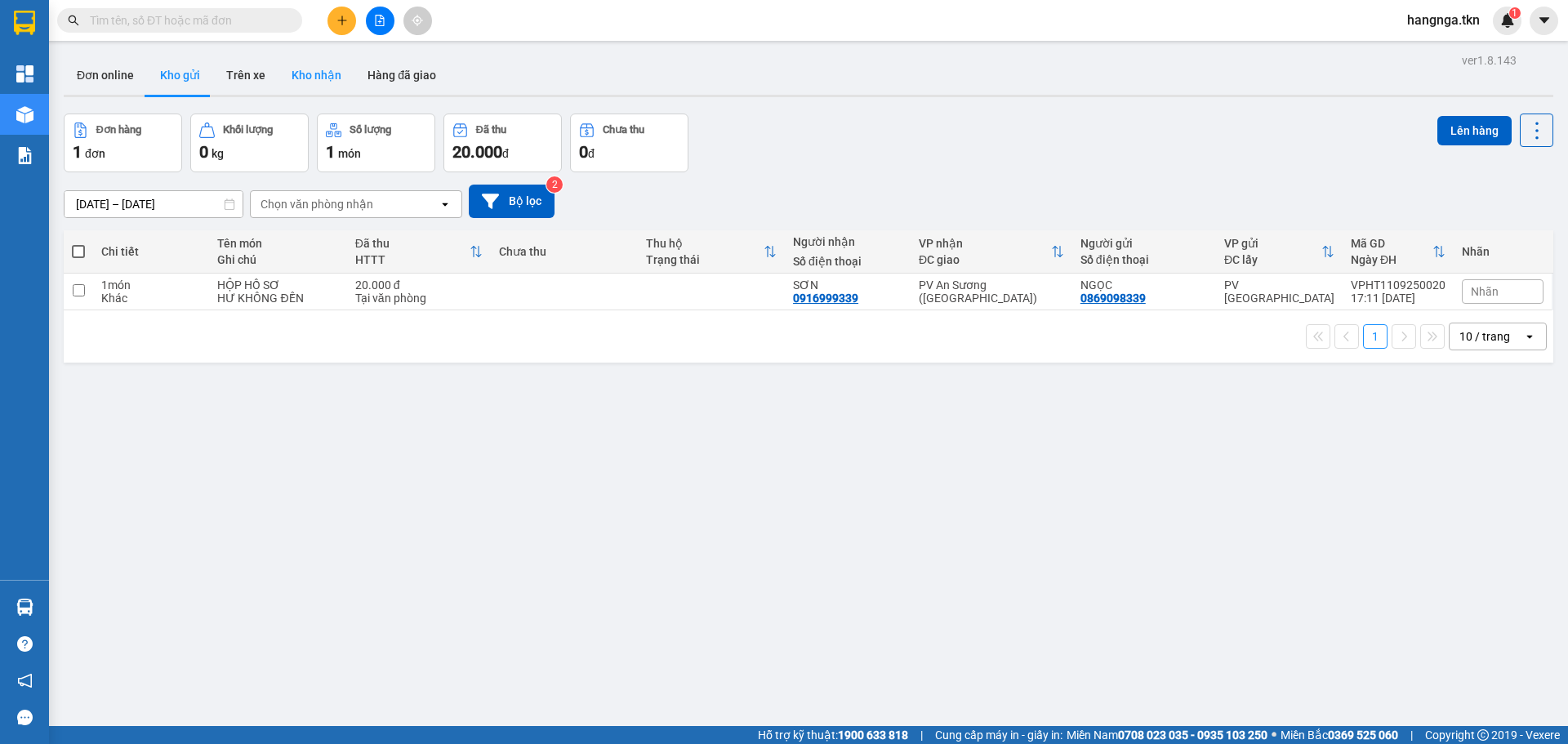
click at [324, 87] on button "Kho nhận" at bounding box center [316, 74] width 76 height 39
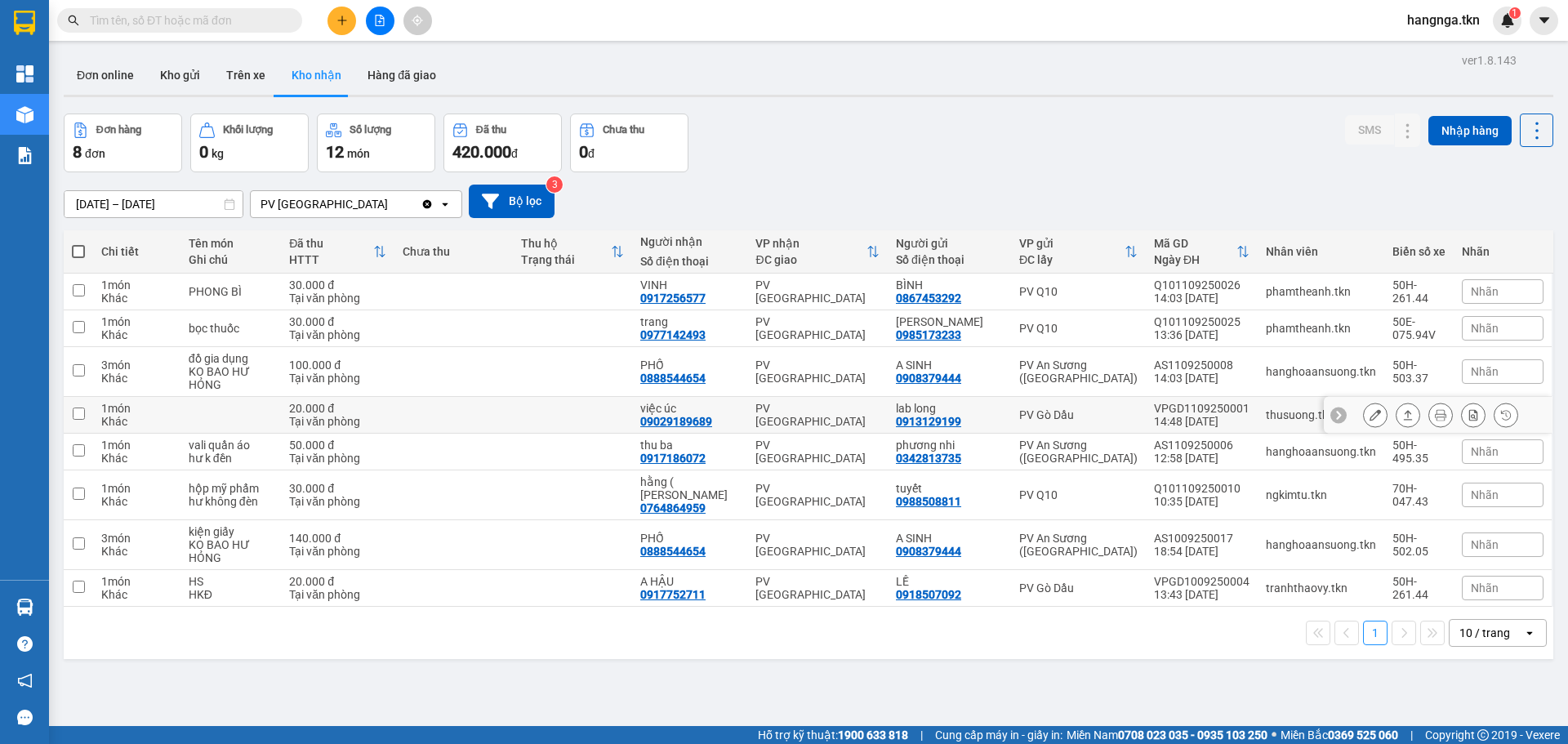
click at [1370, 416] on icon at bounding box center [1375, 415] width 12 height 12
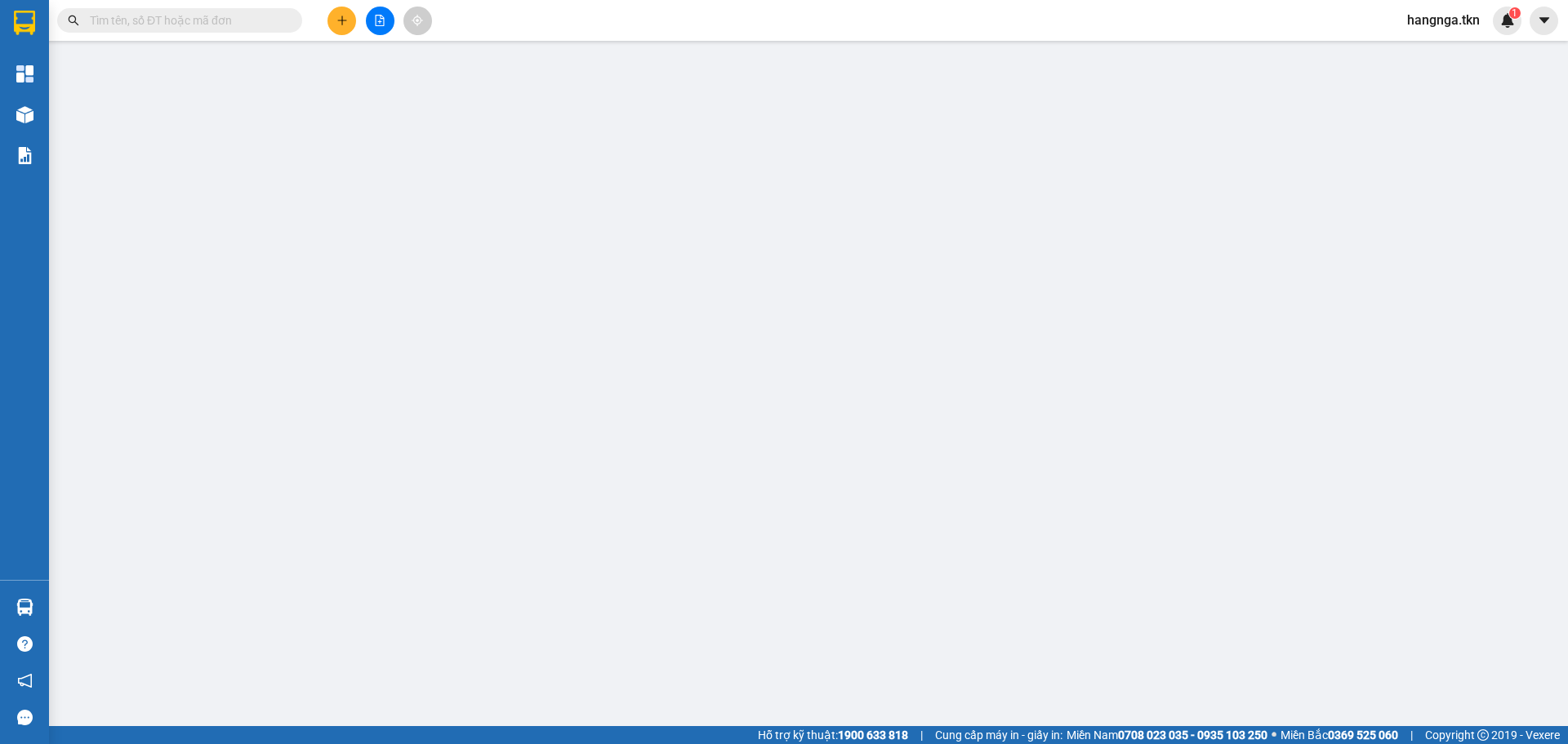
type input "0913129199"
type input "lab long"
type input "09029189689"
type input "việc úc"
type input "20.000"
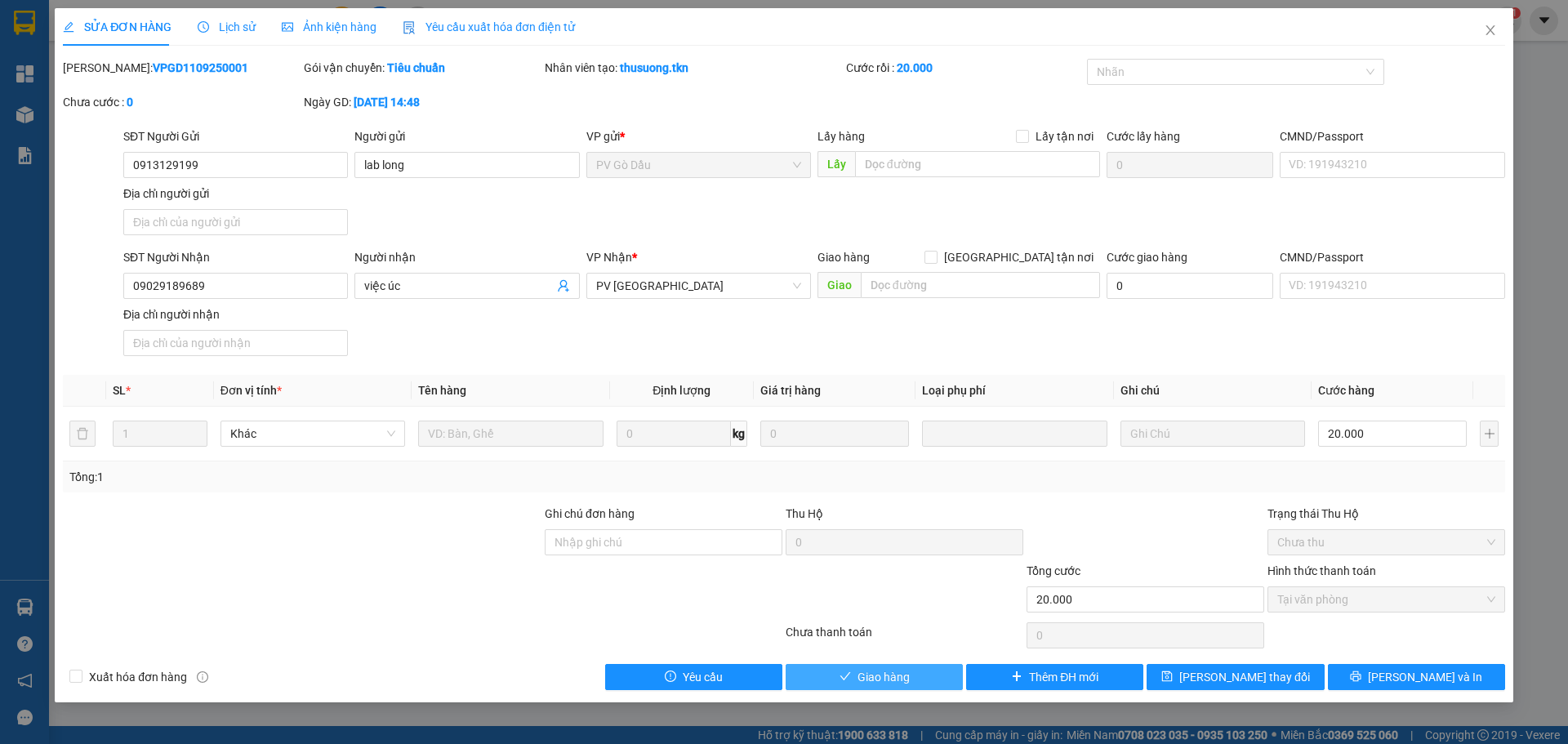
click at [893, 673] on span "Giao hàng" at bounding box center [884, 678] width 53 height 18
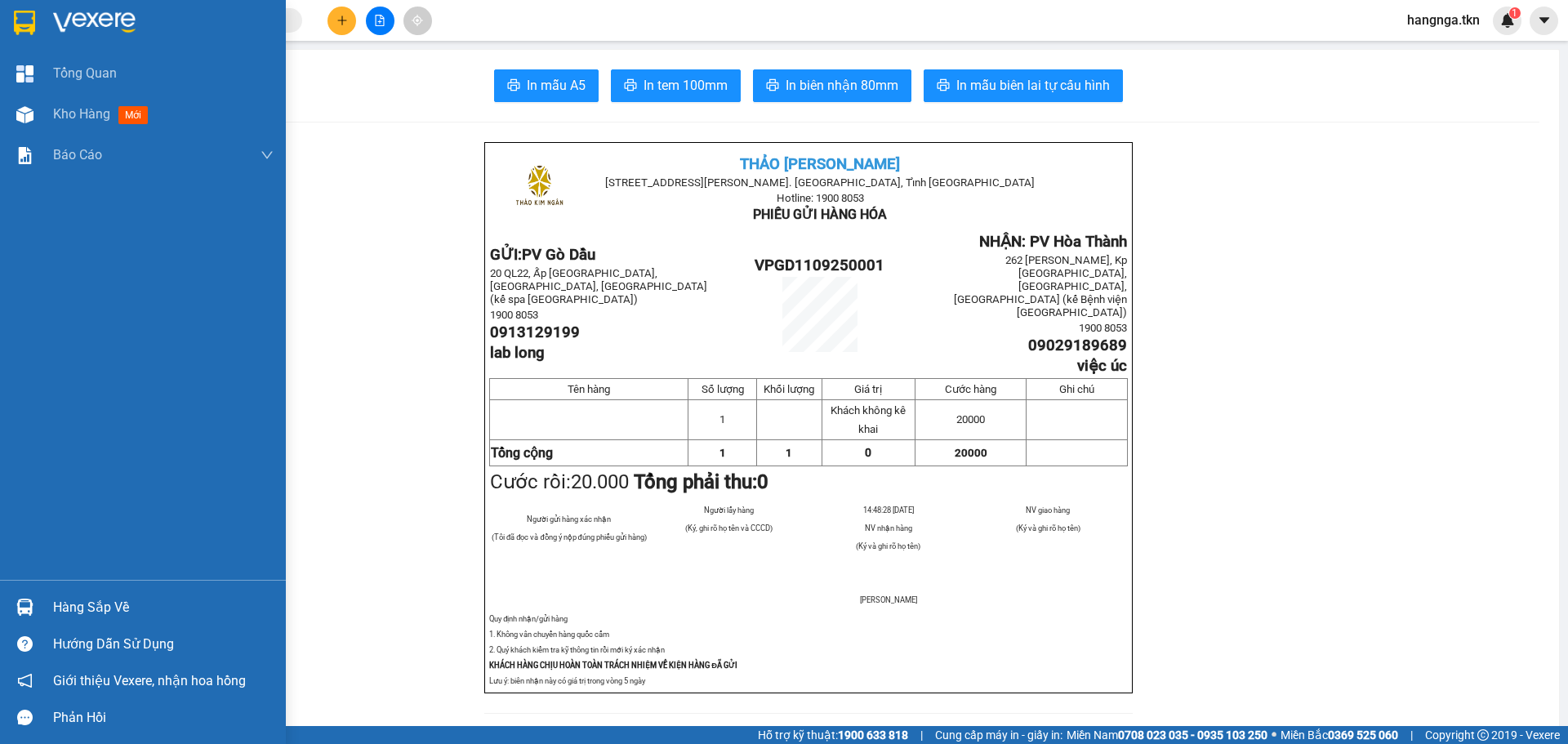
click at [85, 12] on img at bounding box center [94, 23] width 82 height 24
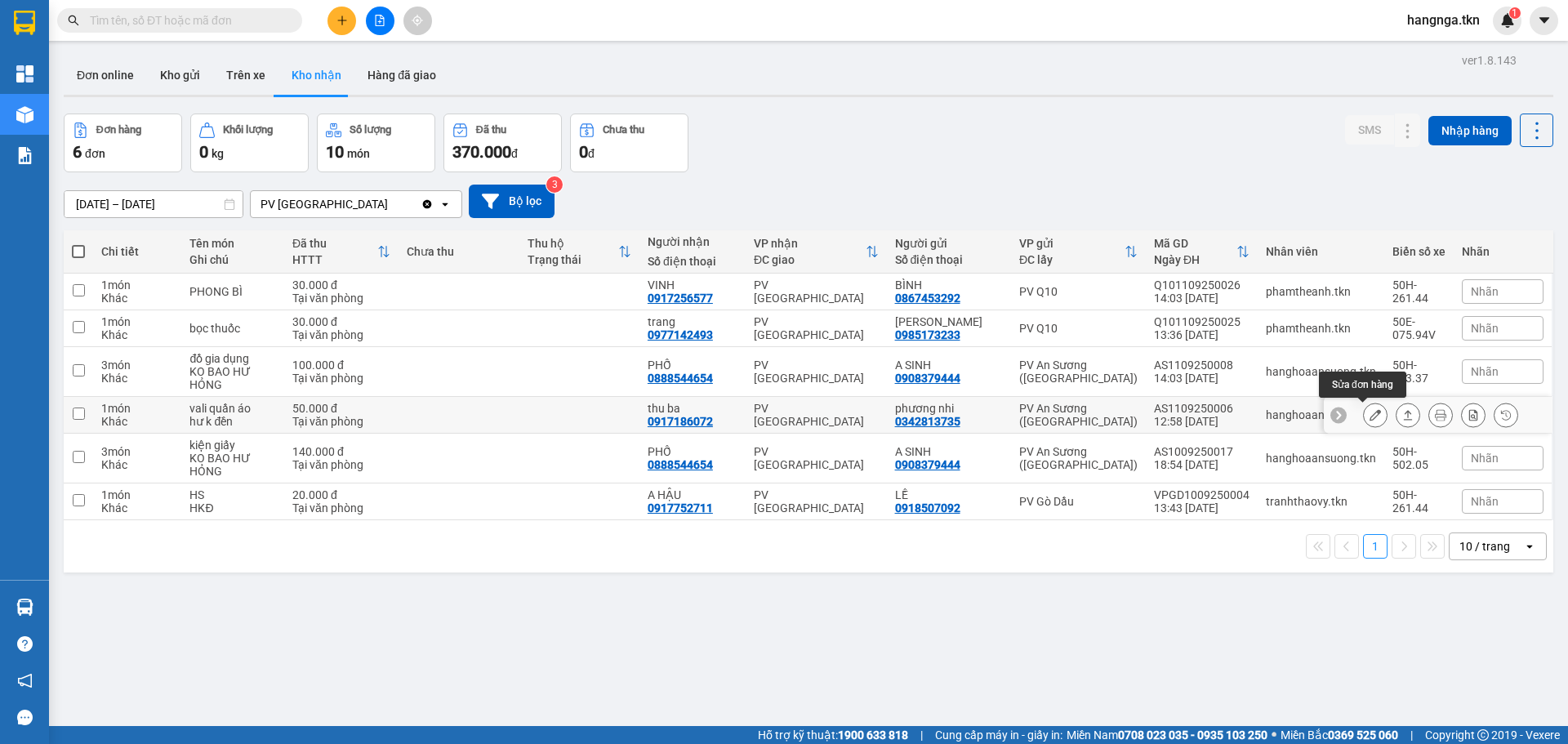
click at [1370, 420] on icon at bounding box center [1375, 415] width 12 height 12
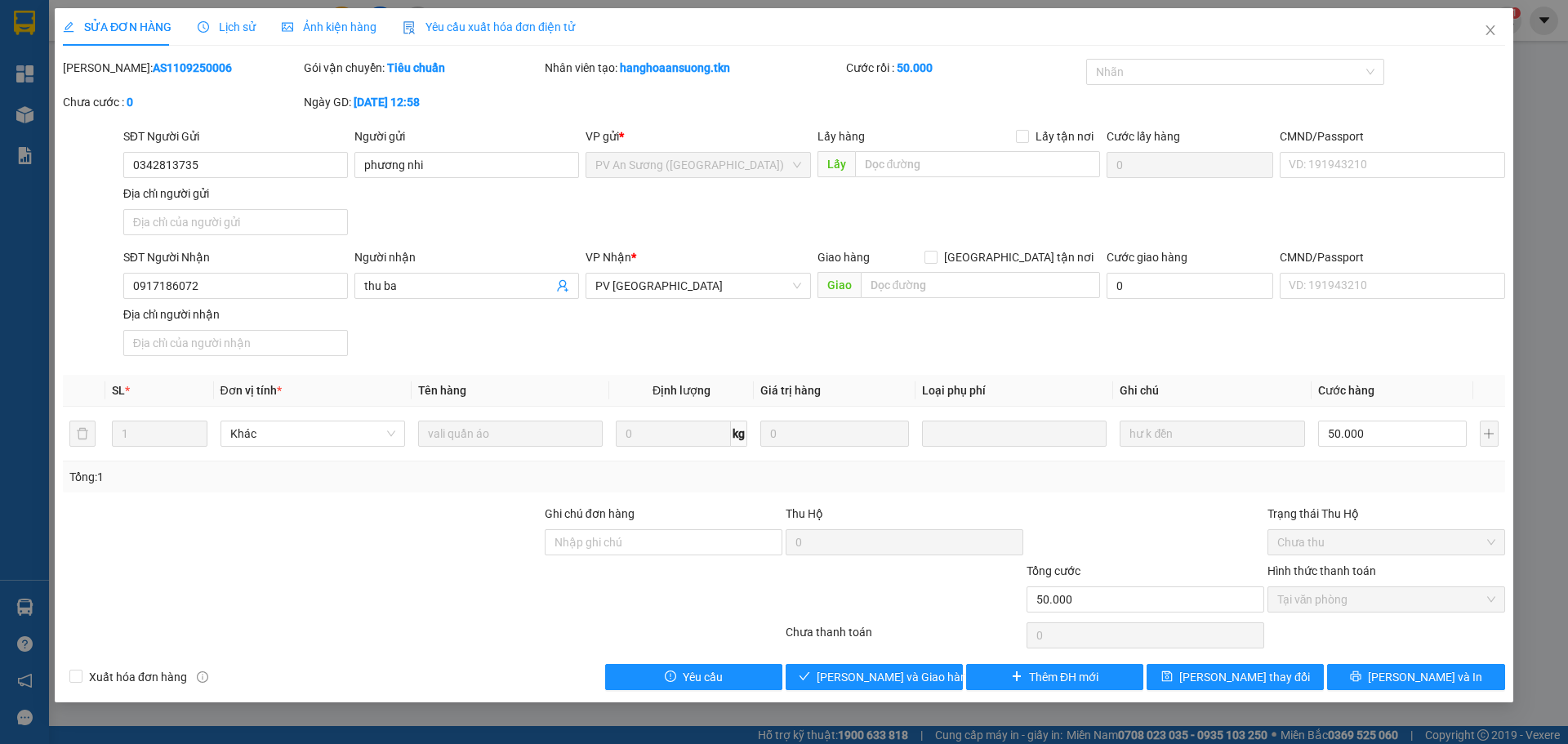
type input "0342813735"
type input "phương nhi"
type input "0917186072"
type input "thu ba"
type input "50.000"
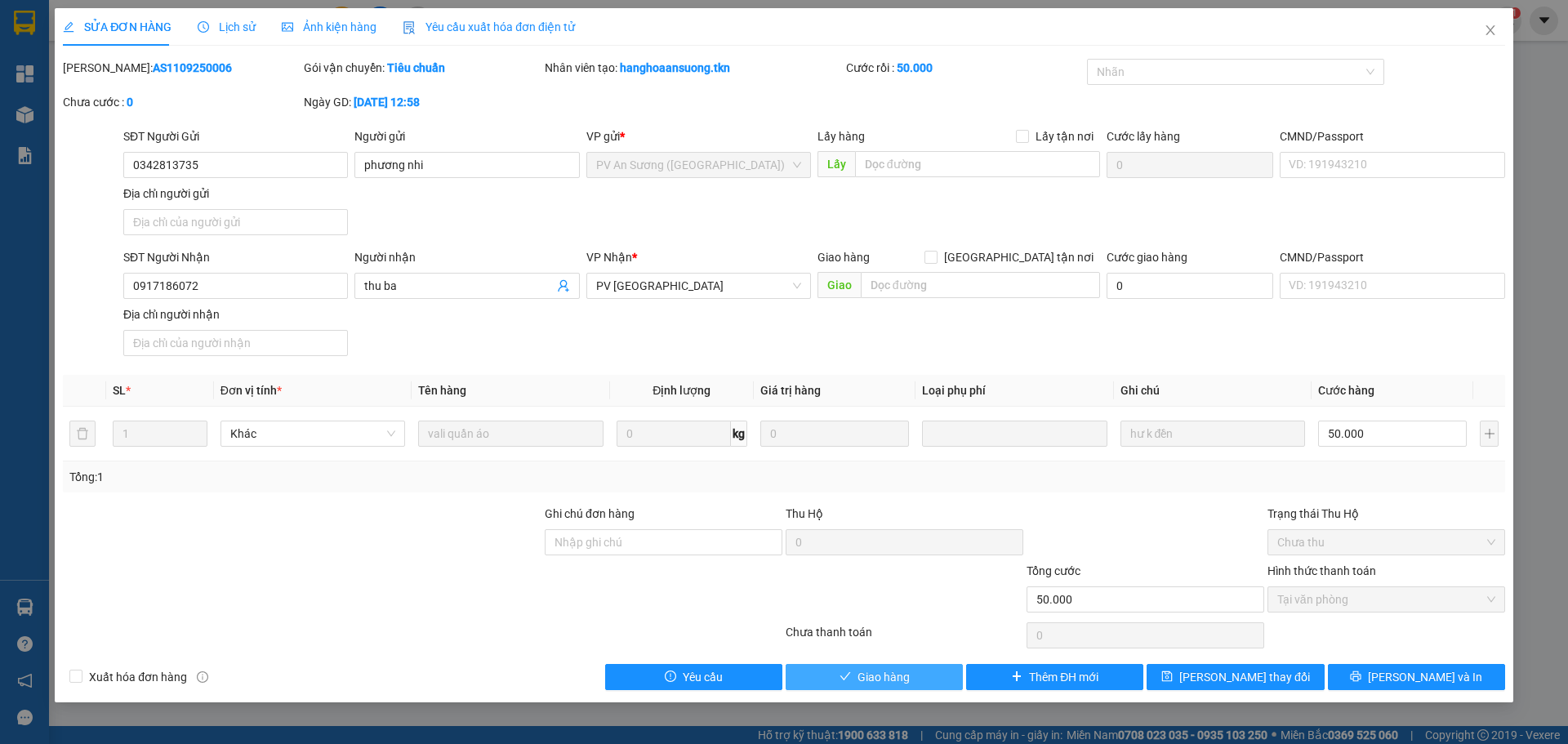
click at [877, 676] on span "Giao hàng" at bounding box center [884, 678] width 53 height 18
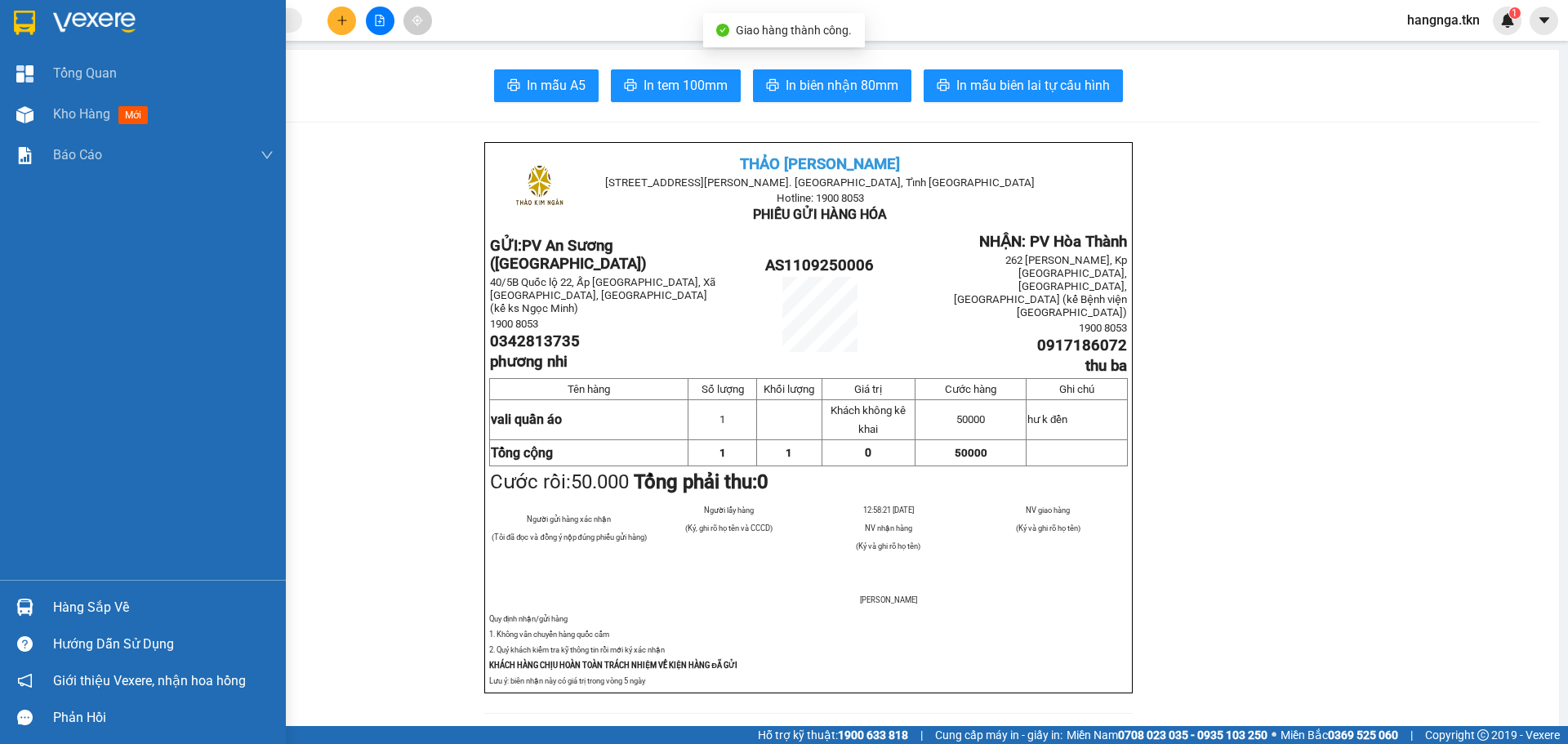
click at [65, 13] on img at bounding box center [94, 23] width 82 height 24
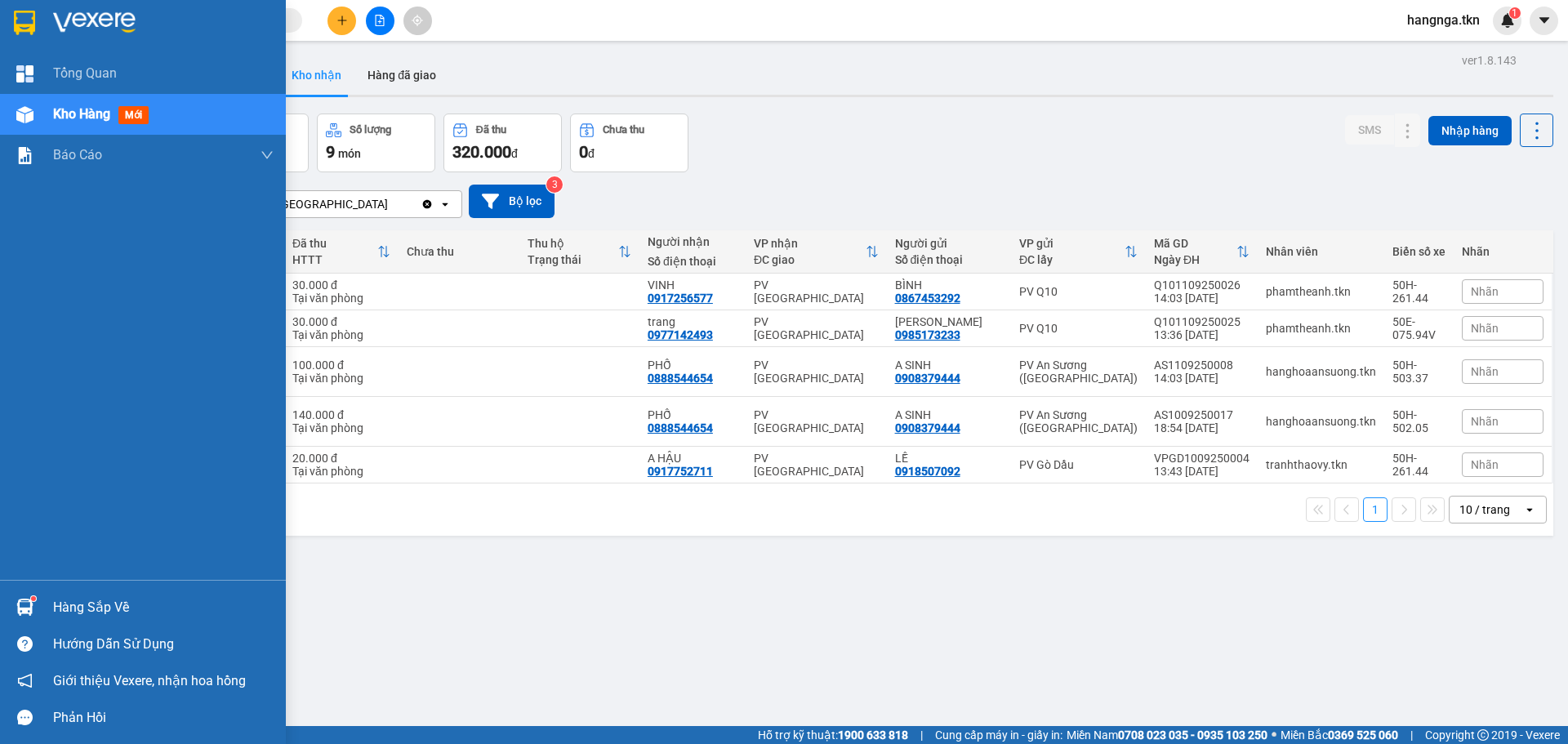
click at [81, 604] on div "Hàng sắp về" at bounding box center [163, 607] width 220 height 24
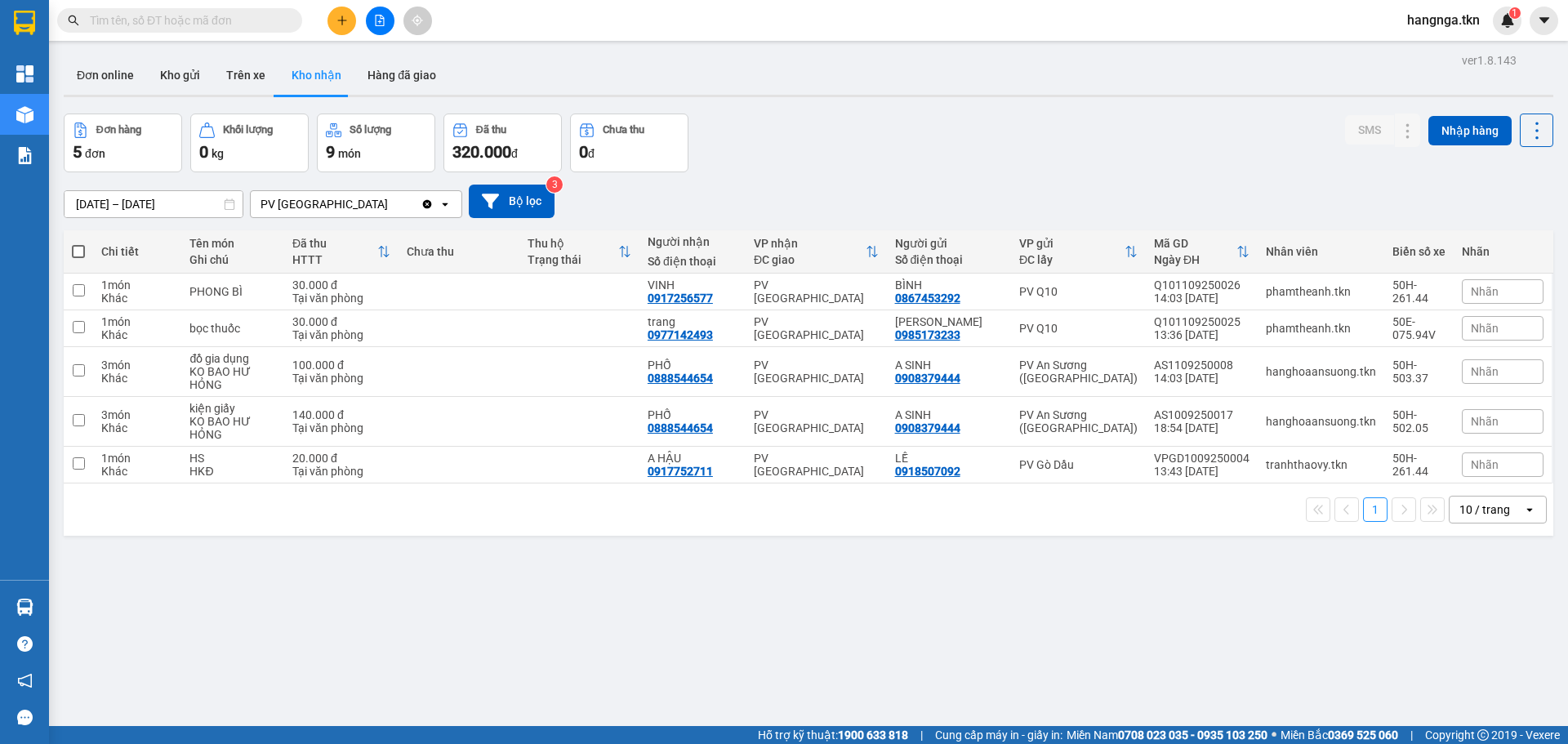
click at [894, 623] on section "Kết quả tìm kiếm ( 4 ) Bộ lọc Mã ĐH Trạng thái Món hàng Thu hộ Tổng cước Chưa c…" at bounding box center [784, 372] width 1568 height 744
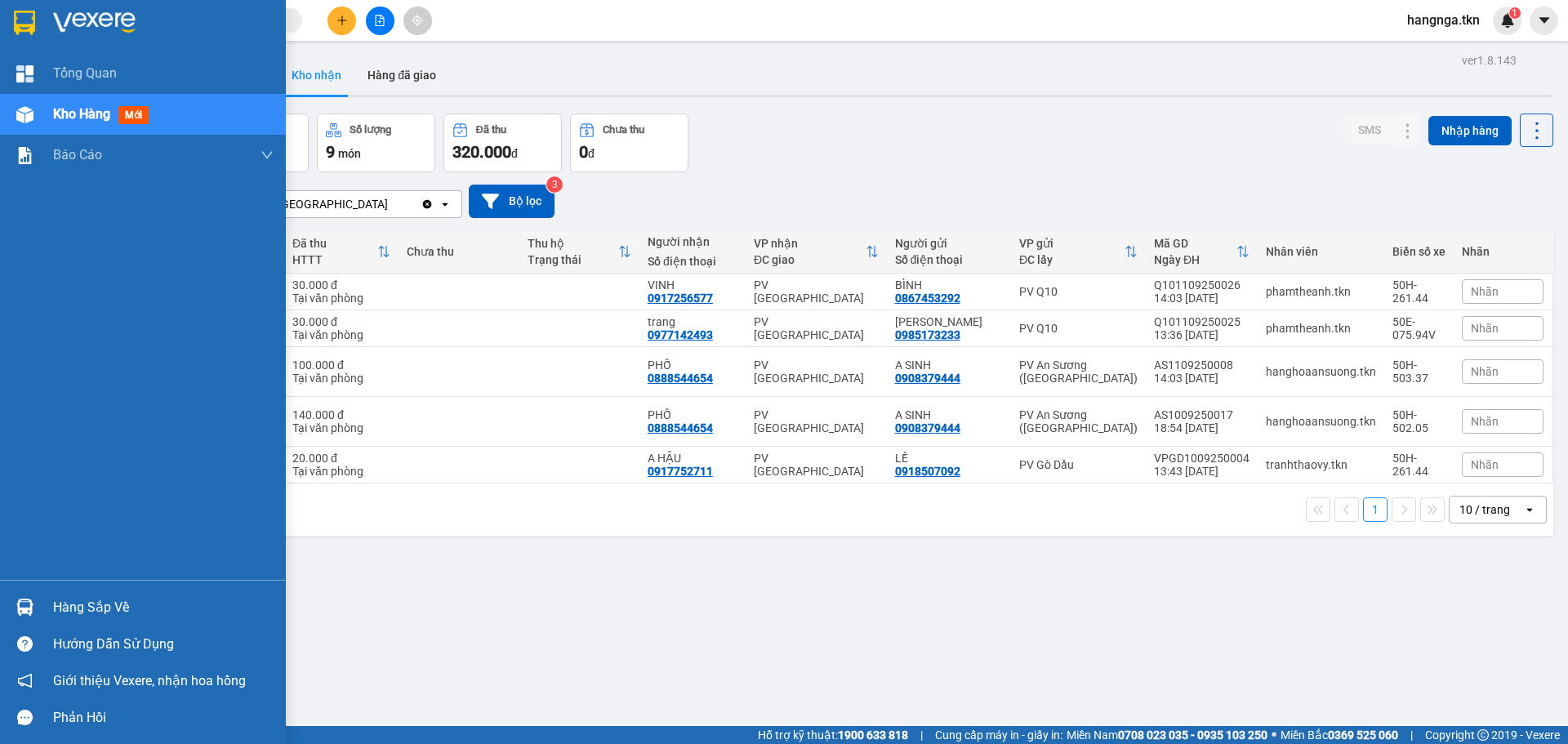
click at [48, 14] on div at bounding box center [143, 26] width 286 height 53
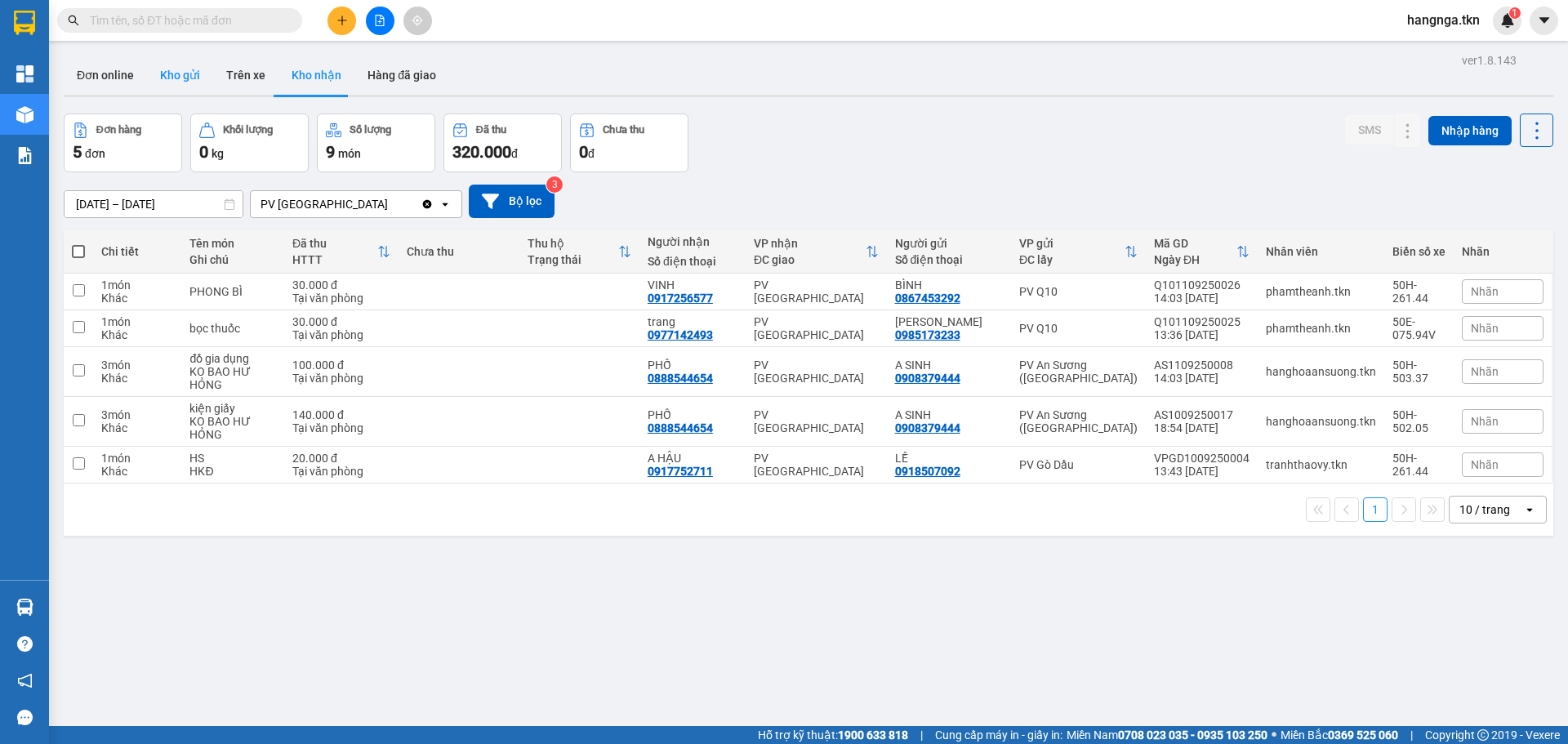
click at [171, 79] on button "Kho gửi" at bounding box center [179, 74] width 66 height 39
